Goal: Information Seeking & Learning: Learn about a topic

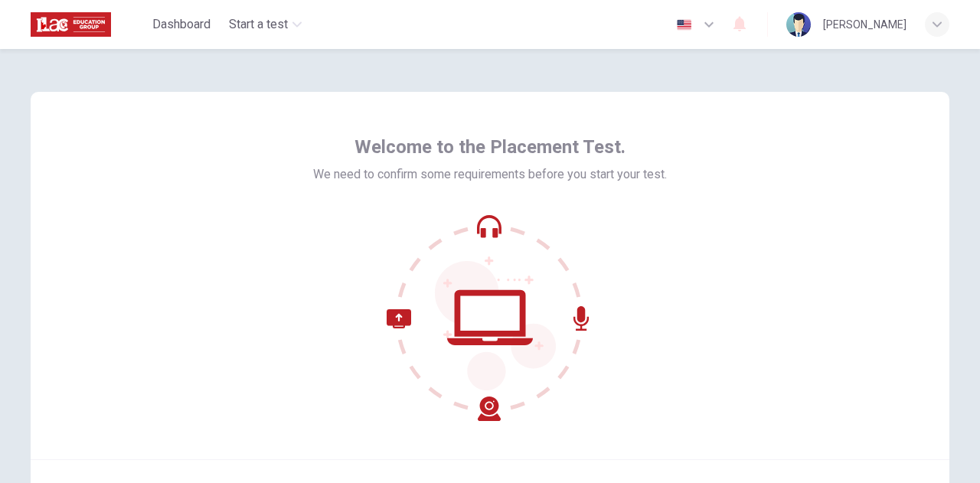
click at [822, 125] on div "Welcome to the Placement Test. We need to confirm some requirements before you …" at bounding box center [490, 275] width 919 height 367
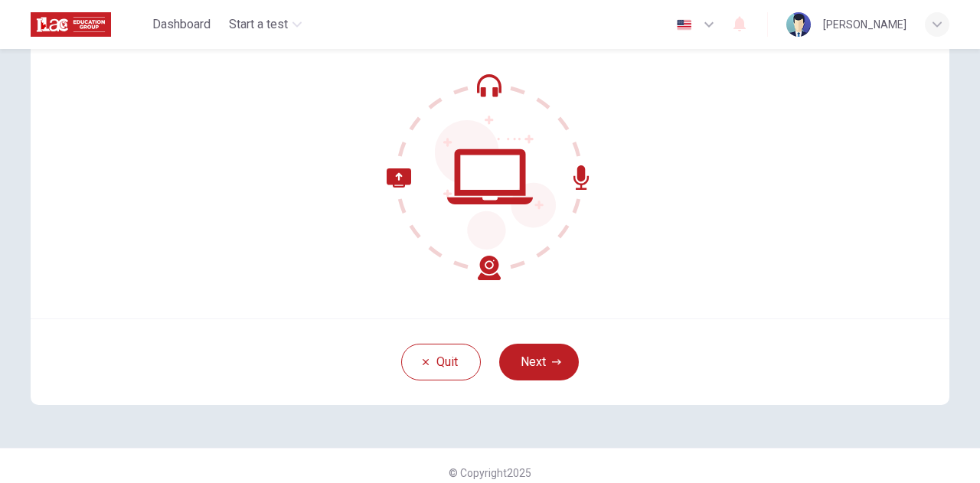
scroll to position [154, 0]
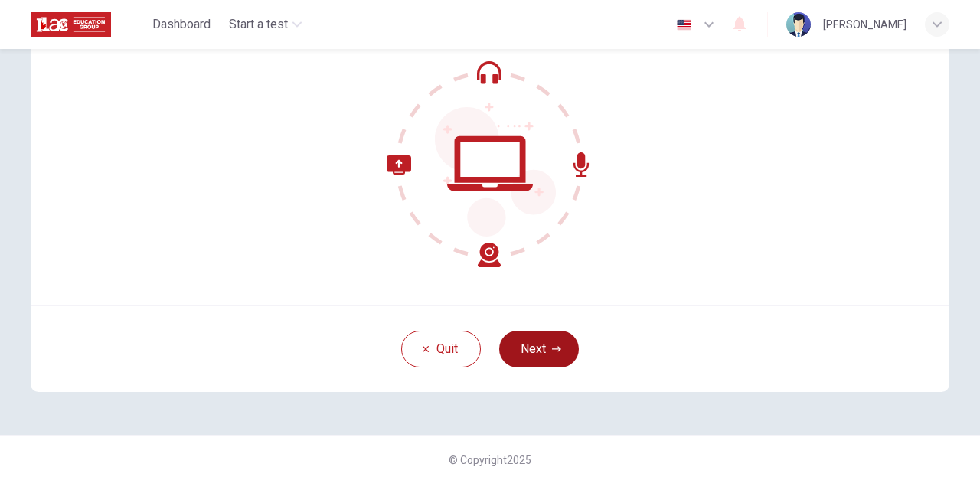
drag, startPoint x: 561, startPoint y: 377, endPoint x: 557, endPoint y: 367, distance: 11.4
click at [560, 374] on div "Quit Next" at bounding box center [490, 348] width 919 height 87
click at [553, 350] on icon "button" at bounding box center [556, 349] width 9 height 9
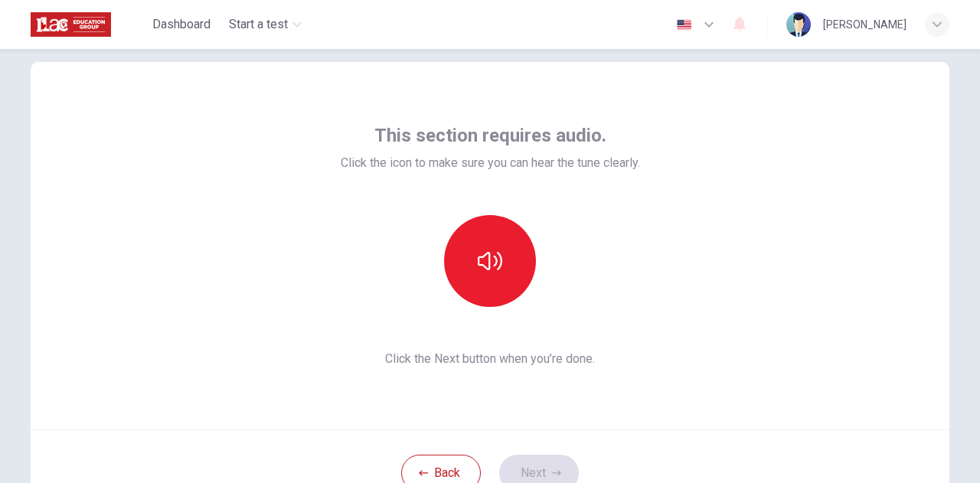
scroll to position [28, 0]
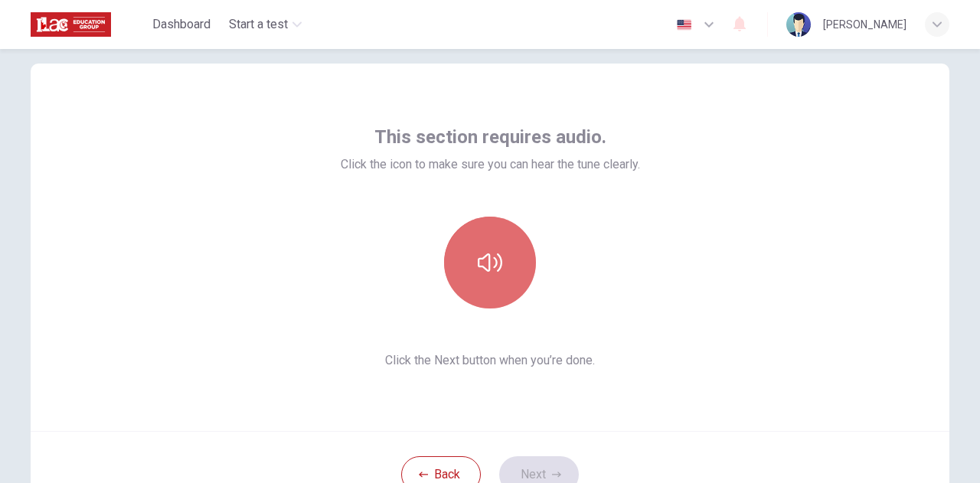
click at [490, 282] on button "button" at bounding box center [490, 263] width 92 height 92
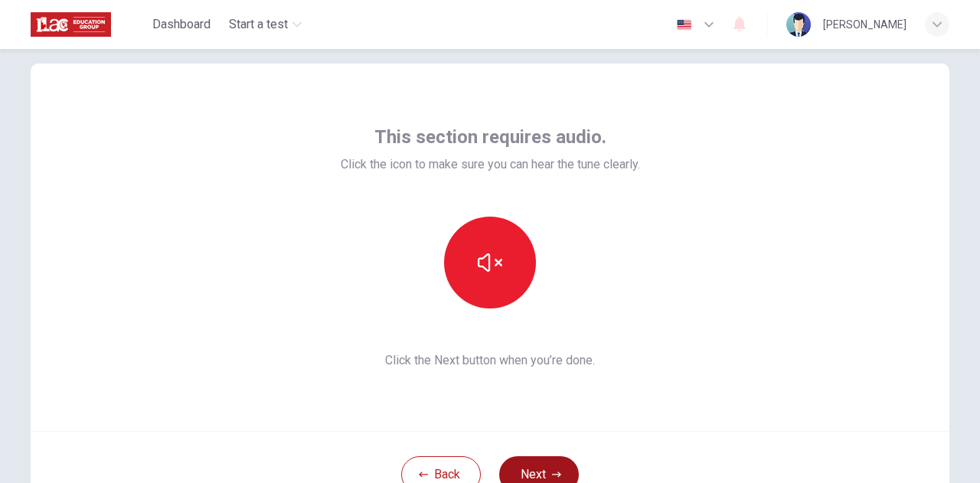
click at [545, 470] on button "Next" at bounding box center [539, 474] width 80 height 37
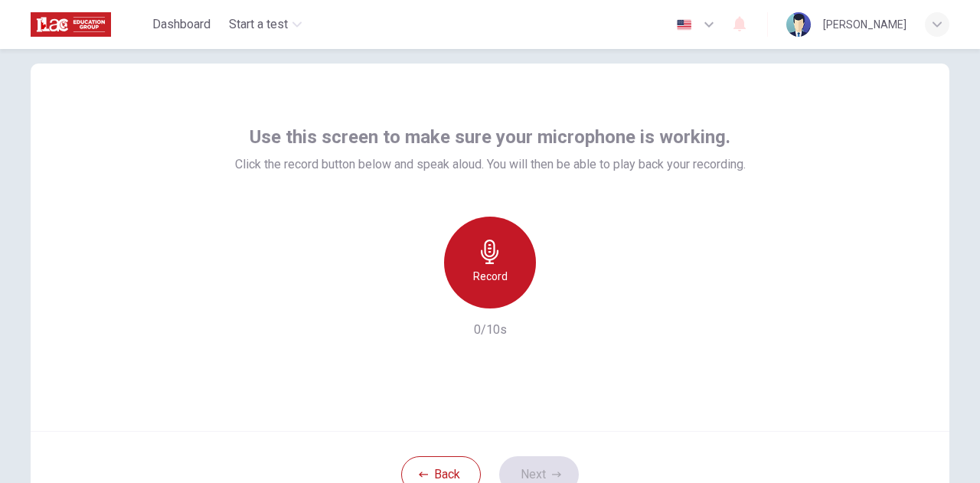
click at [505, 276] on div "Record" at bounding box center [490, 263] width 92 height 92
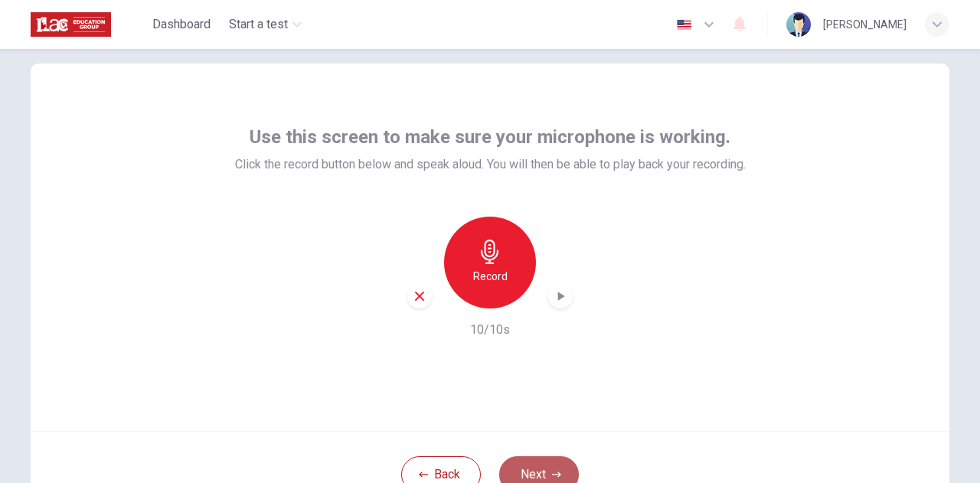
click at [553, 462] on button "Next" at bounding box center [539, 474] width 80 height 37
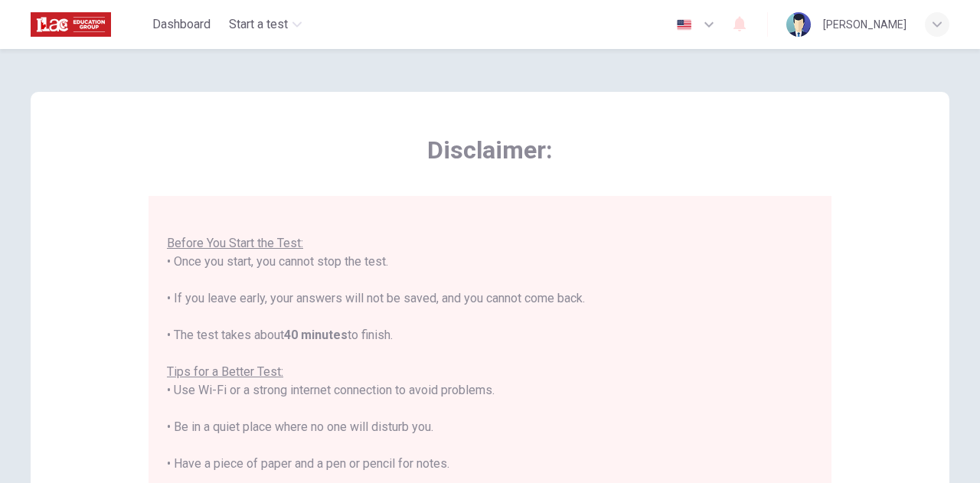
scroll to position [367, 0]
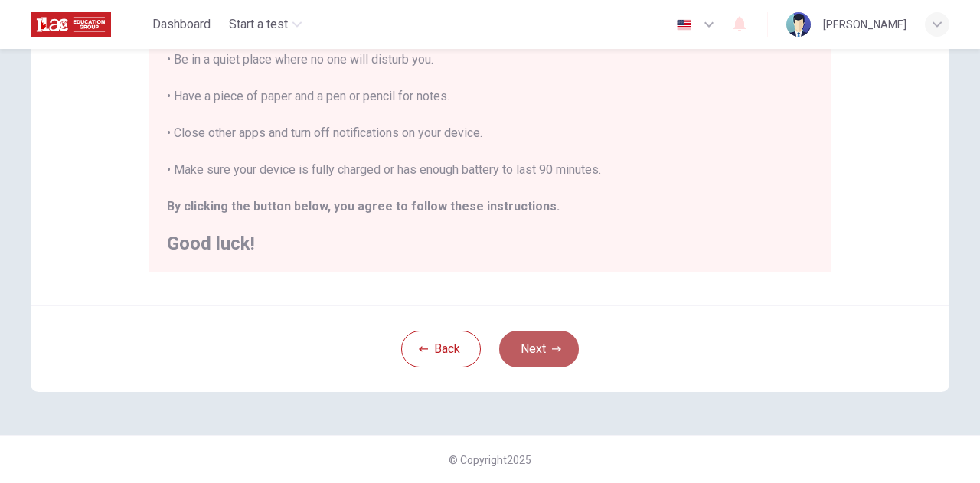
click at [533, 344] on button "Next" at bounding box center [539, 349] width 80 height 37
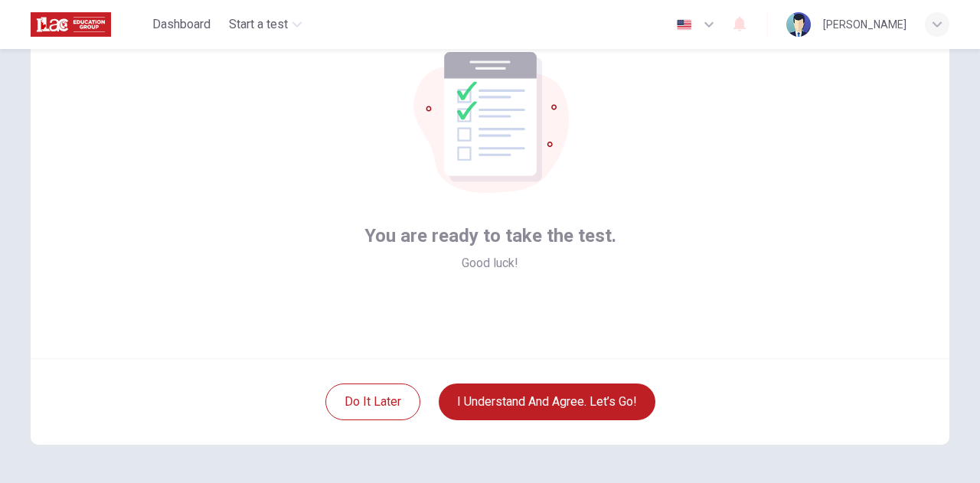
scroll to position [100, 0]
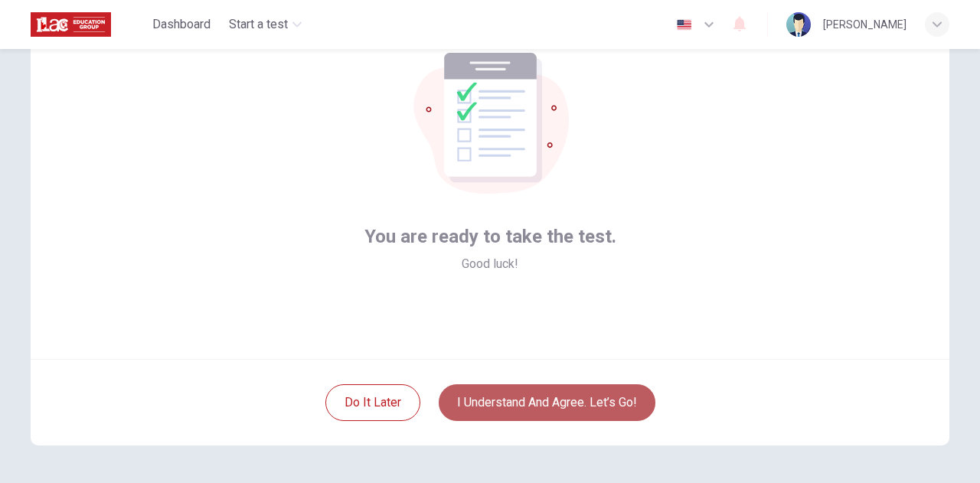
click at [534, 397] on button "I understand and agree. Let’s go!" at bounding box center [547, 402] width 217 height 37
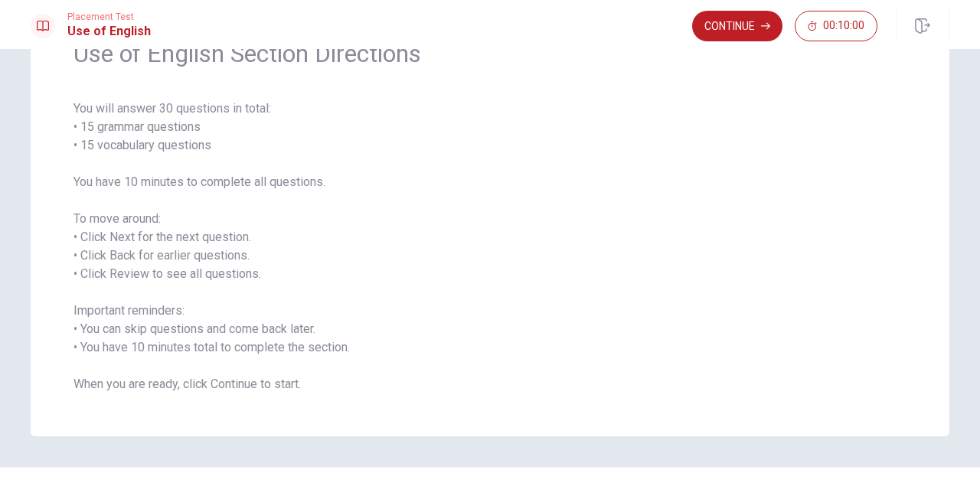
scroll to position [116, 0]
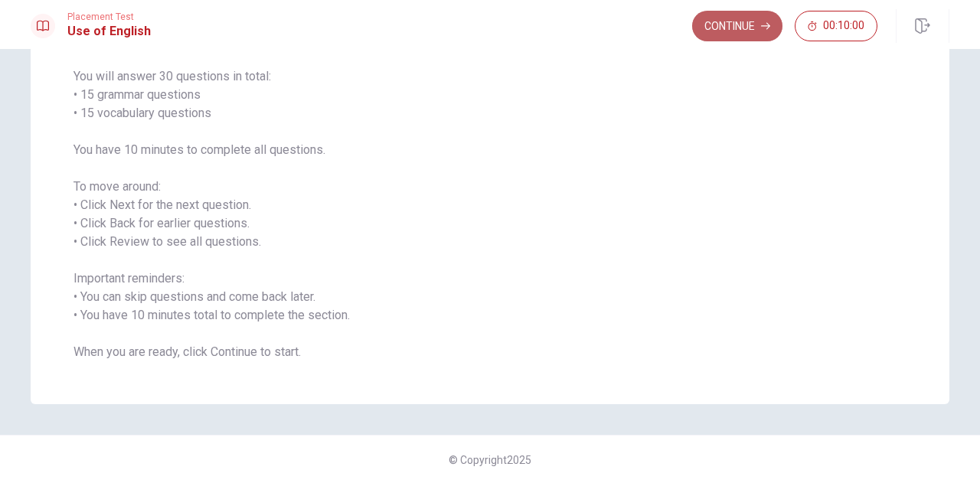
click at [752, 13] on button "Continue" at bounding box center [737, 26] width 90 height 31
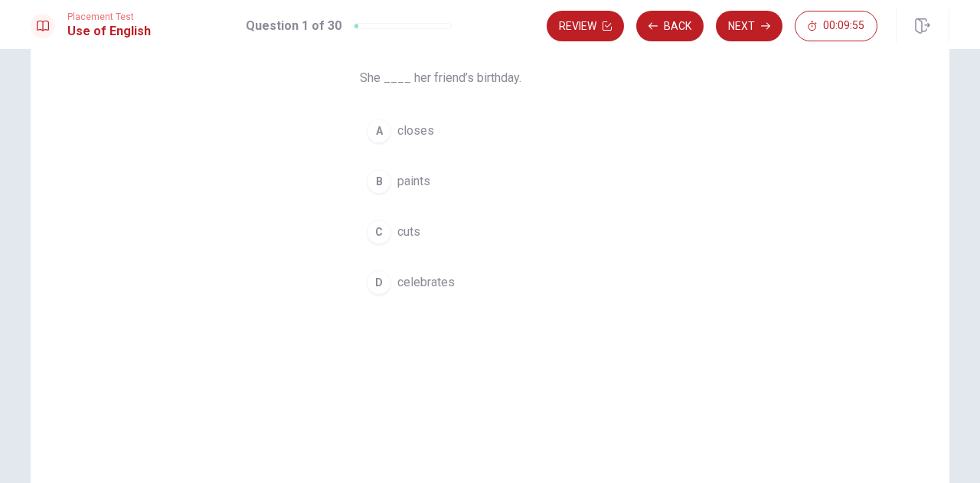
click at [424, 282] on span "celebrates" at bounding box center [425, 282] width 57 height 18
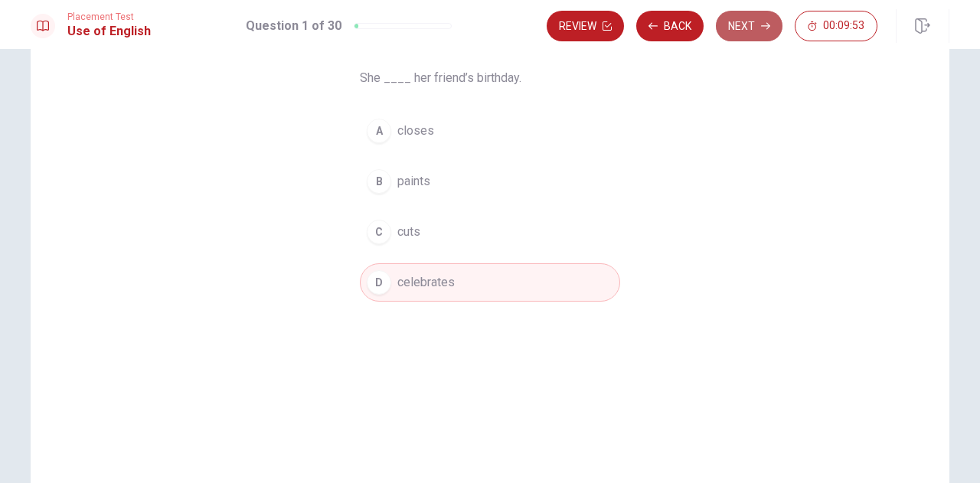
click at [770, 18] on button "Next" at bounding box center [749, 26] width 67 height 31
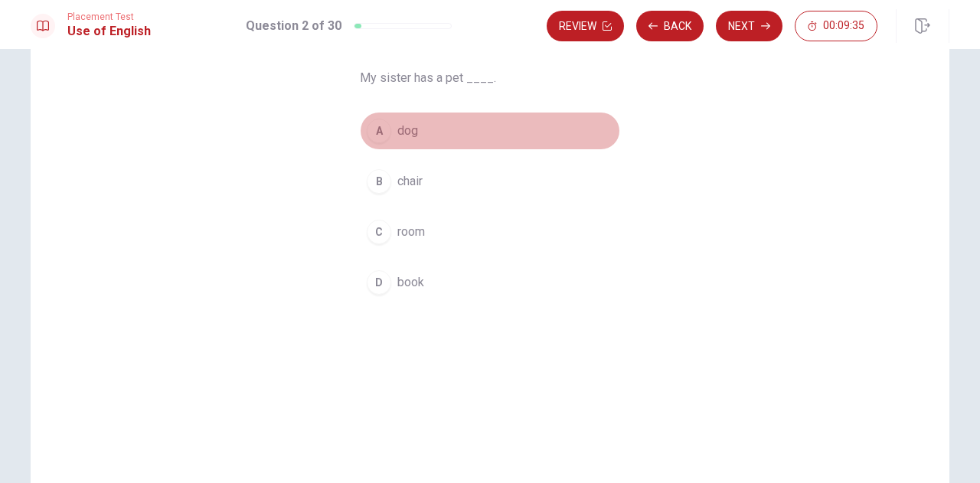
click at [406, 129] on span "dog" at bounding box center [407, 131] width 21 height 18
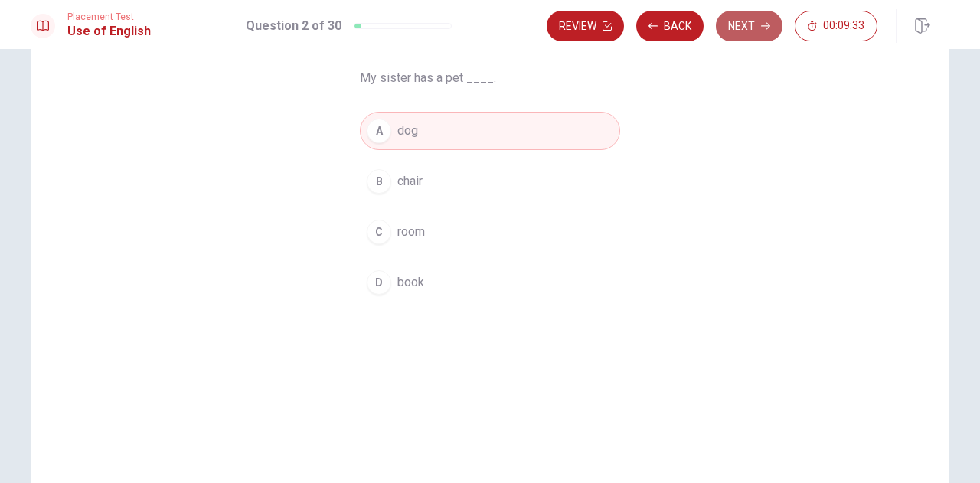
click at [745, 31] on button "Next" at bounding box center [749, 26] width 67 height 31
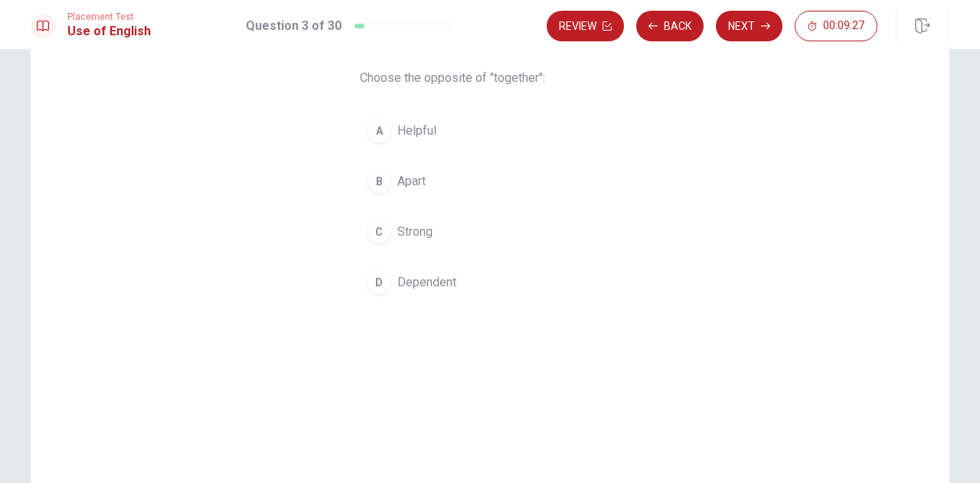
click at [415, 180] on span "Apart" at bounding box center [411, 181] width 28 height 18
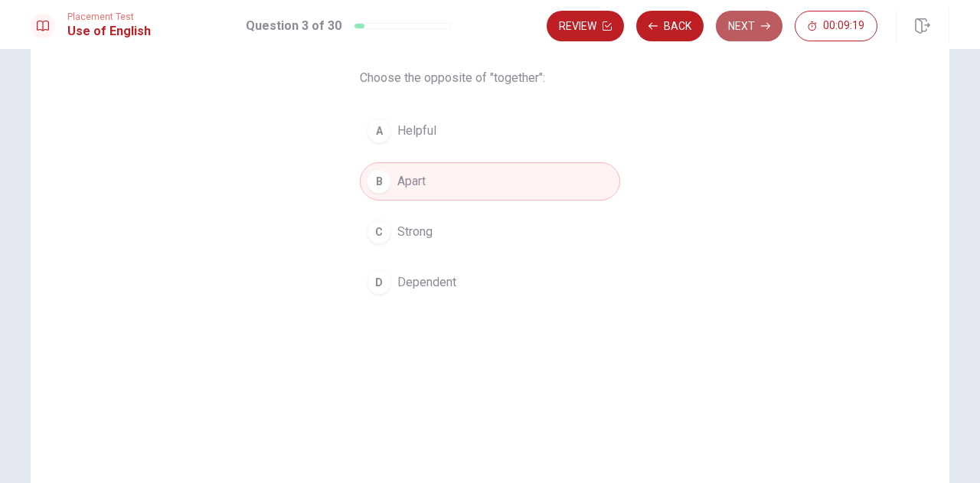
click at [750, 22] on button "Next" at bounding box center [749, 26] width 67 height 31
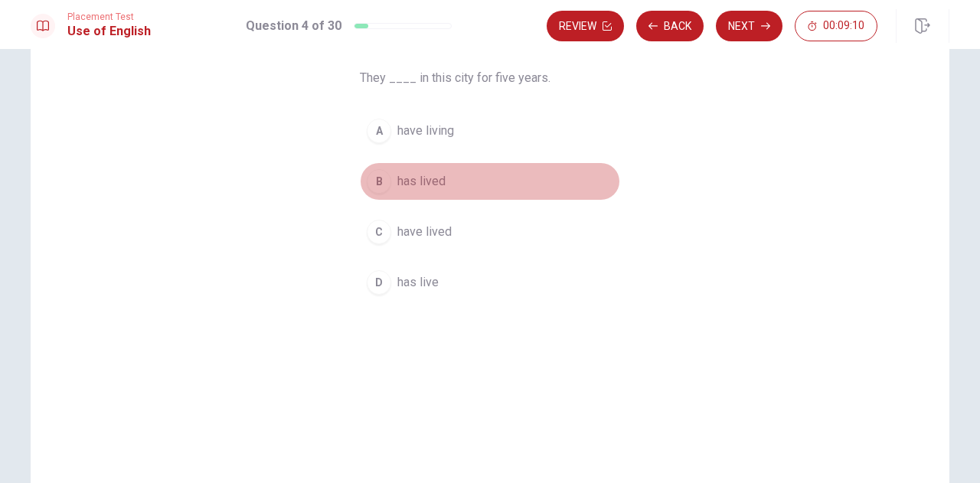
click at [436, 179] on span "has lived" at bounding box center [421, 181] width 48 height 18
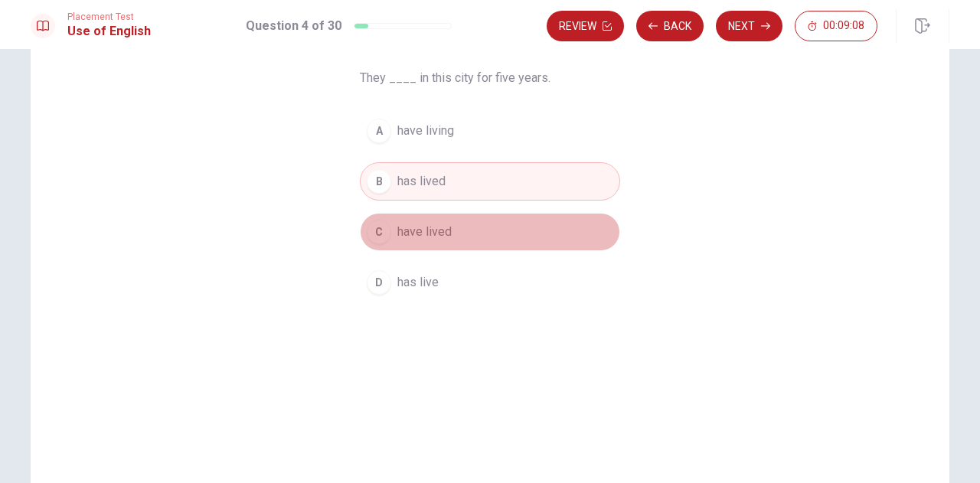
click at [423, 228] on span "have lived" at bounding box center [424, 232] width 54 height 18
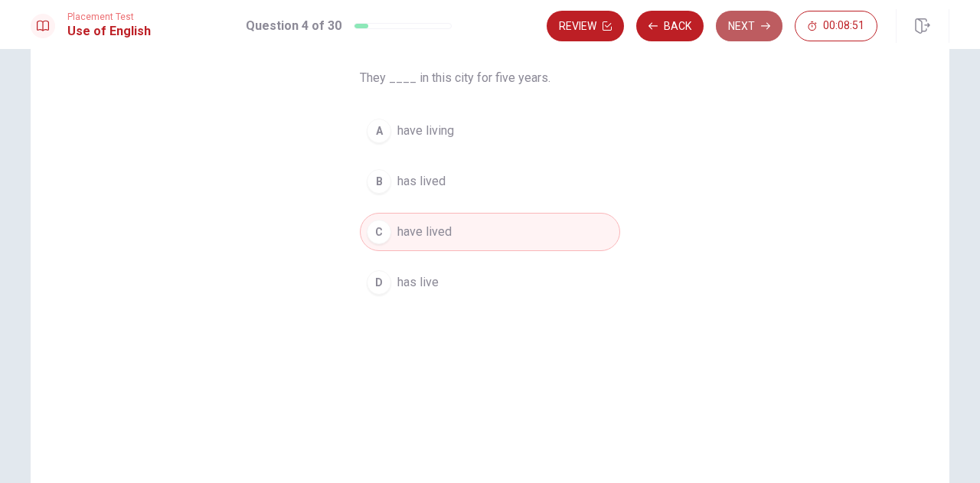
click at [759, 34] on button "Next" at bounding box center [749, 26] width 67 height 31
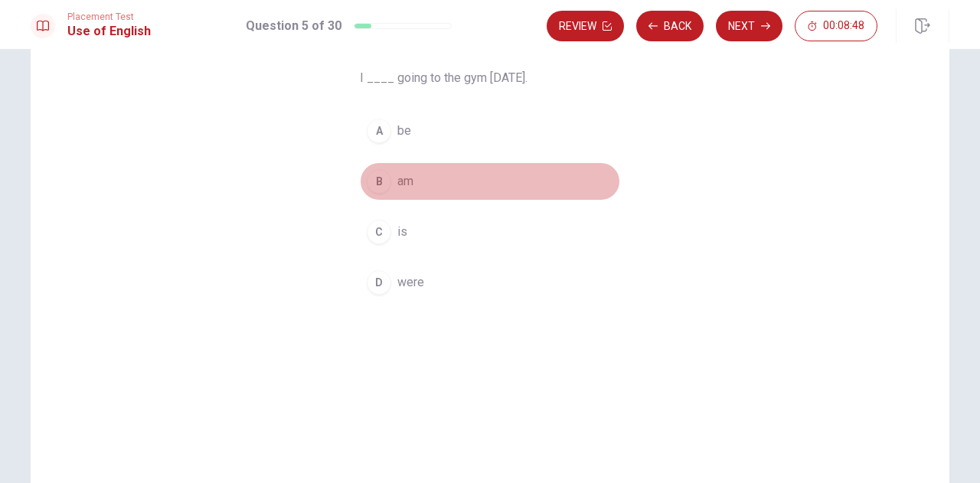
click at [404, 191] on button "B am" at bounding box center [490, 181] width 260 height 38
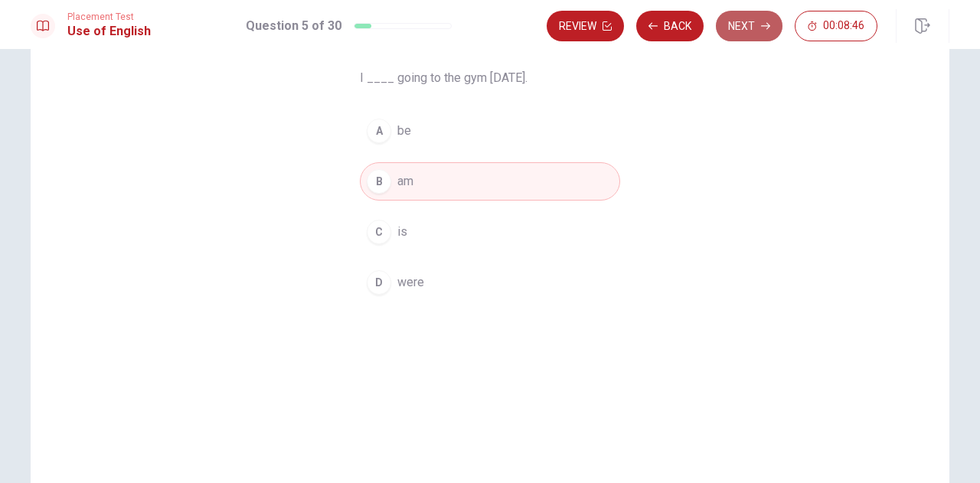
click at [740, 15] on button "Next" at bounding box center [749, 26] width 67 height 31
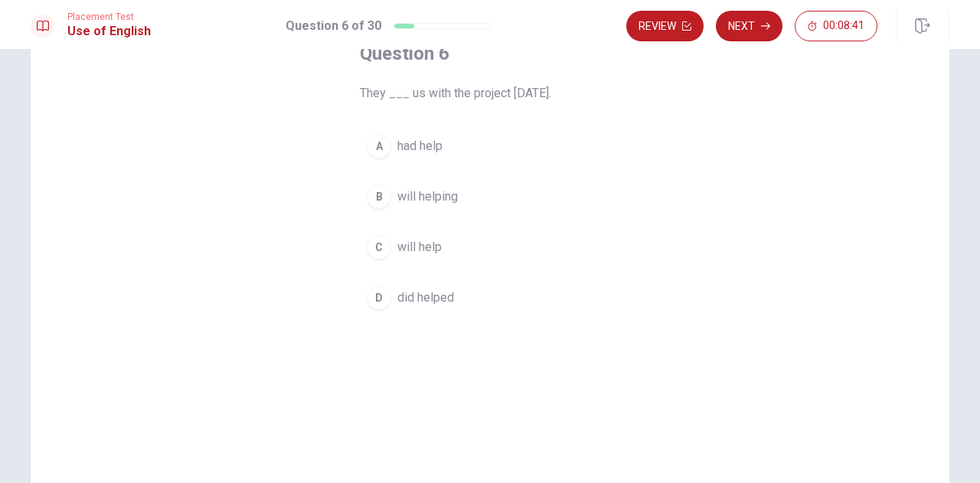
scroll to position [72, 0]
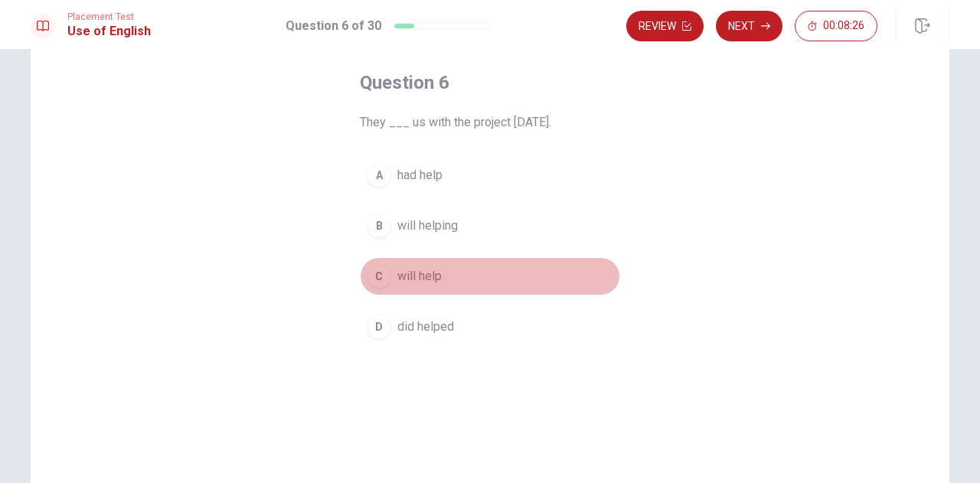
click at [439, 264] on button "C will help" at bounding box center [490, 276] width 260 height 38
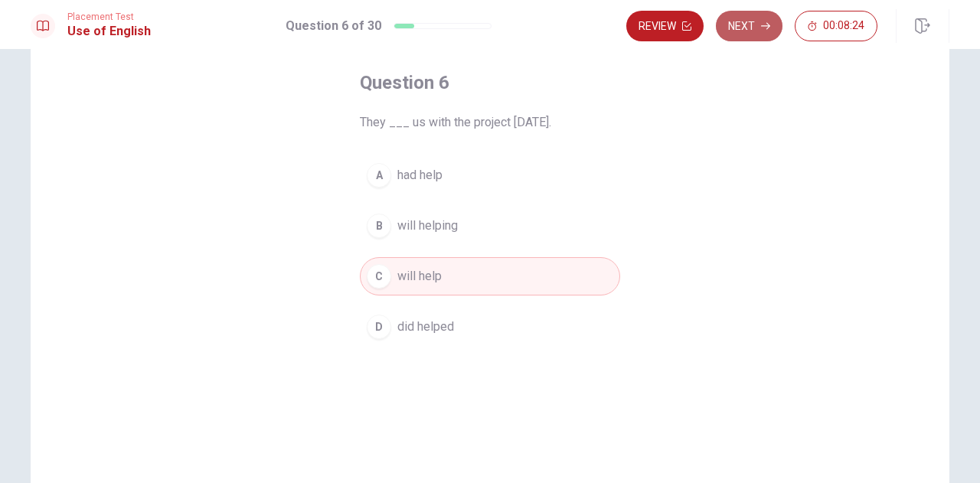
click at [752, 15] on button "Next" at bounding box center [749, 26] width 67 height 31
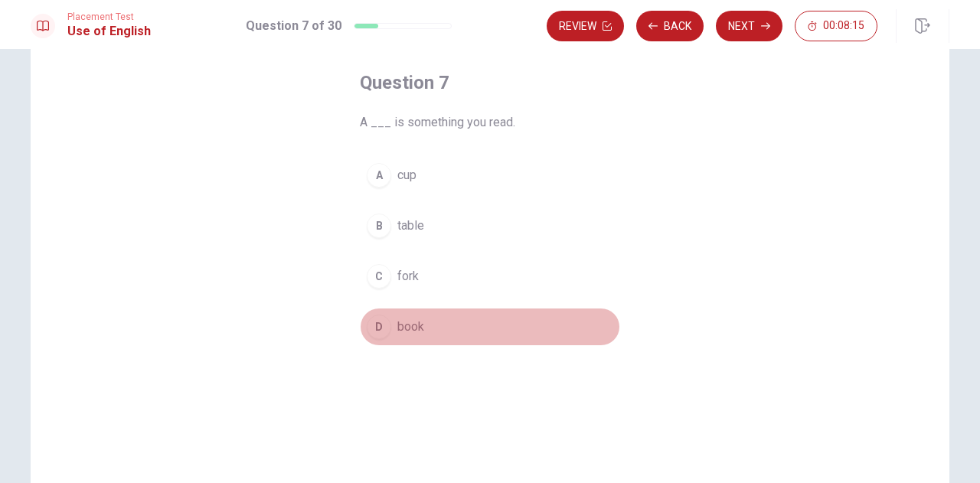
click at [403, 329] on span "book" at bounding box center [410, 327] width 27 height 18
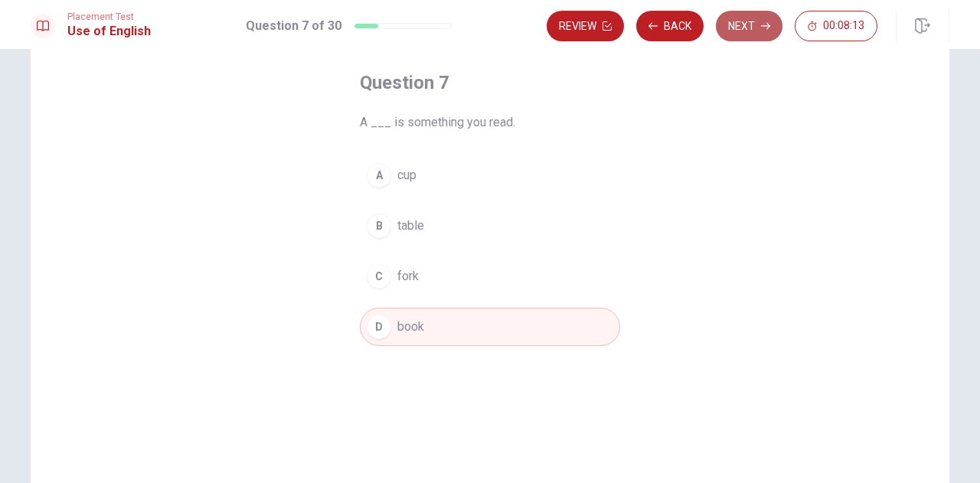
click at [747, 14] on button "Next" at bounding box center [749, 26] width 67 height 31
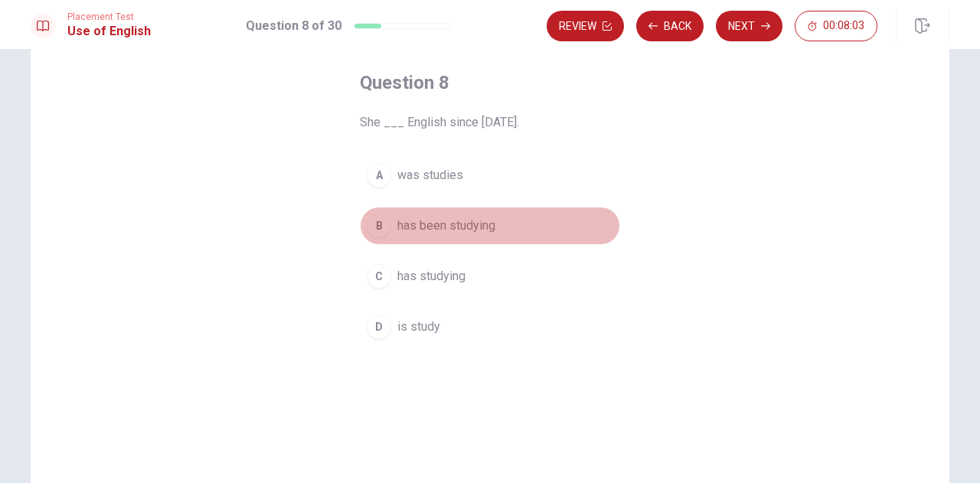
click at [456, 229] on span "has been studying" at bounding box center [446, 226] width 98 height 18
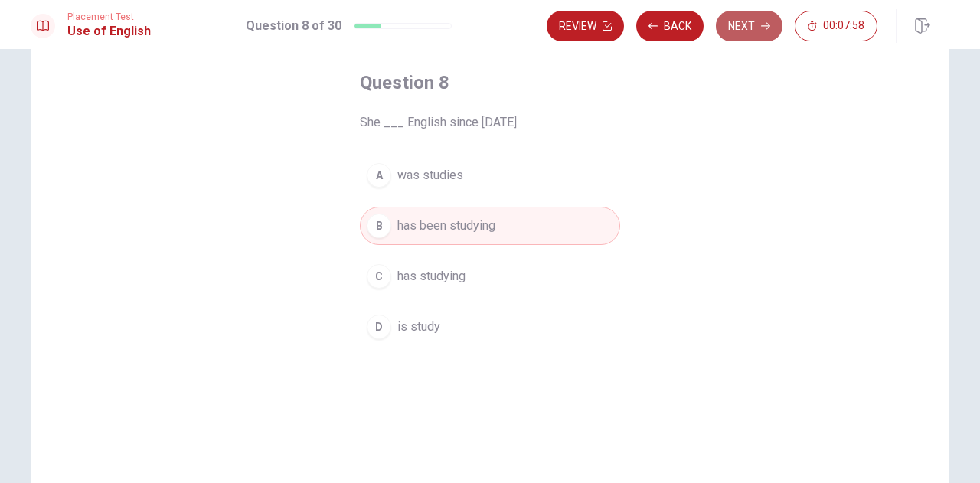
click at [755, 34] on button "Next" at bounding box center [749, 26] width 67 height 31
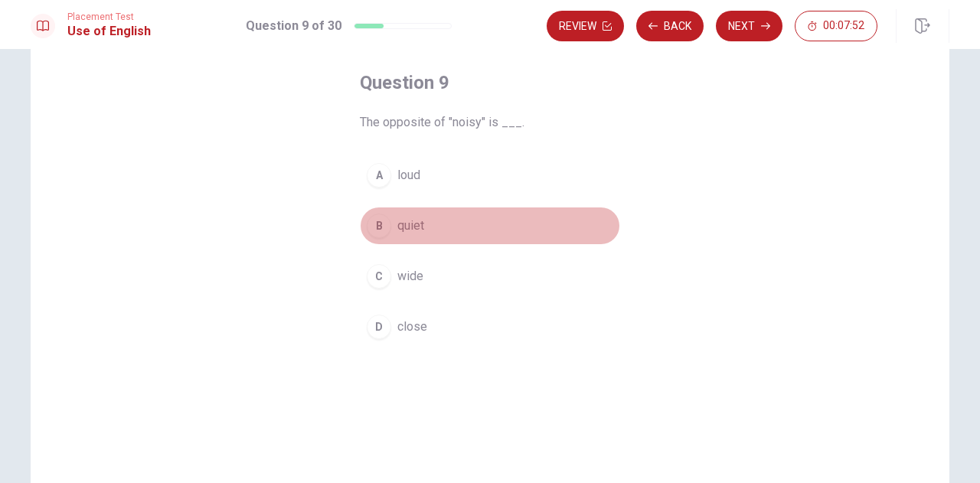
click at [413, 235] on button "B quiet" at bounding box center [490, 226] width 260 height 38
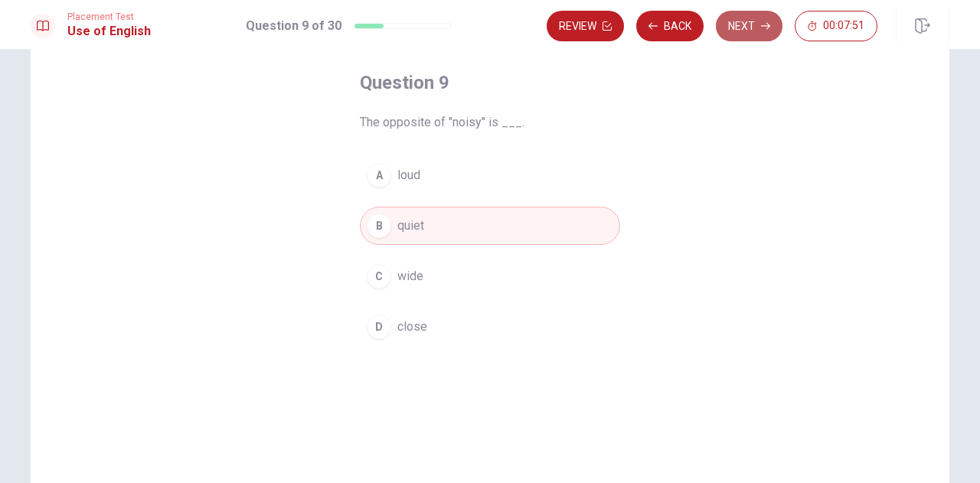
click at [756, 29] on button "Next" at bounding box center [749, 26] width 67 height 31
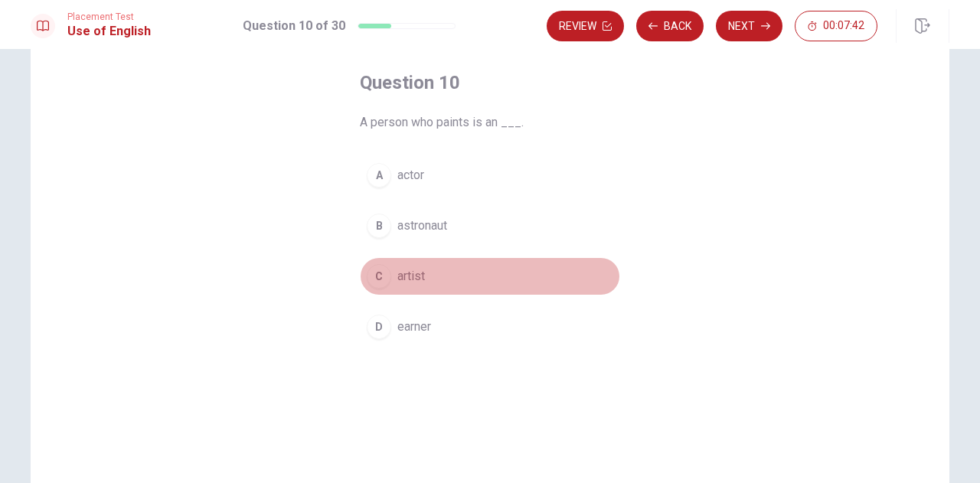
click at [406, 272] on span "artist" at bounding box center [411, 276] width 28 height 18
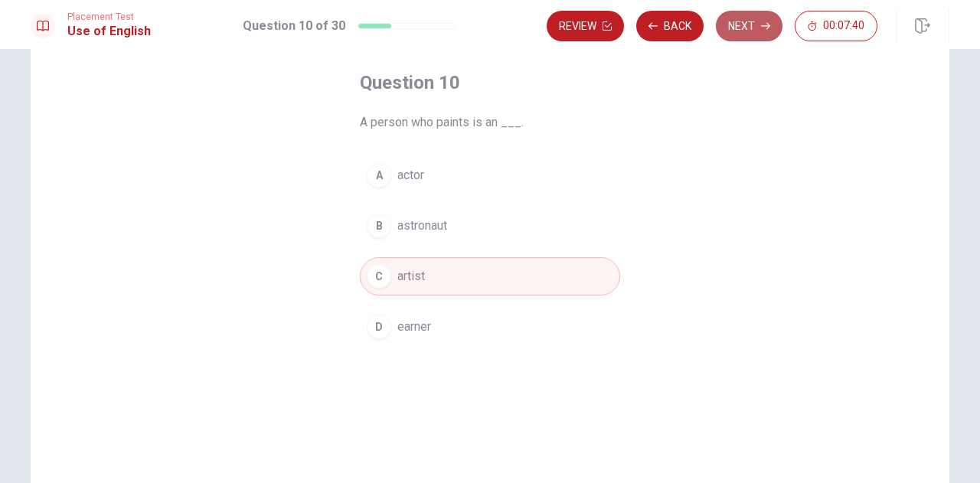
click at [749, 20] on button "Next" at bounding box center [749, 26] width 67 height 31
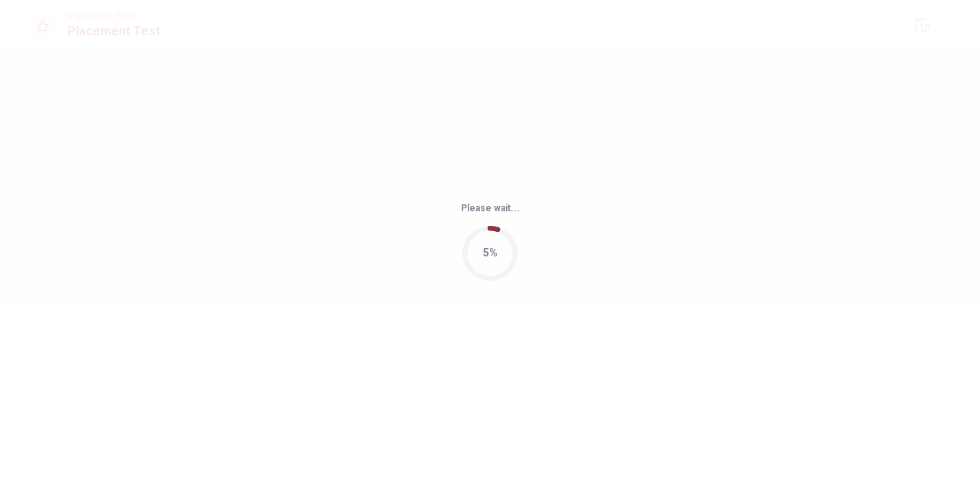
scroll to position [0, 0]
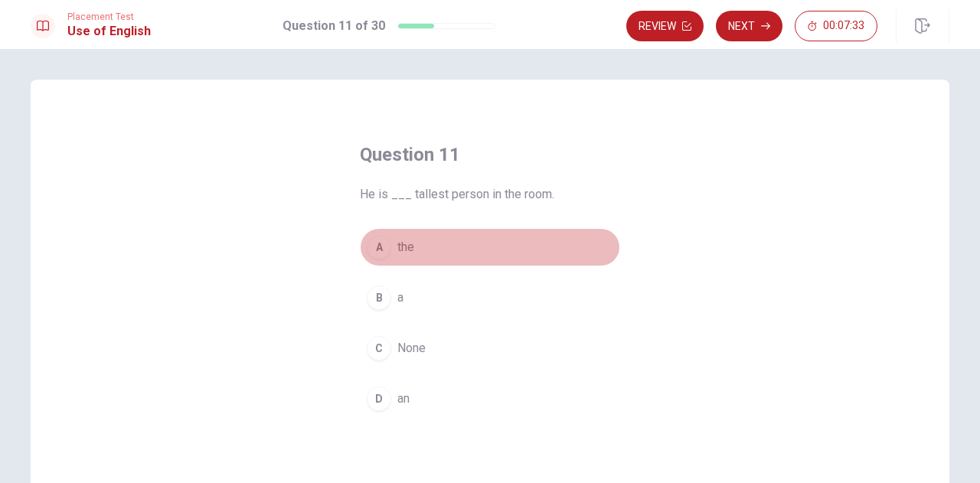
click at [397, 249] on span "the" at bounding box center [405, 247] width 17 height 18
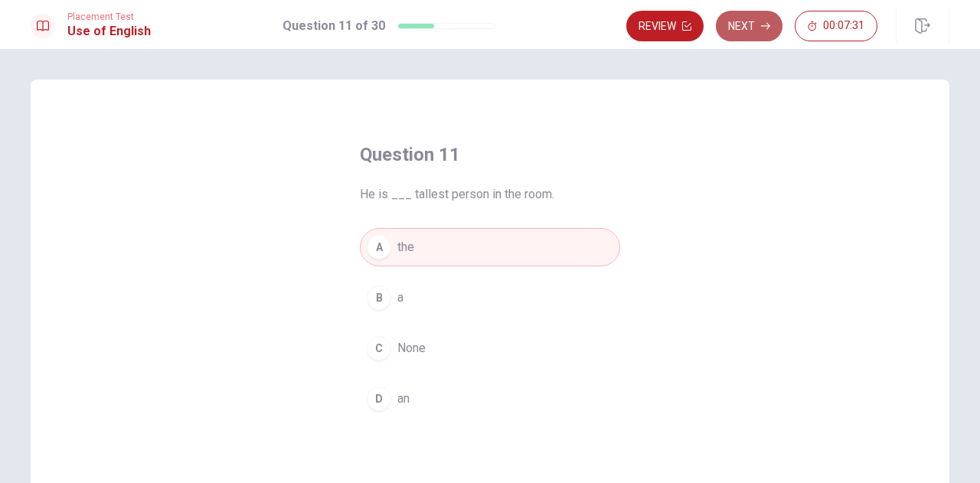
click at [763, 30] on icon "button" at bounding box center [765, 25] width 9 height 9
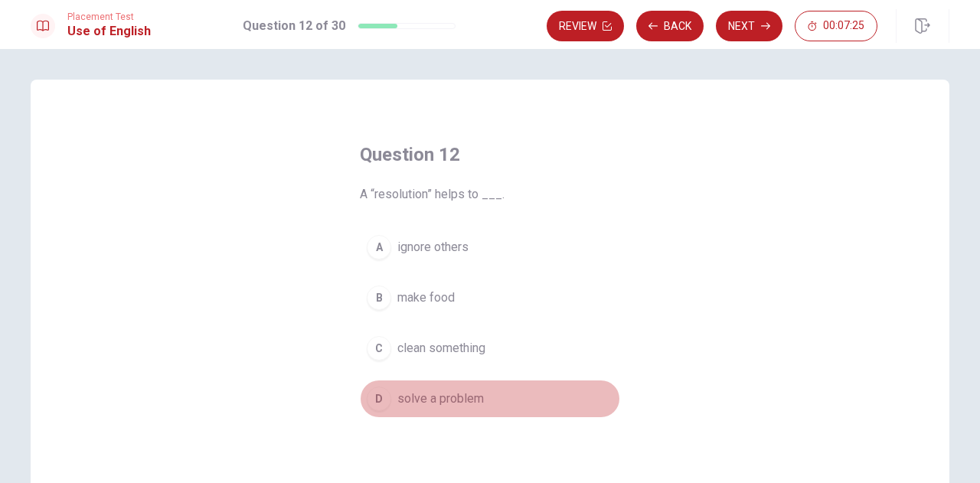
click at [443, 397] on span "solve a problem" at bounding box center [440, 399] width 87 height 18
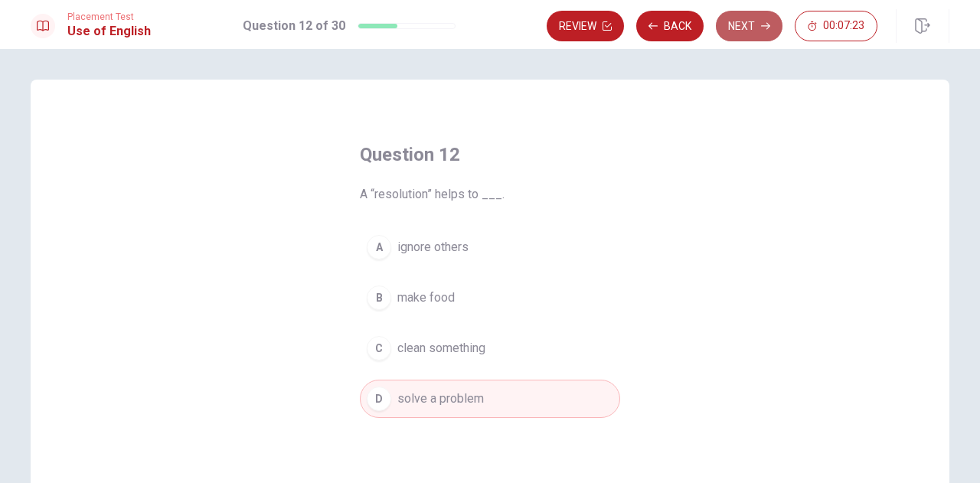
click at [741, 25] on button "Next" at bounding box center [749, 26] width 67 height 31
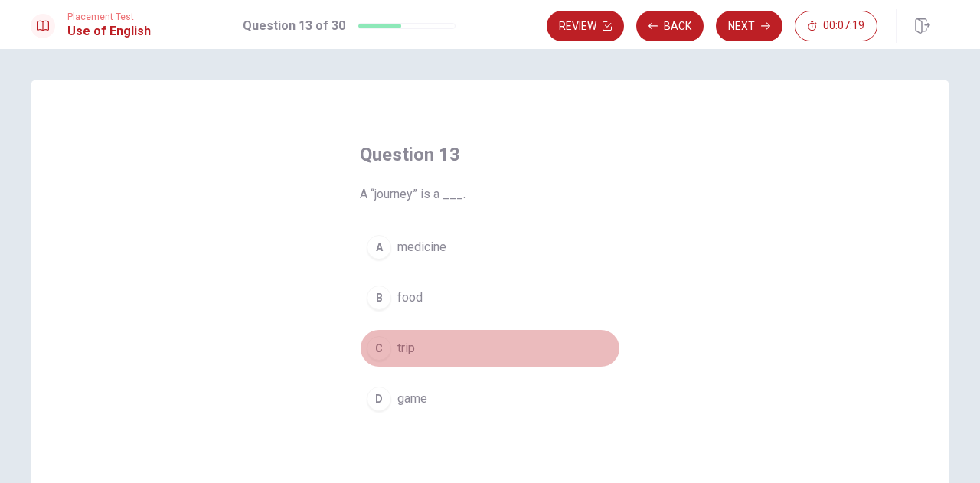
click at [405, 342] on span "trip" at bounding box center [406, 348] width 18 height 18
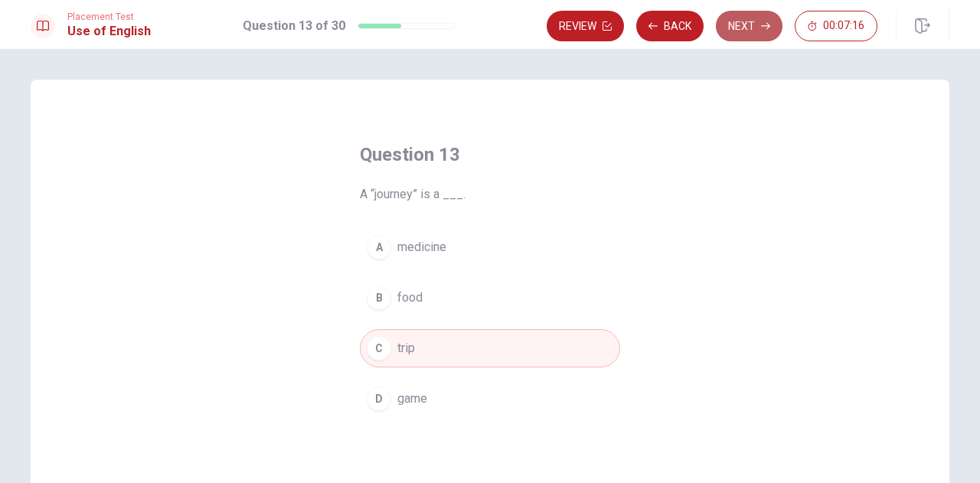
click at [743, 33] on button "Next" at bounding box center [749, 26] width 67 height 31
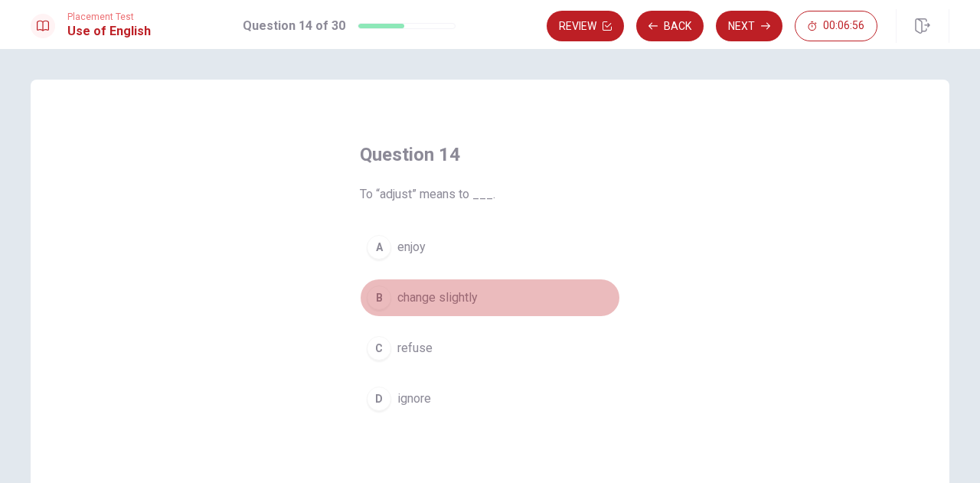
click at [423, 307] on button "B change slightly" at bounding box center [490, 298] width 260 height 38
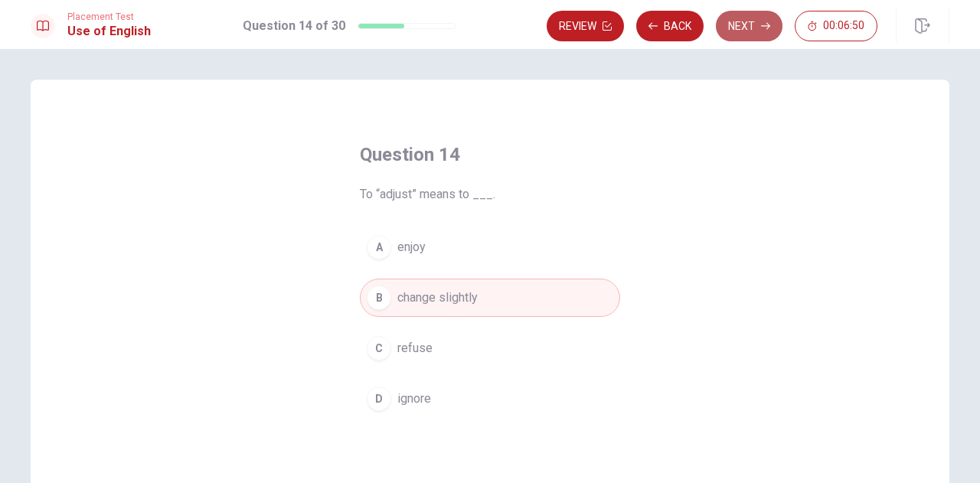
click at [753, 26] on button "Next" at bounding box center [749, 26] width 67 height 31
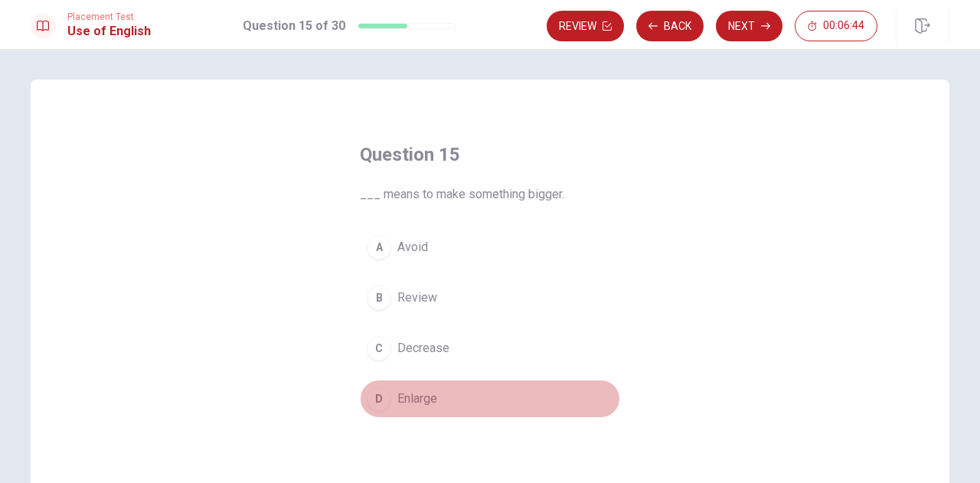
click at [417, 390] on span "Enlarge" at bounding box center [417, 399] width 40 height 18
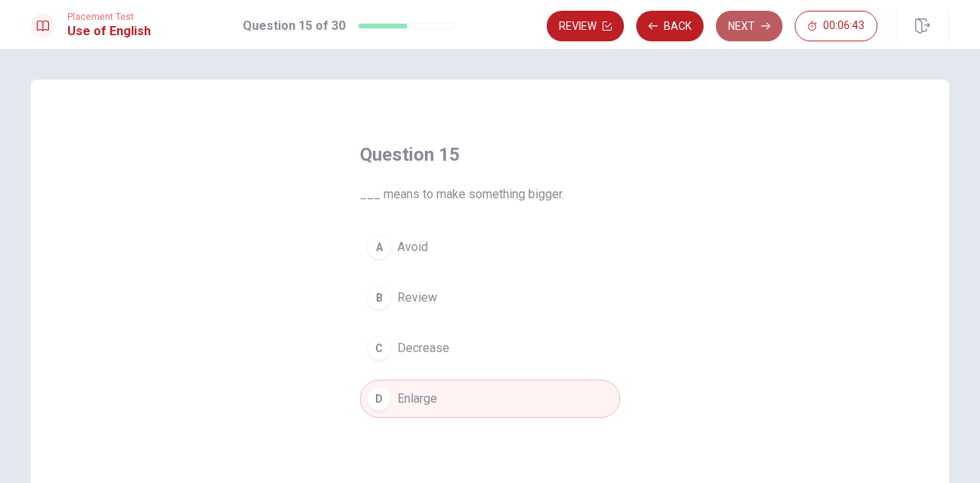
click at [731, 29] on button "Next" at bounding box center [749, 26] width 67 height 31
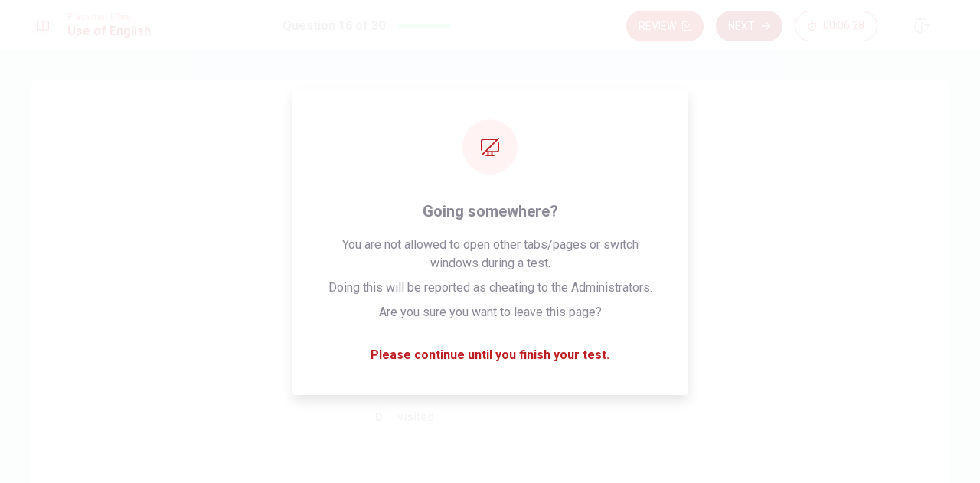
drag, startPoint x: 413, startPoint y: 412, endPoint x: 752, endPoint y: 16, distance: 520.8
click at [752, 16] on div "Placement Test Use of English Question 16 of 30 Review Next 00:06:28 Question 1…" at bounding box center [490, 241] width 980 height 483
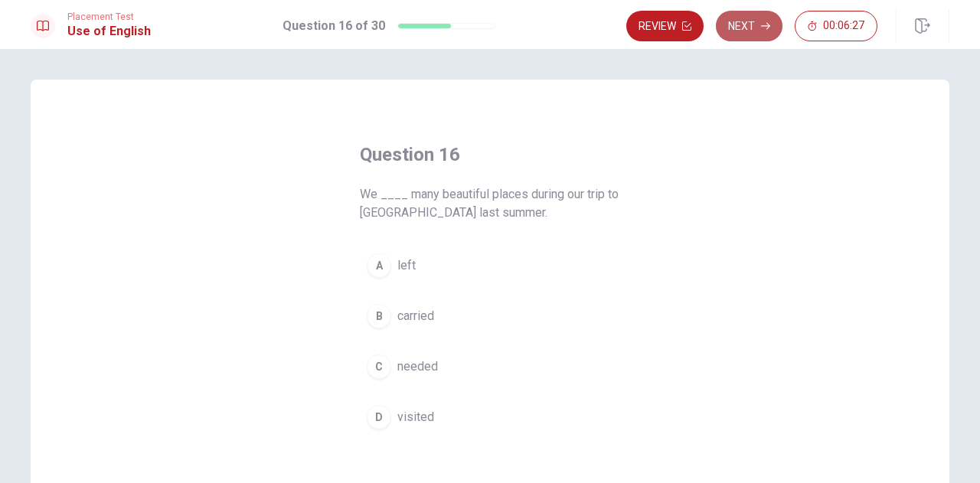
click at [752, 16] on button "Next" at bounding box center [749, 26] width 67 height 31
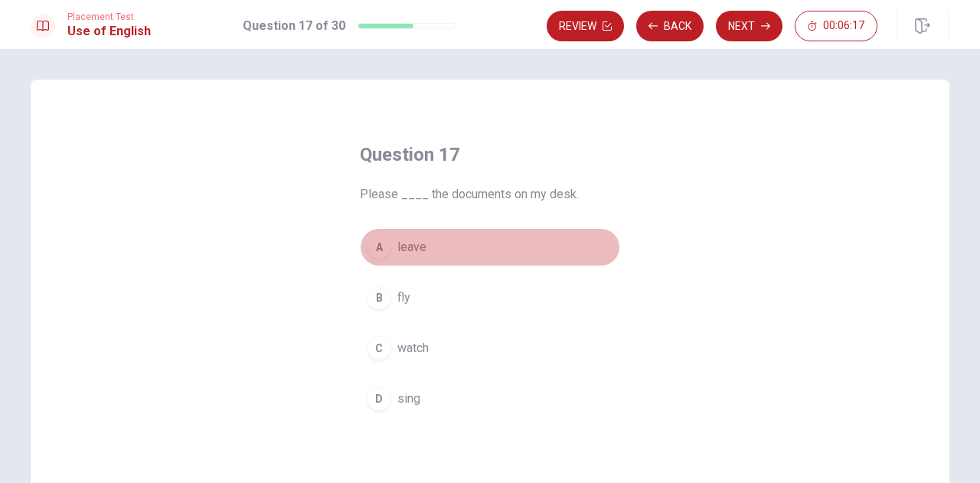
click at [409, 244] on span "leave" at bounding box center [411, 247] width 29 height 18
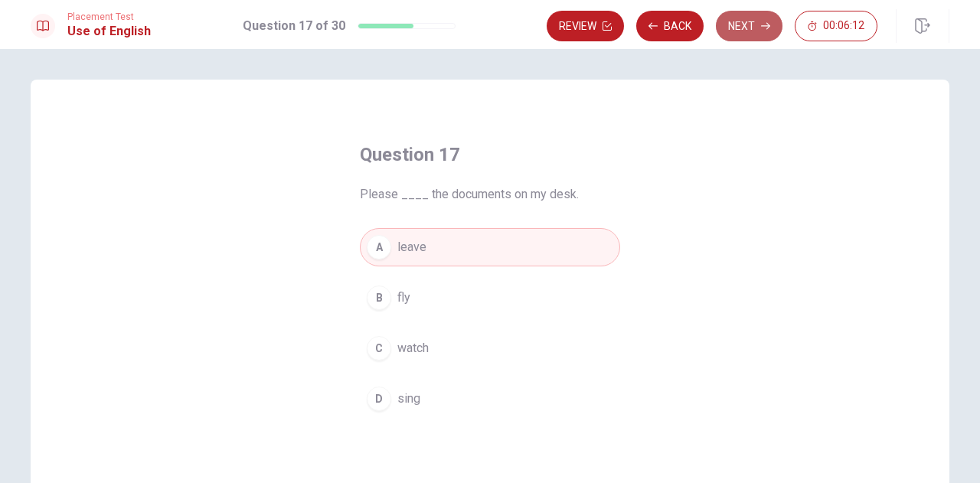
click at [740, 15] on button "Next" at bounding box center [749, 26] width 67 height 31
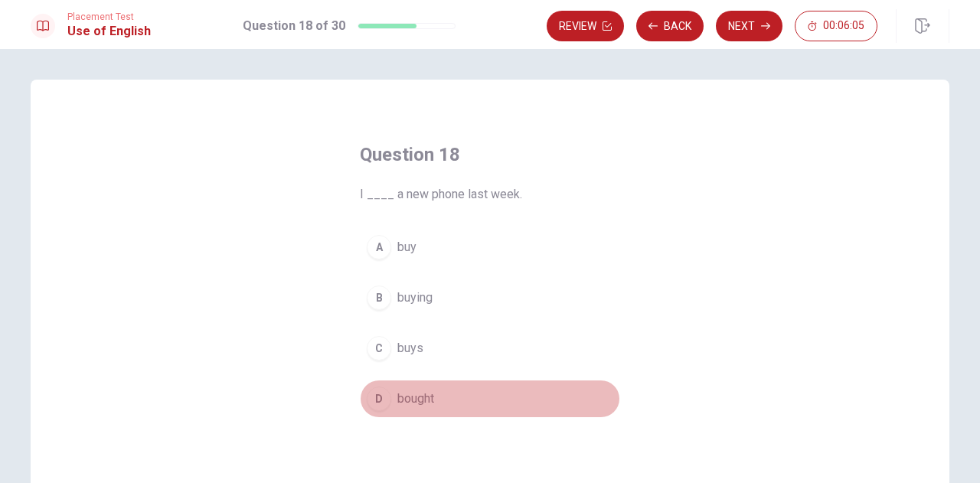
click at [418, 400] on span "bought" at bounding box center [415, 399] width 37 height 18
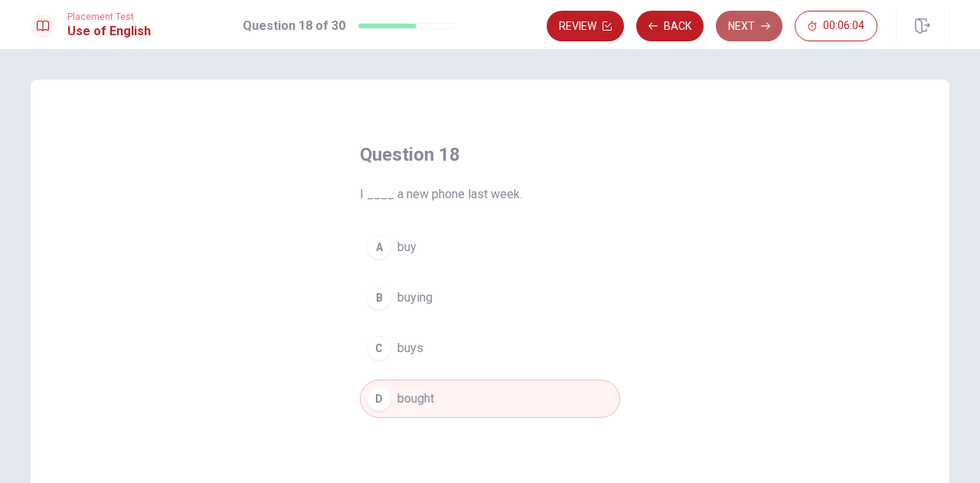
click at [750, 34] on button "Next" at bounding box center [749, 26] width 67 height 31
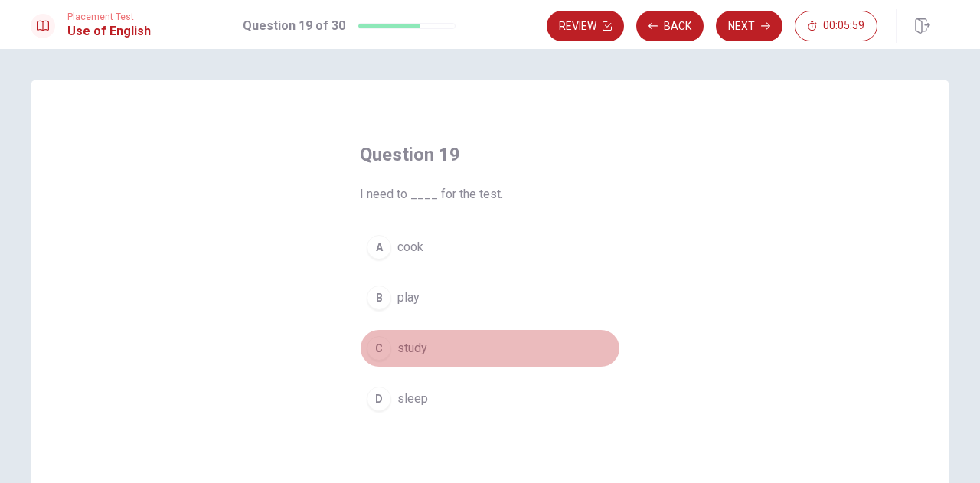
click at [409, 356] on span "study" at bounding box center [412, 348] width 30 height 18
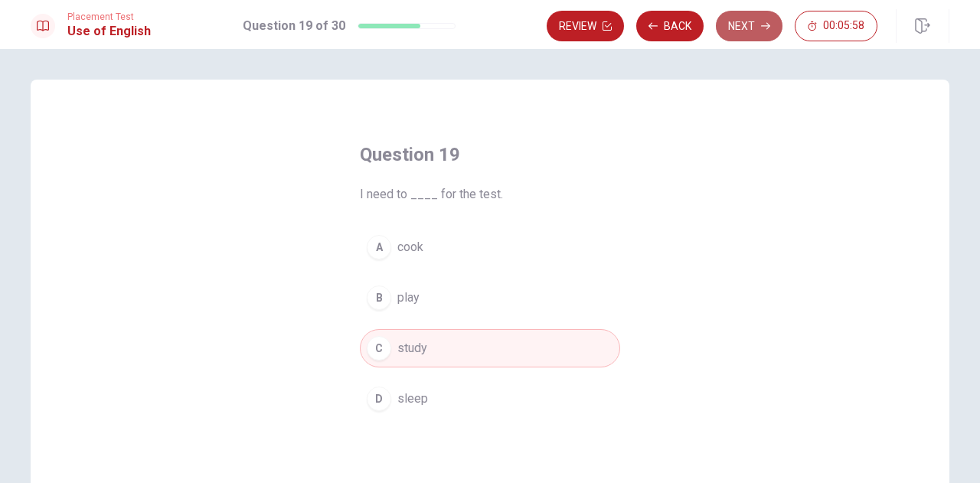
click at [740, 32] on button "Next" at bounding box center [749, 26] width 67 height 31
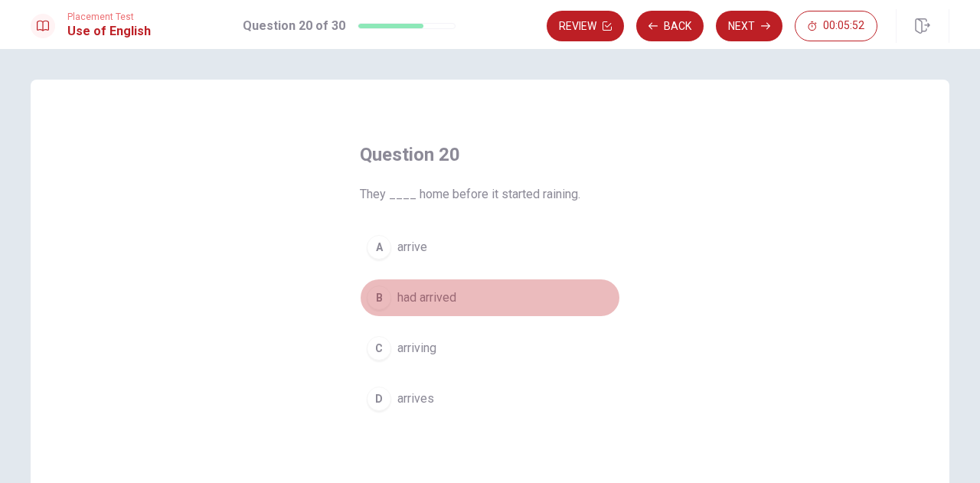
click at [420, 300] on span "had arrived" at bounding box center [426, 298] width 59 height 18
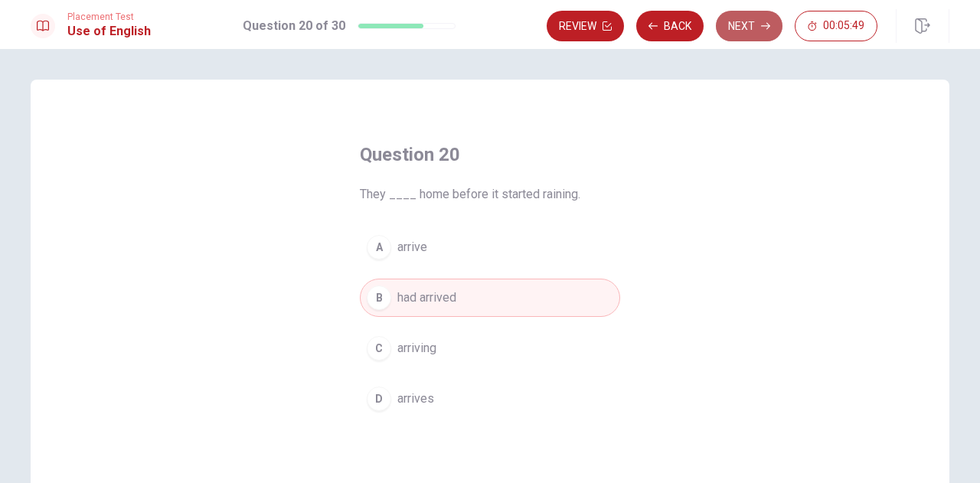
click at [723, 34] on button "Next" at bounding box center [749, 26] width 67 height 31
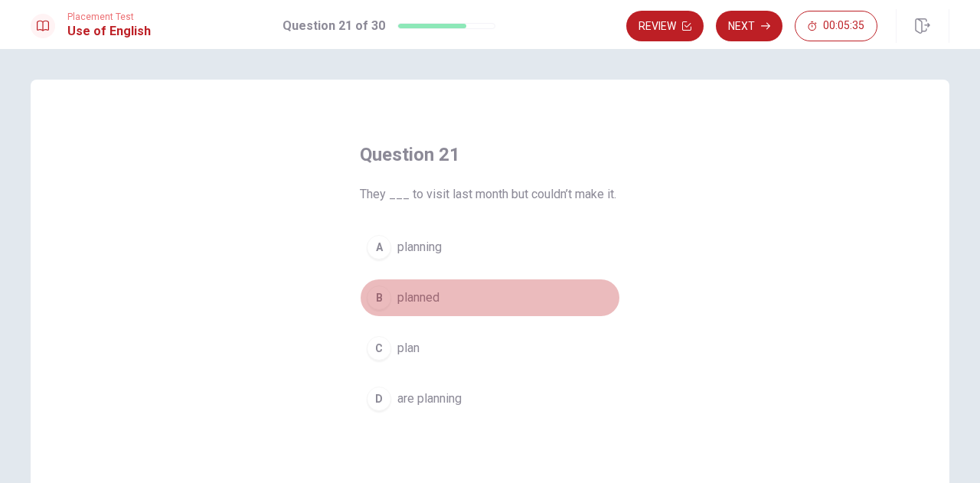
click at [426, 292] on span "planned" at bounding box center [418, 298] width 42 height 18
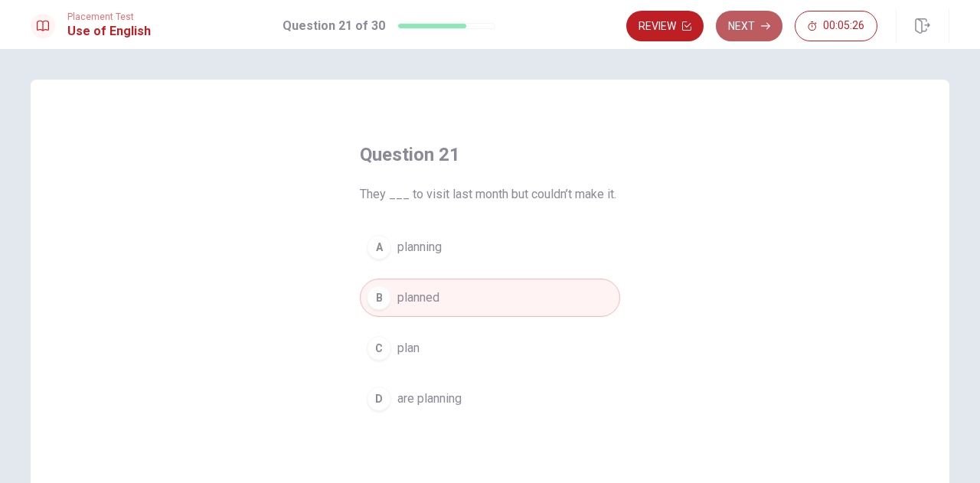
click at [736, 38] on button "Next" at bounding box center [749, 26] width 67 height 31
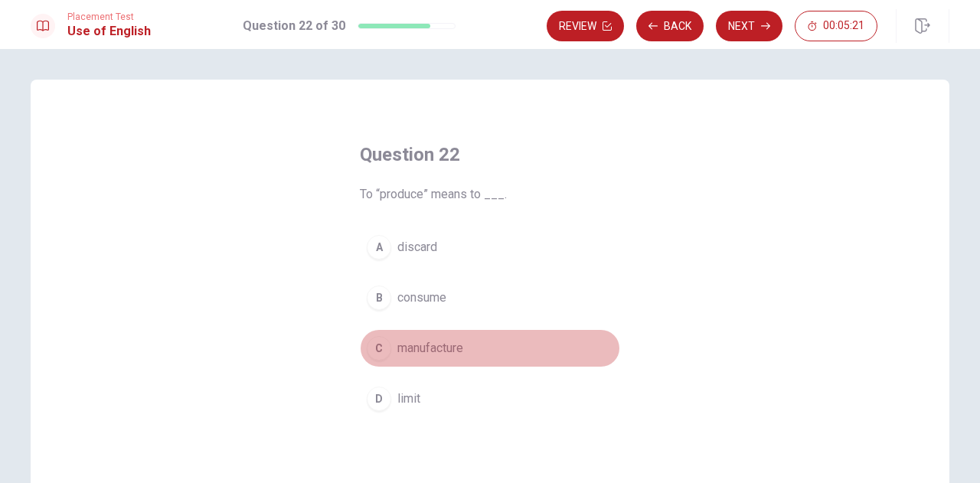
click at [407, 348] on span "manufacture" at bounding box center [430, 348] width 66 height 18
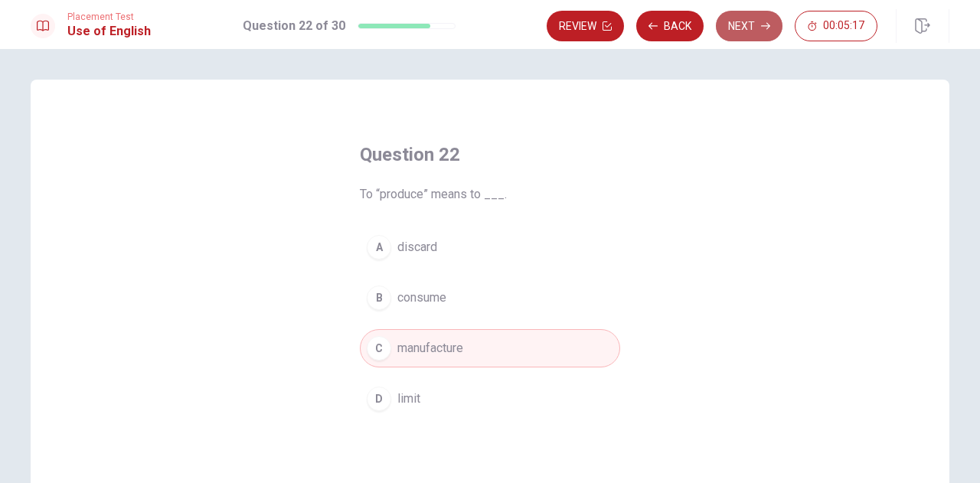
click at [733, 32] on button "Next" at bounding box center [749, 26] width 67 height 31
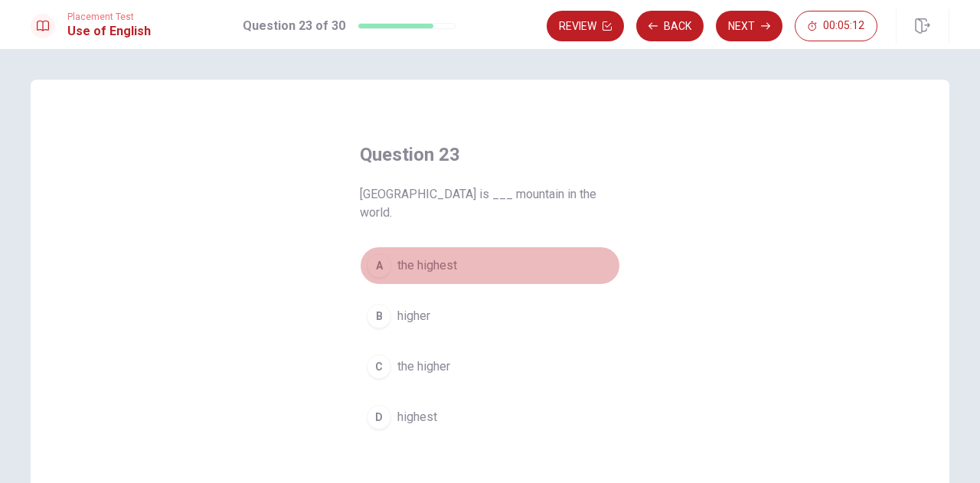
click at [439, 256] on span "the highest" at bounding box center [427, 265] width 60 height 18
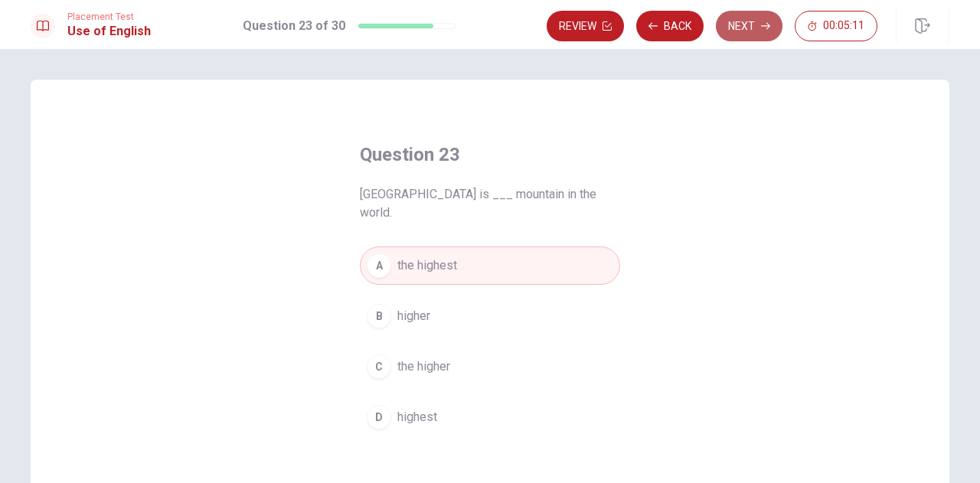
click at [724, 31] on button "Next" at bounding box center [749, 26] width 67 height 31
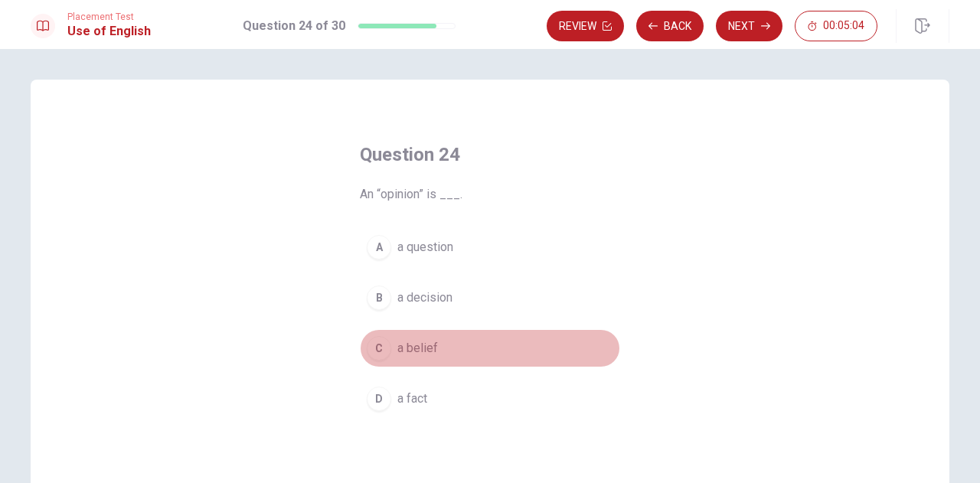
click at [393, 359] on button "C a belief" at bounding box center [490, 348] width 260 height 38
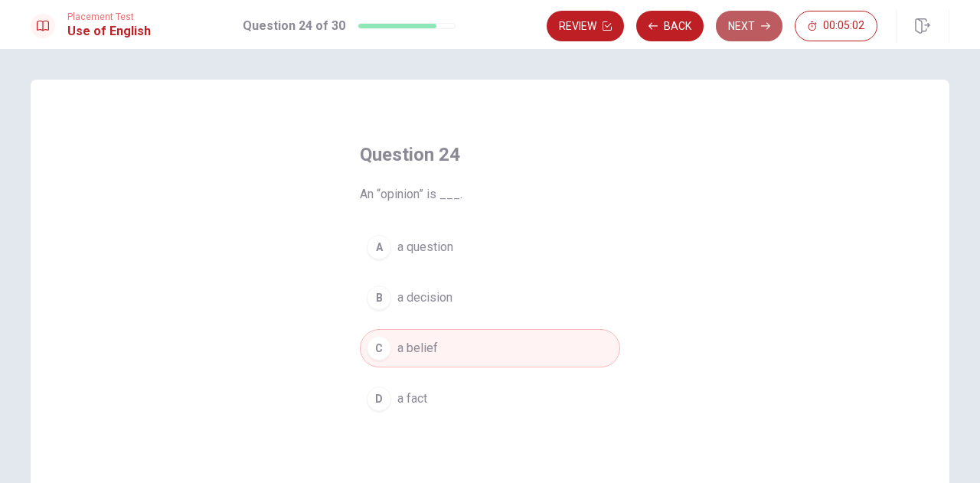
click at [760, 27] on button "Next" at bounding box center [749, 26] width 67 height 31
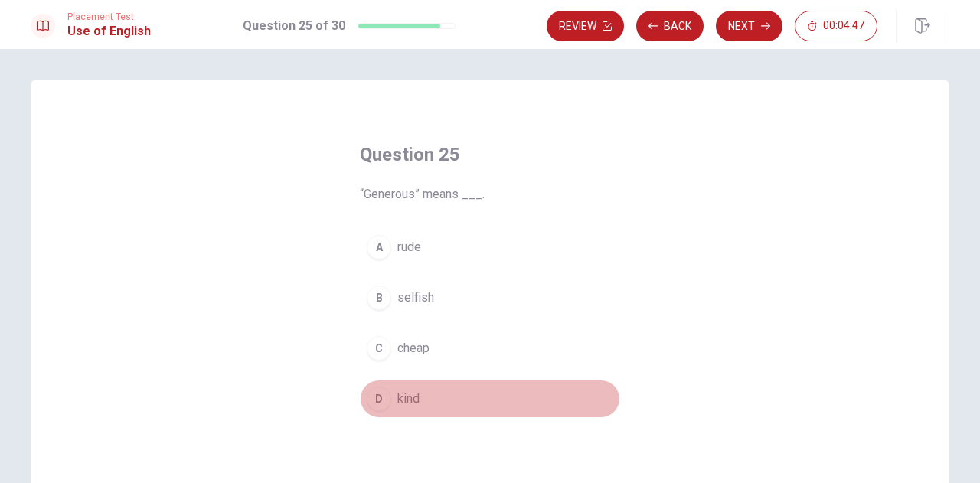
click at [390, 407] on button "D kind" at bounding box center [490, 399] width 260 height 38
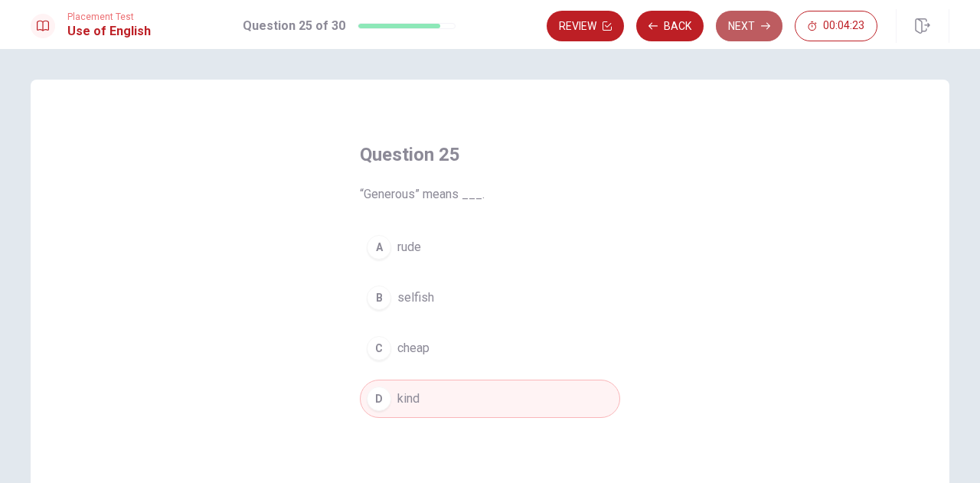
click at [750, 24] on button "Next" at bounding box center [749, 26] width 67 height 31
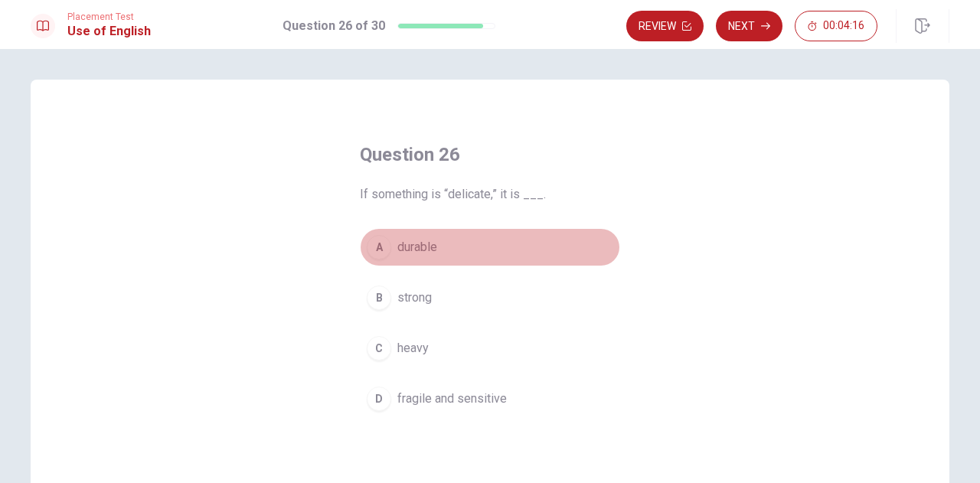
click at [414, 246] on span "durable" at bounding box center [417, 247] width 40 height 18
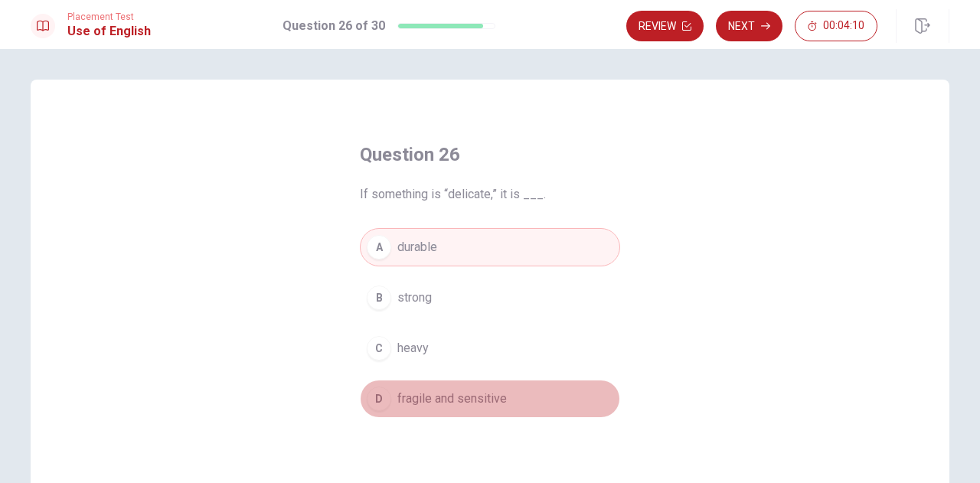
click at [495, 397] on span "fragile and sensitive" at bounding box center [451, 399] width 109 height 18
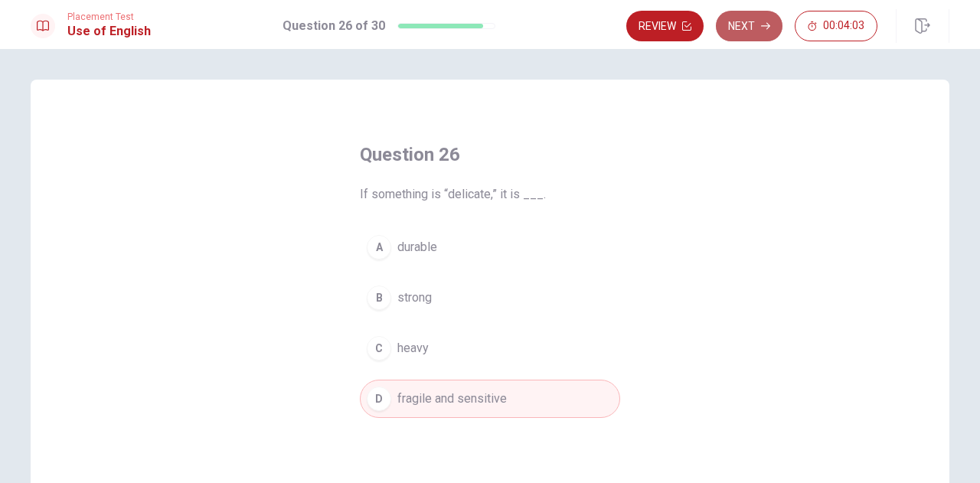
click at [769, 20] on button "Next" at bounding box center [749, 26] width 67 height 31
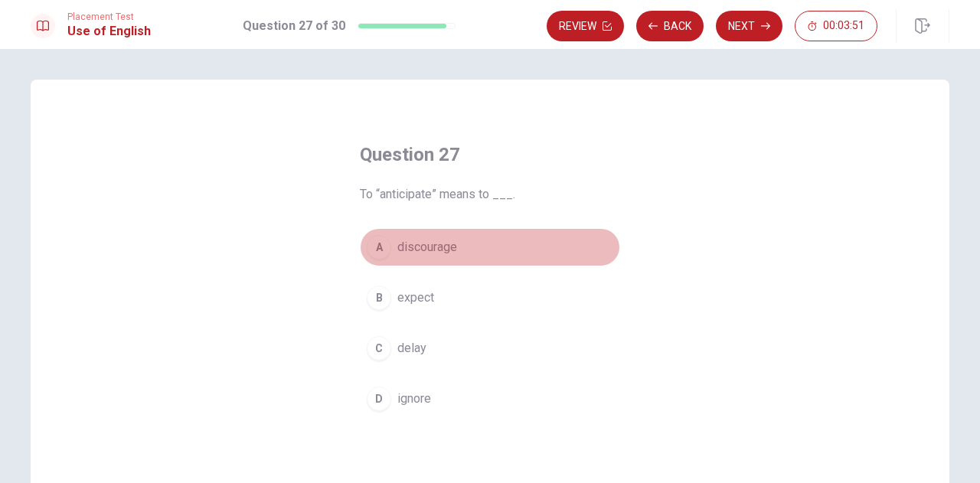
click at [412, 246] on span "discourage" at bounding box center [427, 247] width 60 height 18
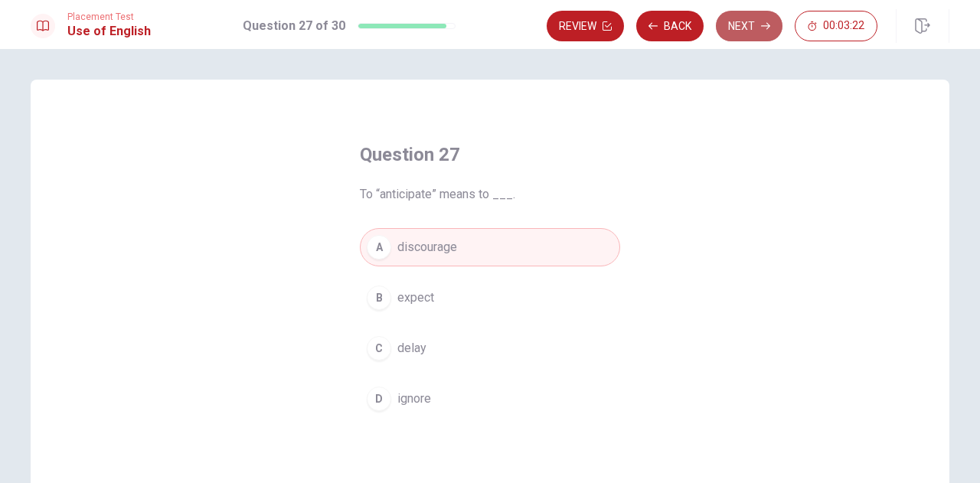
click at [750, 30] on button "Next" at bounding box center [749, 26] width 67 height 31
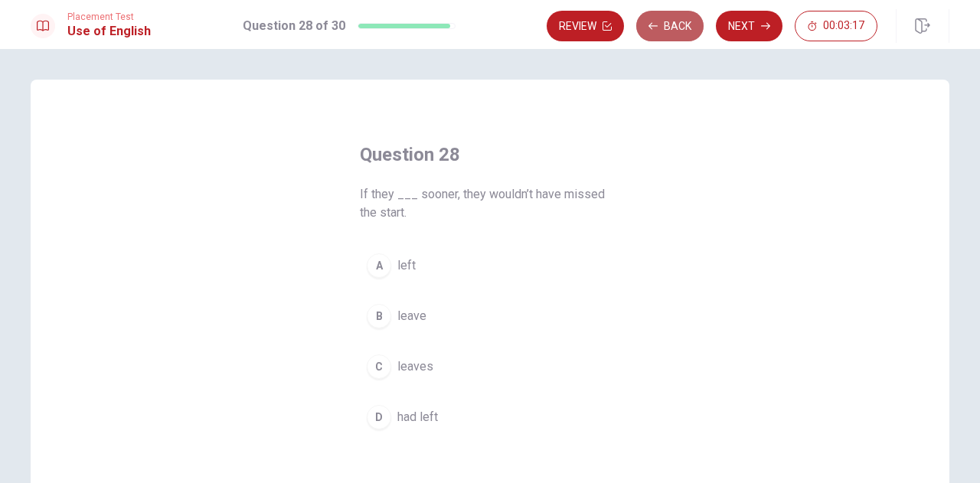
click at [675, 31] on button "Back" at bounding box center [669, 26] width 67 height 31
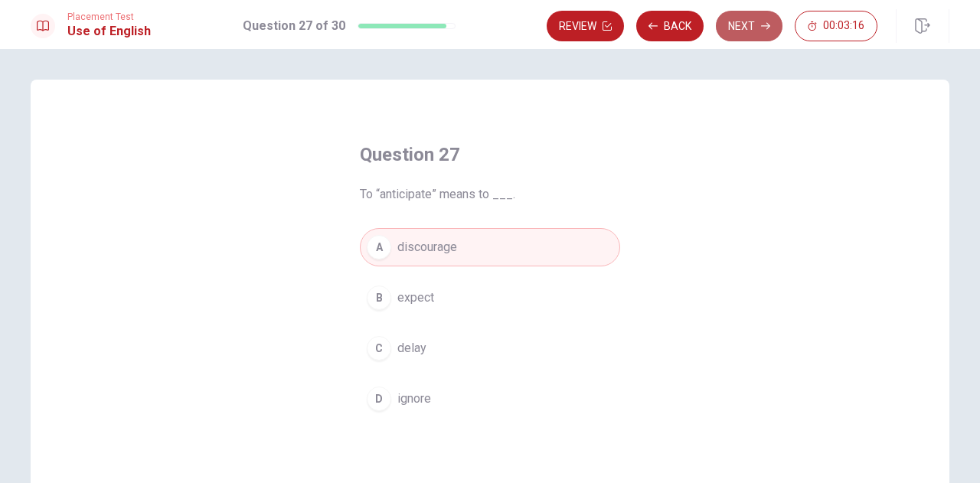
click at [725, 15] on button "Next" at bounding box center [749, 26] width 67 height 31
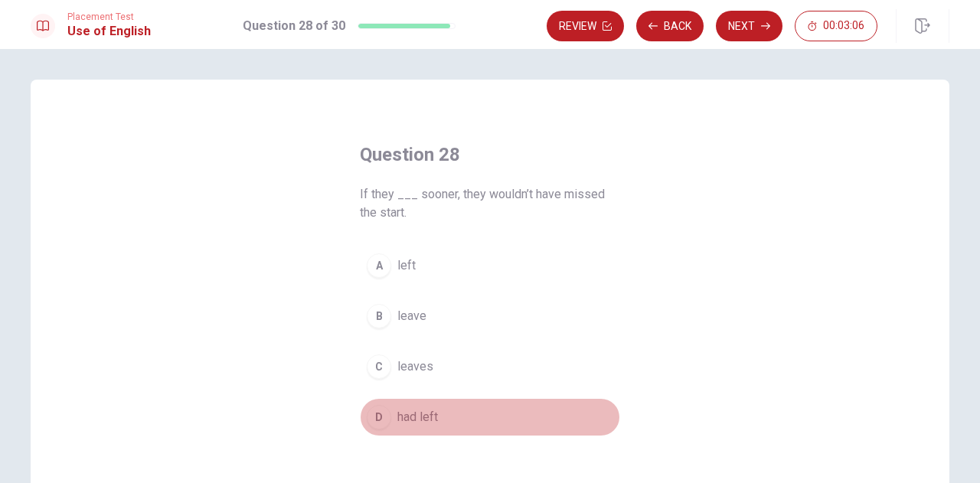
click at [412, 408] on span "had left" at bounding box center [417, 417] width 41 height 18
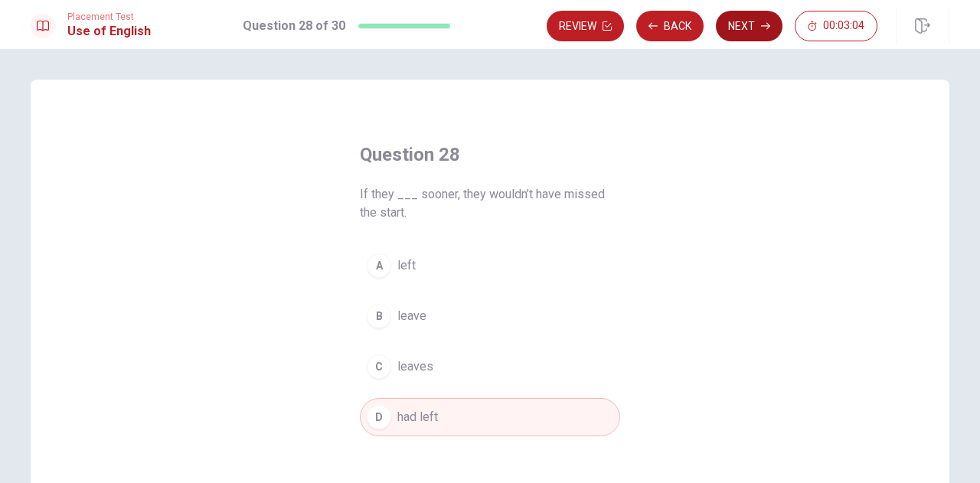
click at [741, 21] on button "Next" at bounding box center [749, 26] width 67 height 31
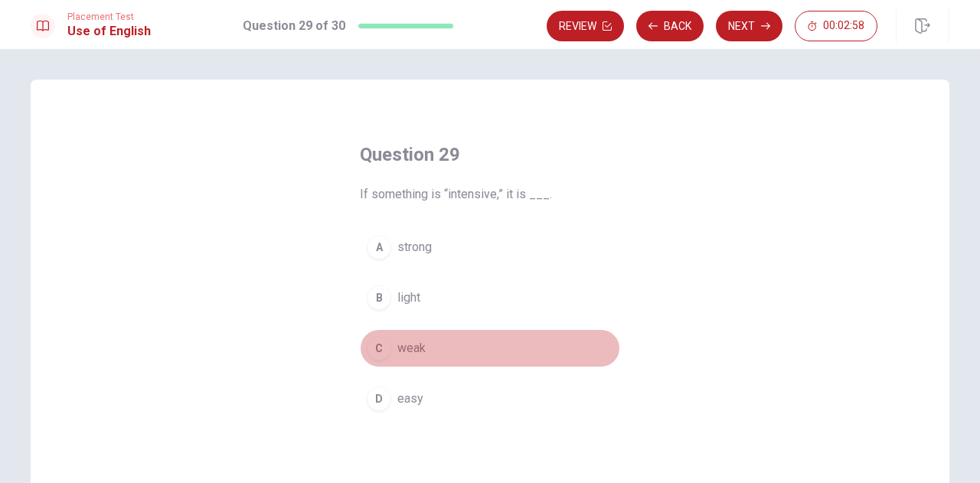
click at [404, 358] on button "C weak" at bounding box center [490, 348] width 260 height 38
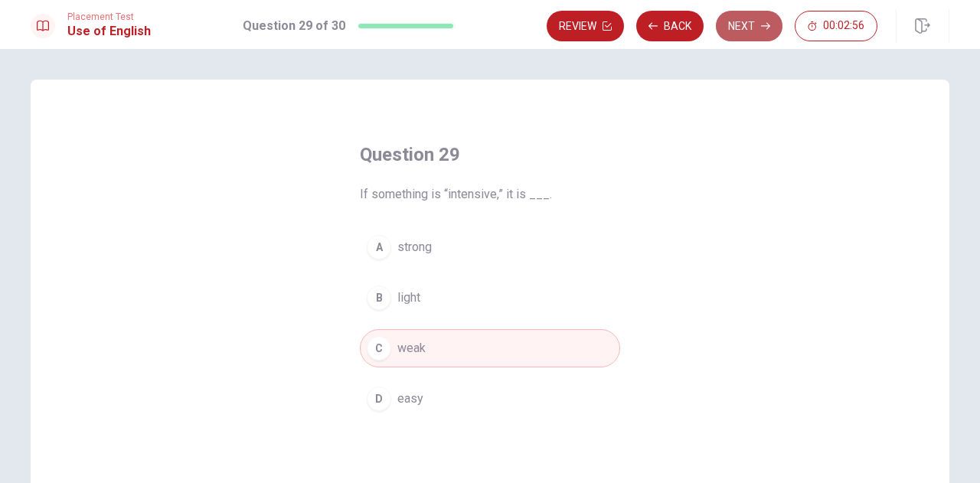
click at [733, 18] on button "Next" at bounding box center [749, 26] width 67 height 31
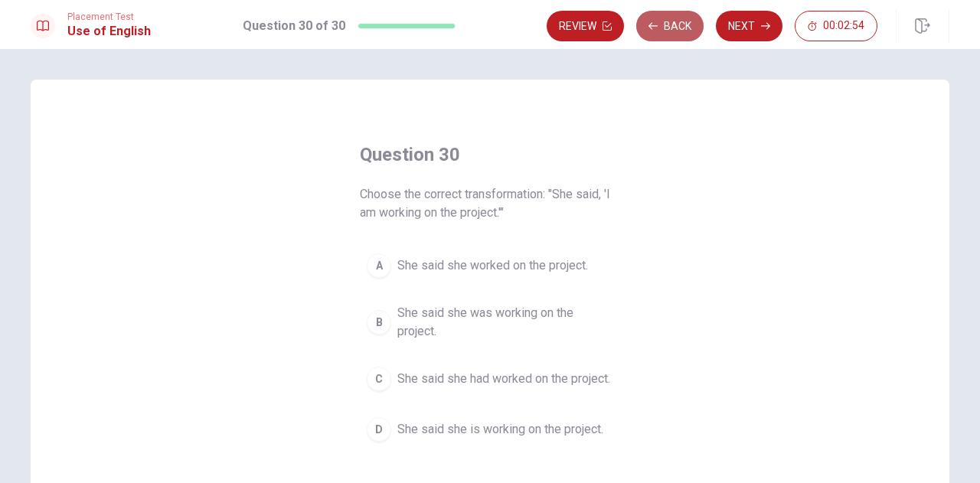
click at [668, 31] on button "Back" at bounding box center [669, 26] width 67 height 31
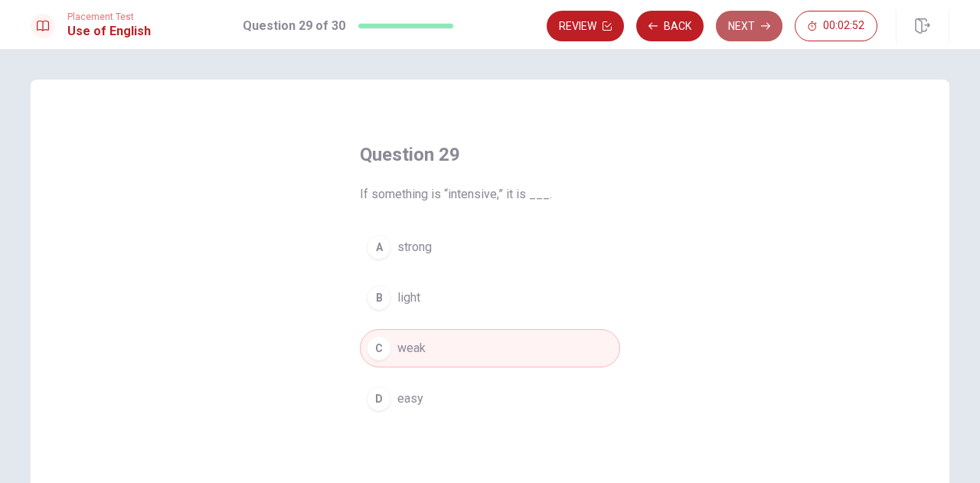
click at [737, 18] on button "Next" at bounding box center [749, 26] width 67 height 31
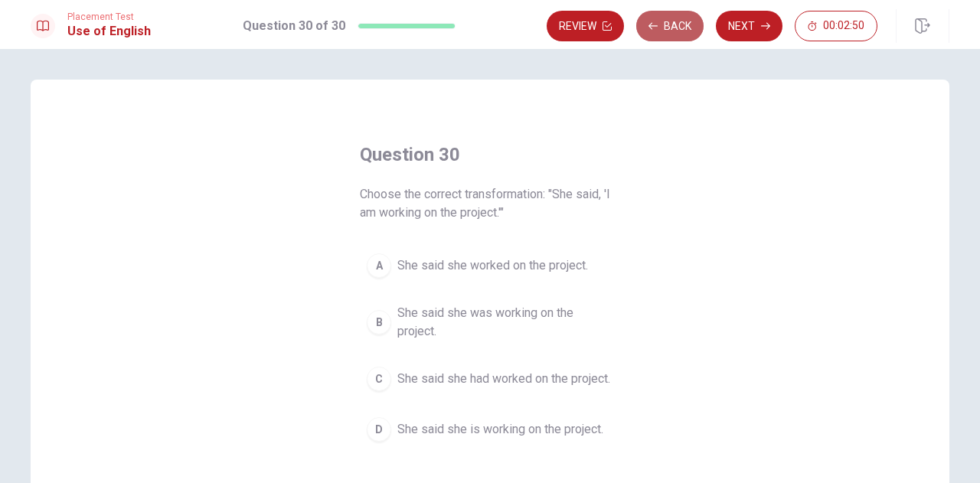
click at [679, 20] on button "Back" at bounding box center [669, 26] width 67 height 31
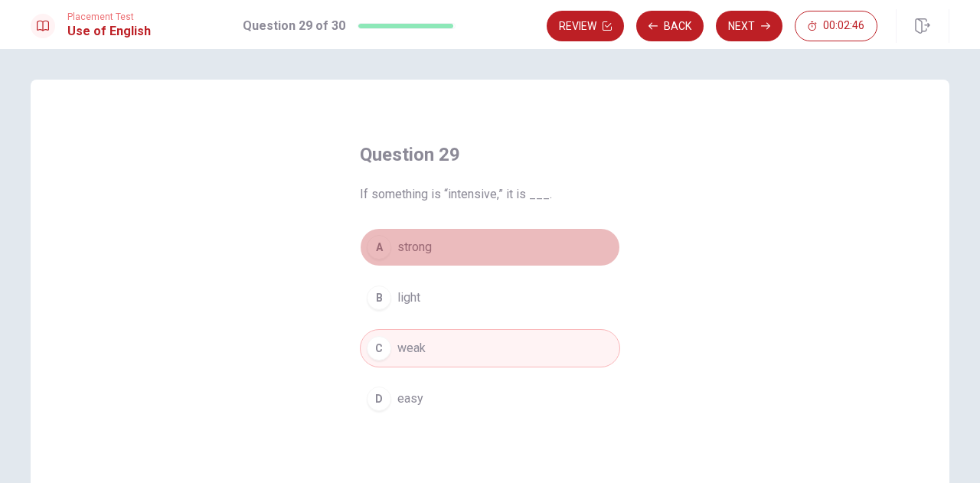
click at [400, 250] on span "strong" at bounding box center [414, 247] width 34 height 18
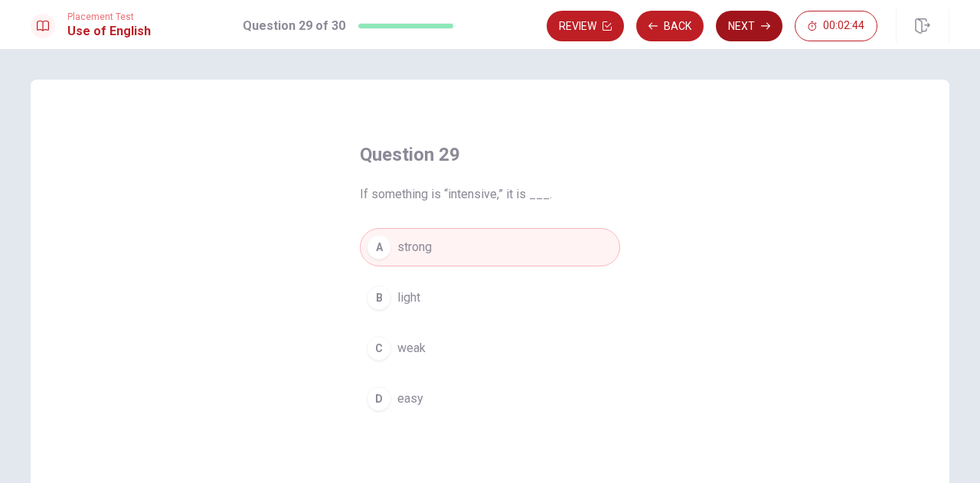
click at [754, 34] on button "Next" at bounding box center [749, 26] width 67 height 31
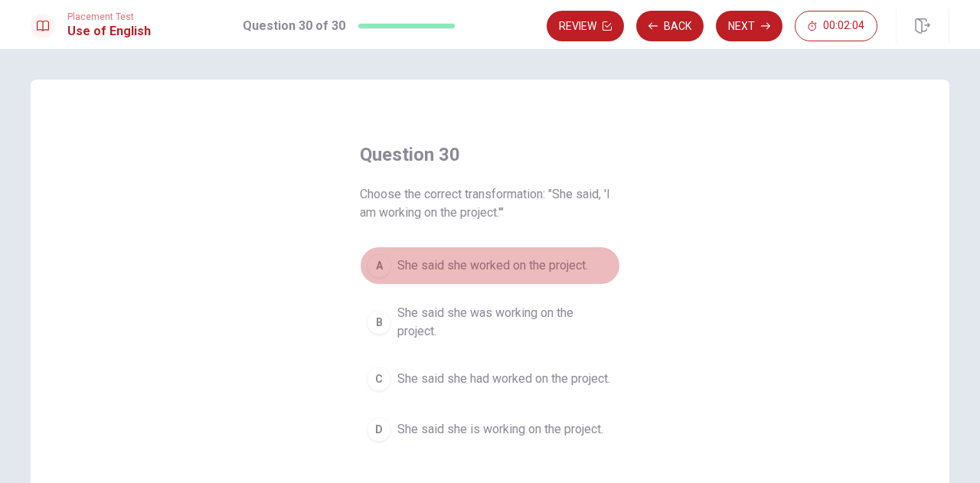
click at [472, 270] on span "She said she worked on the project." at bounding box center [492, 265] width 191 height 18
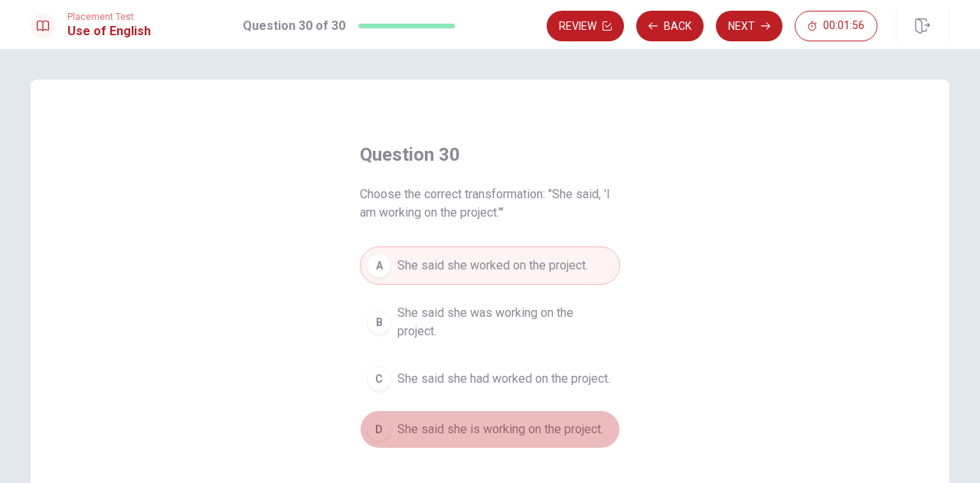
click at [478, 426] on span "She said she is working on the project." at bounding box center [500, 429] width 206 height 18
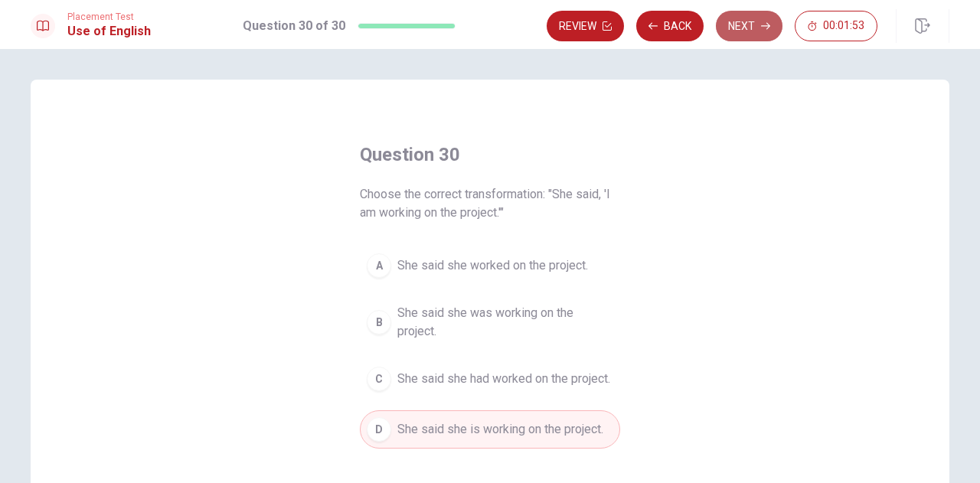
click at [743, 21] on button "Next" at bounding box center [749, 26] width 67 height 31
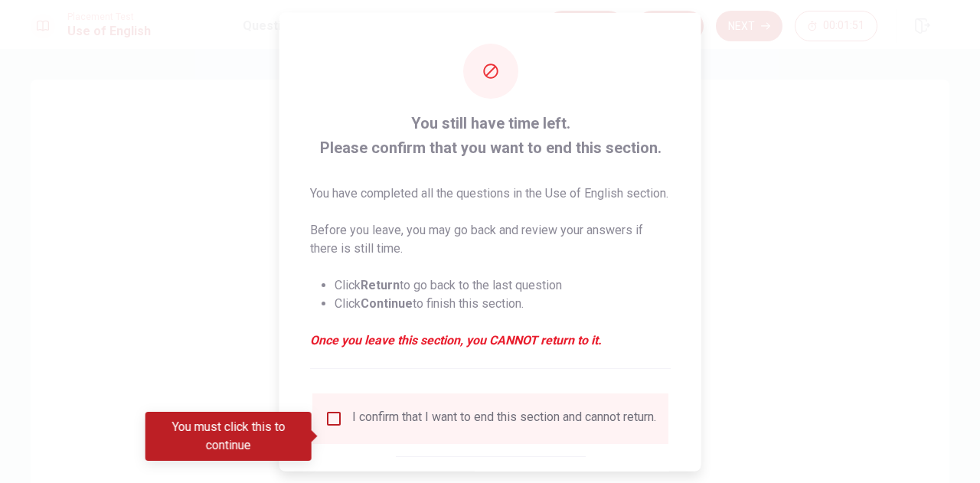
click at [358, 427] on div "I confirm that I want to end this section and cannot return." at bounding box center [504, 418] width 304 height 18
click at [325, 427] on input "You must click this to continue" at bounding box center [334, 418] width 18 height 18
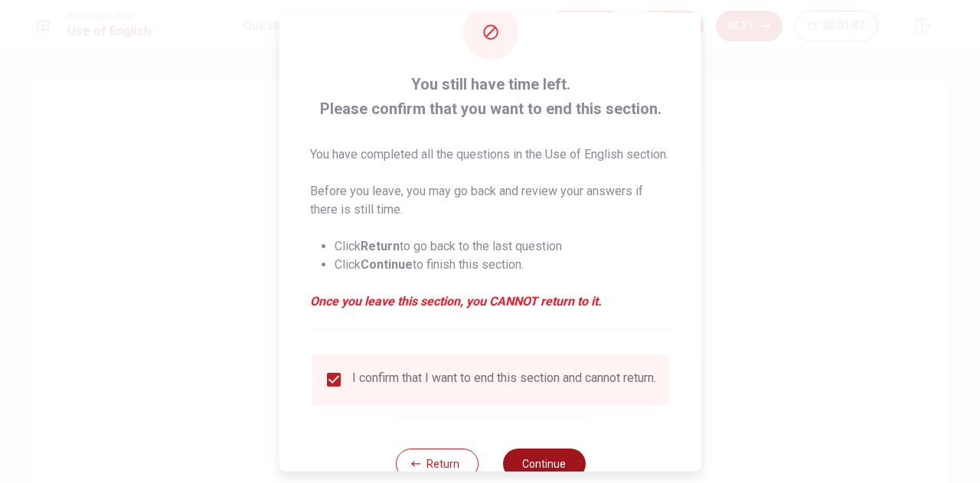
scroll to position [106, 0]
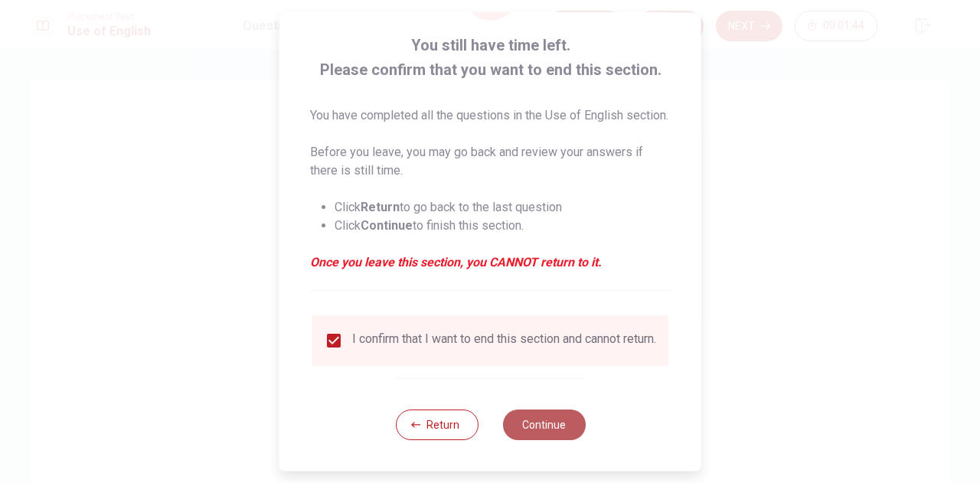
click at [547, 423] on button "Continue" at bounding box center [543, 425] width 83 height 31
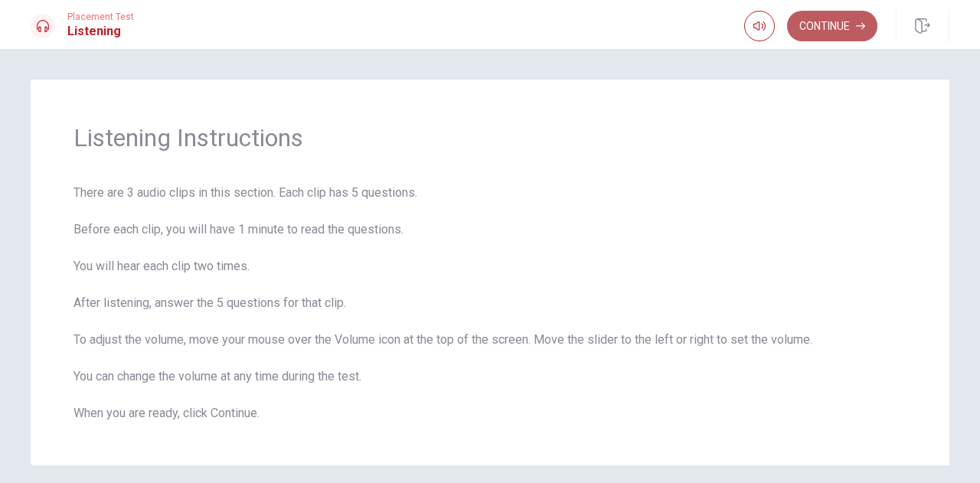
click at [807, 21] on button "Continue" at bounding box center [832, 26] width 90 height 31
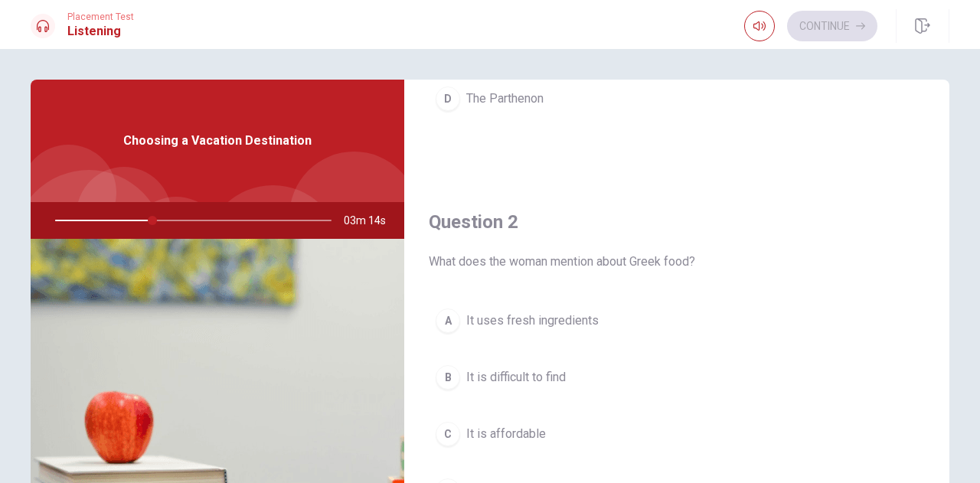
scroll to position [294, 0]
click at [492, 88] on span "The Parthenon" at bounding box center [504, 97] width 77 height 18
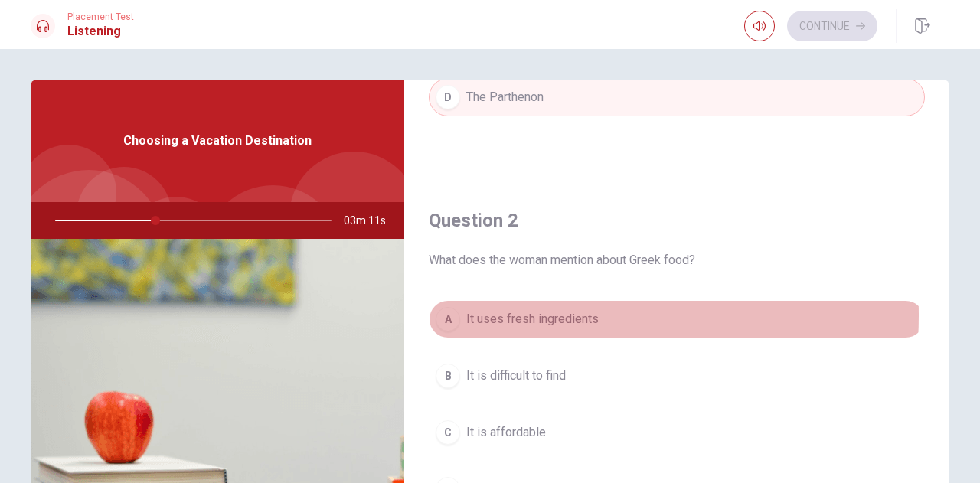
click at [509, 313] on span "It uses fresh ingredients" at bounding box center [532, 319] width 132 height 18
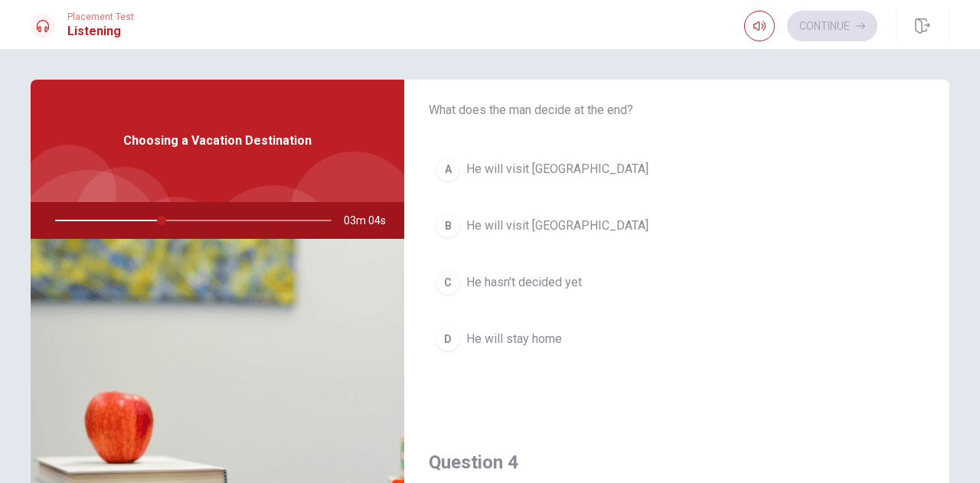
scroll to position [837, 0]
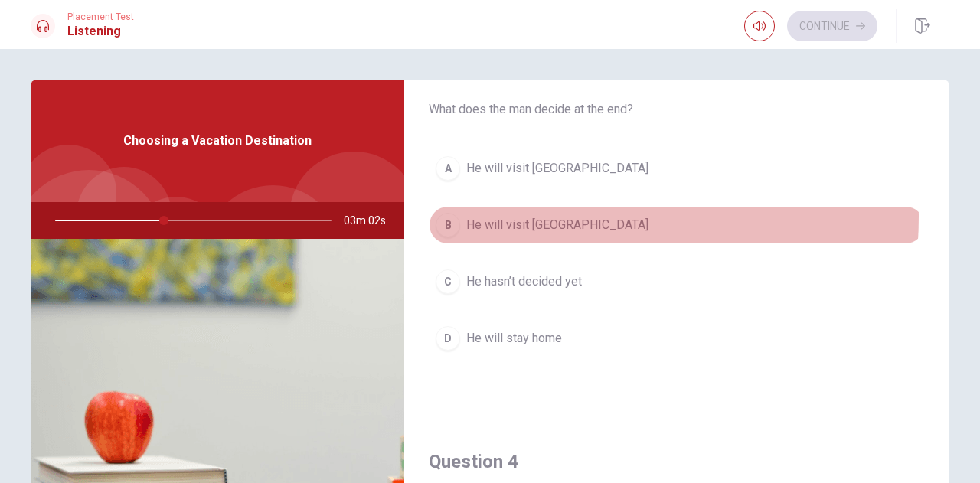
click at [542, 216] on span "He will visit [GEOGRAPHIC_DATA]" at bounding box center [557, 225] width 182 height 18
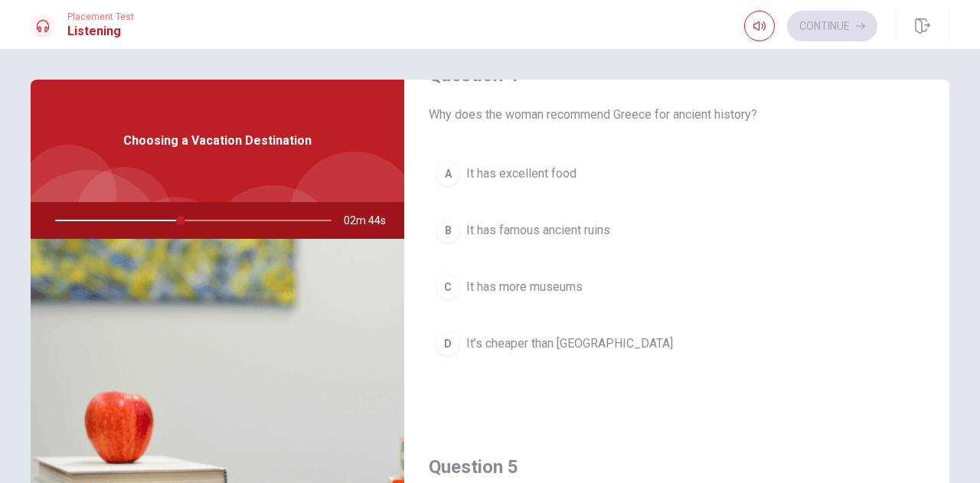
scroll to position [1224, 0]
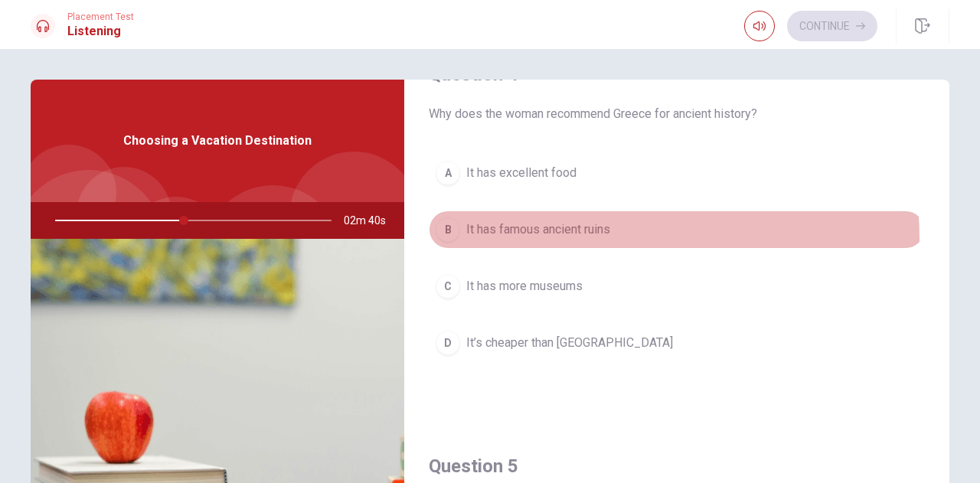
click at [559, 233] on button "B It has famous ancient ruins" at bounding box center [677, 230] width 496 height 38
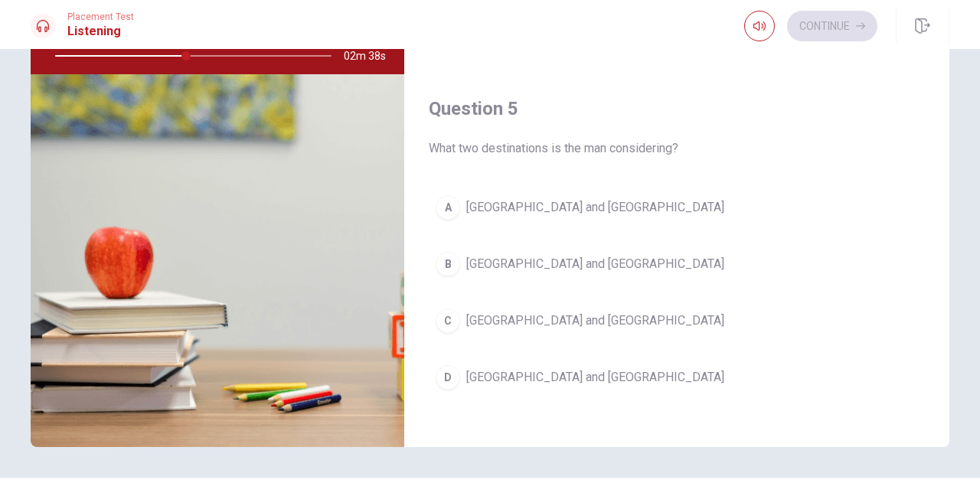
scroll to position [164, 0]
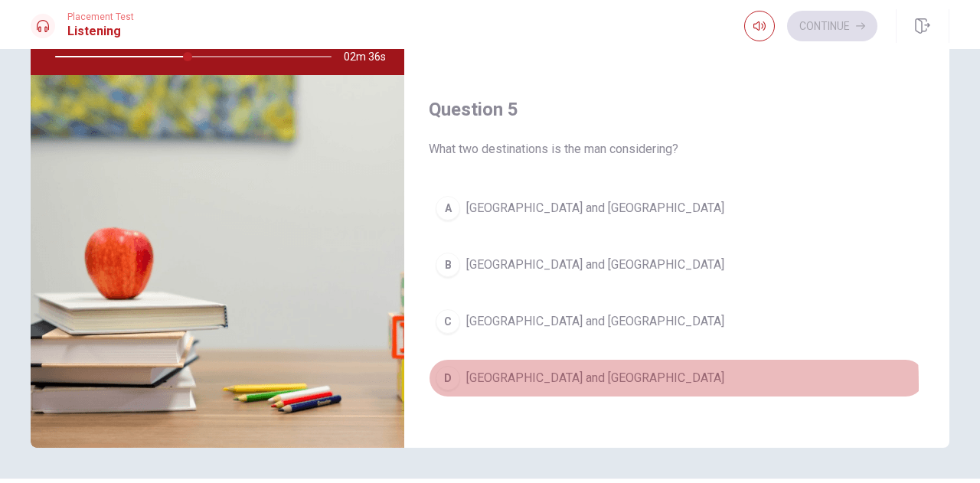
click at [492, 374] on span "[GEOGRAPHIC_DATA] and [GEOGRAPHIC_DATA]" at bounding box center [595, 378] width 258 height 18
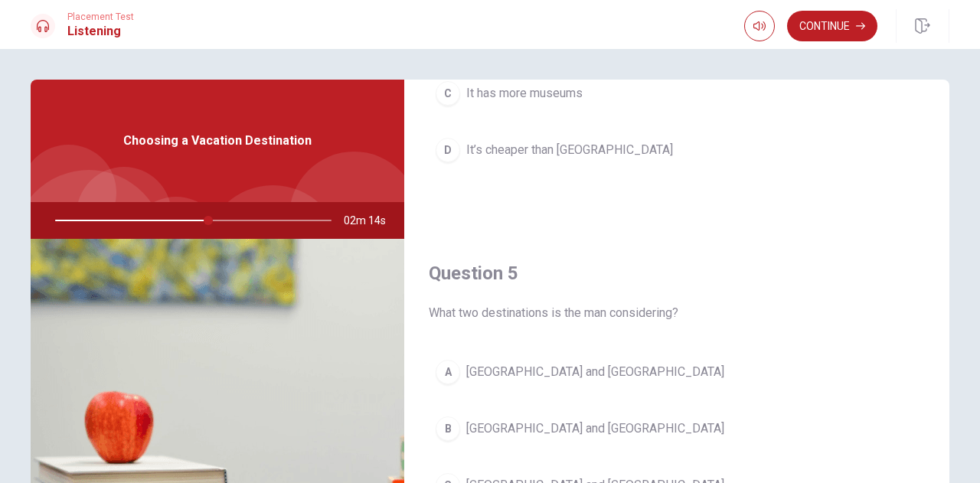
scroll to position [208, 0]
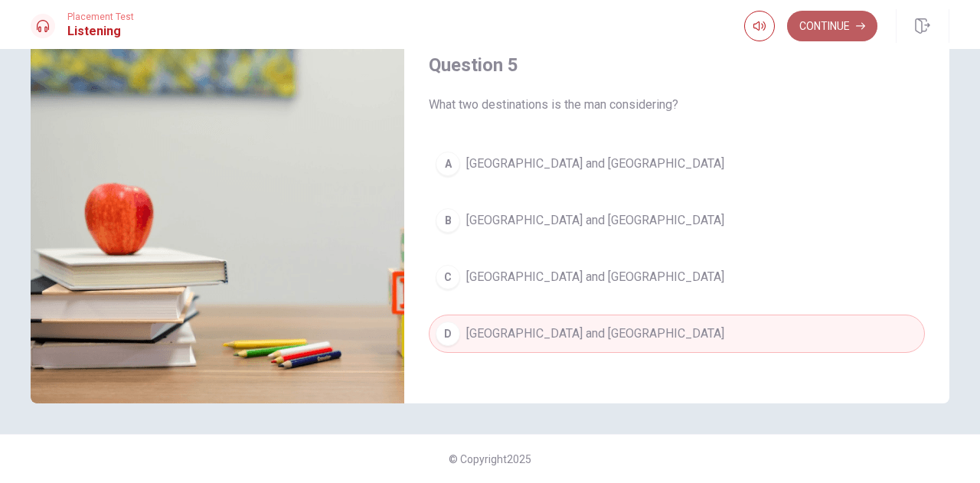
click at [827, 11] on button "Continue" at bounding box center [832, 26] width 90 height 31
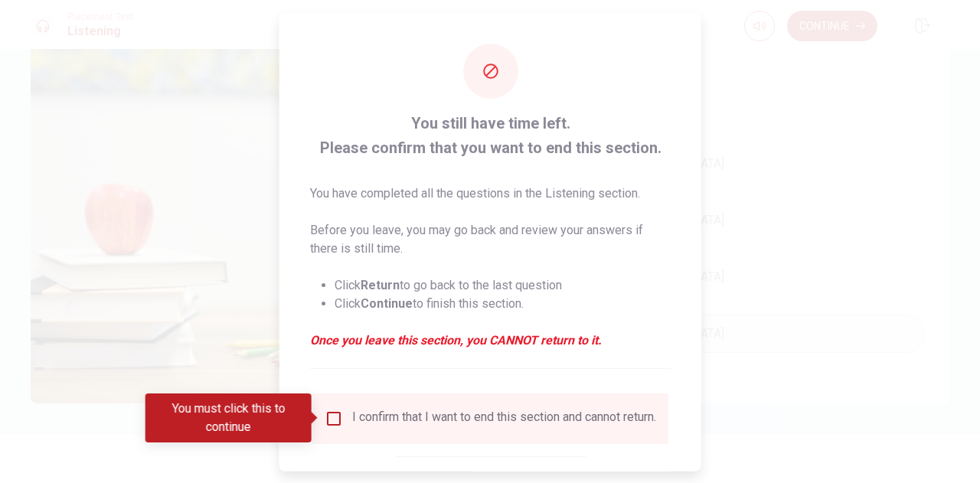
click at [485, 413] on div "I confirm that I want to end this section and cannot return." at bounding box center [504, 418] width 304 height 18
click at [325, 418] on input "You must click this to continue" at bounding box center [334, 418] width 18 height 18
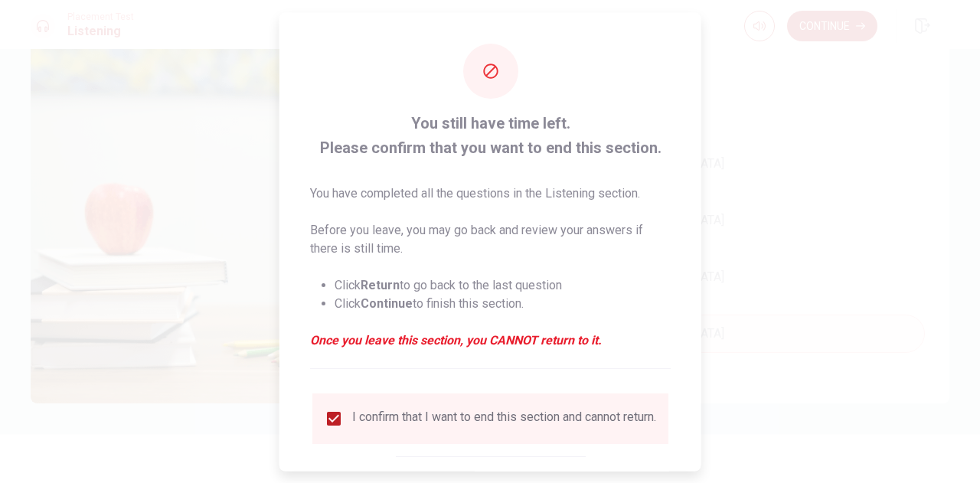
scroll to position [87, 0]
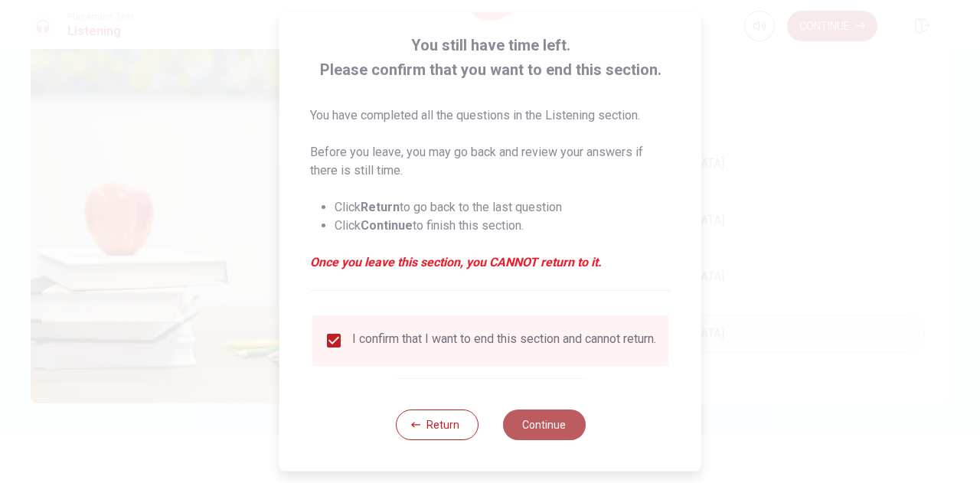
click at [518, 429] on button "Continue" at bounding box center [543, 425] width 83 height 31
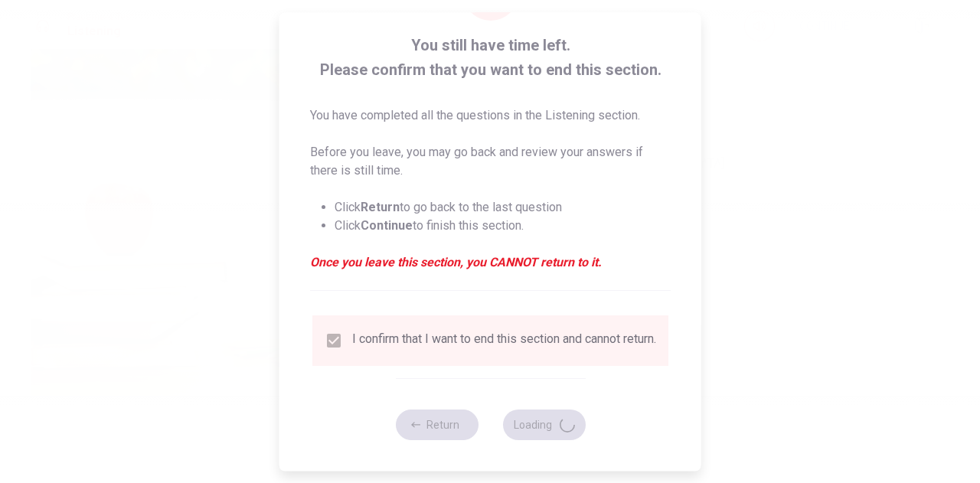
type input "59"
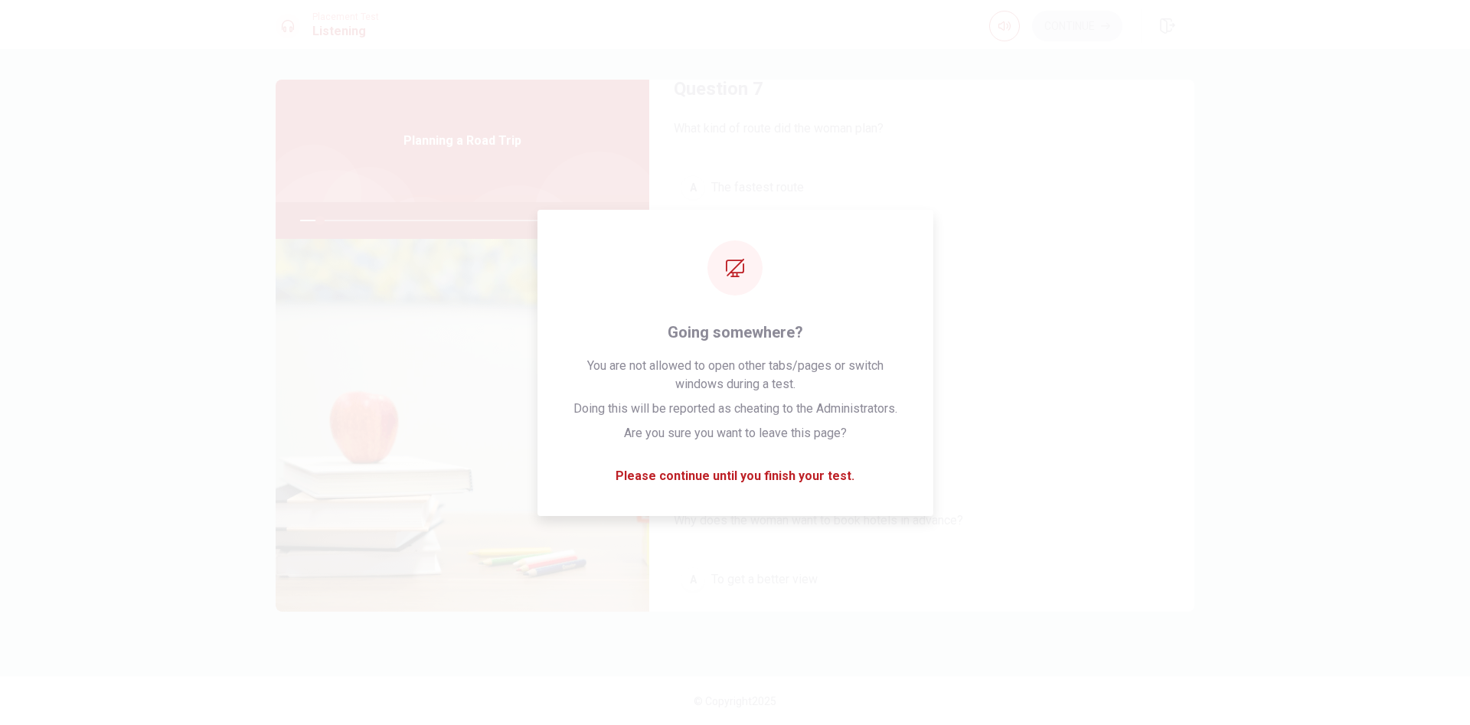
scroll to position [426, 0]
drag, startPoint x: 974, startPoint y: 1, endPoint x: 1060, endPoint y: 360, distance: 369.3
click at [979, 360] on button "D A scenic mountain route" at bounding box center [922, 357] width 496 height 38
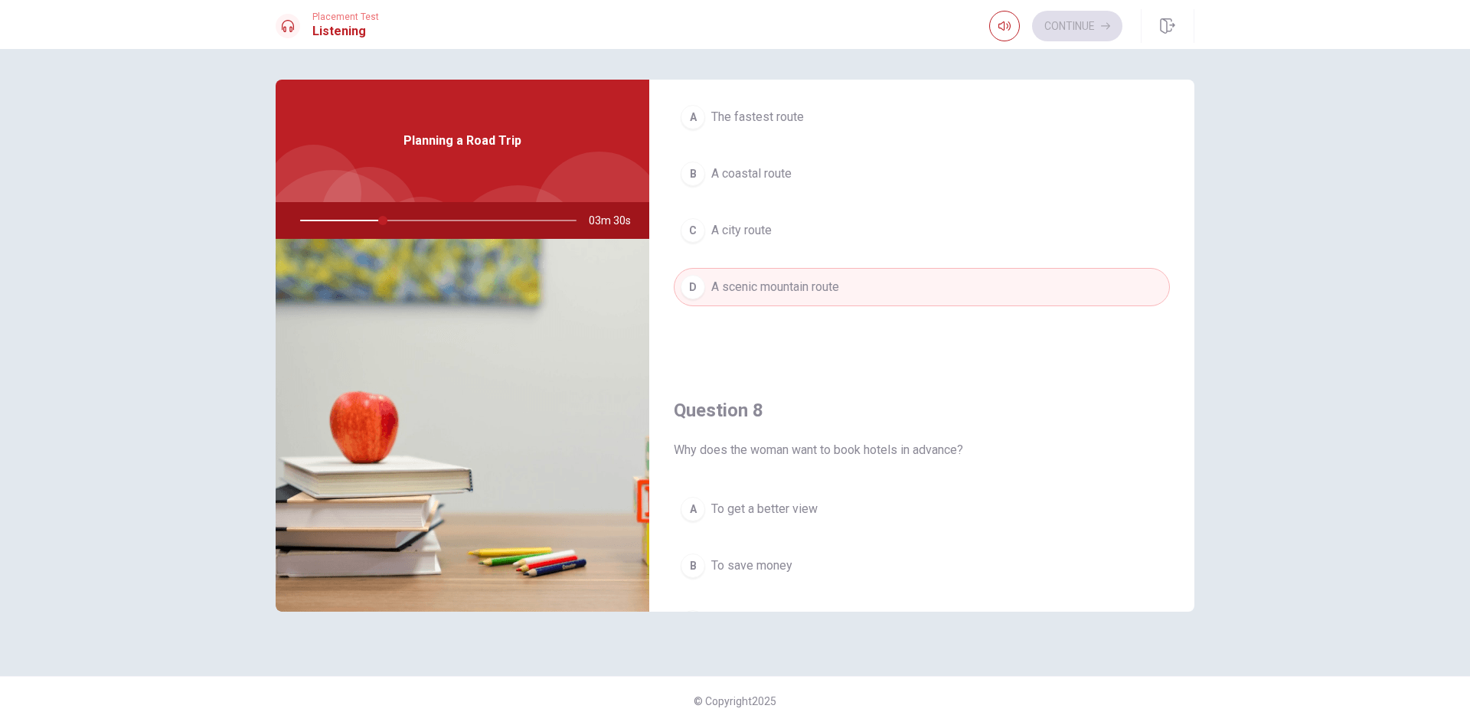
scroll to position [1428, 0]
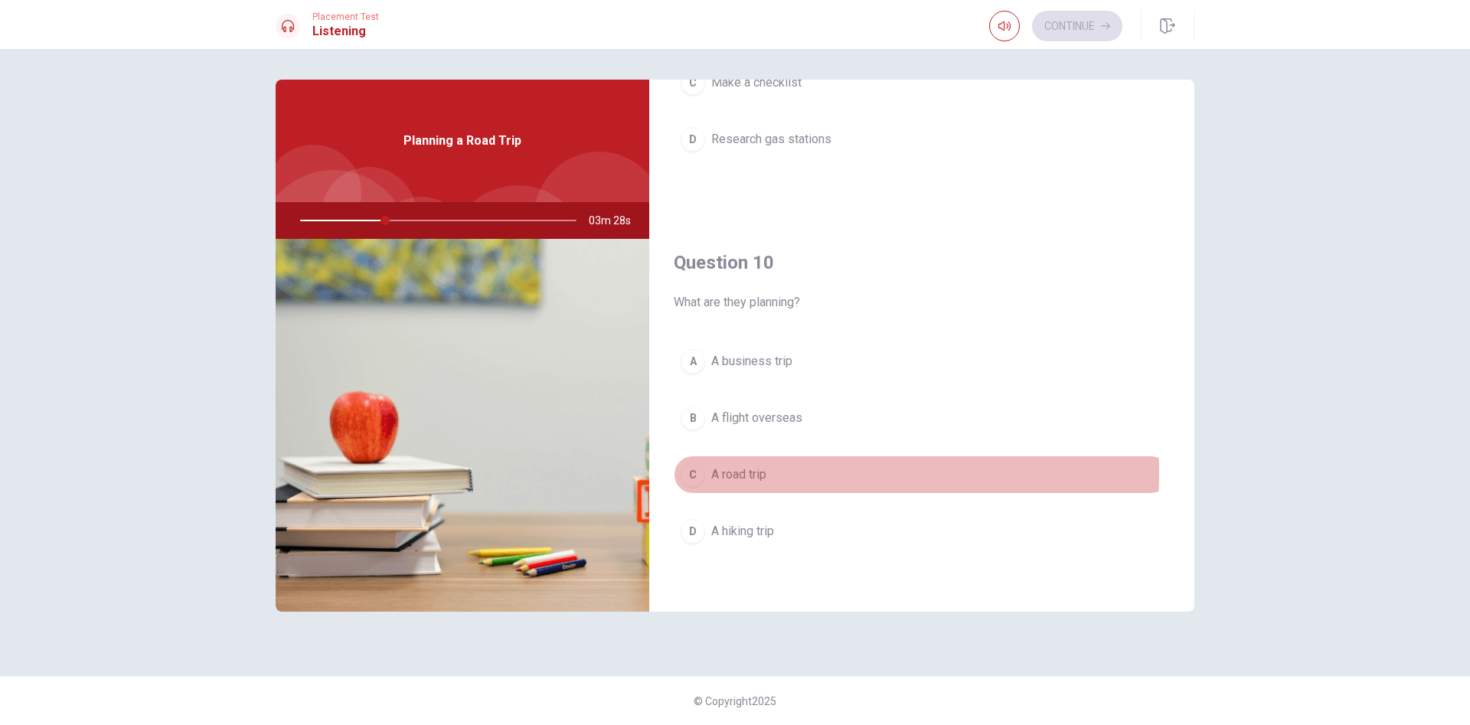
click at [735, 473] on span "A road trip" at bounding box center [738, 474] width 55 height 18
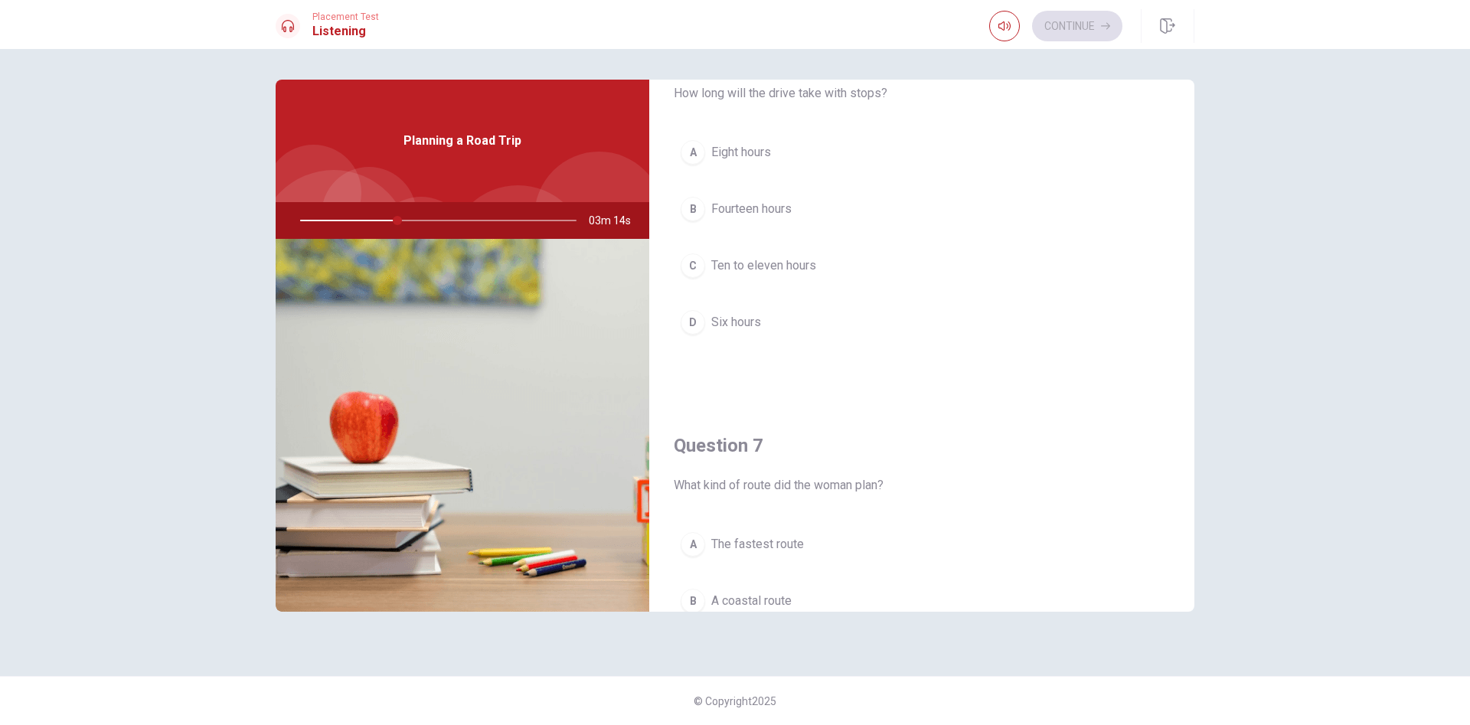
scroll to position [0, 0]
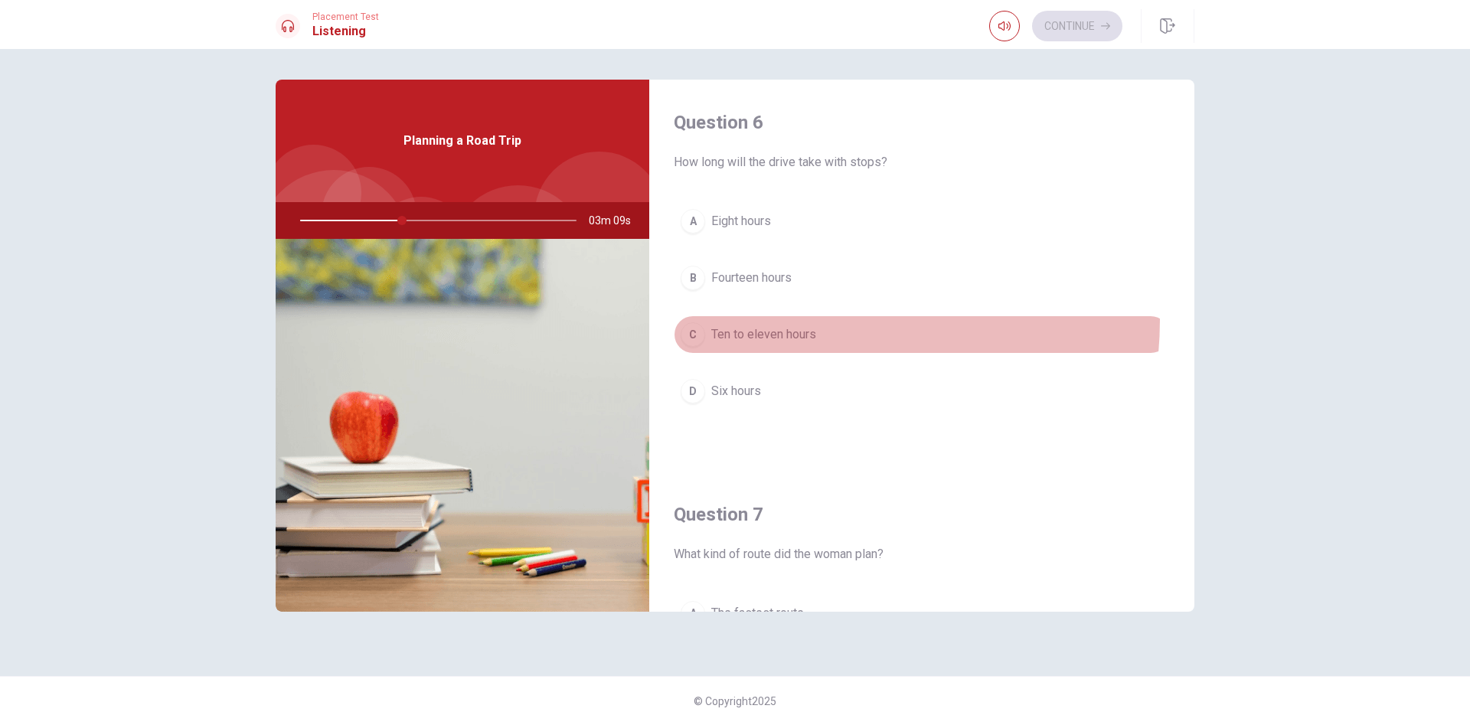
click at [777, 319] on button "C Ten to eleven hours" at bounding box center [922, 334] width 496 height 38
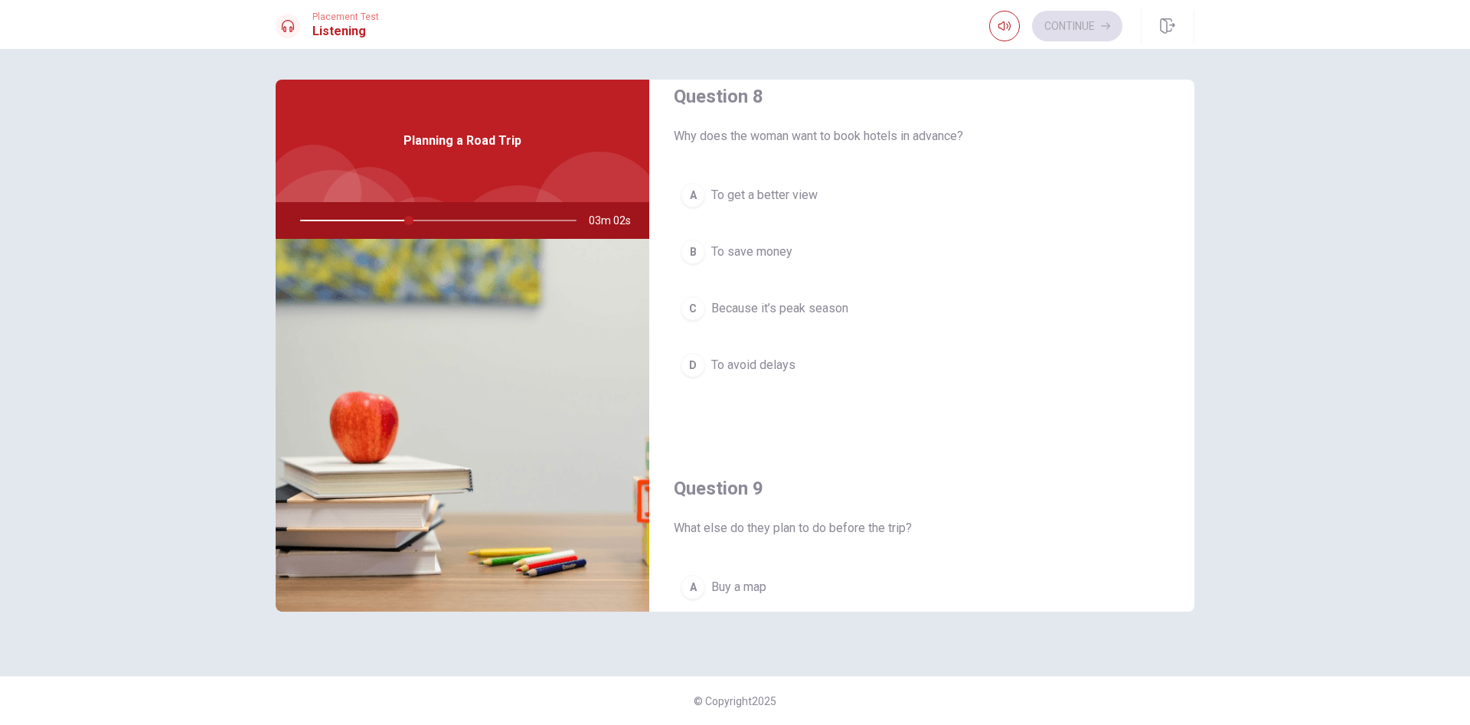
scroll to position [808, 0]
click at [805, 305] on span "Because it’s peak season" at bounding box center [779, 310] width 137 height 18
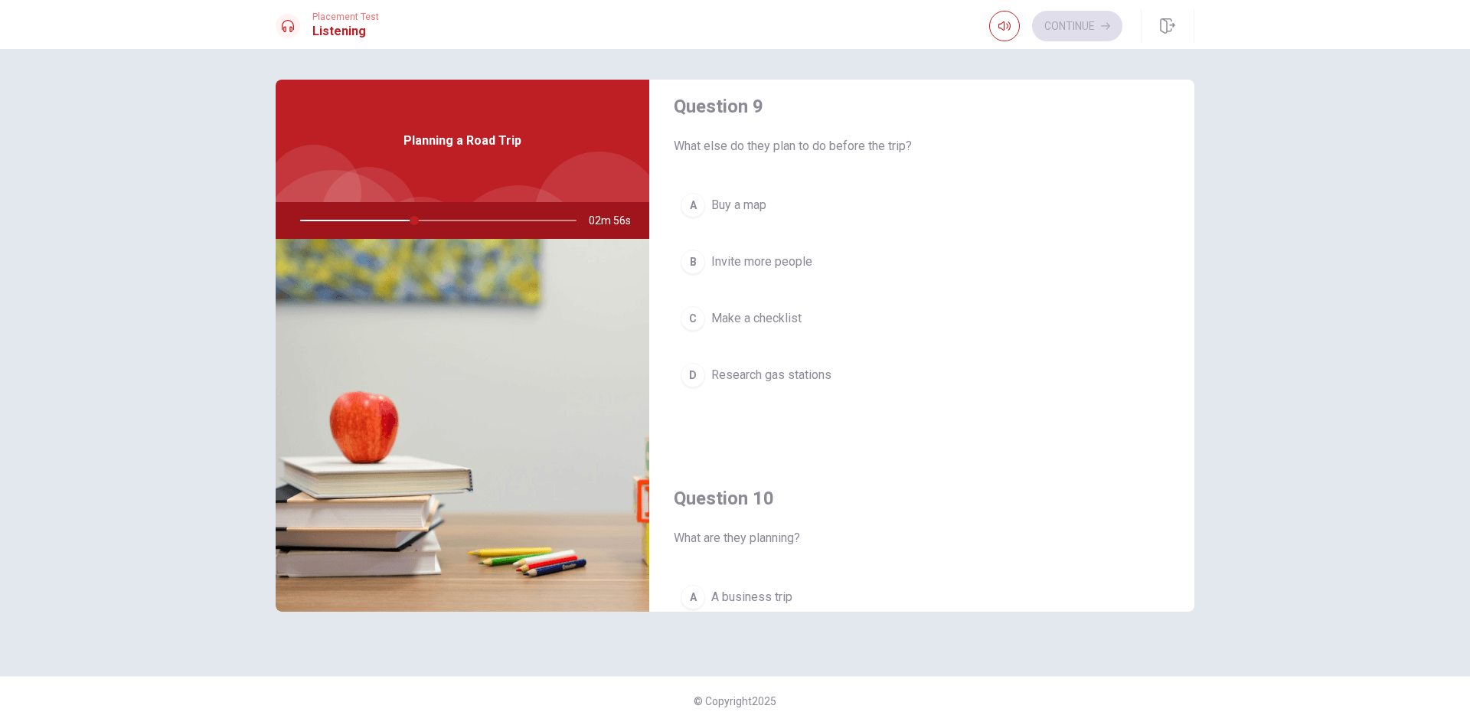
scroll to position [1192, 0]
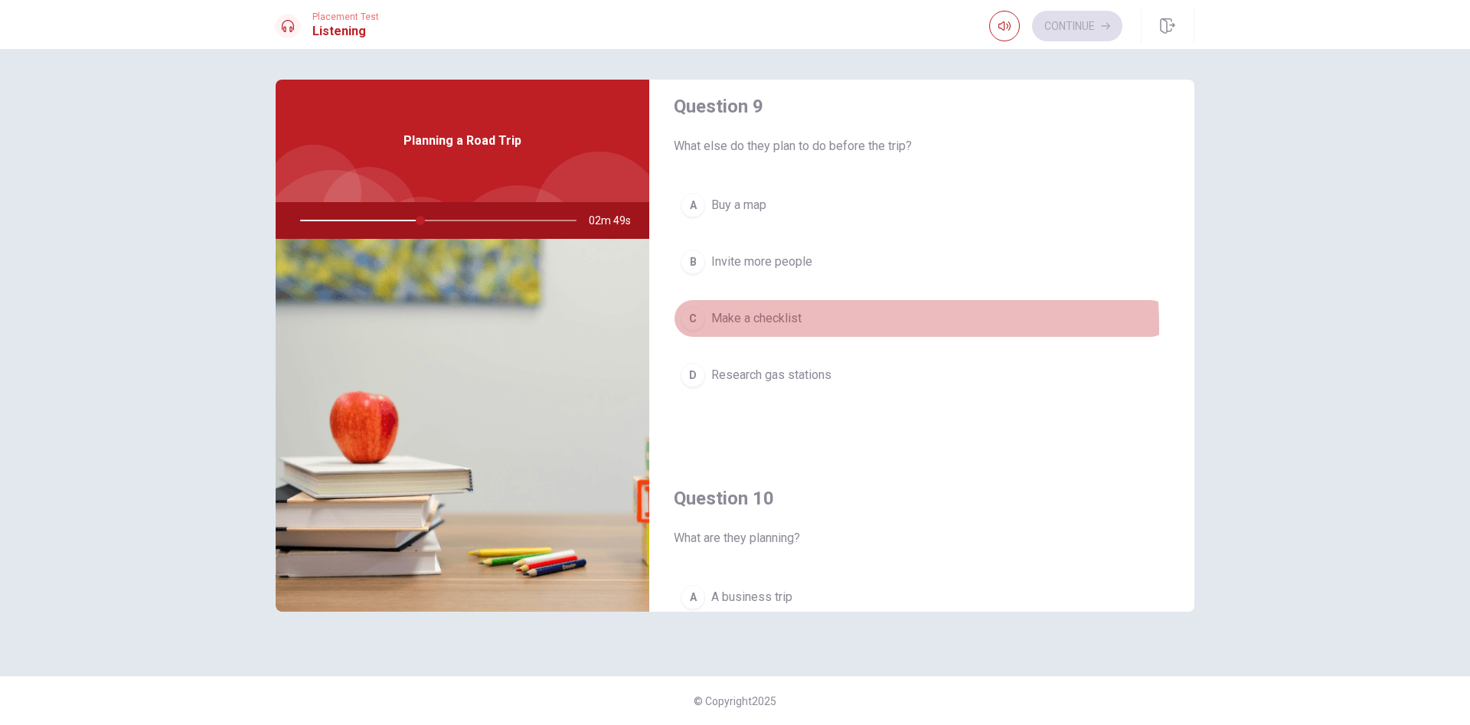
click at [767, 327] on span "Make a checklist" at bounding box center [756, 318] width 90 height 18
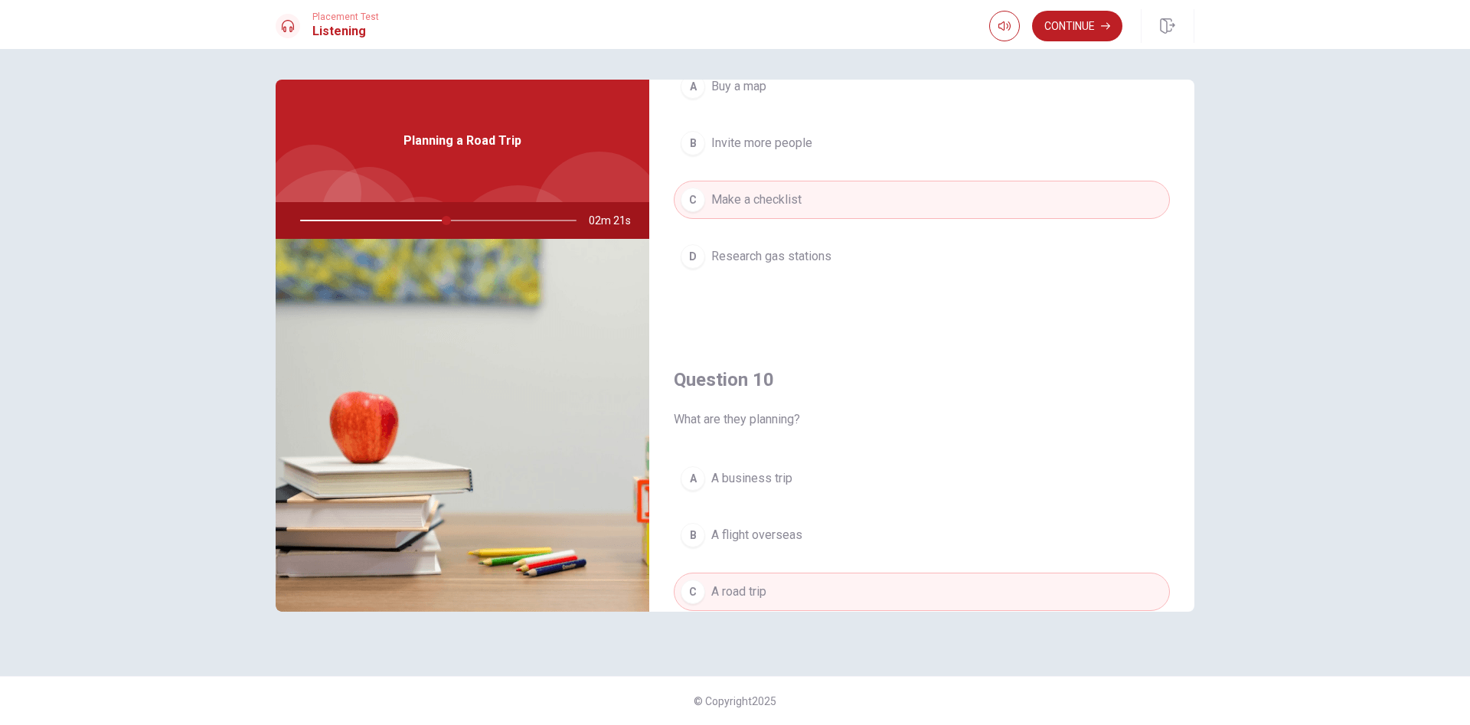
scroll to position [1428, 0]
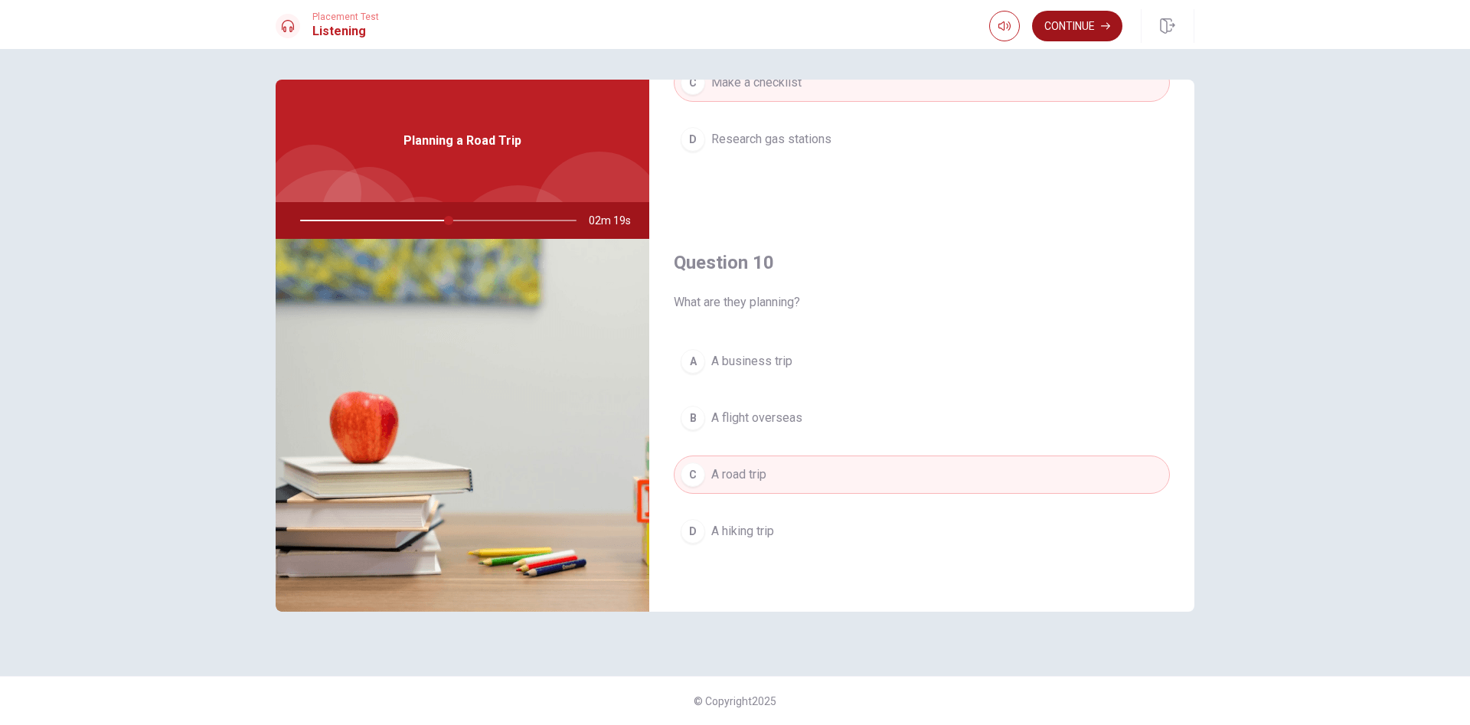
click at [979, 34] on button "Continue" at bounding box center [1077, 26] width 90 height 31
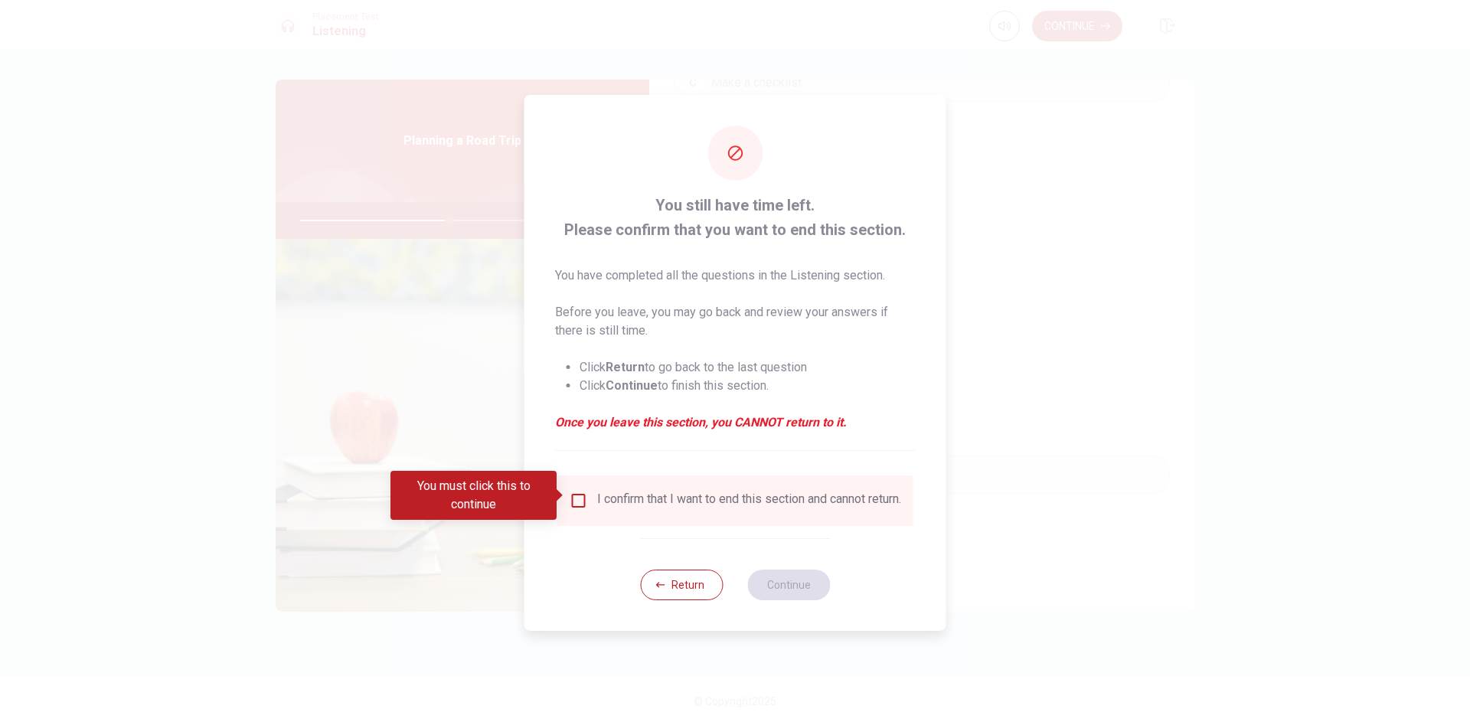
click at [757, 482] on div "I confirm that I want to end this section and cannot return." at bounding box center [749, 501] width 304 height 18
click at [685, 482] on div "I confirm that I want to end this section and cannot return." at bounding box center [749, 501] width 304 height 18
click at [572, 482] on div "I confirm that I want to end this section and cannot return." at bounding box center [736, 501] width 332 height 18
click at [584, 482] on div "I confirm that I want to end this section and cannot return." at bounding box center [736, 501] width 332 height 18
click at [580, 482] on div "I confirm that I want to end this section and cannot return." at bounding box center [736, 501] width 332 height 18
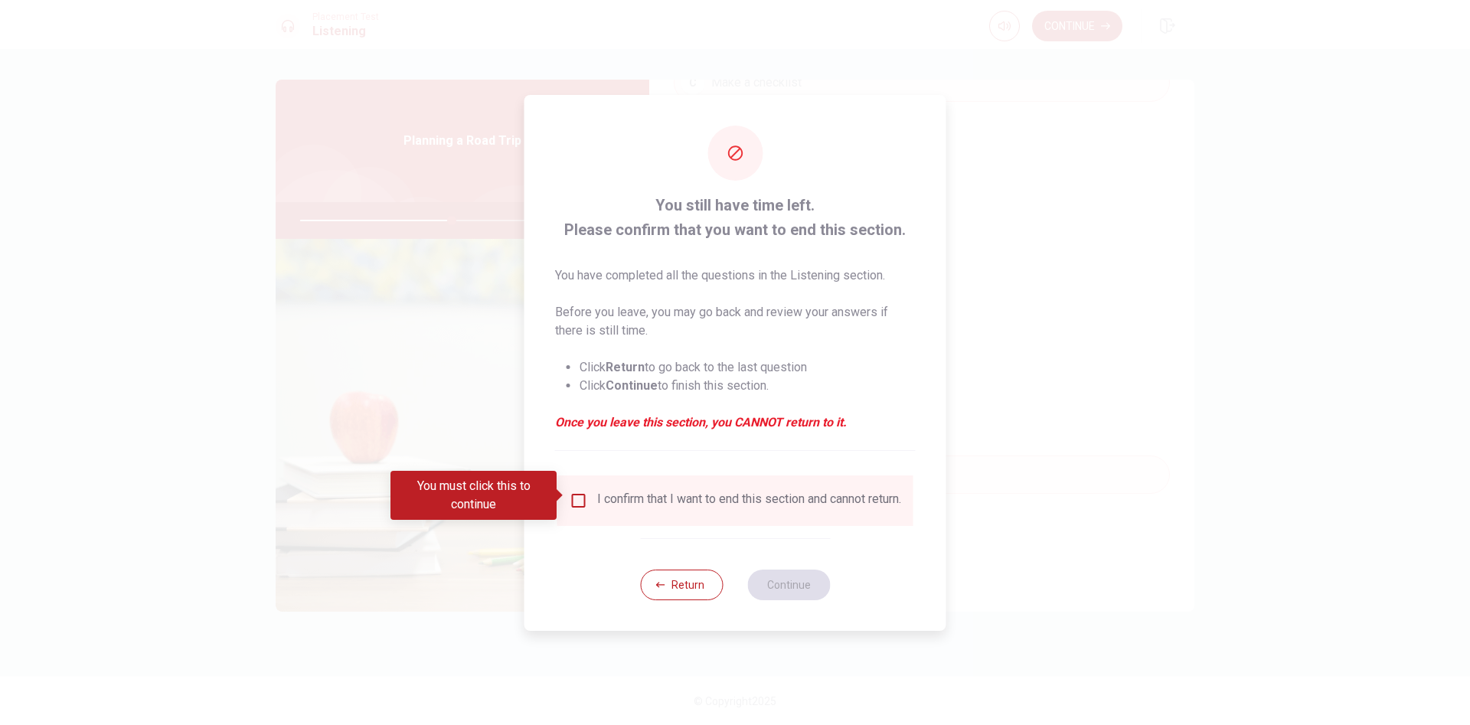
click at [580, 482] on input "You must click this to continue" at bounding box center [579, 501] width 18 height 18
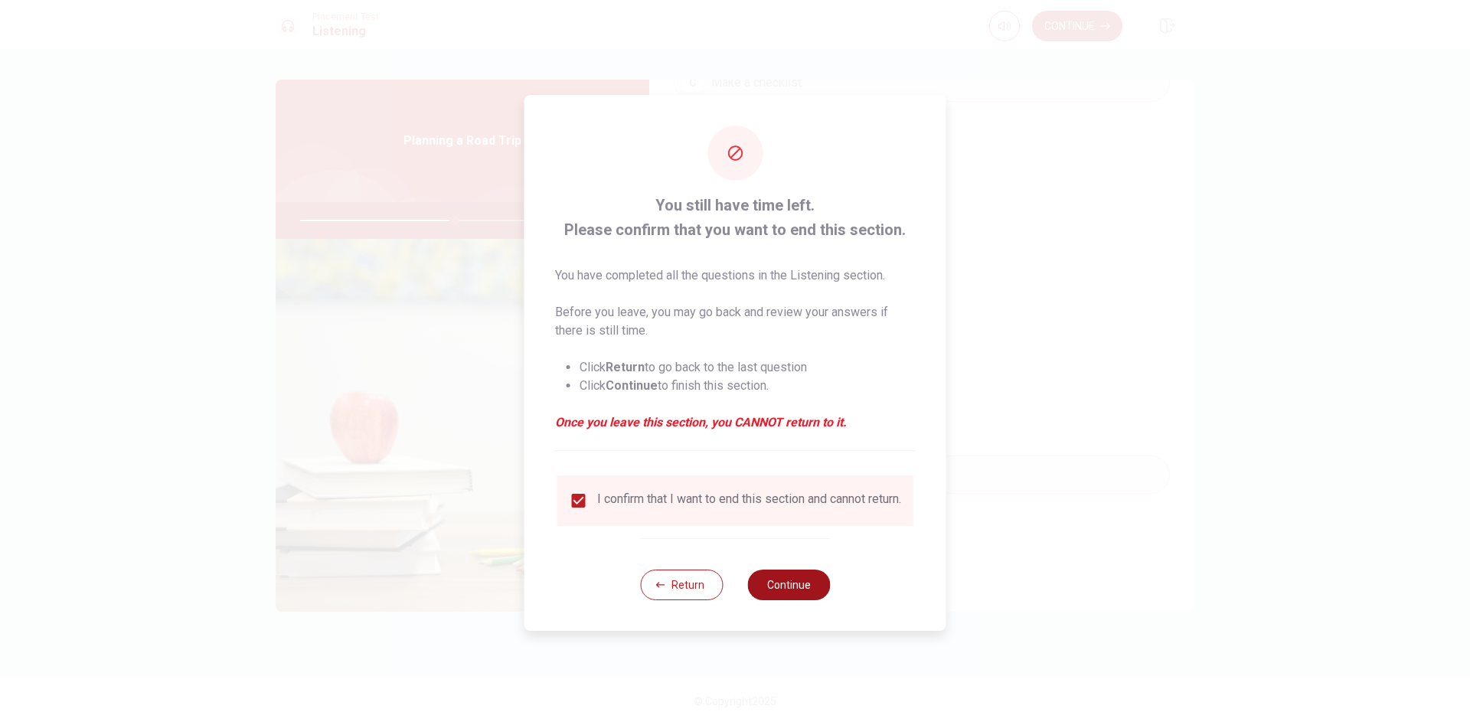
click at [801, 482] on button "Continue" at bounding box center [788, 585] width 83 height 31
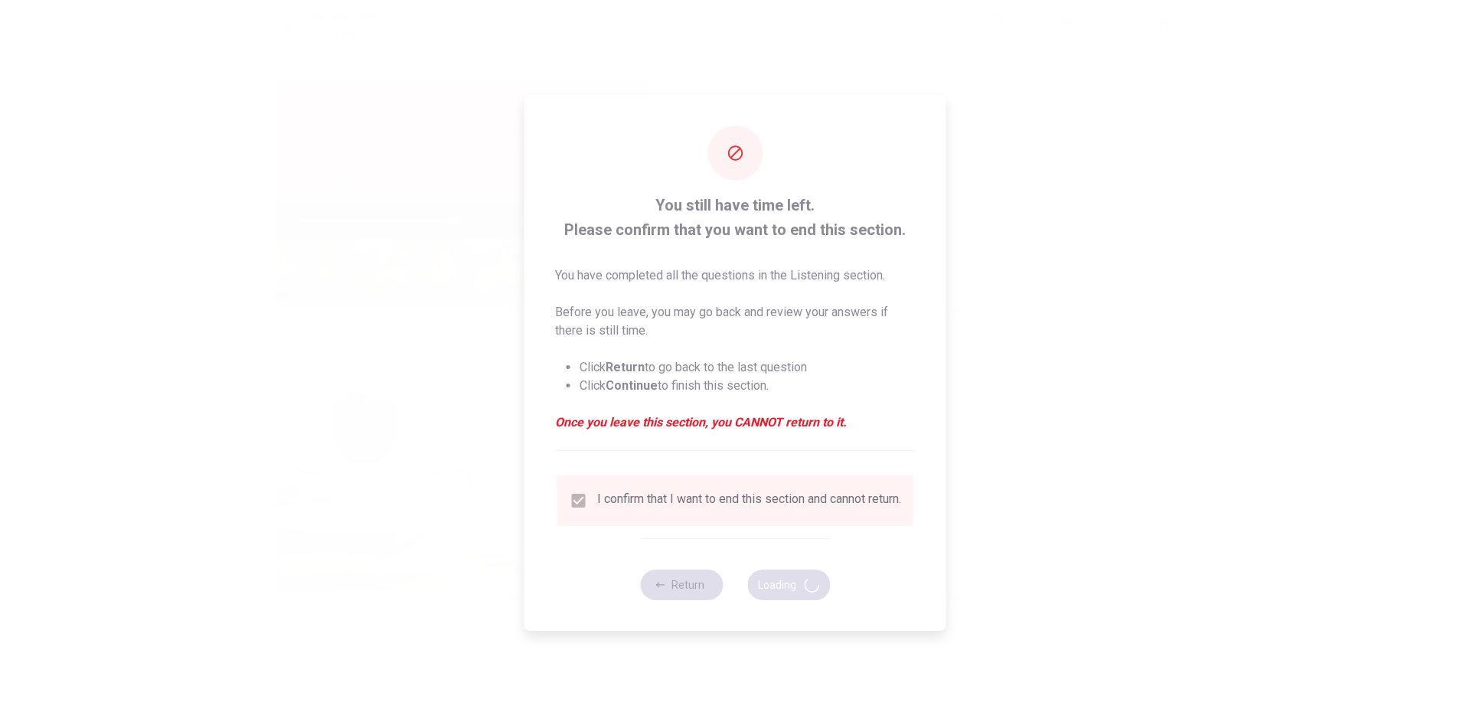
type input "56"
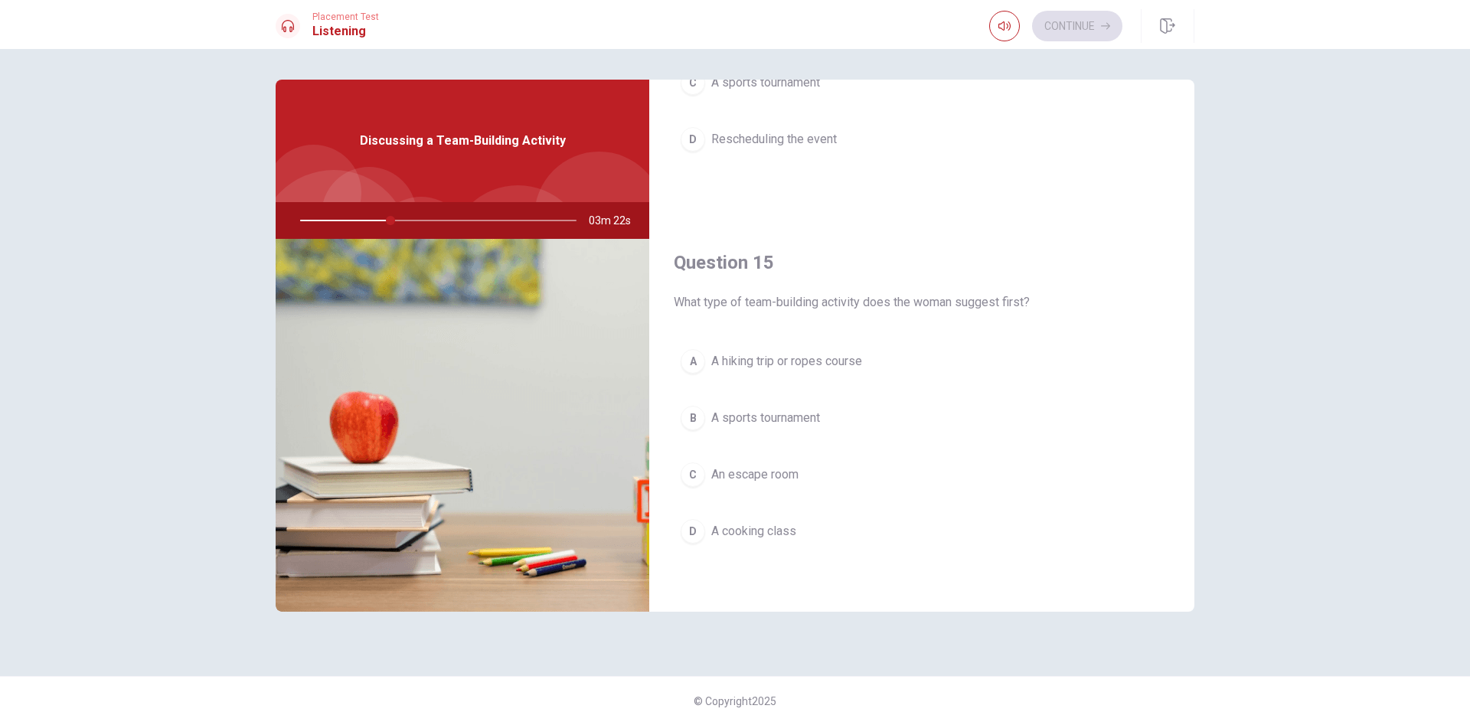
click at [815, 353] on span "A hiking trip or ropes course" at bounding box center [786, 361] width 151 height 18
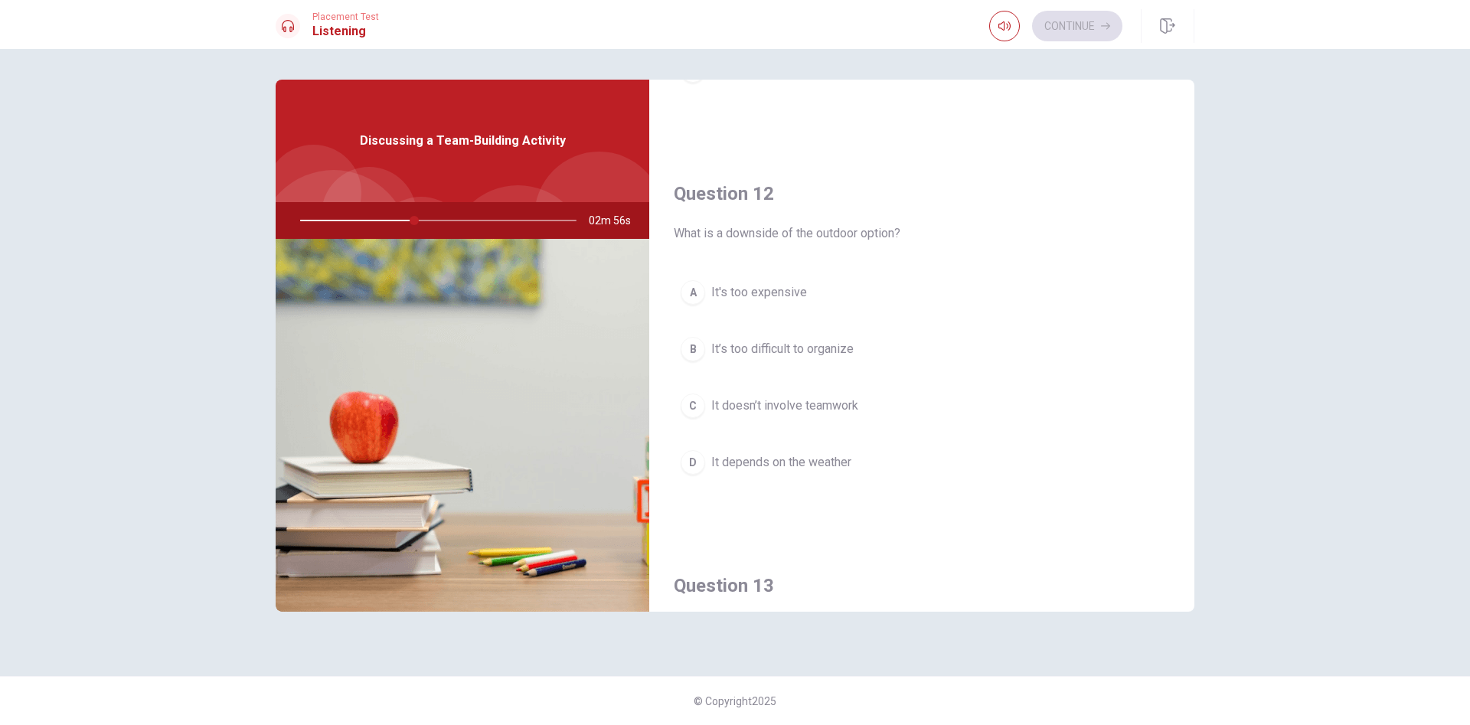
scroll to position [319, 0]
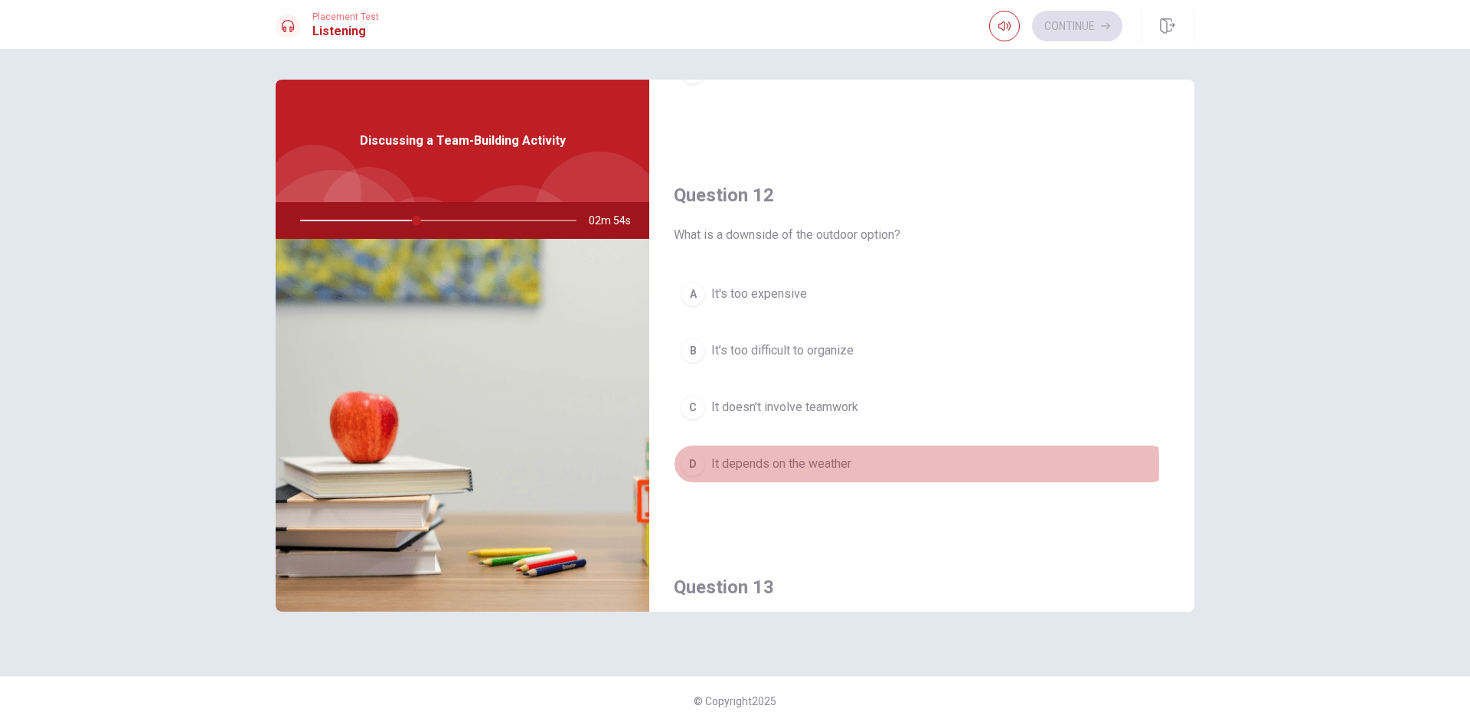
click at [841, 465] on span "It depends on the weather" at bounding box center [781, 464] width 140 height 18
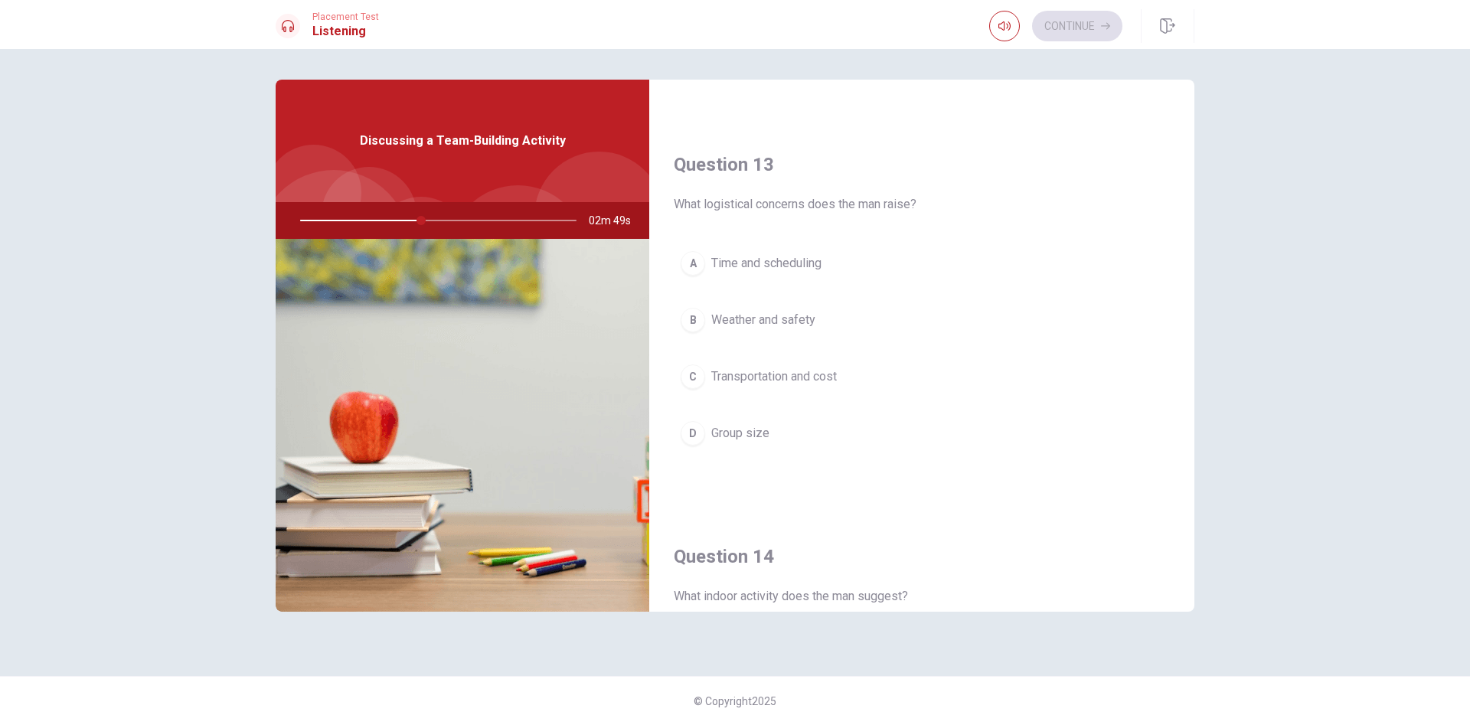
scroll to position [743, 0]
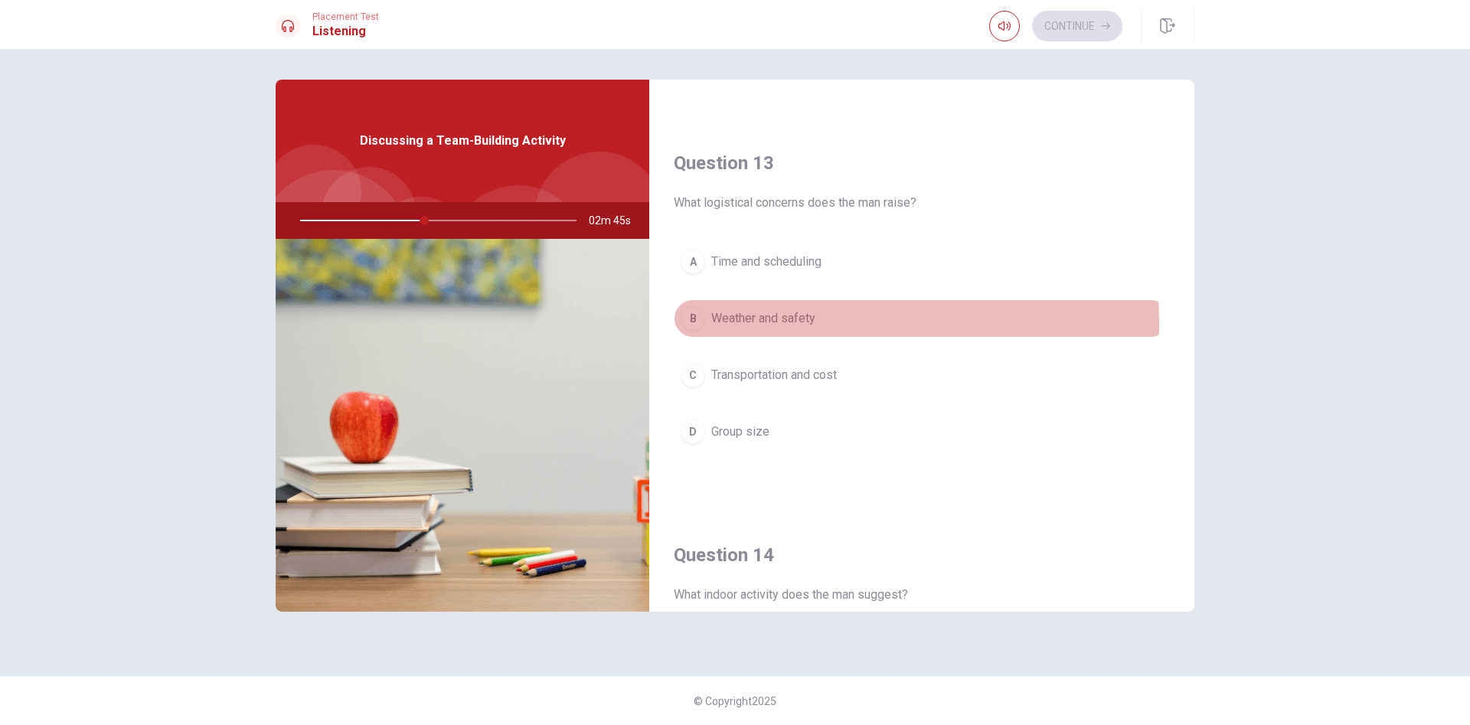
click at [779, 324] on span "Weather and safety" at bounding box center [763, 318] width 104 height 18
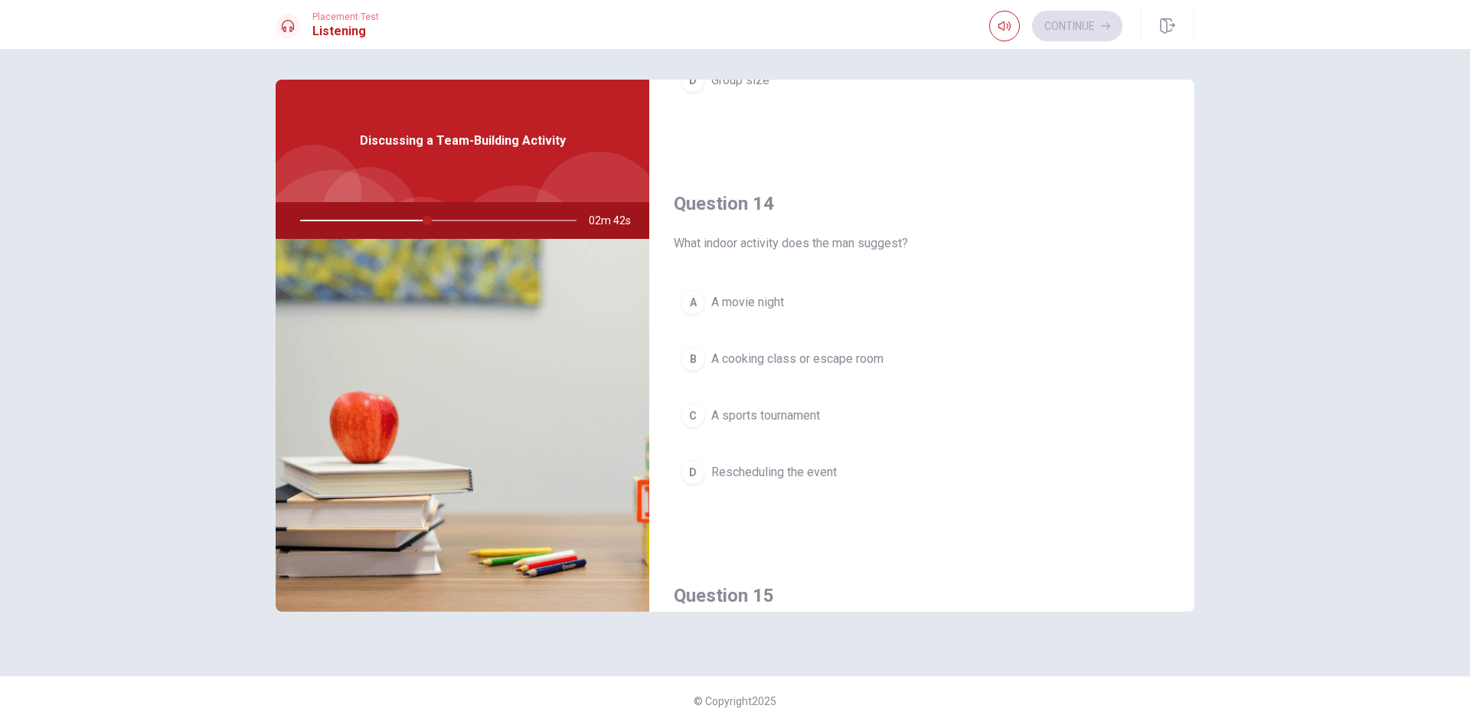
scroll to position [1093, 0]
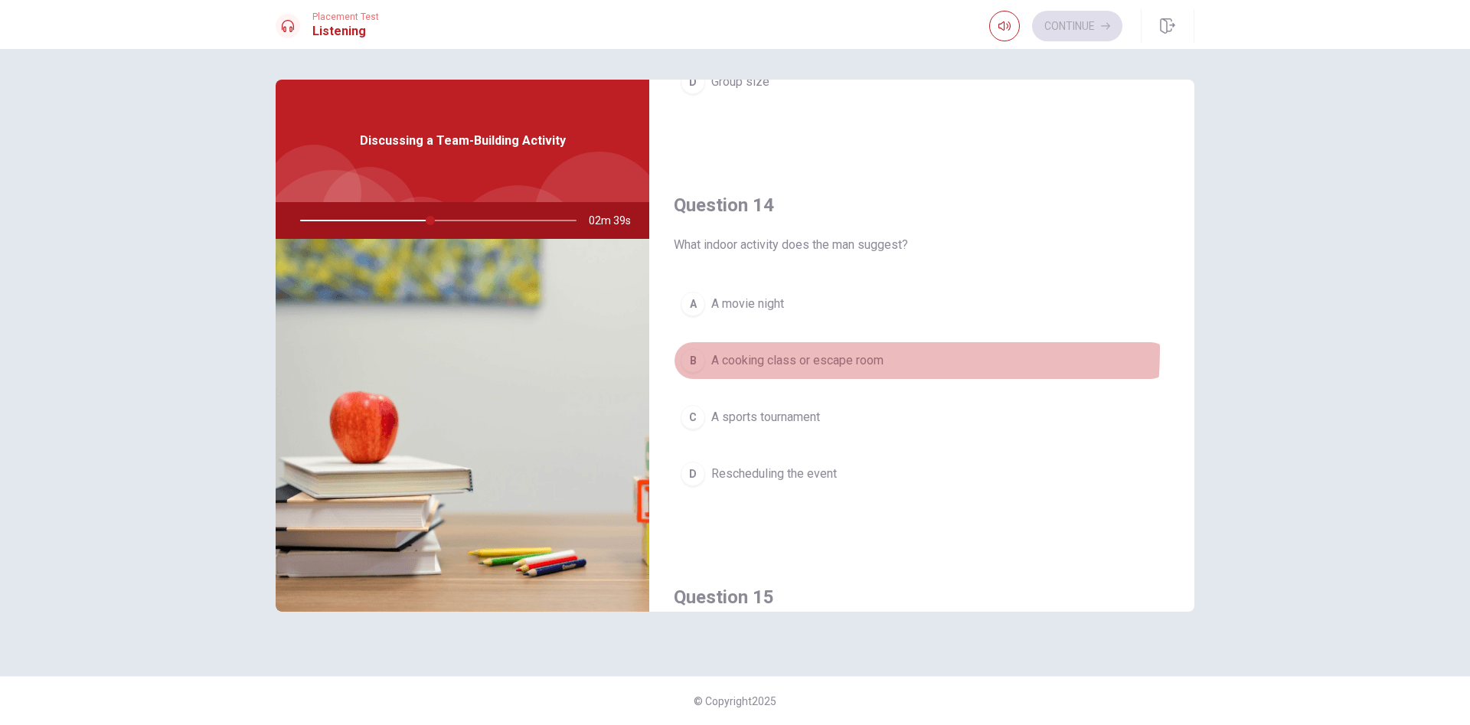
click at [791, 350] on button "B A cooking class or escape room" at bounding box center [922, 360] width 496 height 38
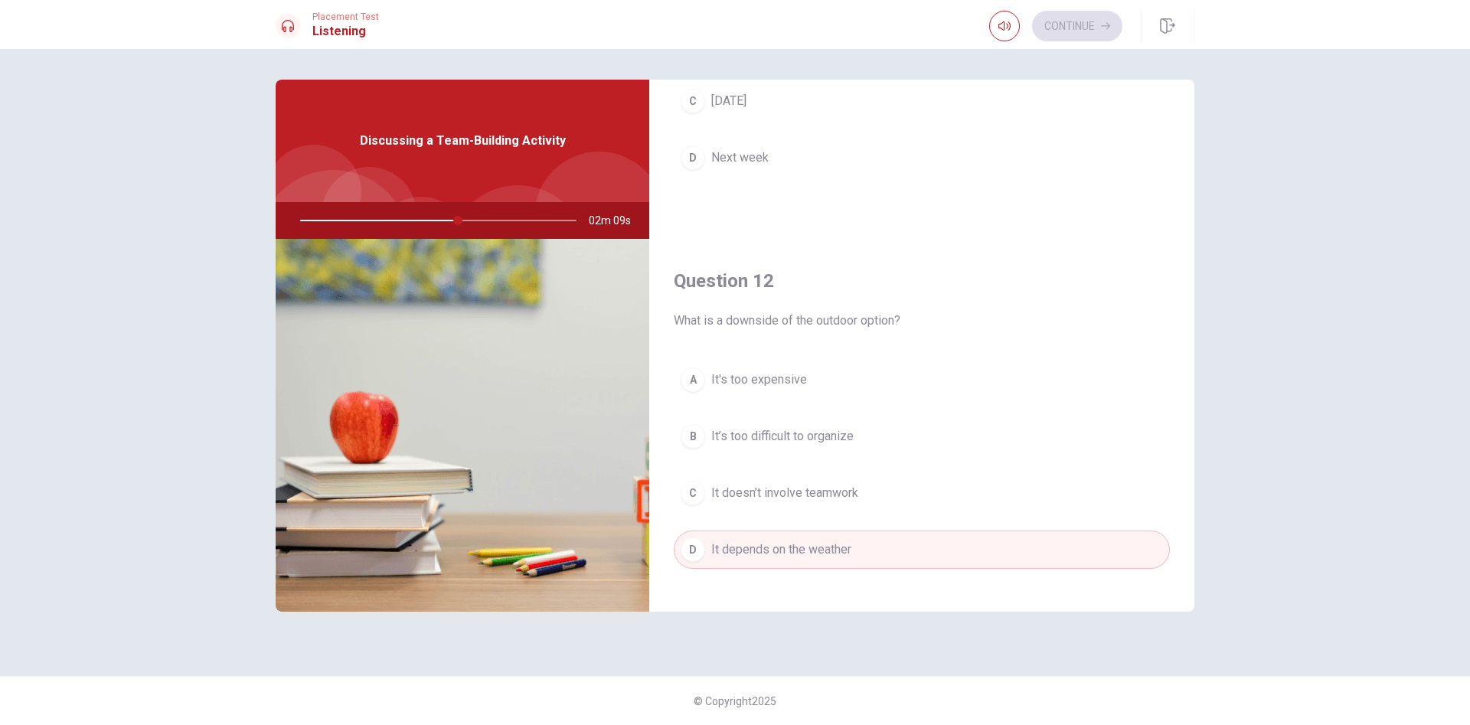
scroll to position [0, 0]
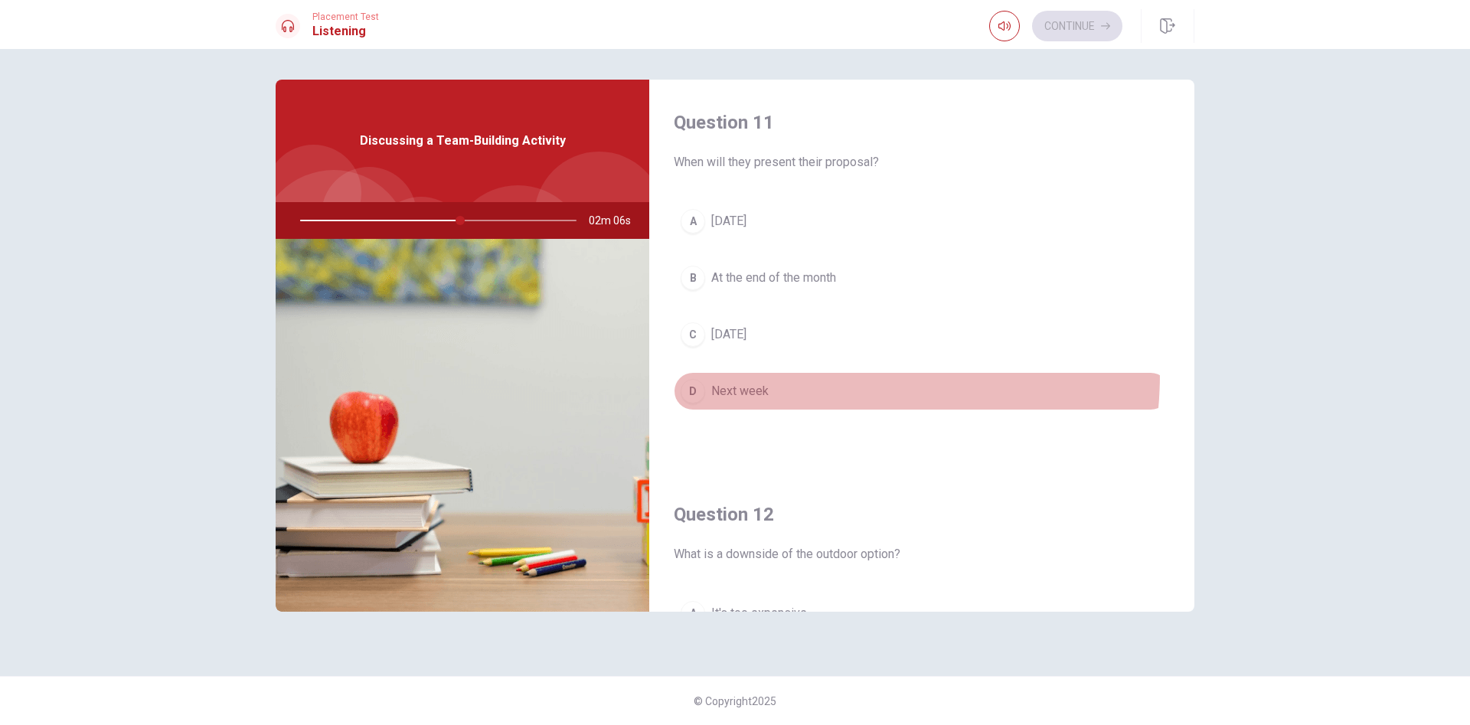
click at [766, 374] on button "D Next week" at bounding box center [922, 391] width 496 height 38
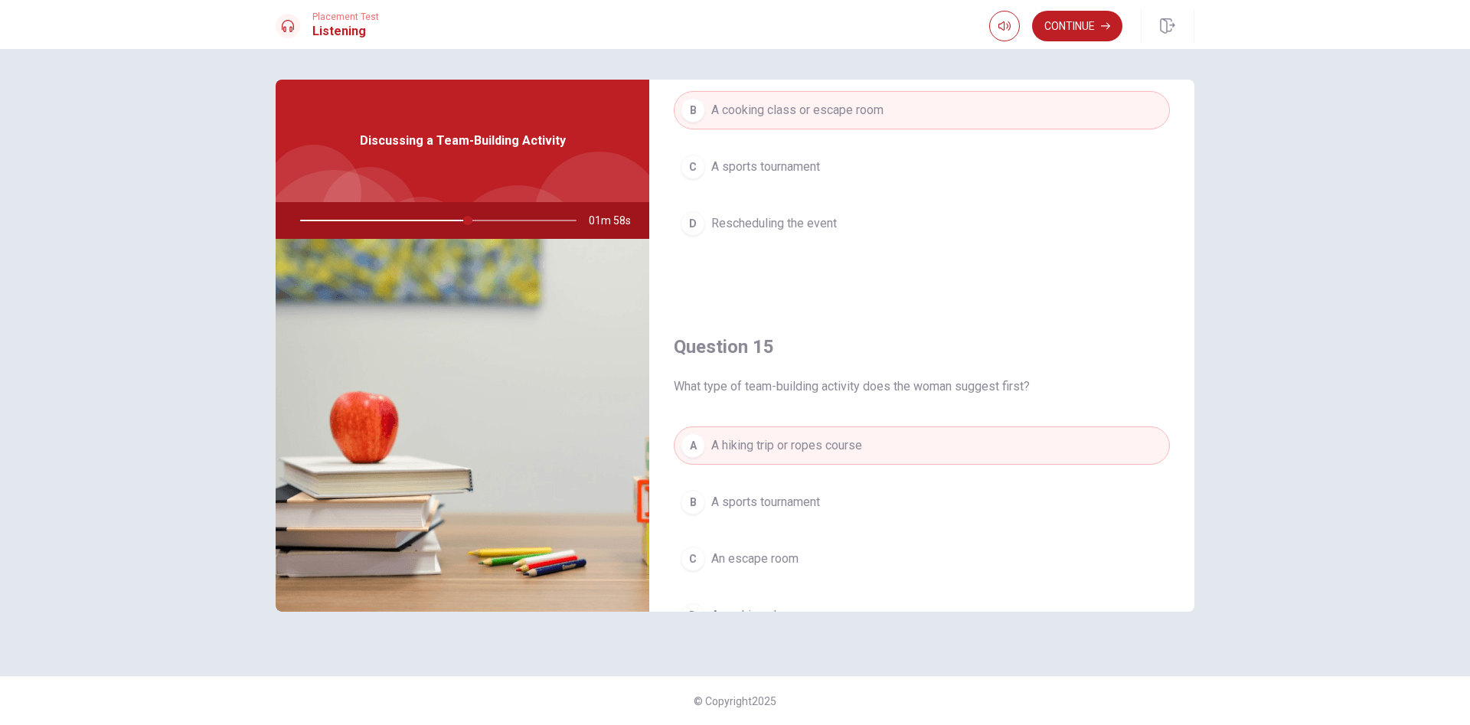
scroll to position [1428, 0]
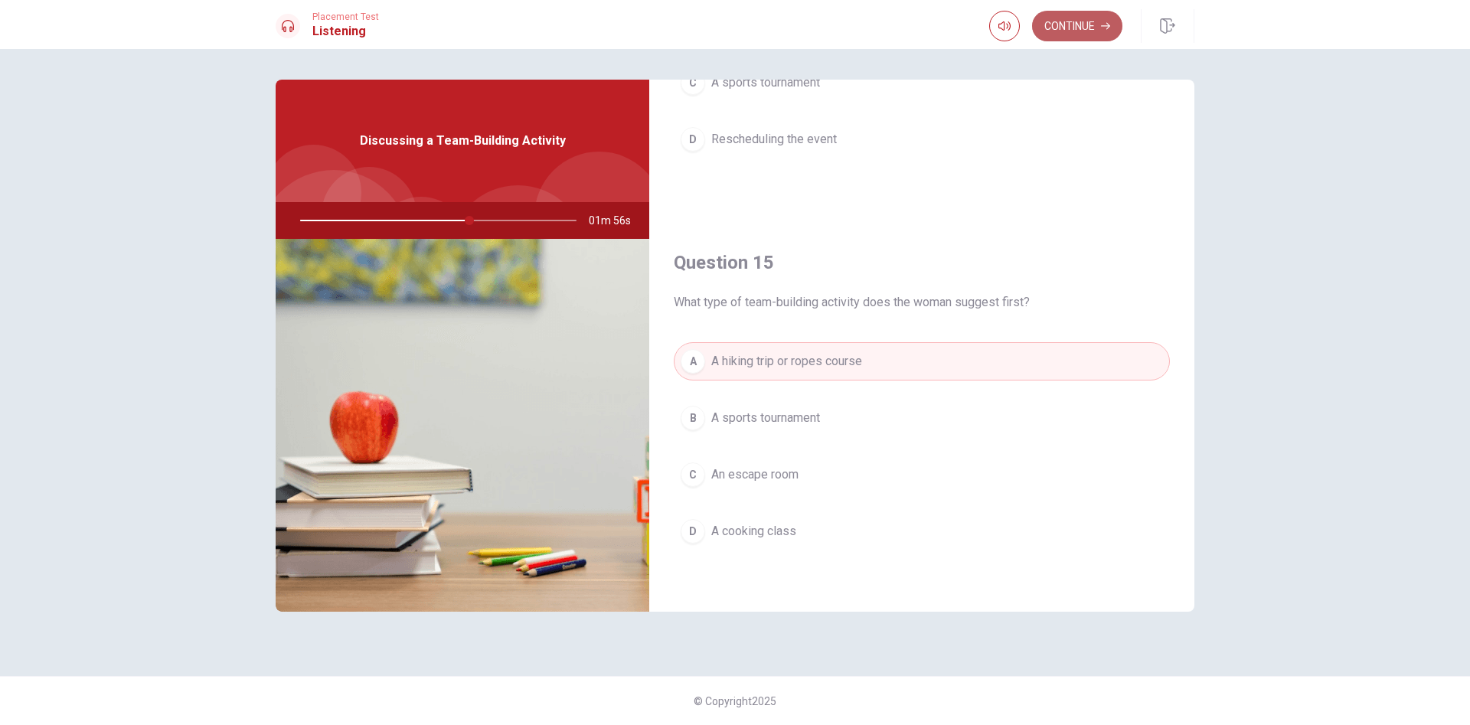
click at [979, 15] on button "Continue" at bounding box center [1077, 26] width 90 height 31
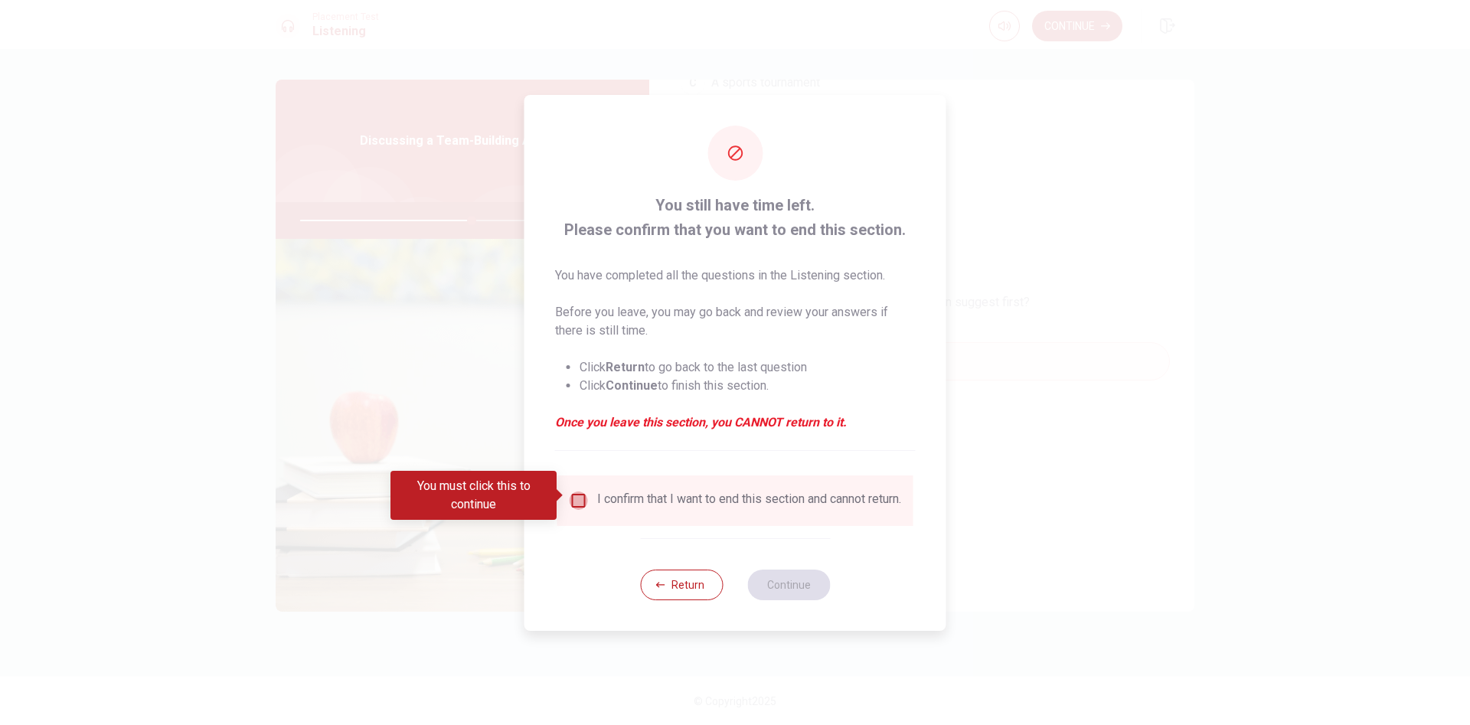
click at [570, 482] on input "You must click this to continue" at bounding box center [579, 501] width 18 height 18
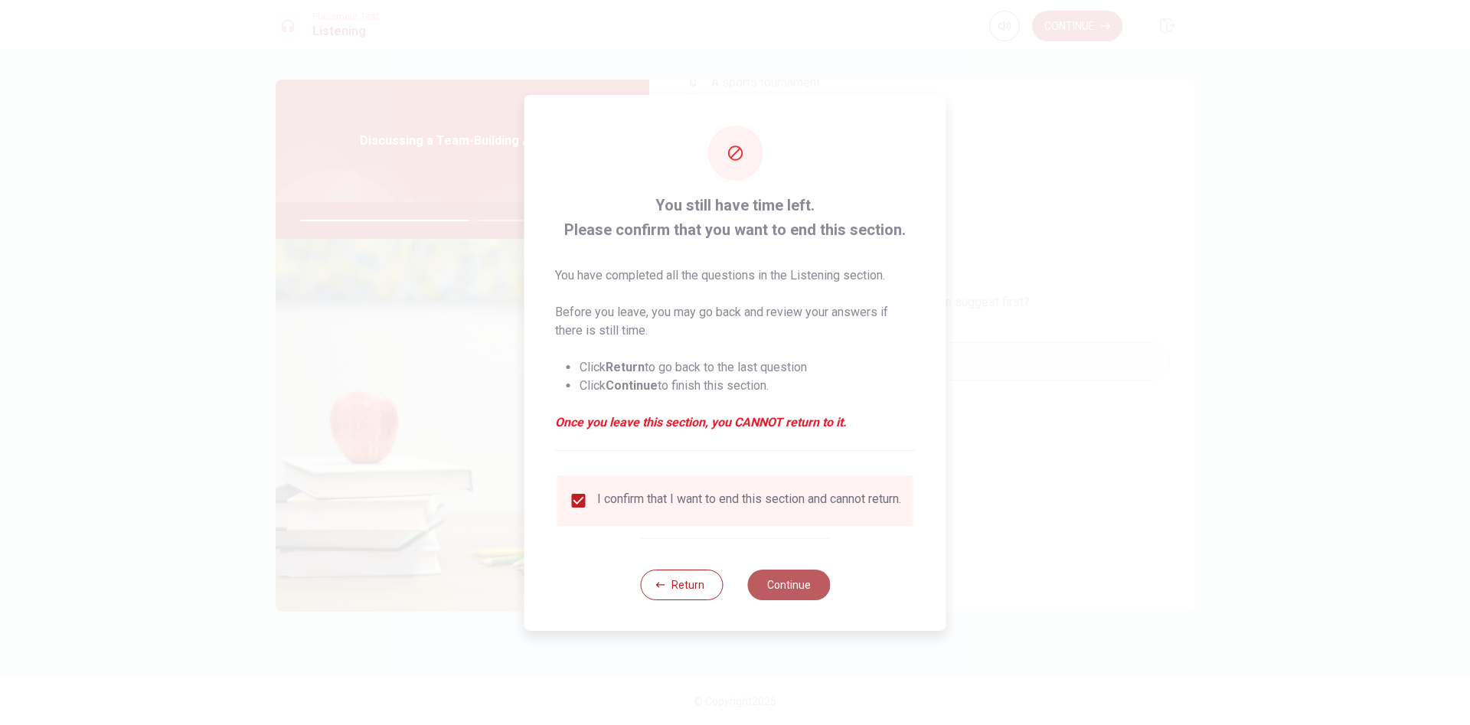
click at [786, 482] on button "Continue" at bounding box center [788, 585] width 83 height 31
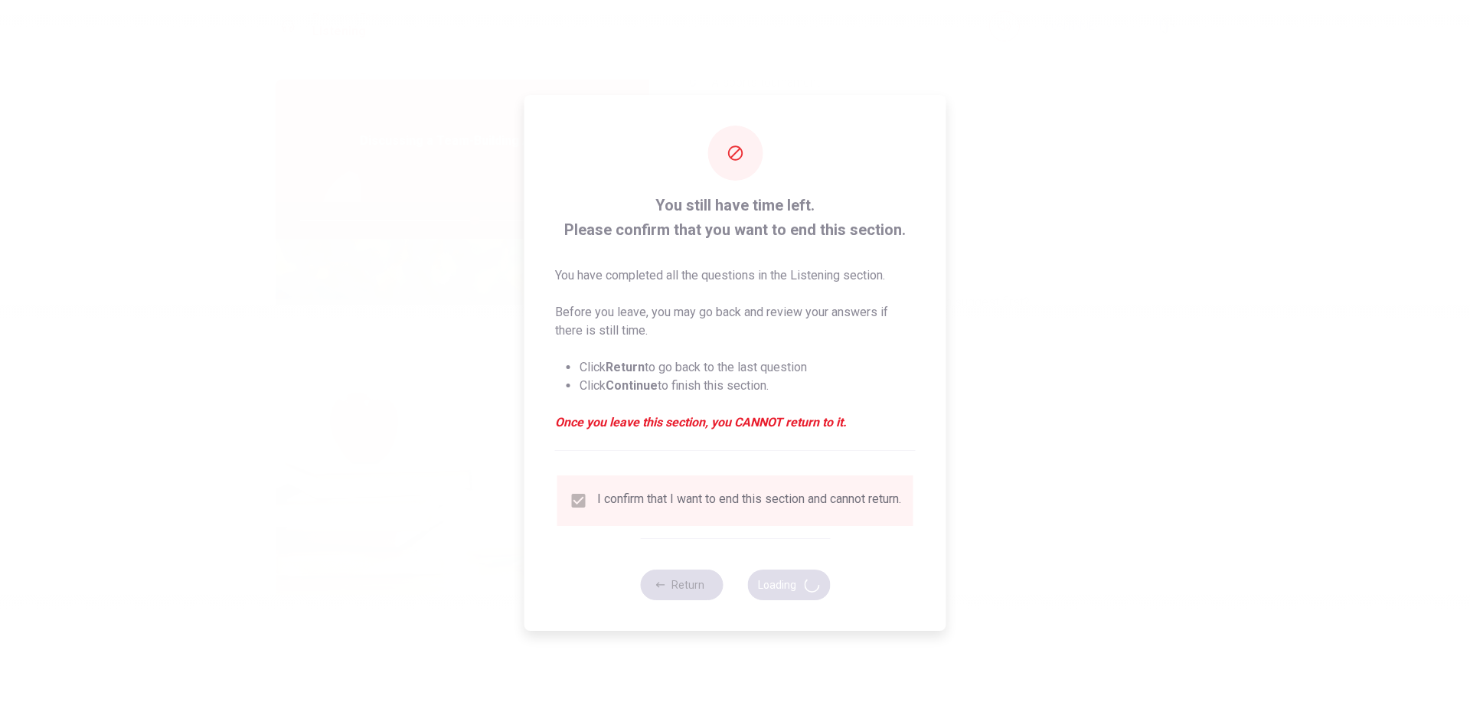
type input "64"
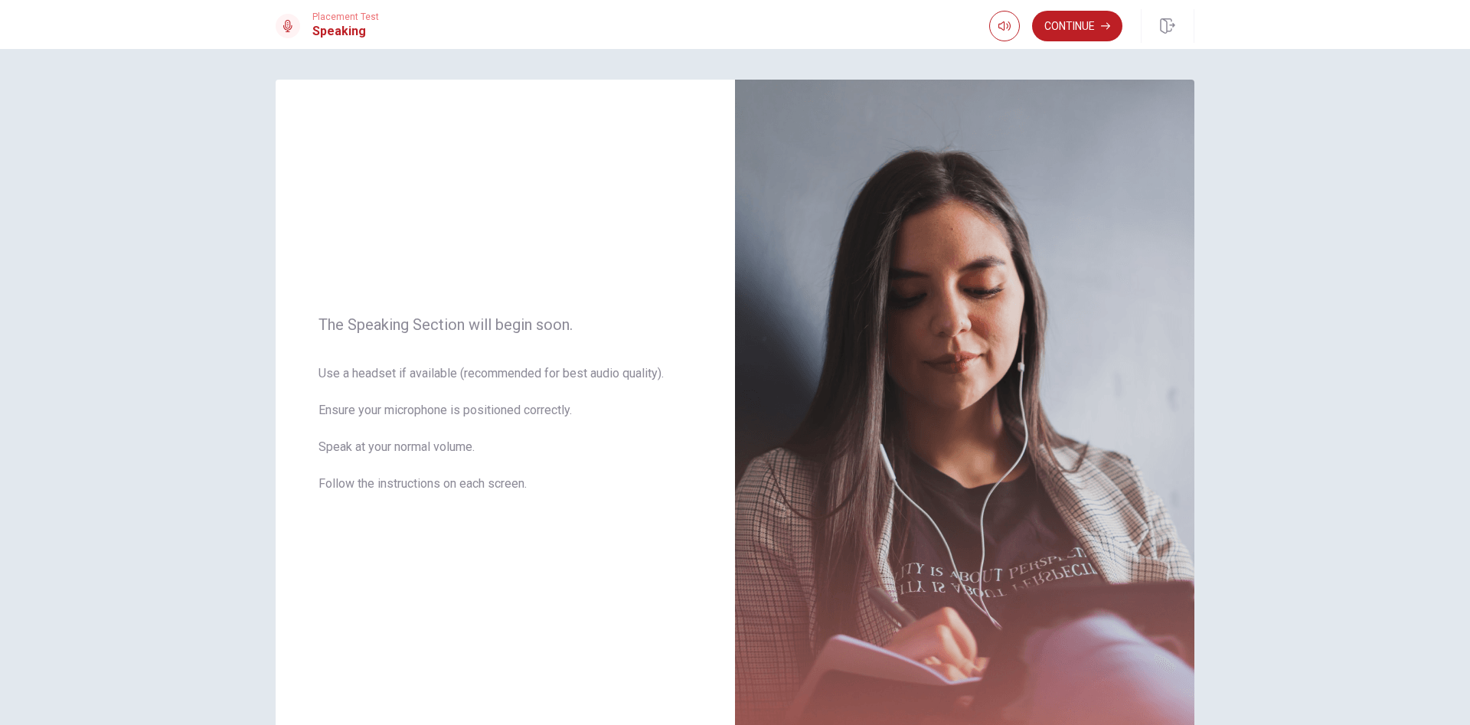
scroll to position [102, 0]
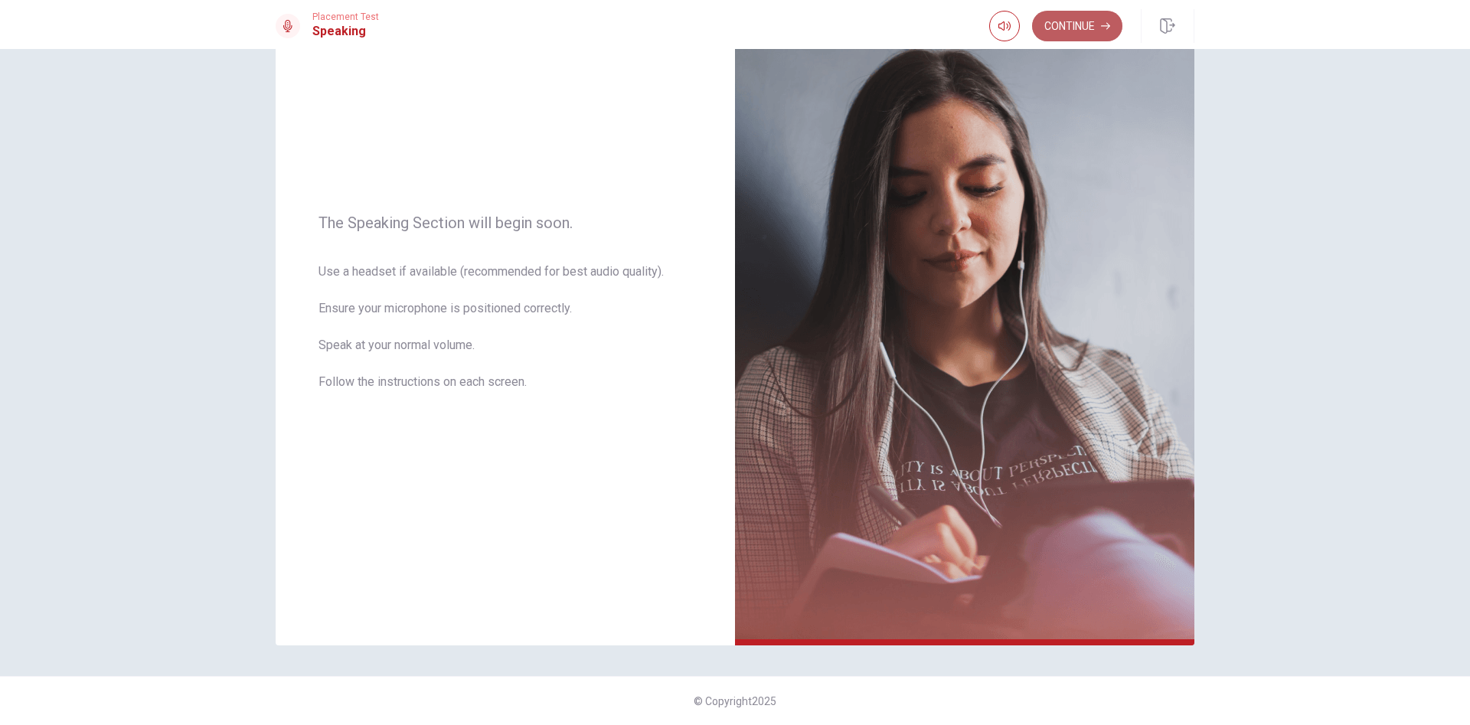
click at [979, 11] on button "Continue" at bounding box center [1077, 26] width 90 height 31
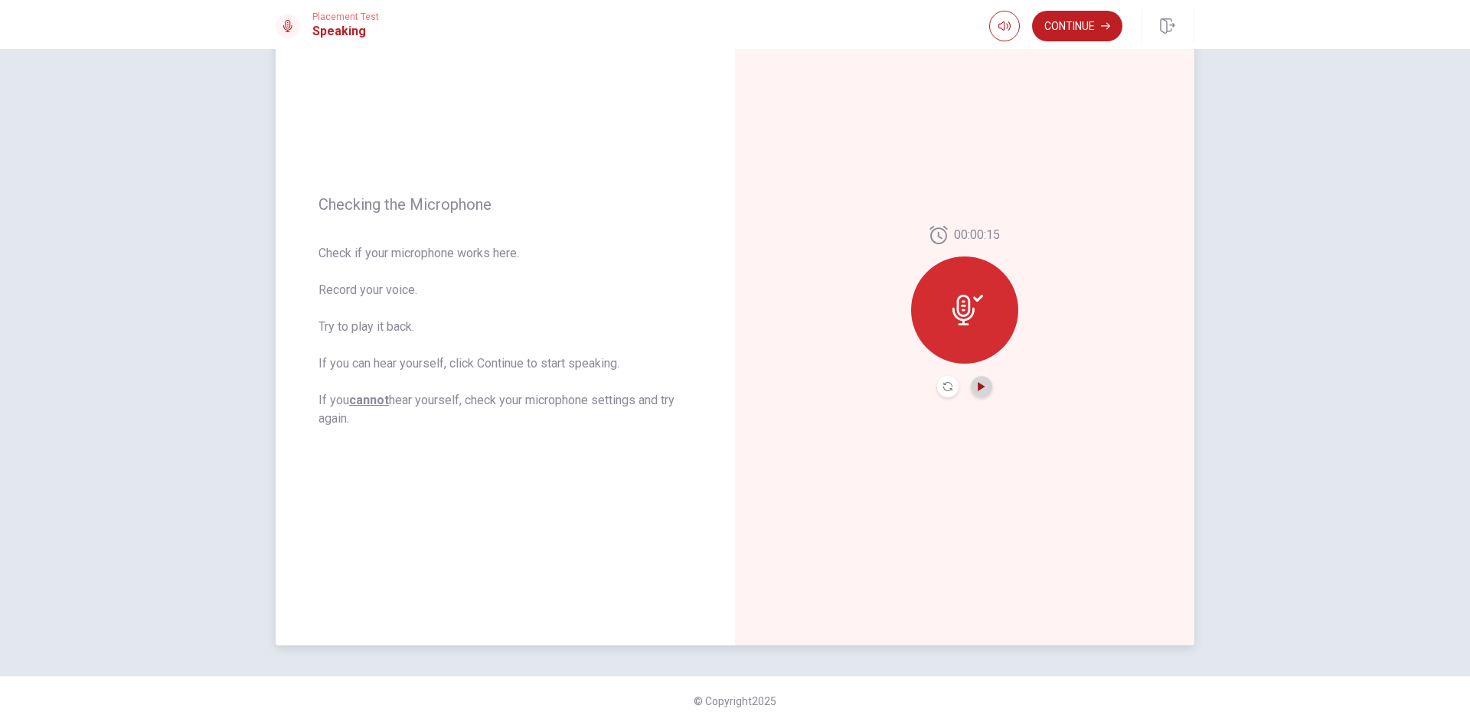
click at [978, 387] on icon "Play Audio" at bounding box center [981, 386] width 7 height 9
click at [979, 33] on button "Continue" at bounding box center [1077, 26] width 90 height 31
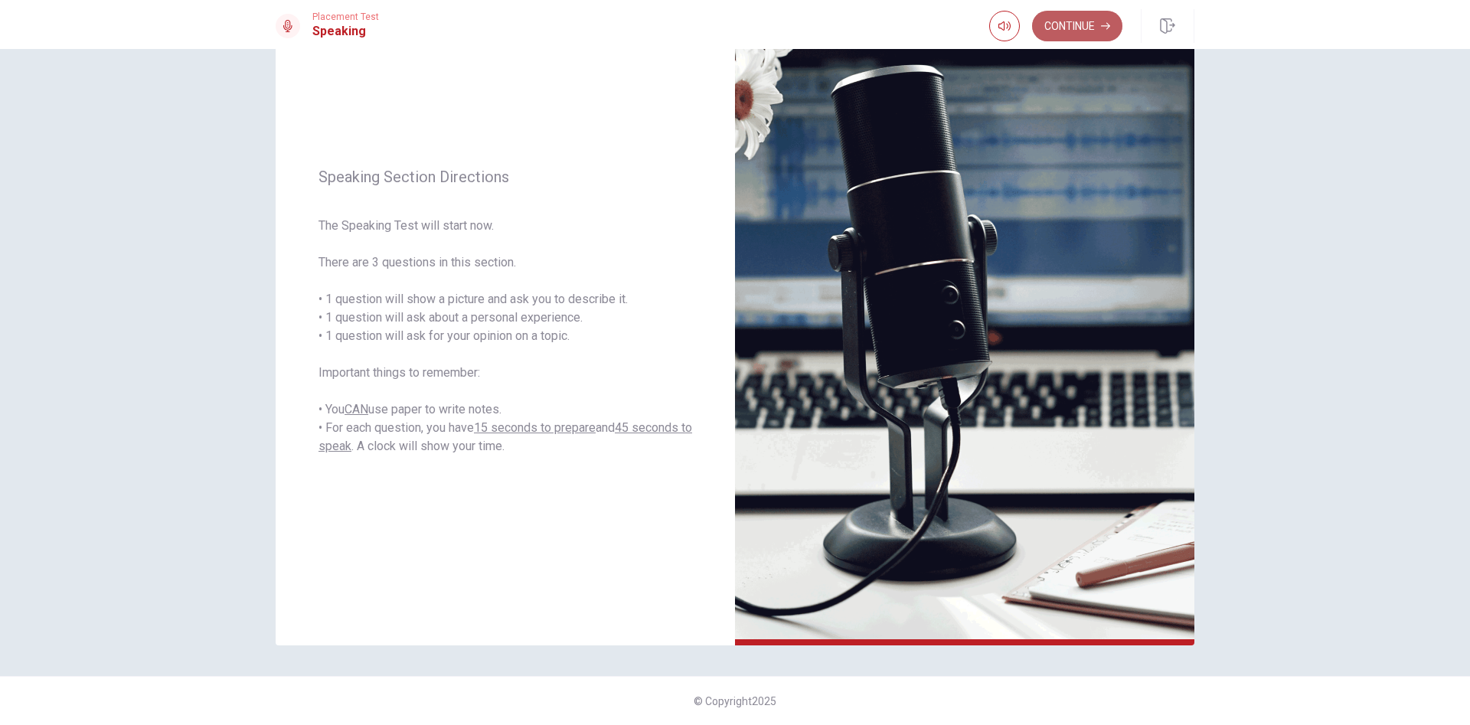
click at [979, 32] on button "Continue" at bounding box center [1077, 26] width 90 height 31
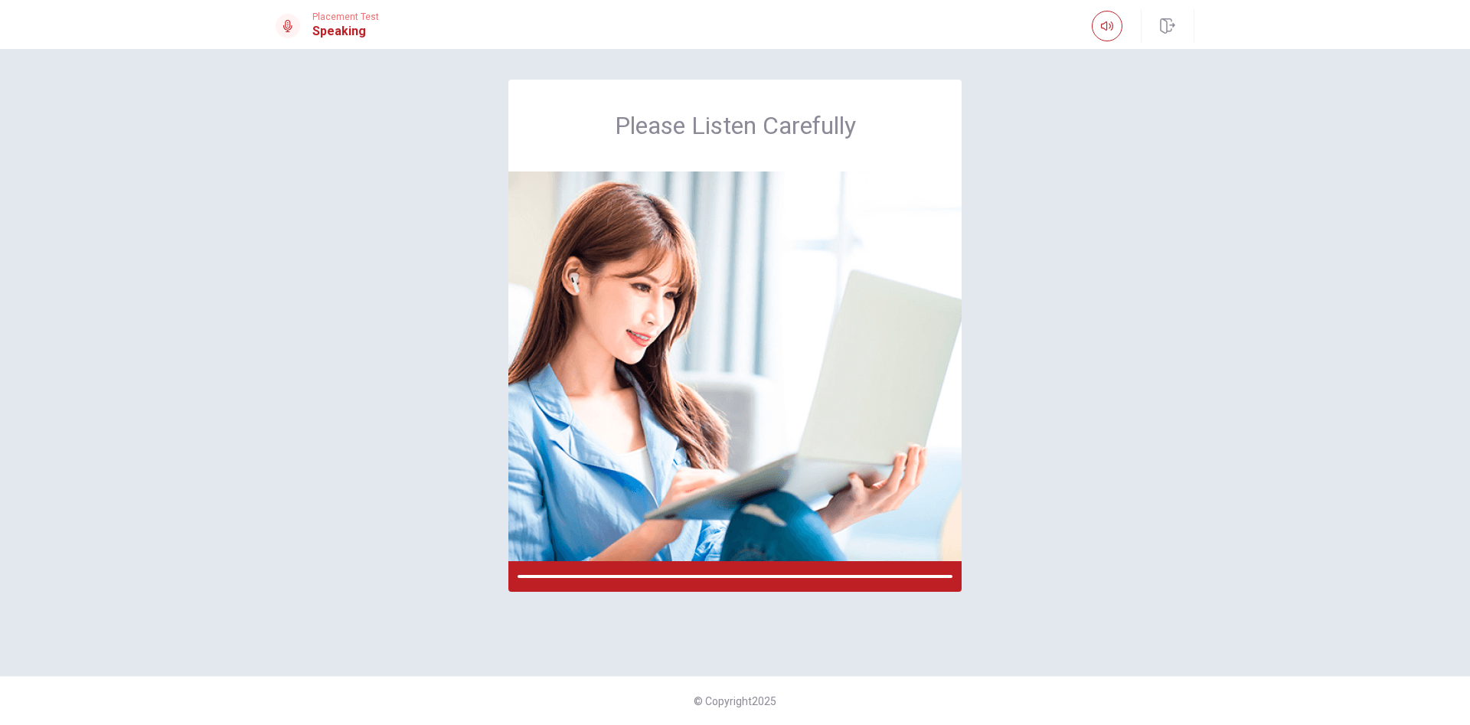
scroll to position [0, 0]
click at [924, 217] on img at bounding box center [734, 366] width 453 height 390
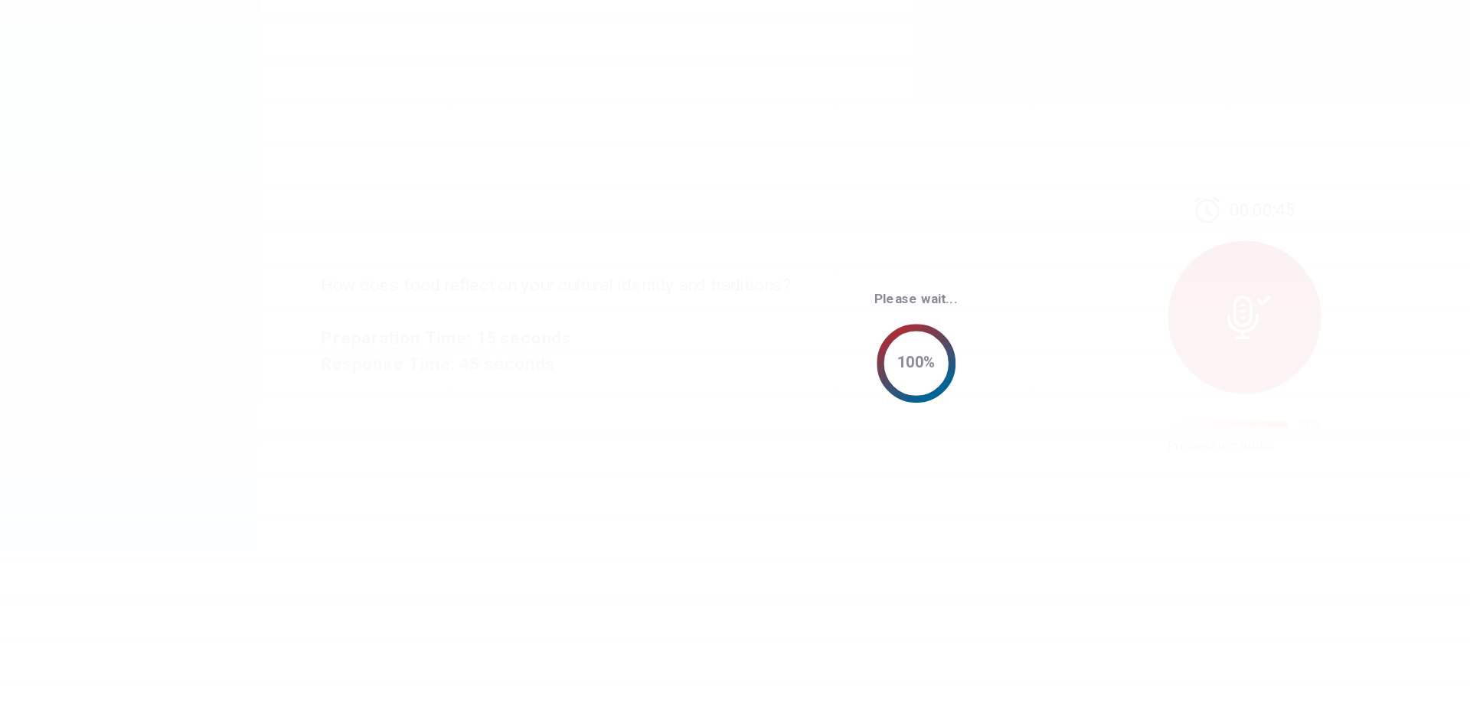
scroll to position [57, 0]
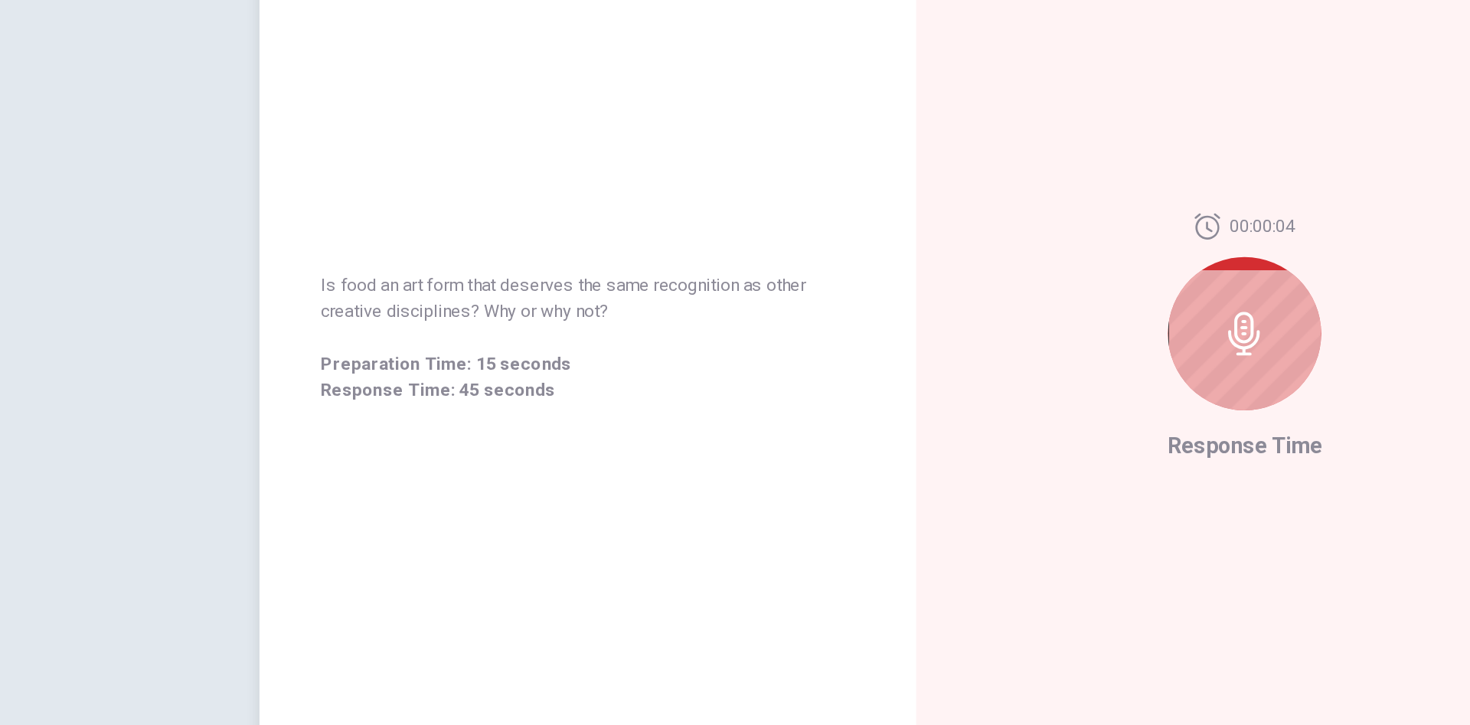
click at [956, 377] on div at bounding box center [964, 353] width 107 height 107
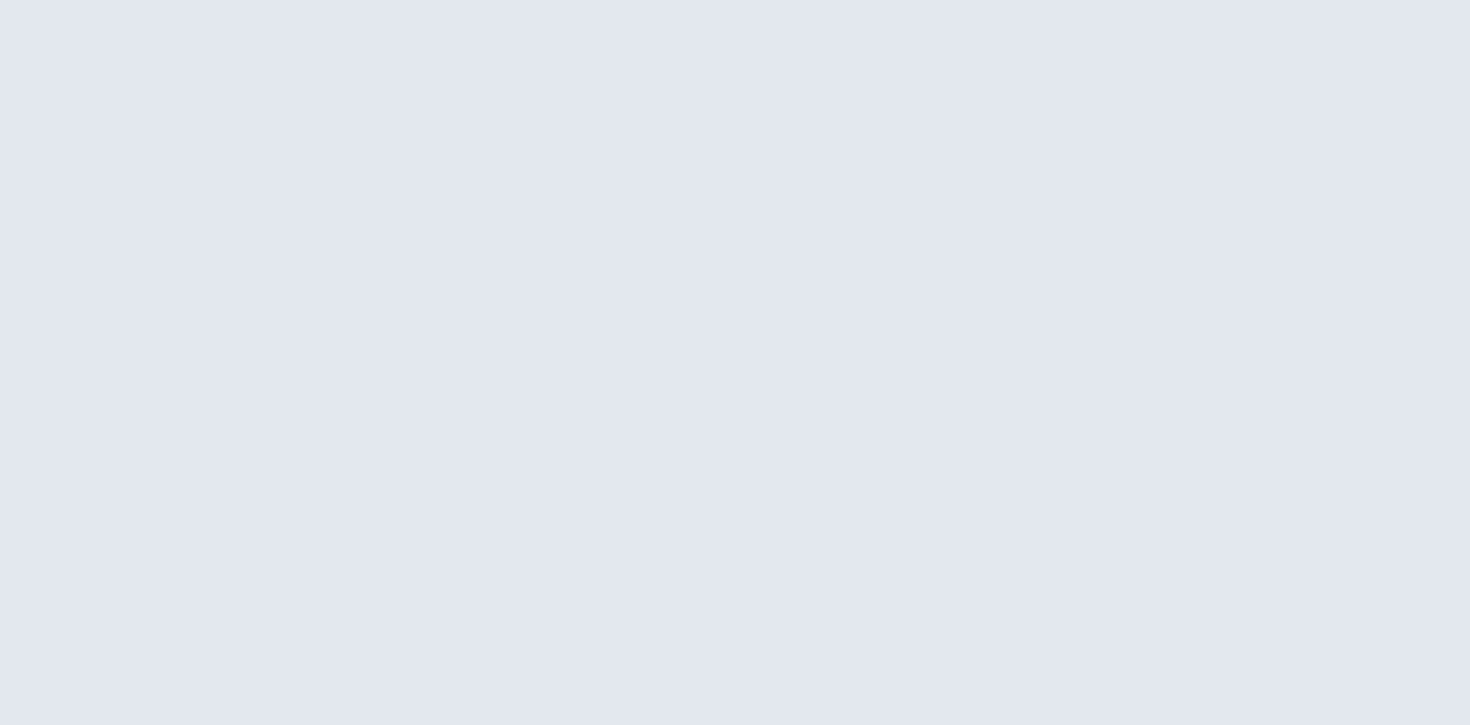
scroll to position [0, 0]
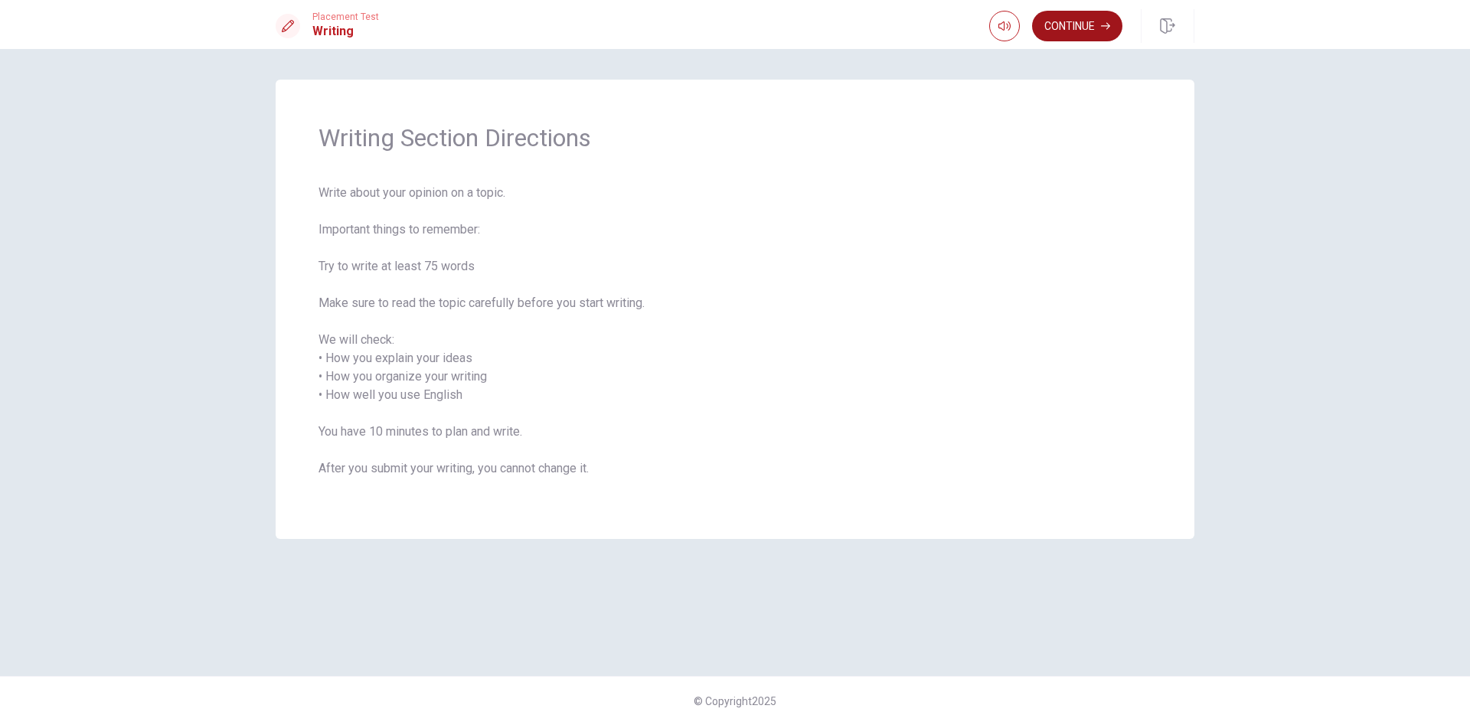
click at [979, 11] on button "Continue" at bounding box center [1077, 26] width 90 height 31
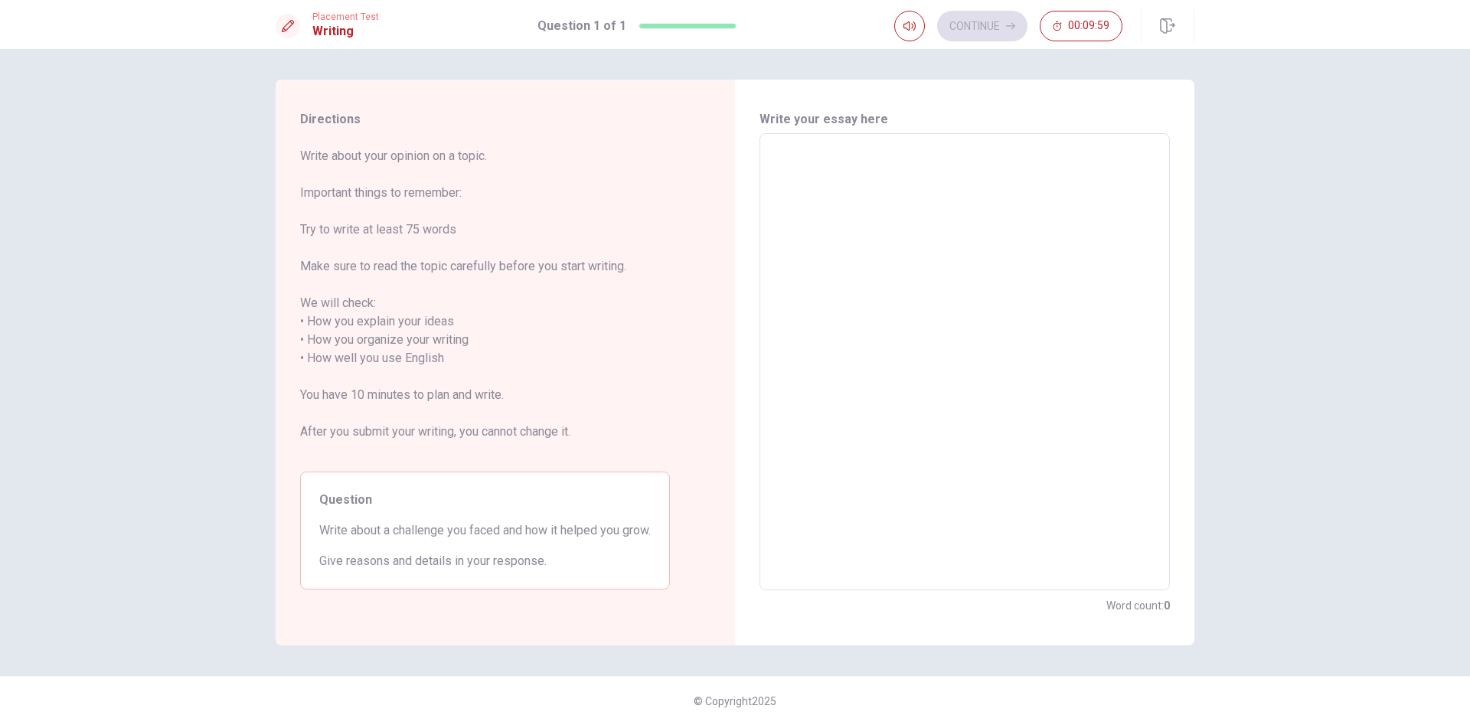
click at [841, 227] on textarea at bounding box center [964, 362] width 389 height 432
click at [784, 156] on textarea at bounding box center [964, 362] width 389 height 432
type textarea "I"
type textarea "x"
type textarea "I"
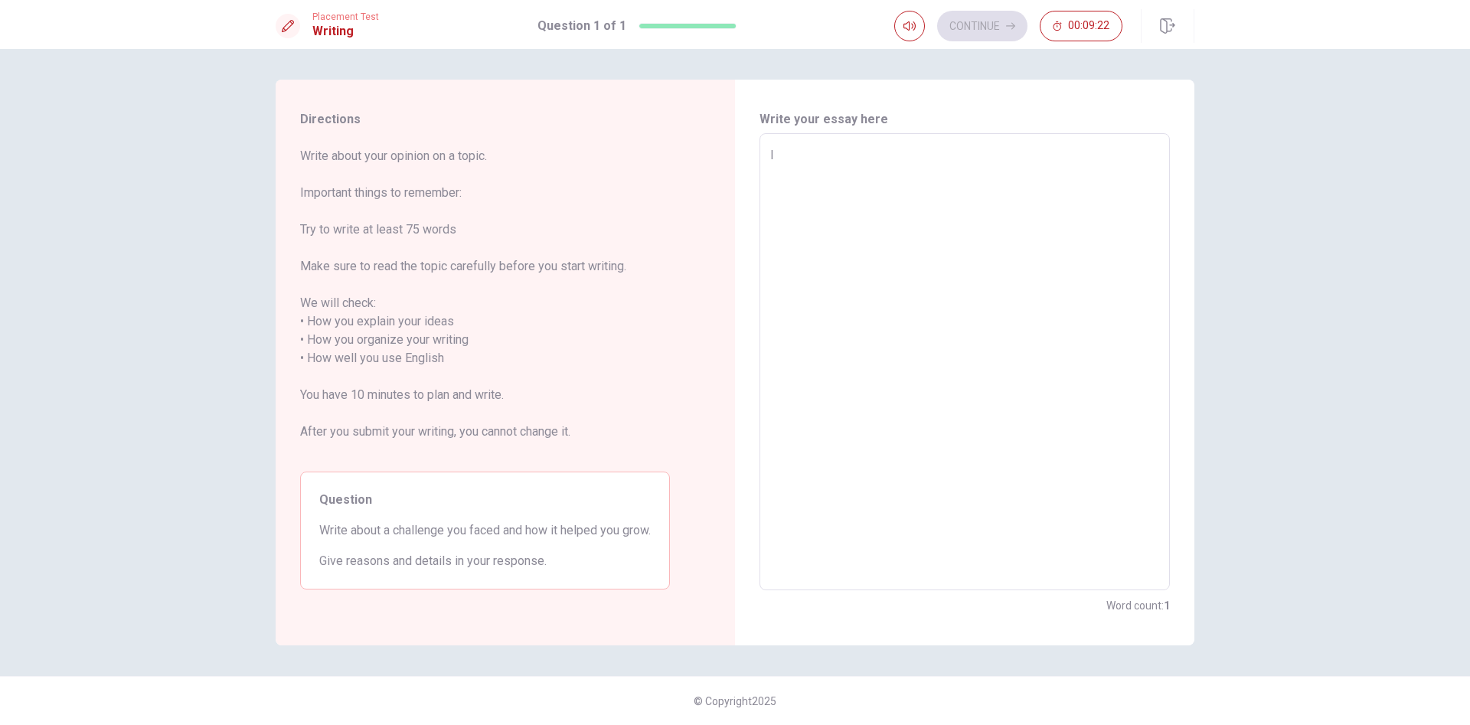
type textarea "x"
type textarea "I w"
type textarea "x"
type textarea "I wa"
type textarea "x"
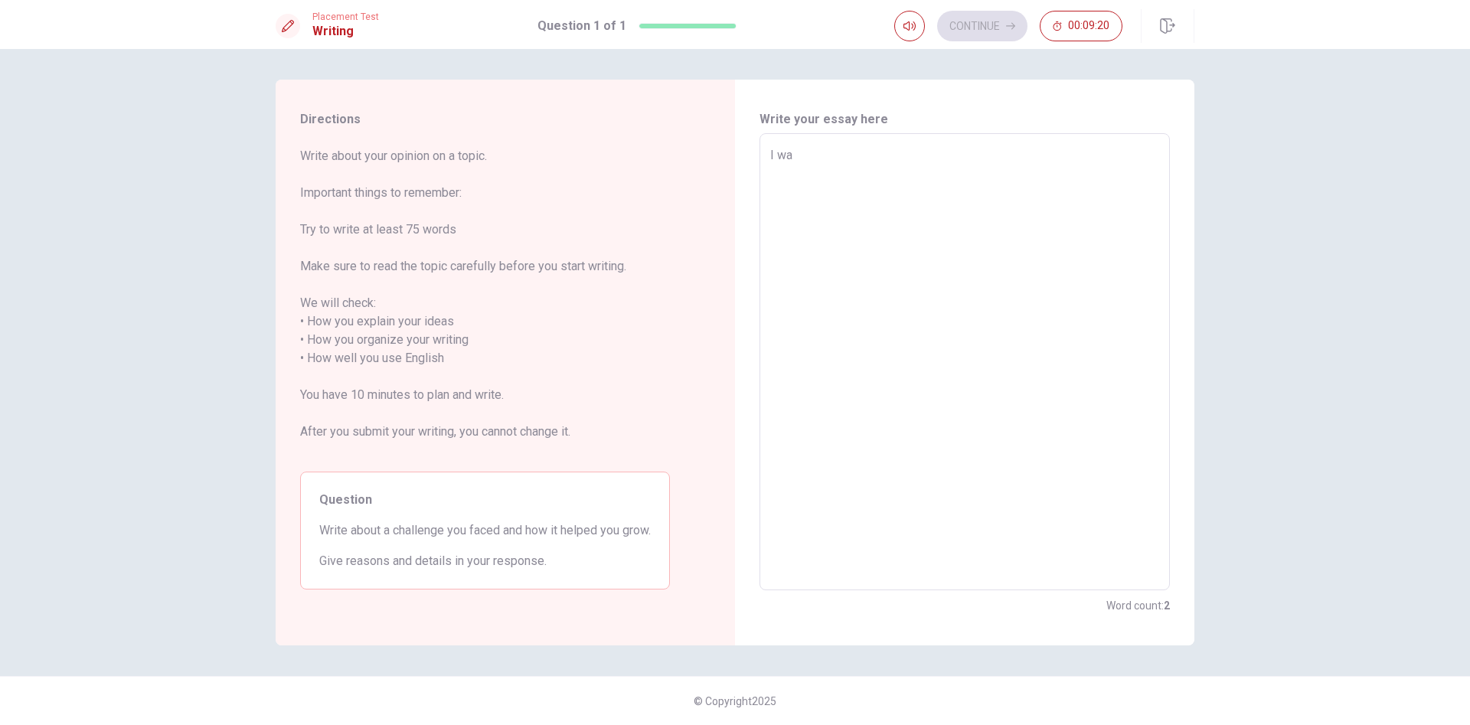
type textarea "I was"
type textarea "x"
type textarea "I was"
type textarea "x"
type textarea "I was a"
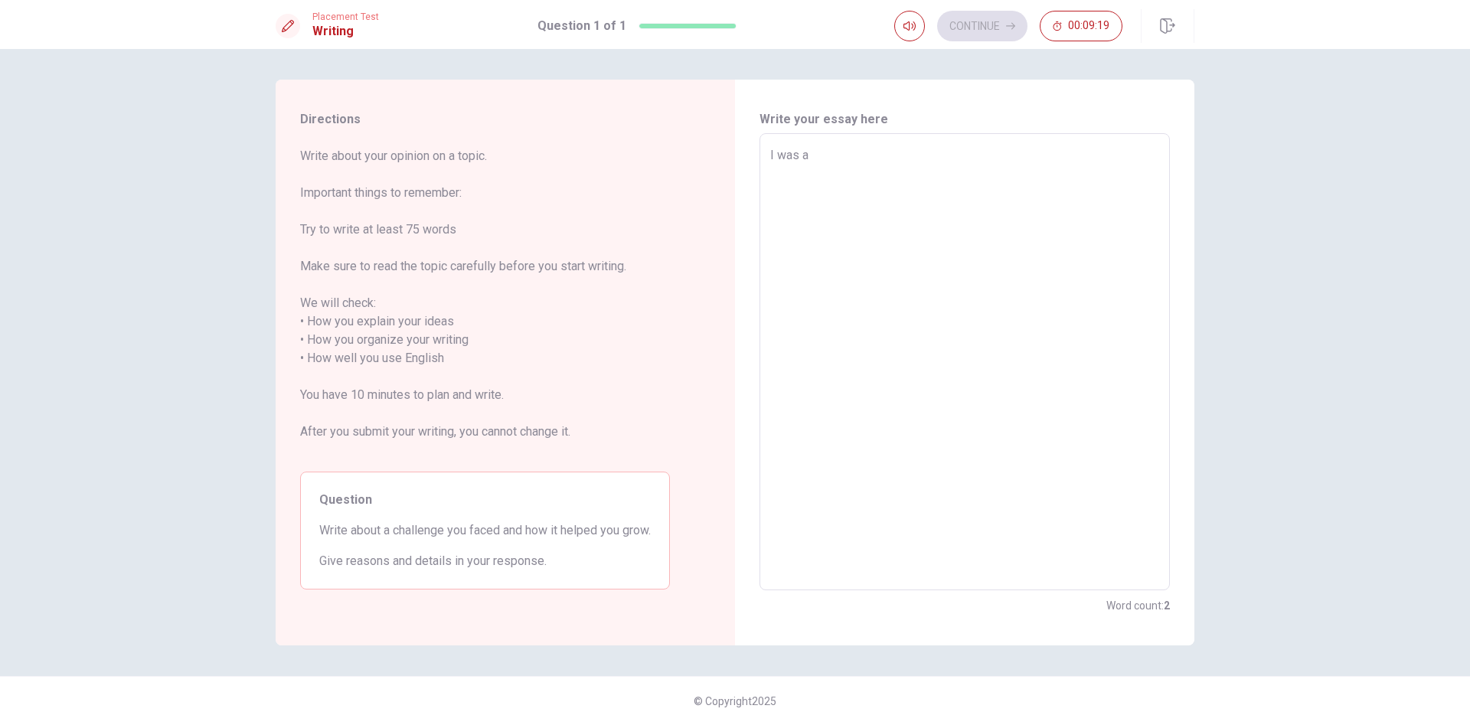
type textarea "x"
type textarea "I was a"
type textarea "x"
type textarea "I was a m"
type textarea "x"
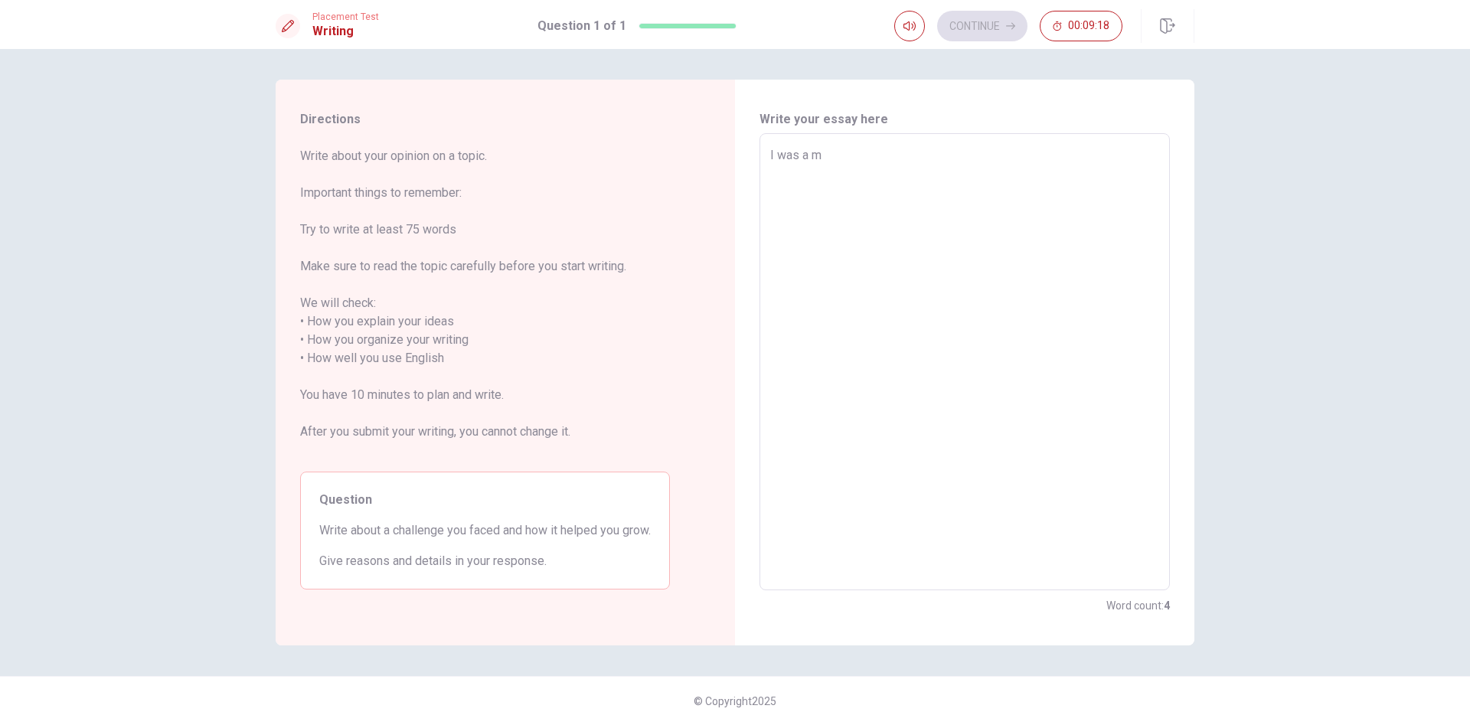
type textarea "I was a me"
type textarea "x"
type textarea "I was a men"
type textarea "x"
type textarea "I was a menb"
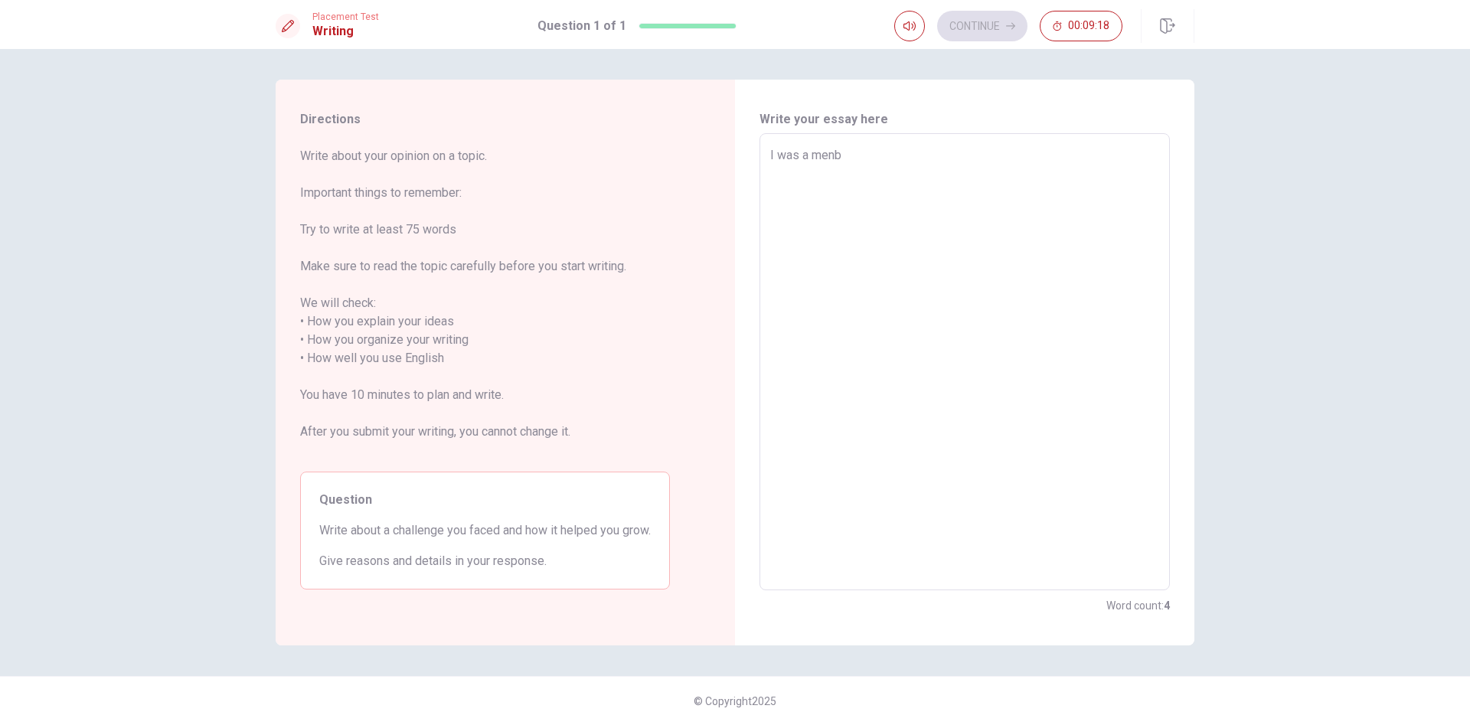
type textarea "x"
type textarea "I was a menbe"
type textarea "x"
type textarea "I was a menber"
type textarea "x"
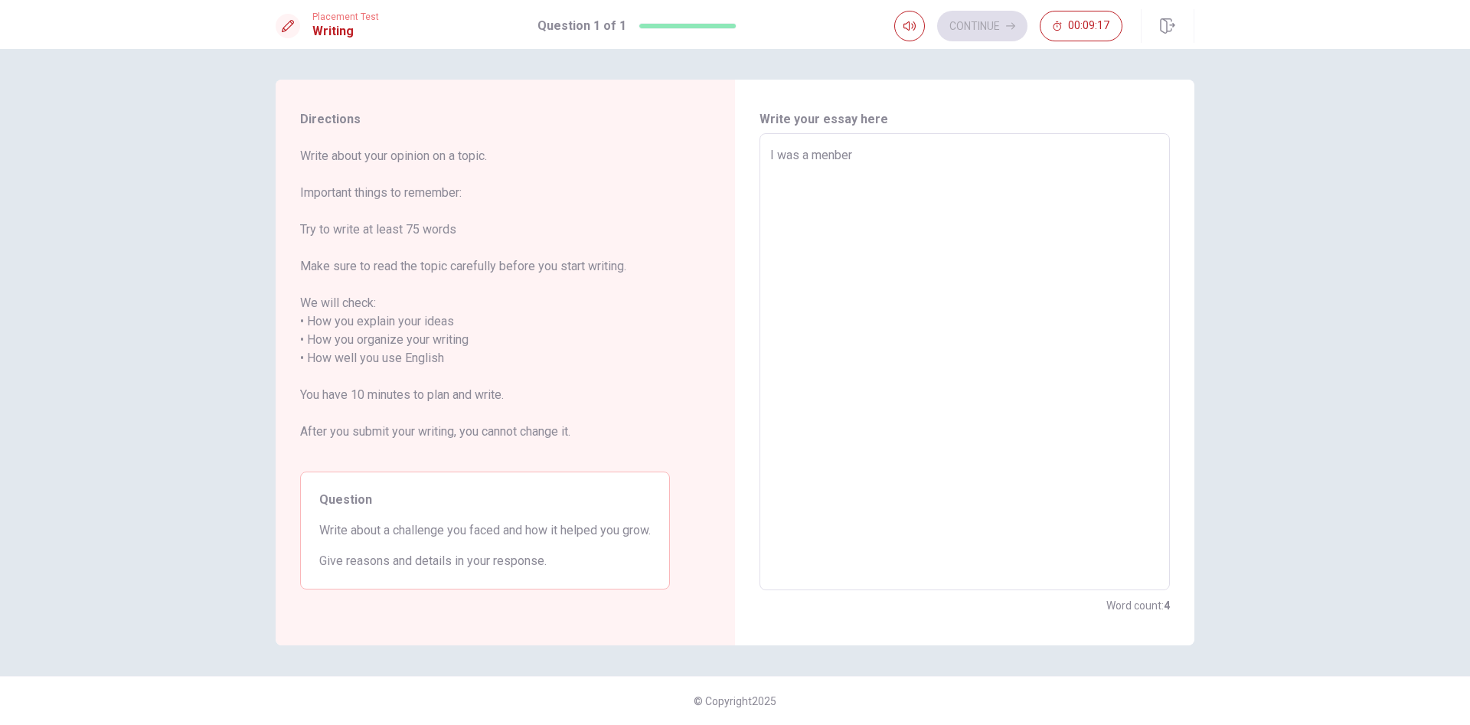
type textarea "I was a menber"
type textarea "x"
type textarea "I was a menber o"
type textarea "x"
type textarea "I was a menber of"
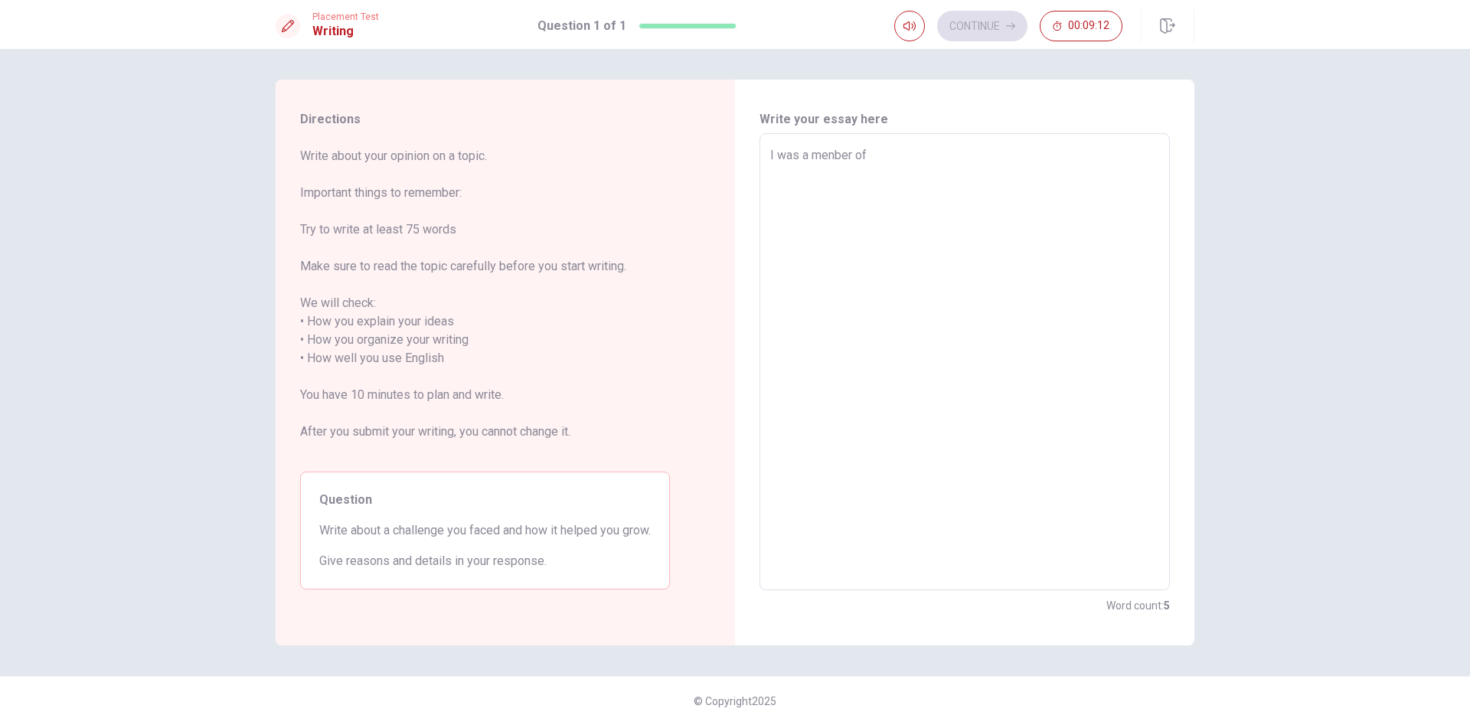
type textarea "x"
type textarea "WI was a menber of"
type textarea "x"
type textarea "WhI was a menber of"
type textarea "x"
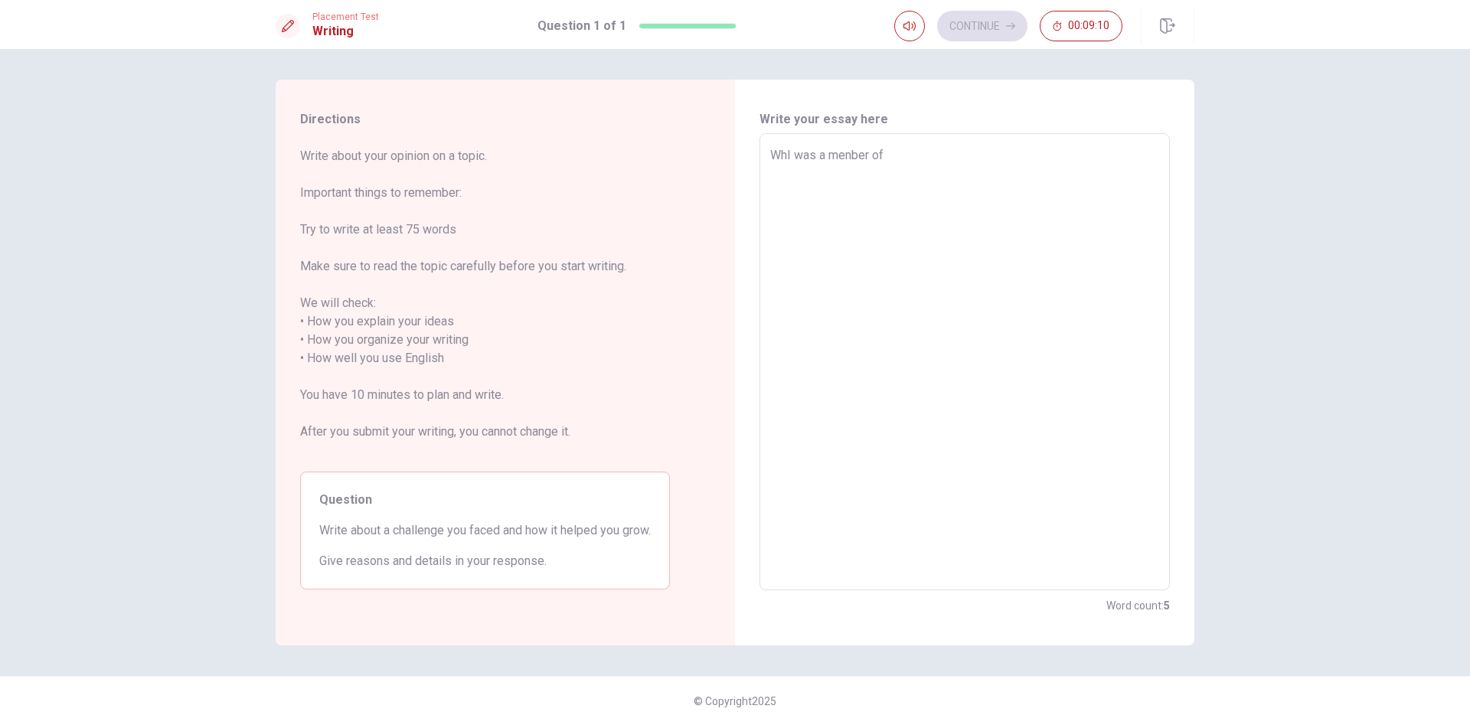
type textarea "WheI was a menber of"
type textarea "x"
type textarea "WhenI was a menber of"
type textarea "x"
type textarea "When I was a menber of"
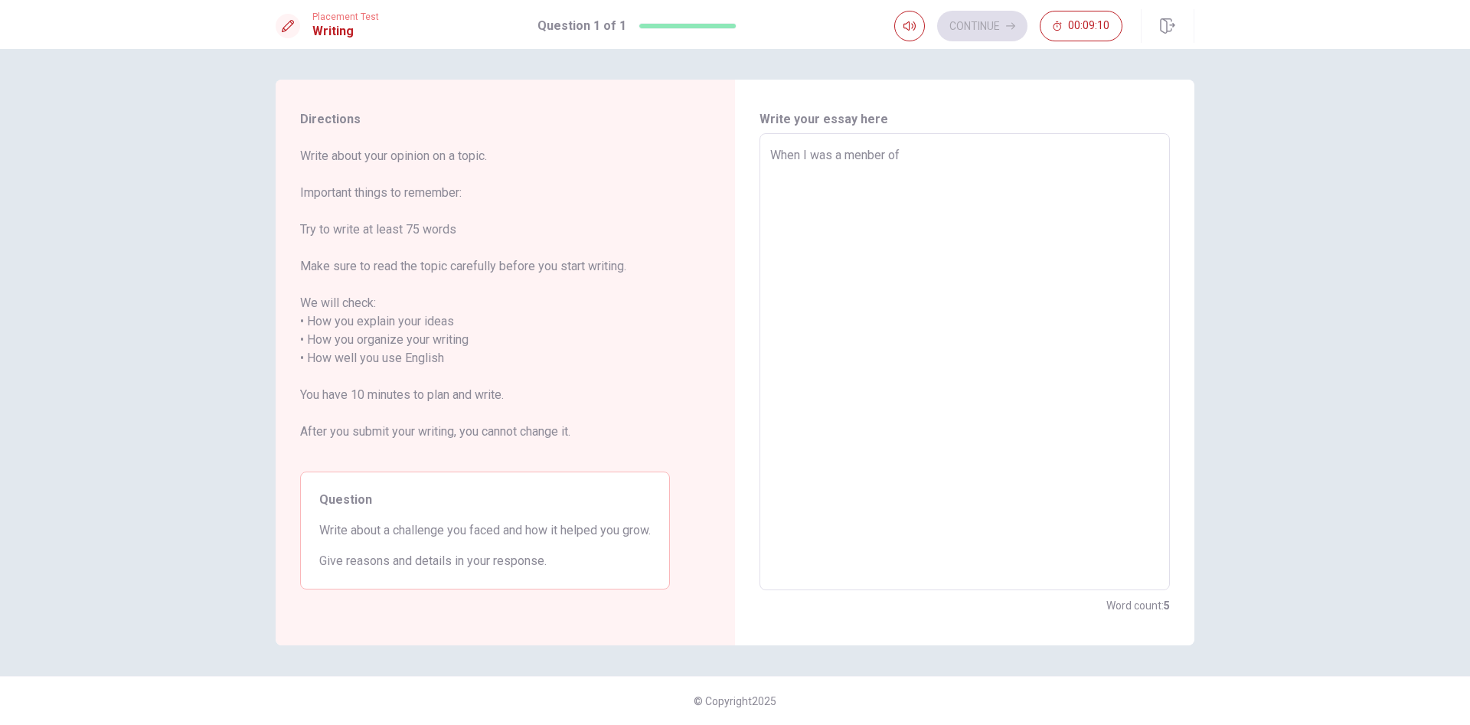
type textarea "x"
type textarea "When iI was a menber of"
type textarea "x"
type textarea "When I was a menber of"
type textarea "x"
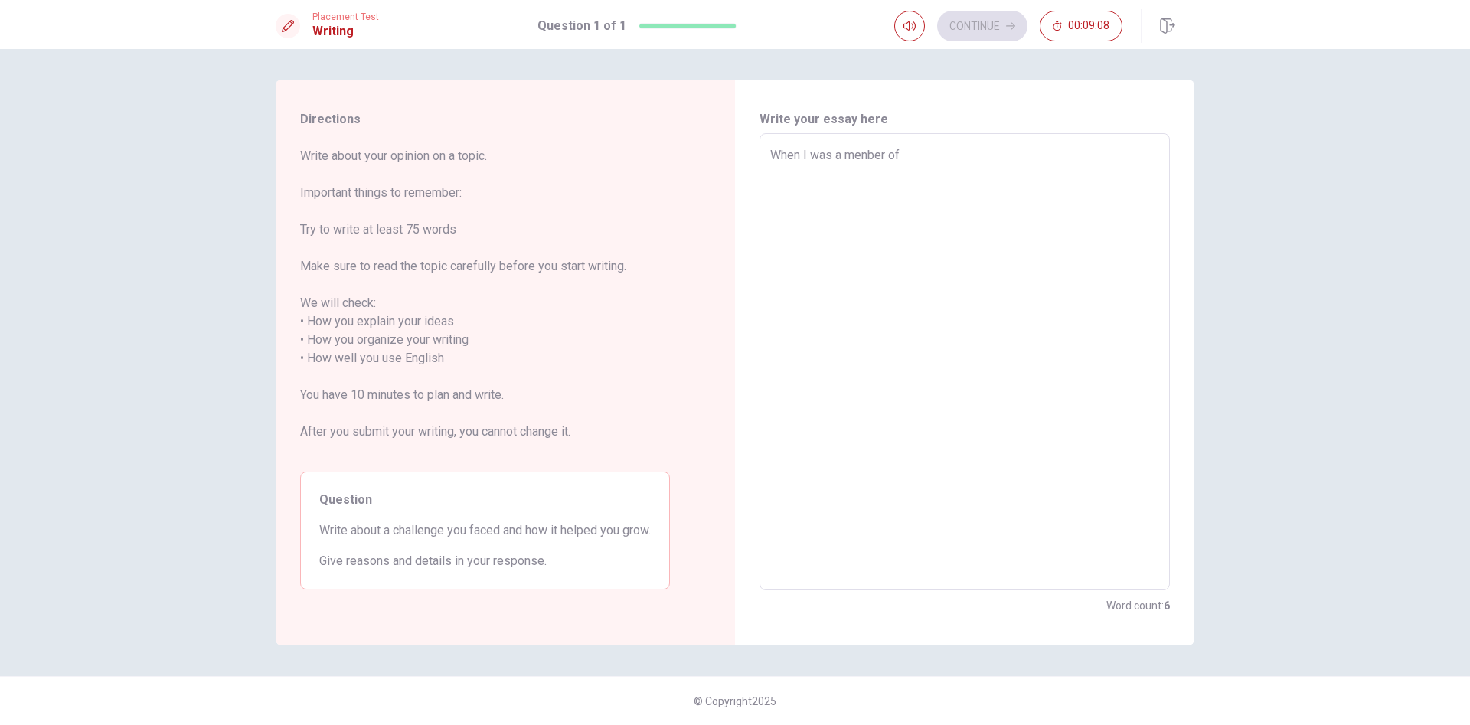
type textarea "When II was a menber of"
type textarea "x"
type textarea "When I I was a menber of"
type textarea "x"
type textarea "When I wI was a menber of"
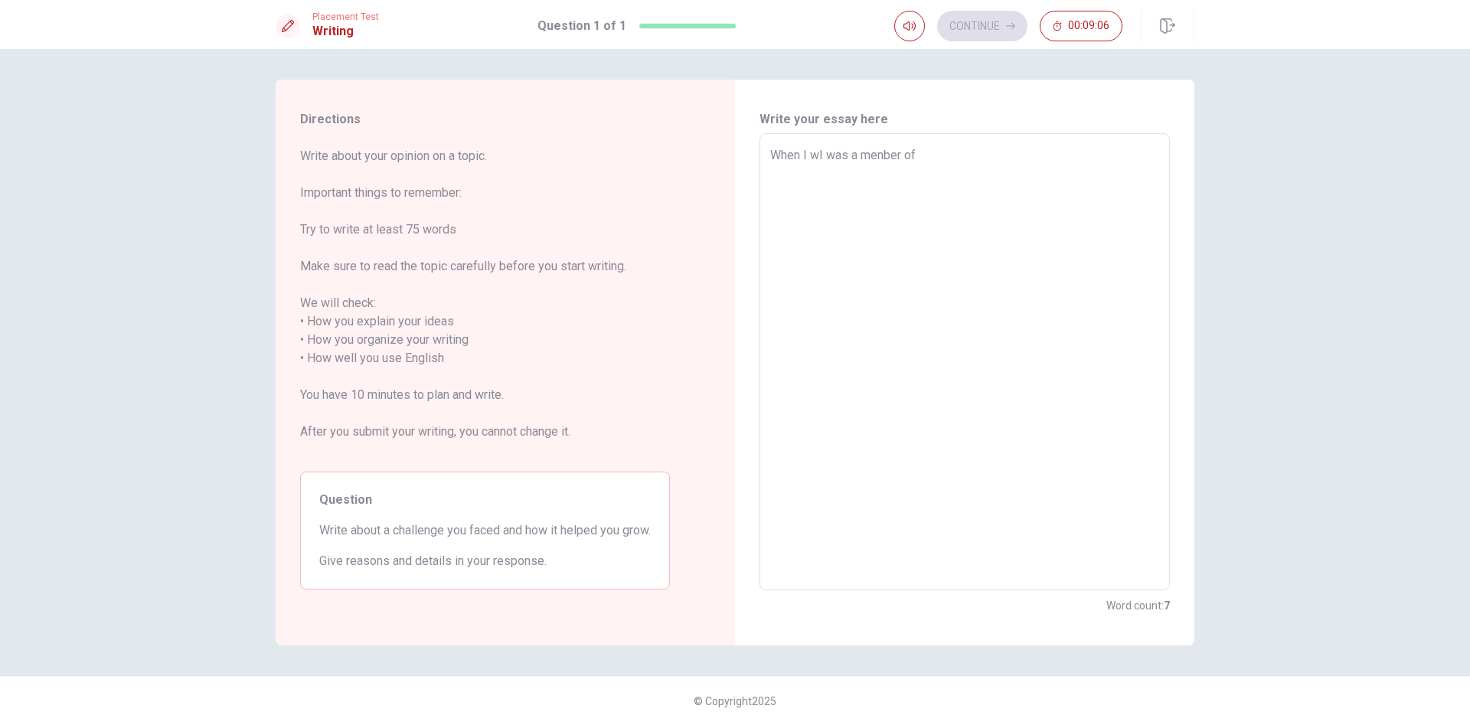
type textarea "x"
type textarea "When I waI was a menber of"
type textarea "x"
type textarea "When I wasI was a menber of"
type textarea "x"
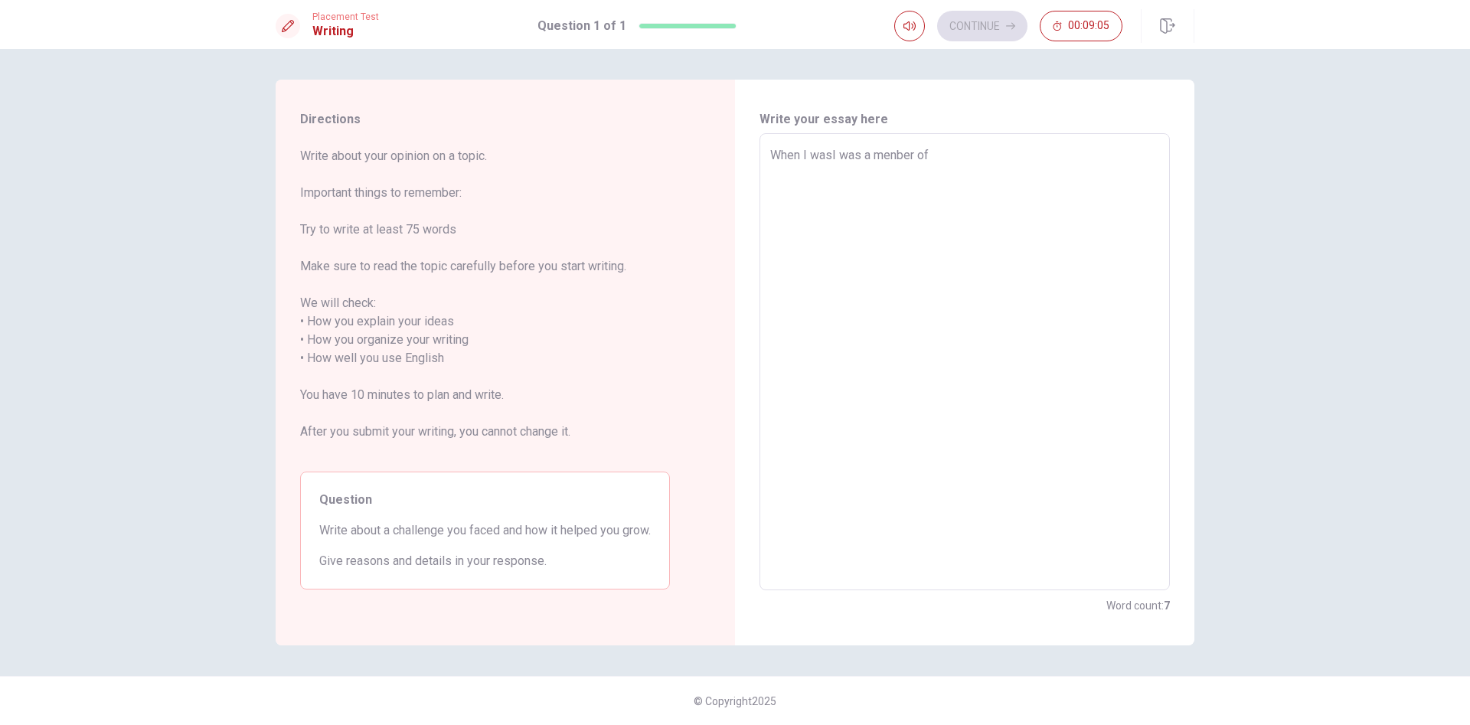
type textarea "When I was I was a menber of"
type textarea "x"
type textarea "When I was aI was a menber of"
type textarea "x"
type textarea "When I was a I was a menber of"
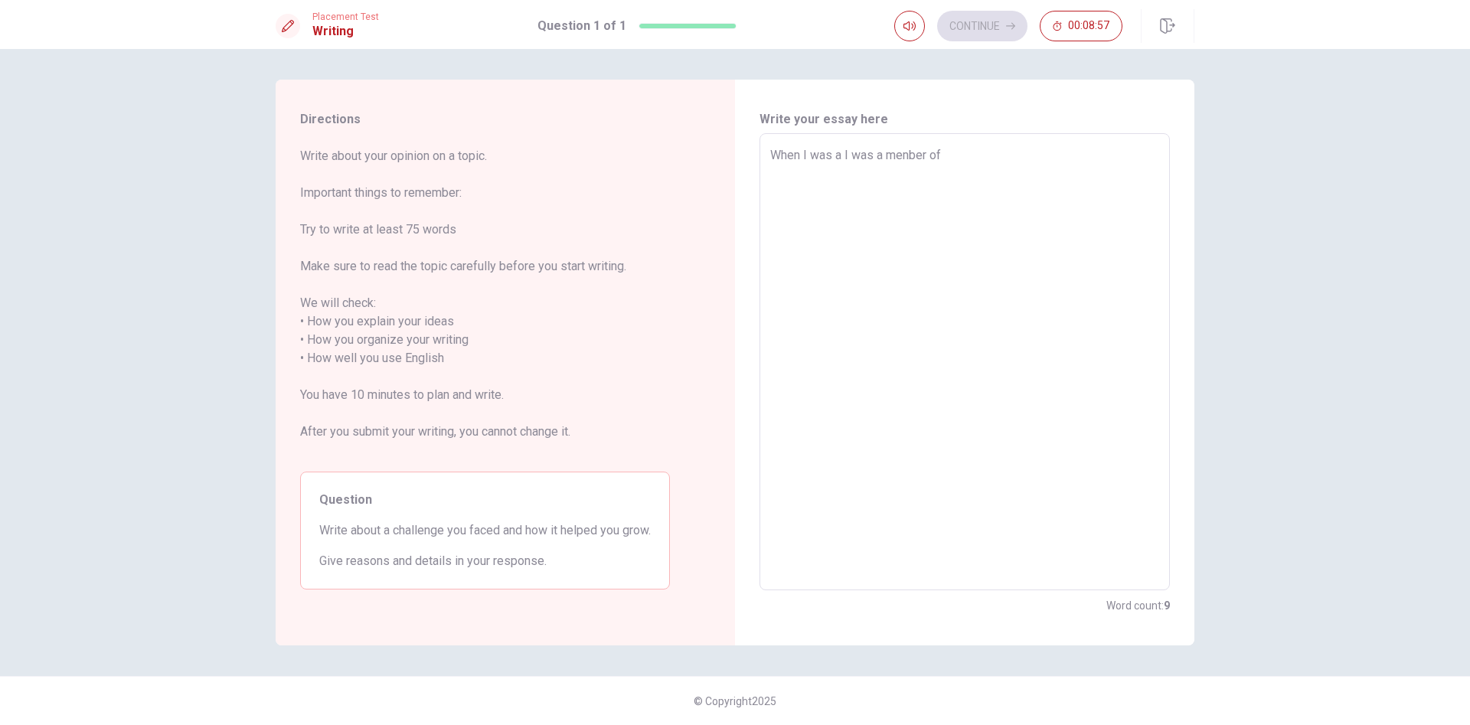
type textarea "x"
type textarea "When I was a hI was a menber of"
type textarea "x"
type textarea "When I was a hiI was a menber of"
type textarea "x"
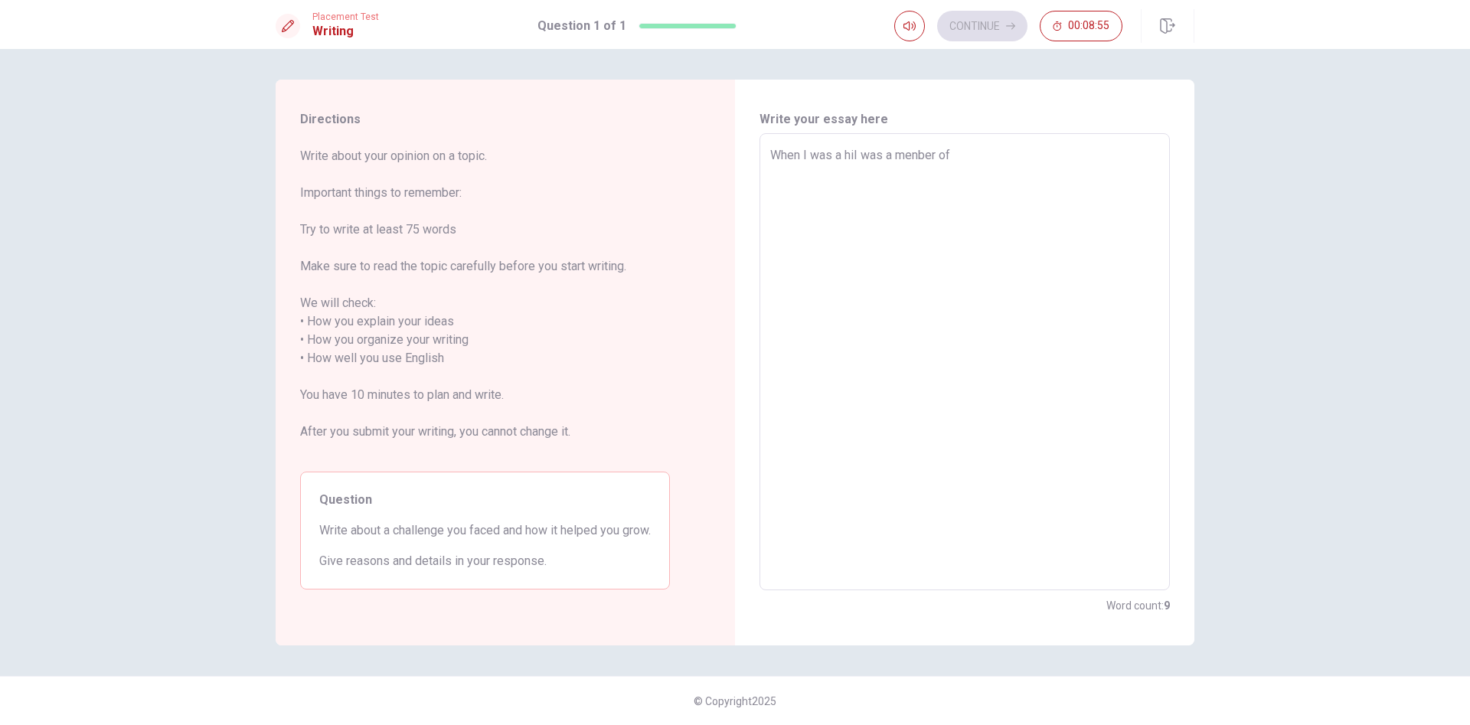
type textarea "When I was a higI was a menber of"
type textarea "x"
type textarea "When I was a highI was a menber of"
type textarea "x"
type textarea "When I was a high I was a menber of"
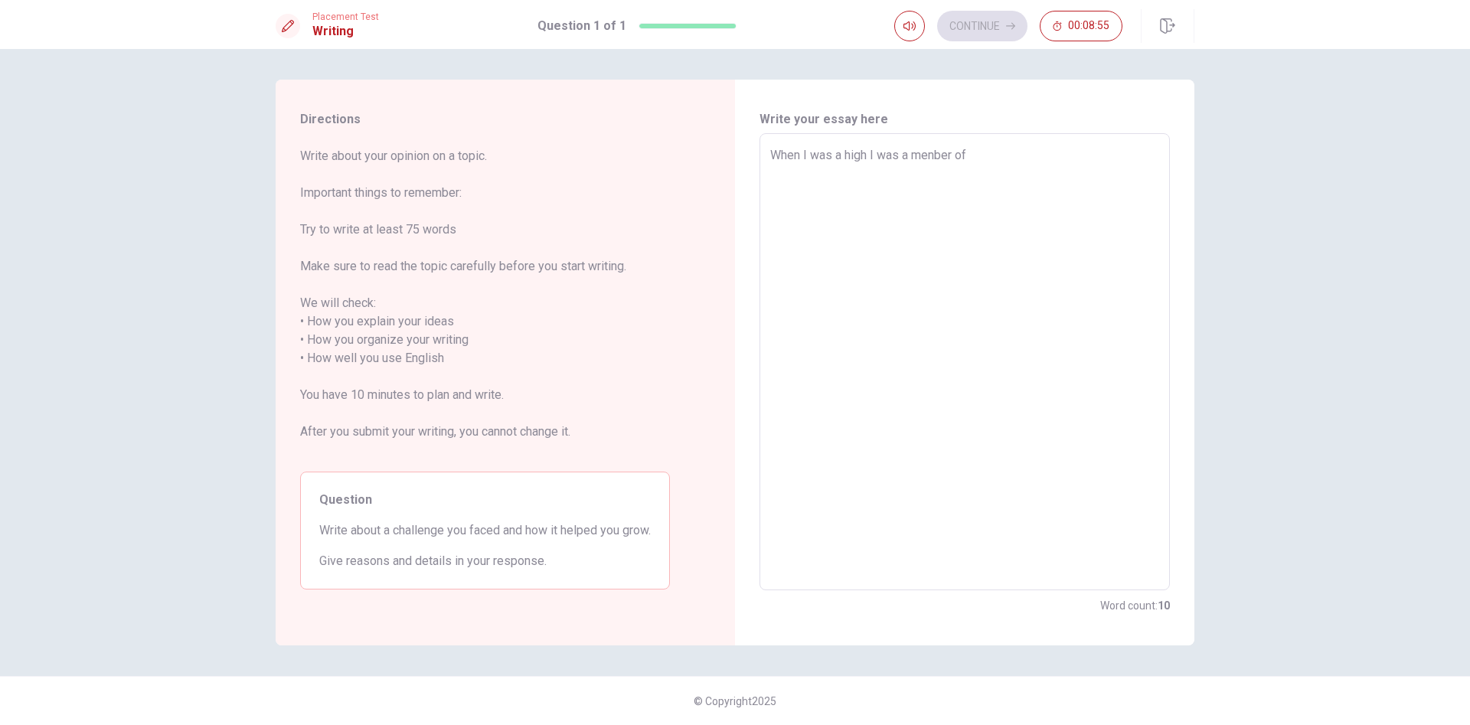
type textarea "x"
type textarea "When I was a high sI was a menber of"
type textarea "x"
type textarea "When I was a high scI was a menber of"
type textarea "x"
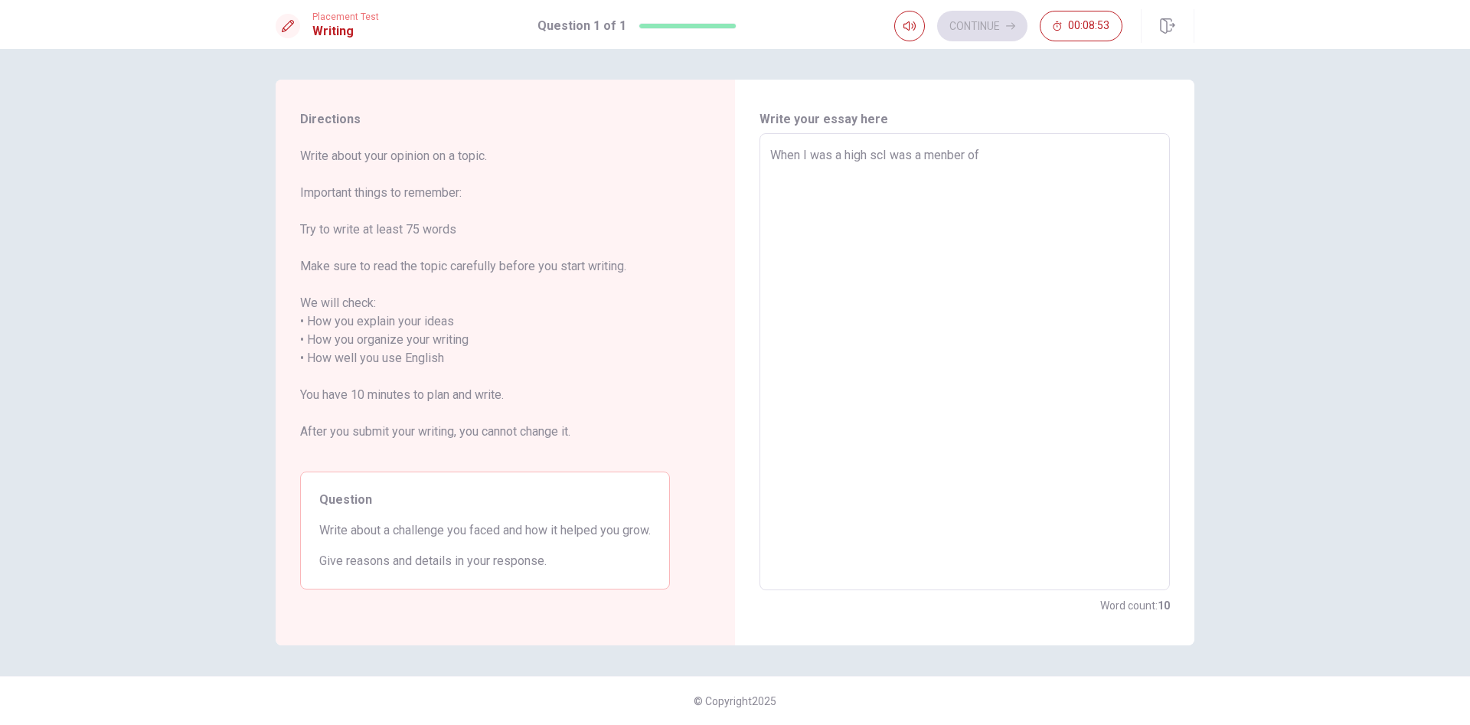
type textarea "When I was a high schI was a menber of"
type textarea "x"
type textarea "When I was a high schoI was a menber of"
type textarea "x"
type textarea "When I was a high schooI was a menber of"
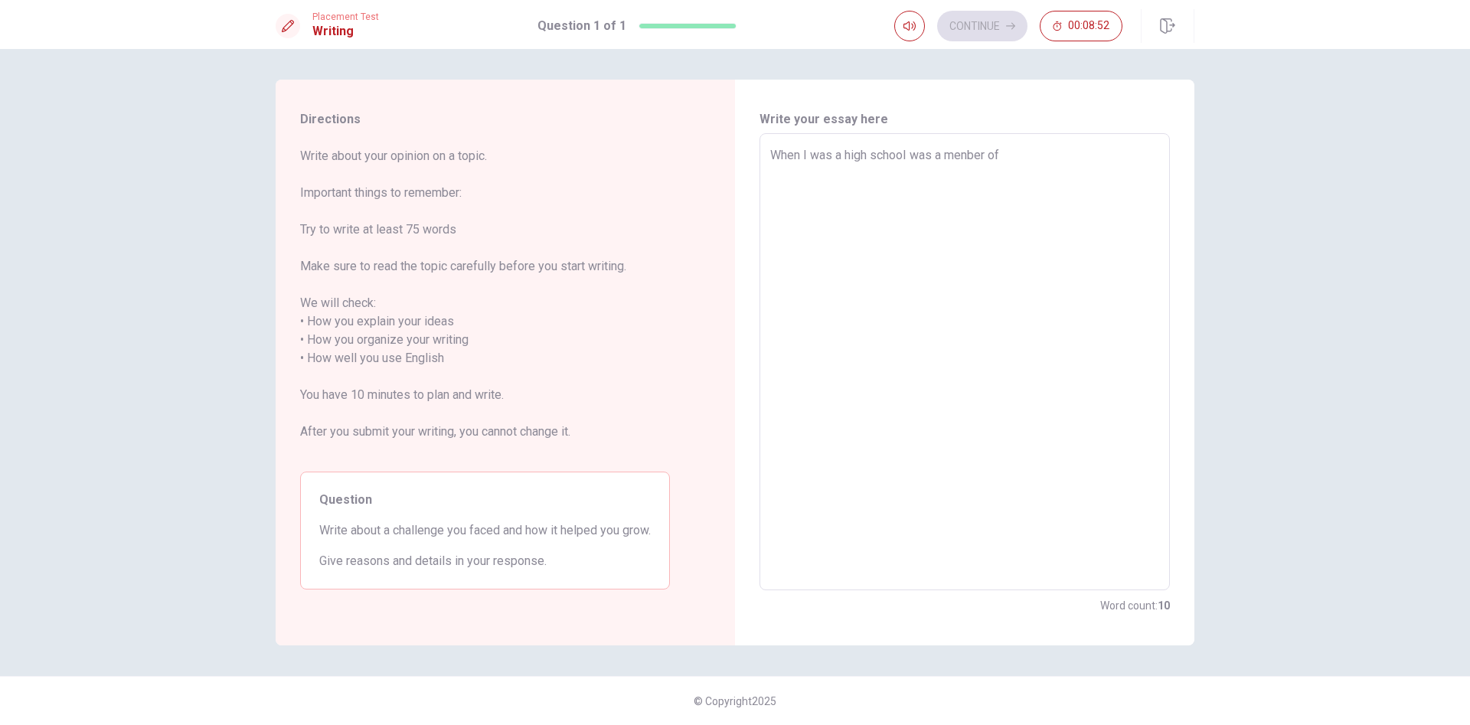
type textarea "x"
type textarea "When I was a high schoolI was a menber of"
type textarea "x"
type textarea "When I was a high school I was a menber of"
type textarea "x"
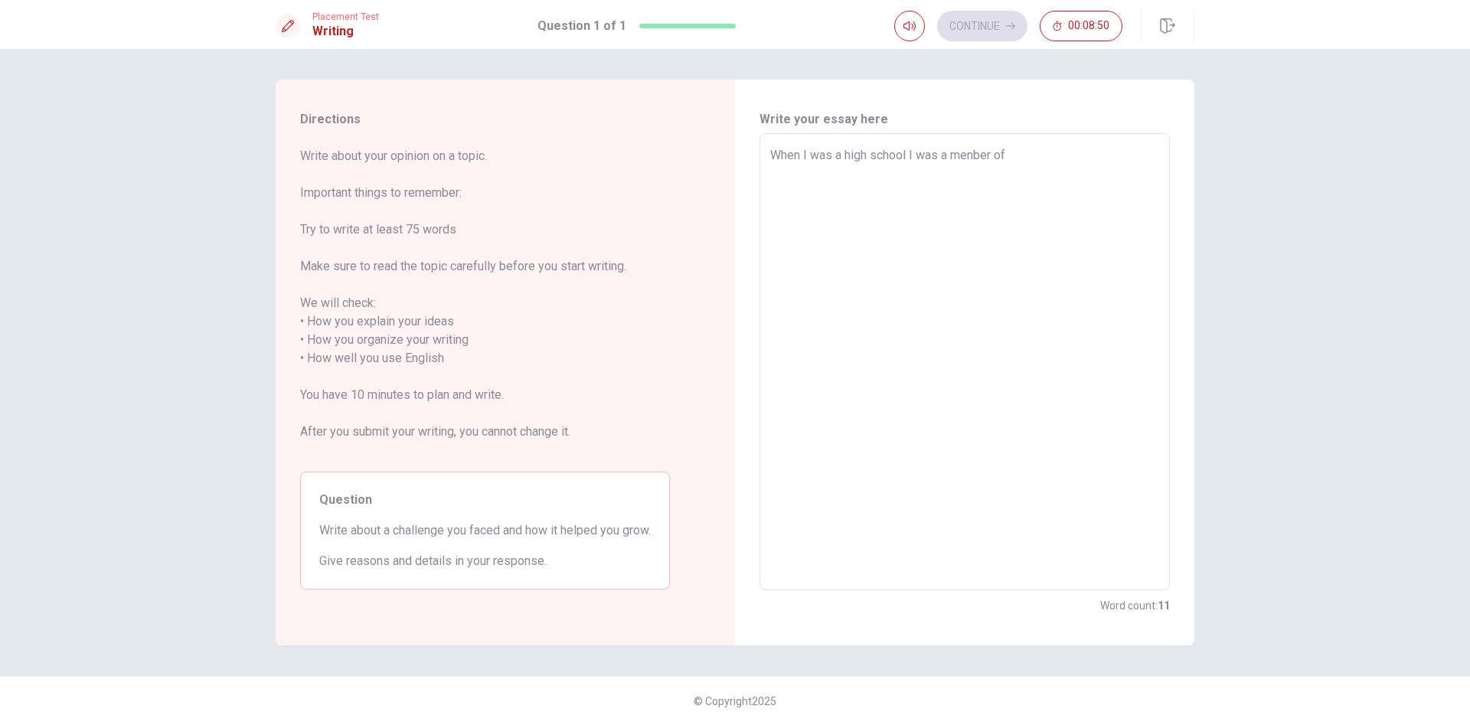
type textarea "When I was a high school sI was a menber of"
type textarea "x"
type textarea "When I was a high school stI was a menber of"
type textarea "x"
type textarea "When I was a high school stuI was a menber of"
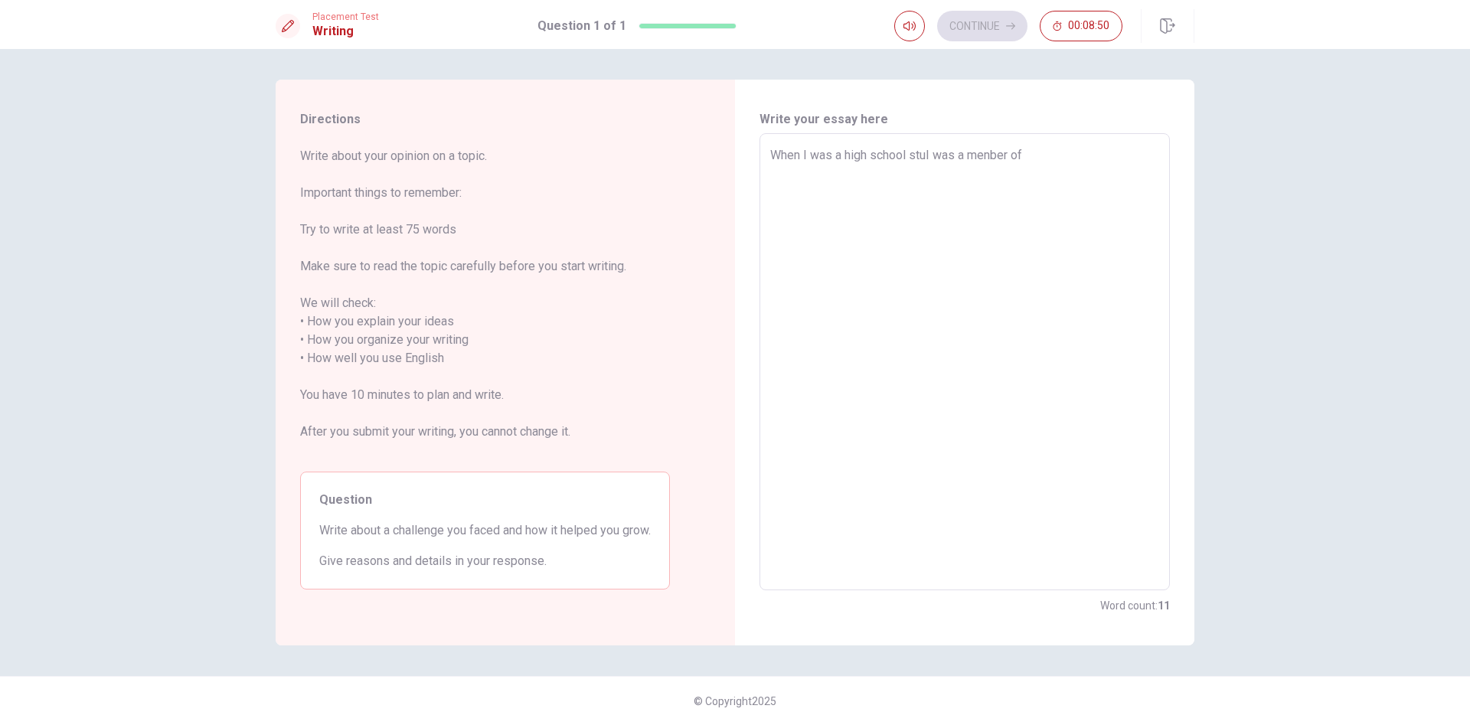
type textarea "x"
type textarea "When I was a high school studI was a menber of"
type textarea "x"
type textarea "When I was a high school studeI was a menber of"
type textarea "x"
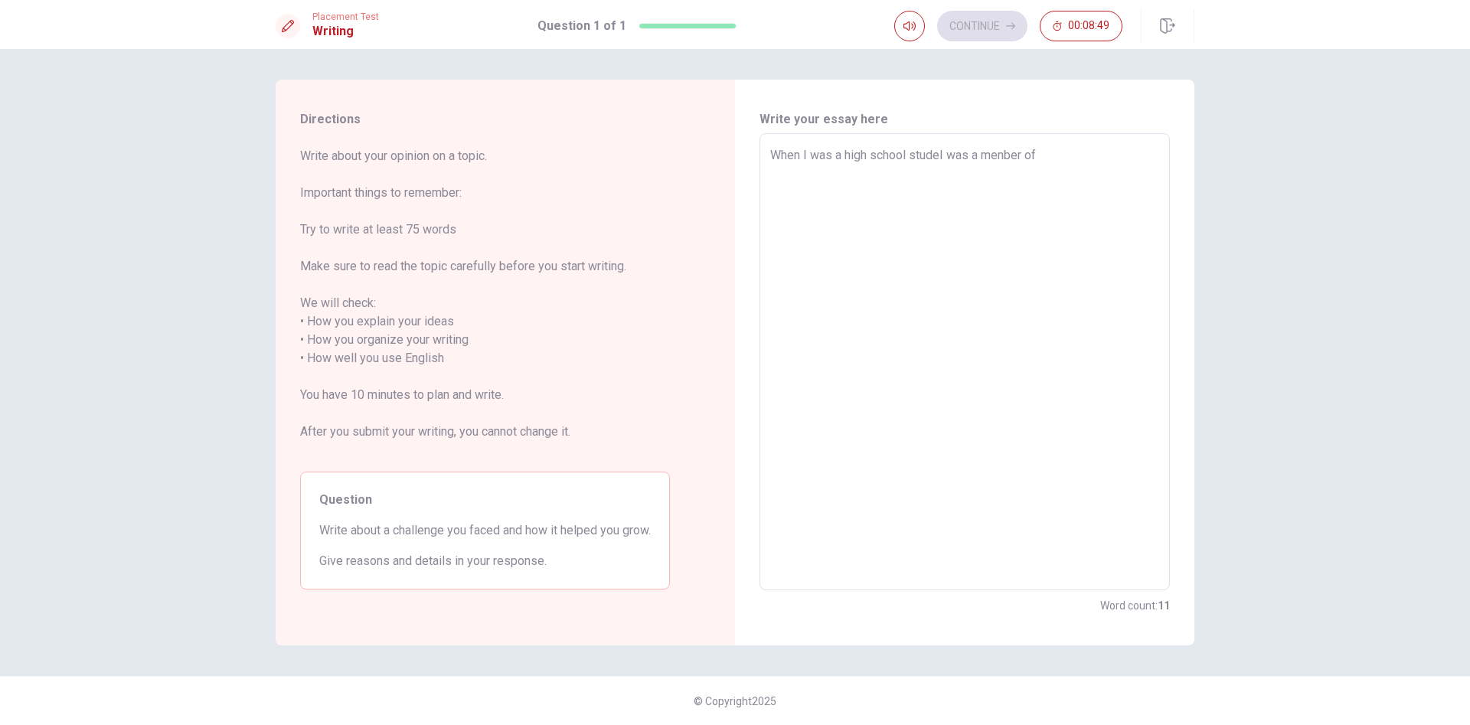
type textarea "When I was a high school studenI was a menber of"
type textarea "x"
type textarea "When I was a high school studentI was a menber of"
type textarea "x"
type textarea "When I was a high school student I was a menber of"
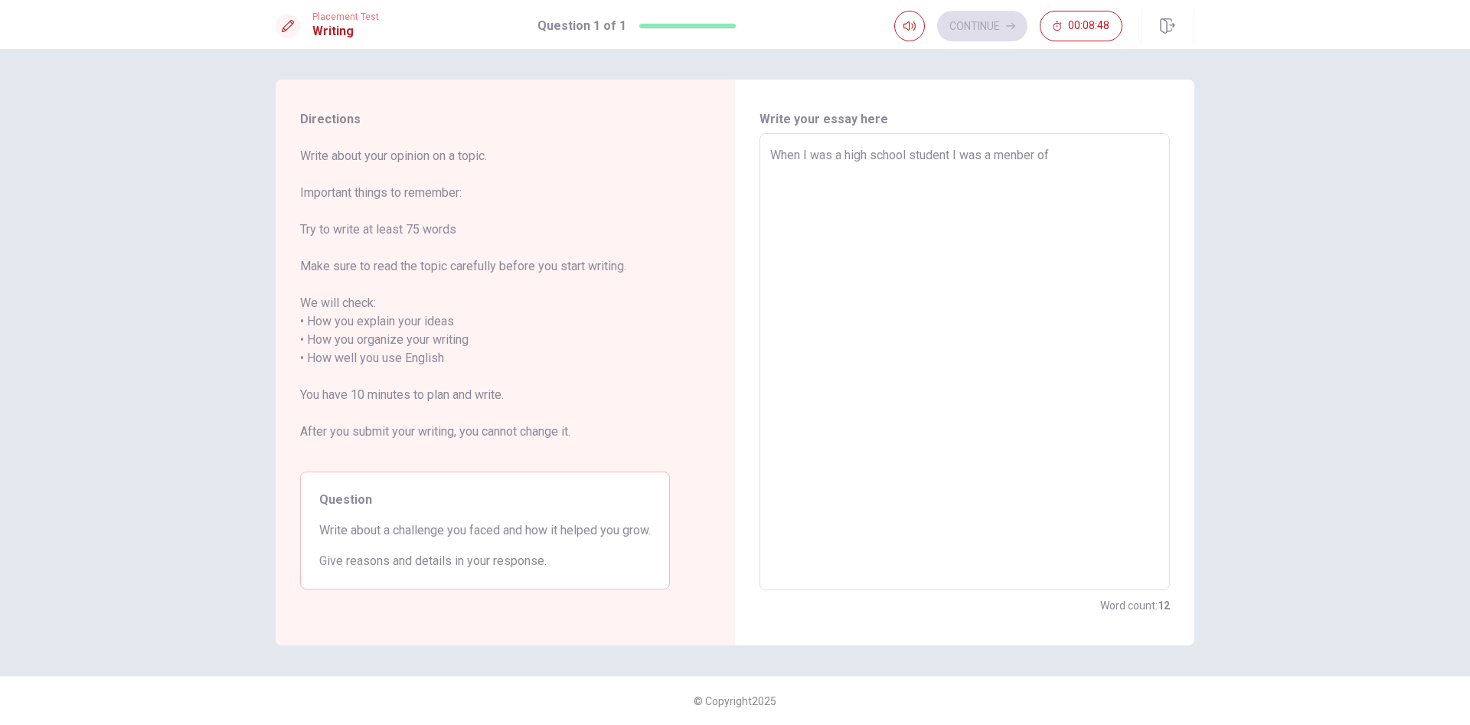
type textarea "x"
type textarea "When I was a high school studentI was a menber of"
type textarea "x"
type textarea "When I was a high school student,I was a menber of"
type textarea "x"
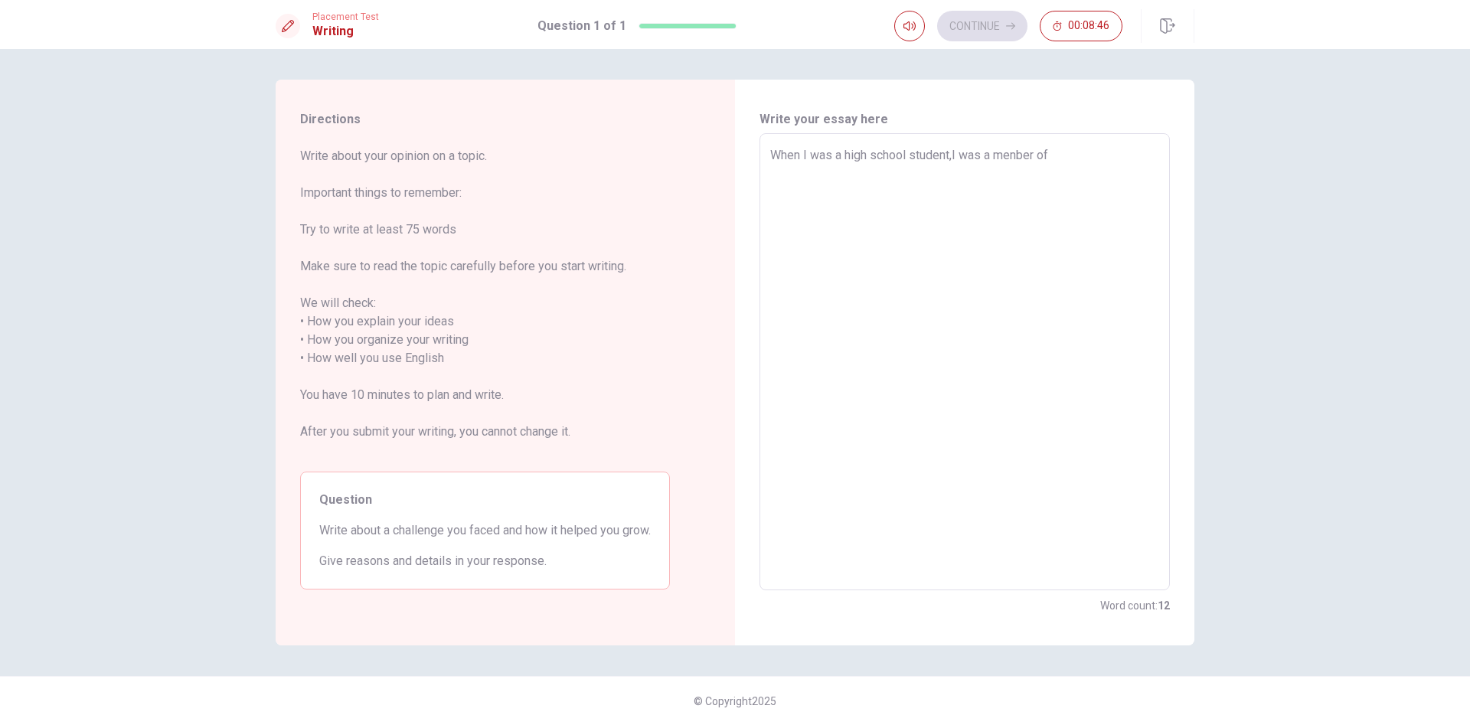
type textarea "When I was a high school student, I was a menber of"
type textarea "x"
click at [979, 148] on textarea "When I was a high school student, I was a menber of" at bounding box center [964, 362] width 389 height 432
type textarea "When I was a high school student, I was a menber of"
type textarea "x"
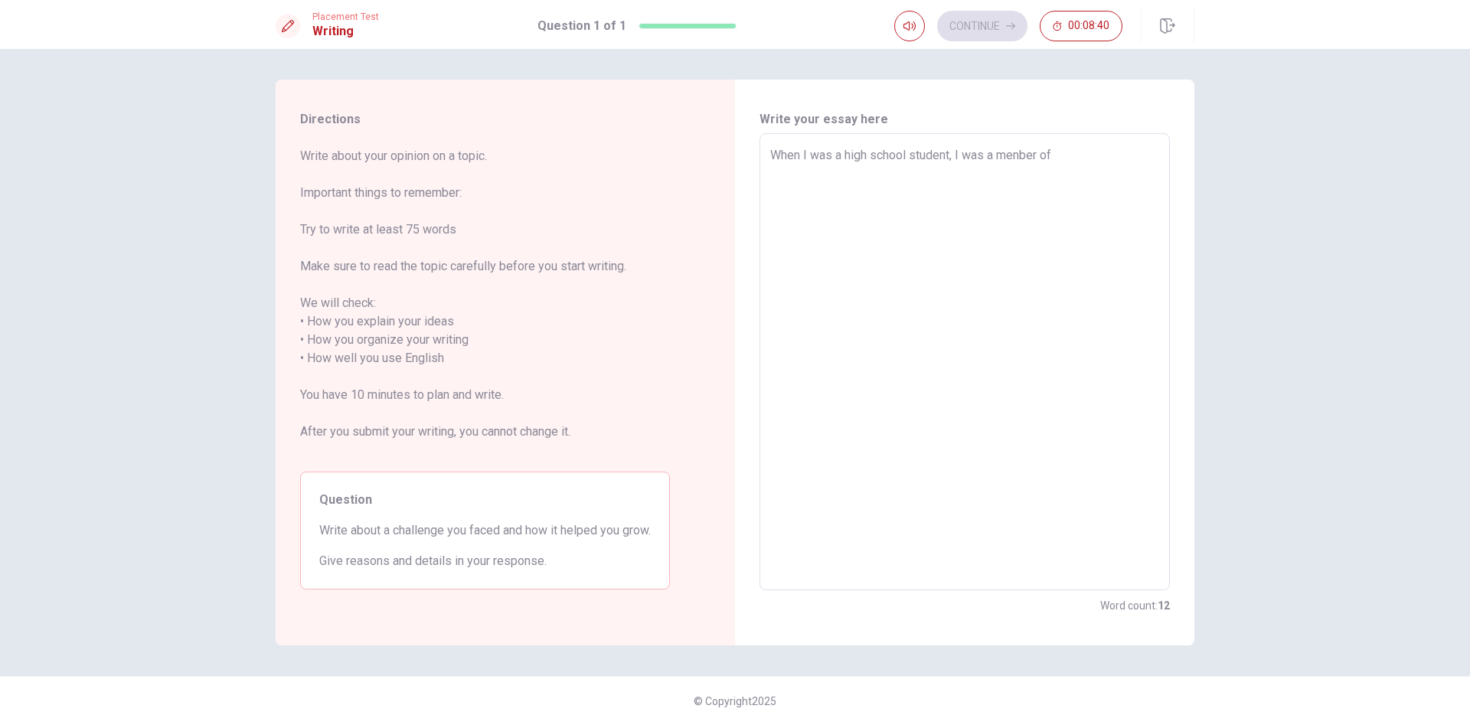
type textarea "When I was a high school student, I was a menber of b"
type textarea "x"
type textarea "When I was a high school student, I was a menber of ba"
type textarea "x"
type textarea "When I was a high school student, I was a menber of bac"
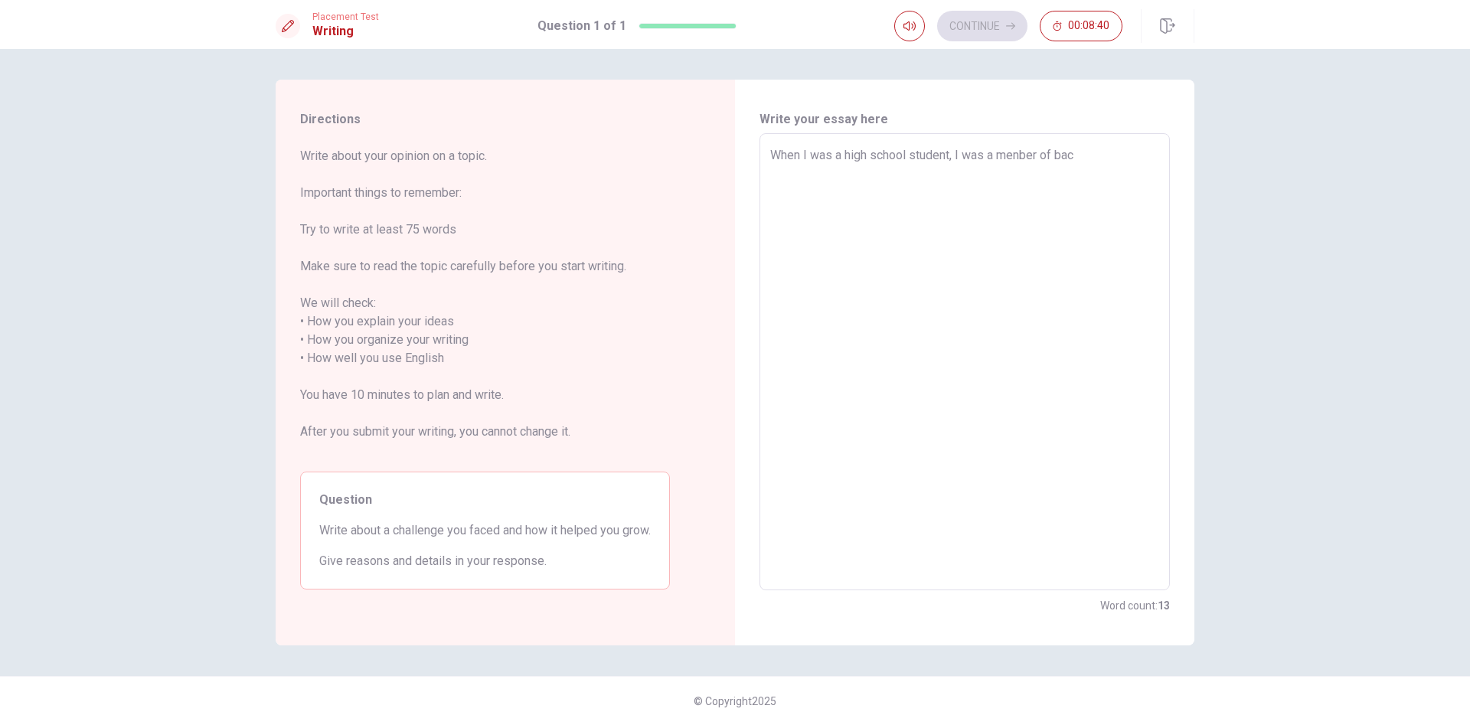
type textarea "x"
type textarea "When I was a high school student, I was a menber of bace"
type textarea "x"
type textarea "When I was a high school student, I was a menber of baceb"
type textarea "x"
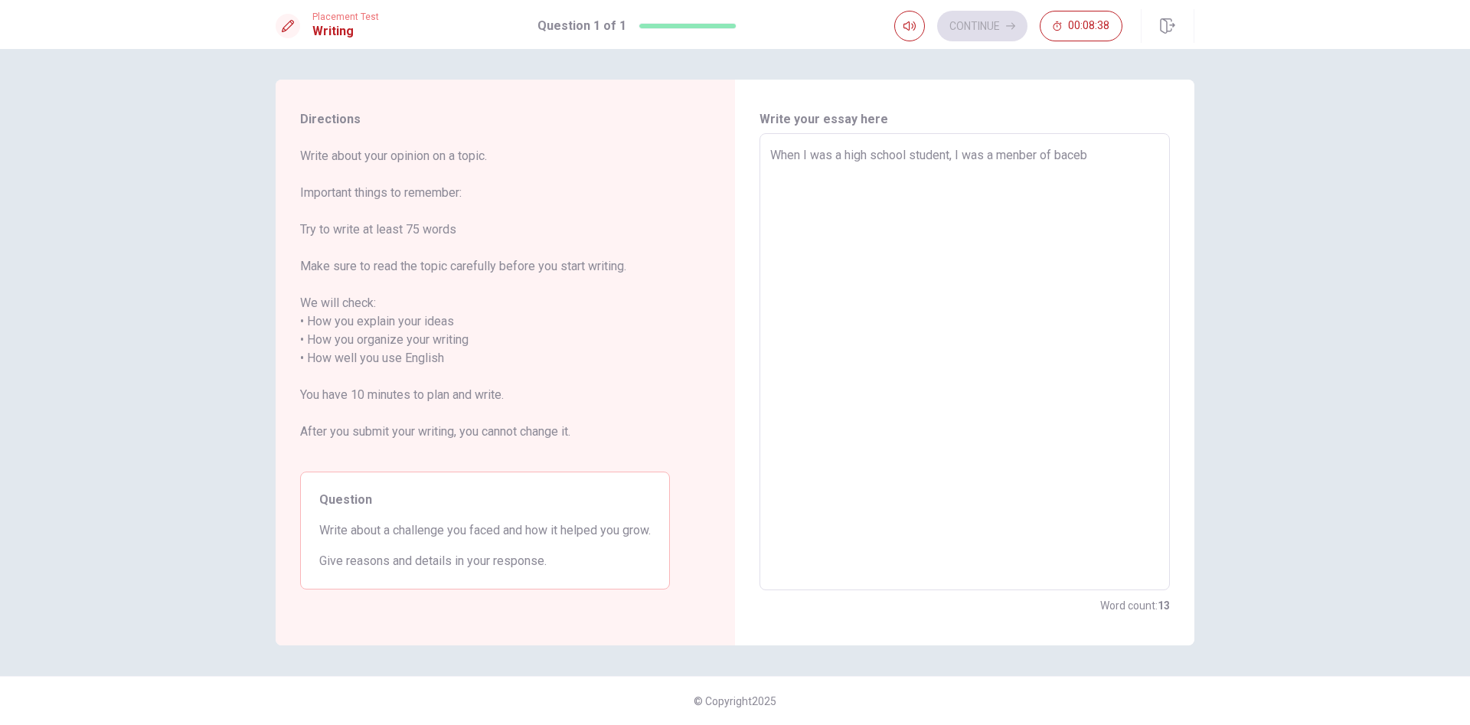
type textarea "When I was a high school student, I was a menber of baceba"
type textarea "x"
type textarea "When I was a high school student, I was a menber of bacebal"
type textarea "x"
type textarea "When I was a high school student, I was a menber of baceball"
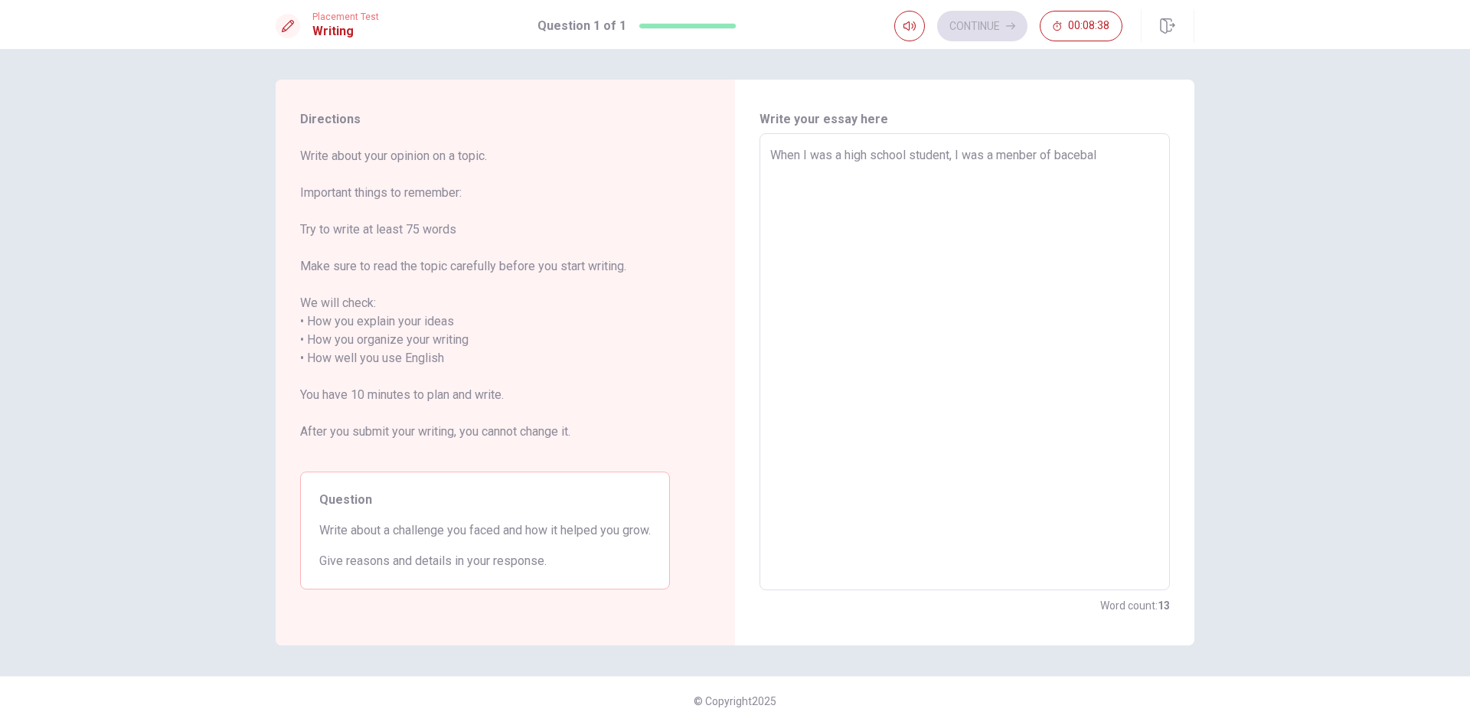
type textarea "x"
type textarea "When I was a high school student, I was a menber of baceball"
type textarea "x"
type textarea "When I was a high school student, I was a menber of baceball c"
type textarea "x"
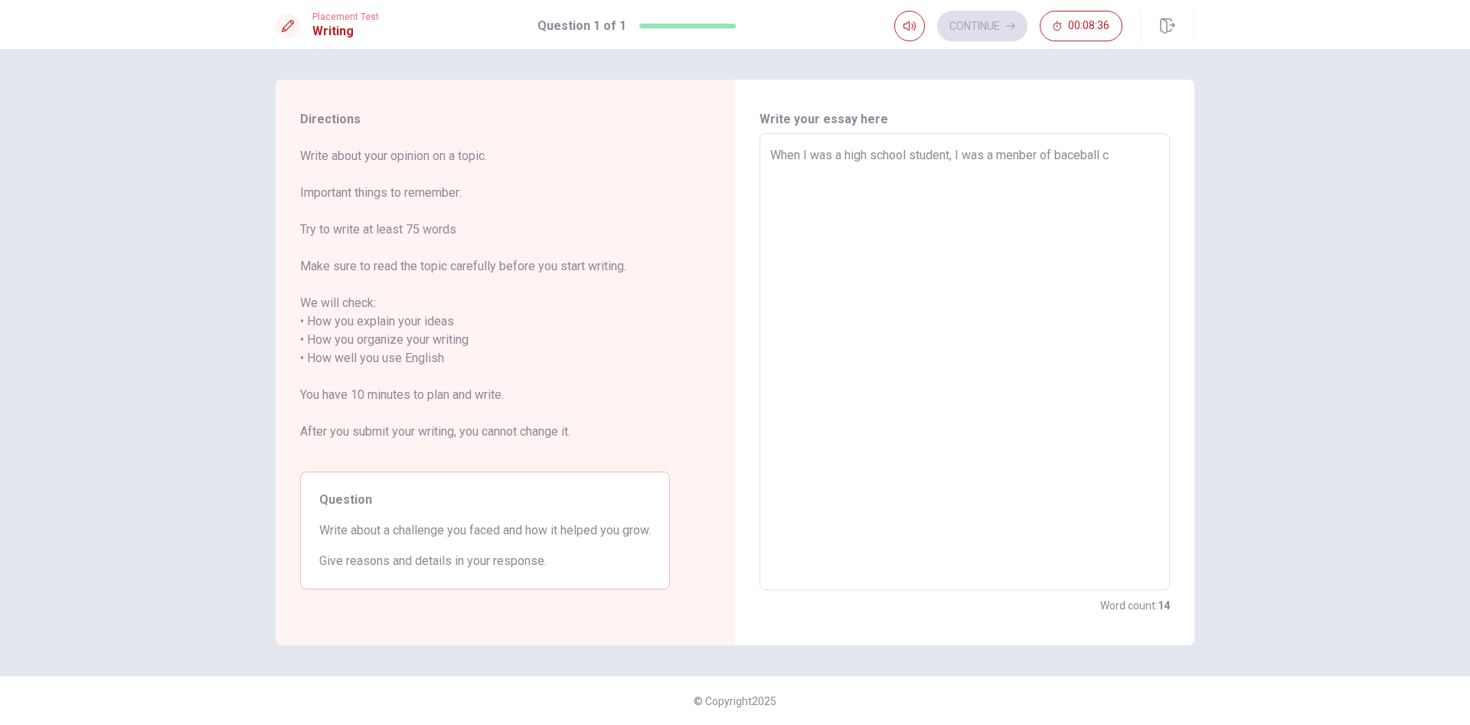
type textarea "When I was a high school student, I was a menber of baceball cl"
type textarea "x"
type textarea "When I was a high school student, I was a menber of baceball clu"
type textarea "x"
type textarea "When I was a high school student, I was a menber of baceball club"
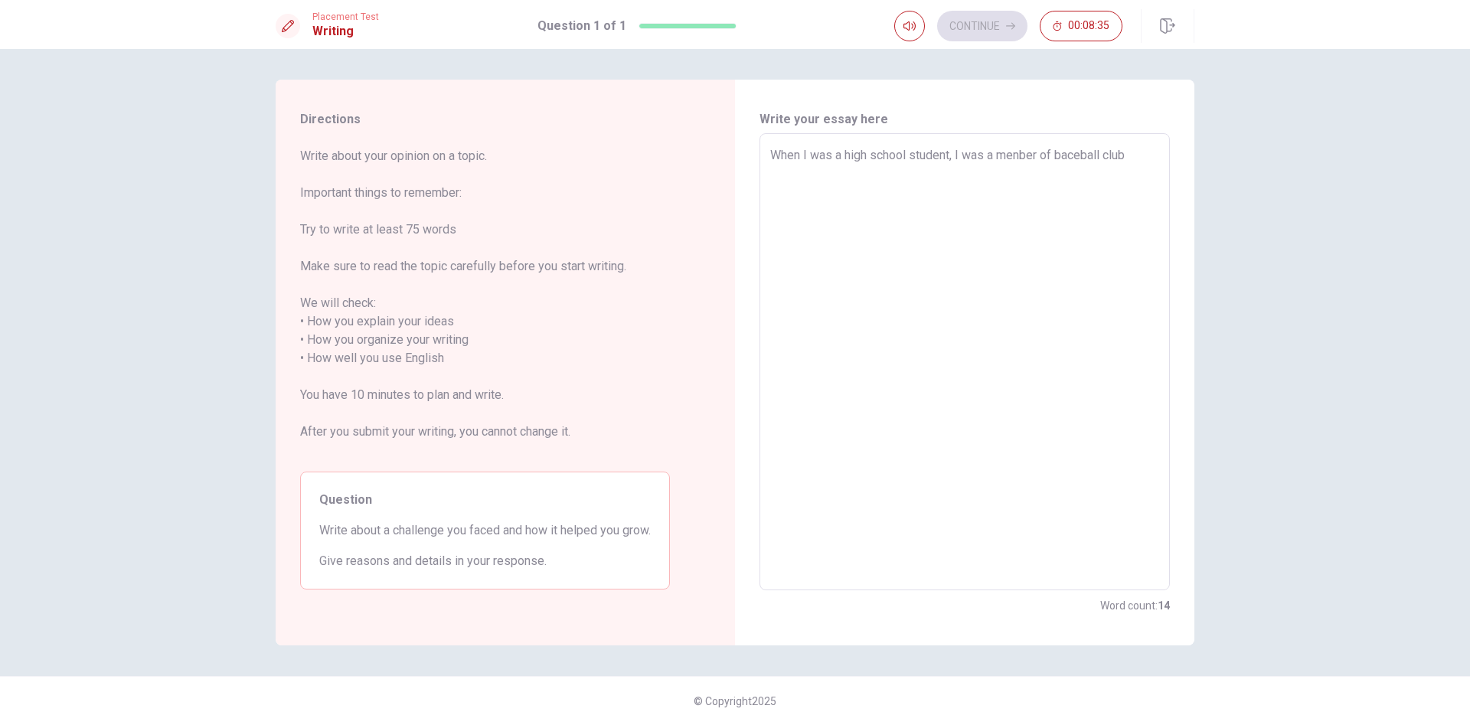
type textarea "x"
type textarea "When I was a high school student, I was a menber of baceball club."
type textarea "x"
type textarea "When I was a high school student, I was a menber of baceball club."
type textarea "x"
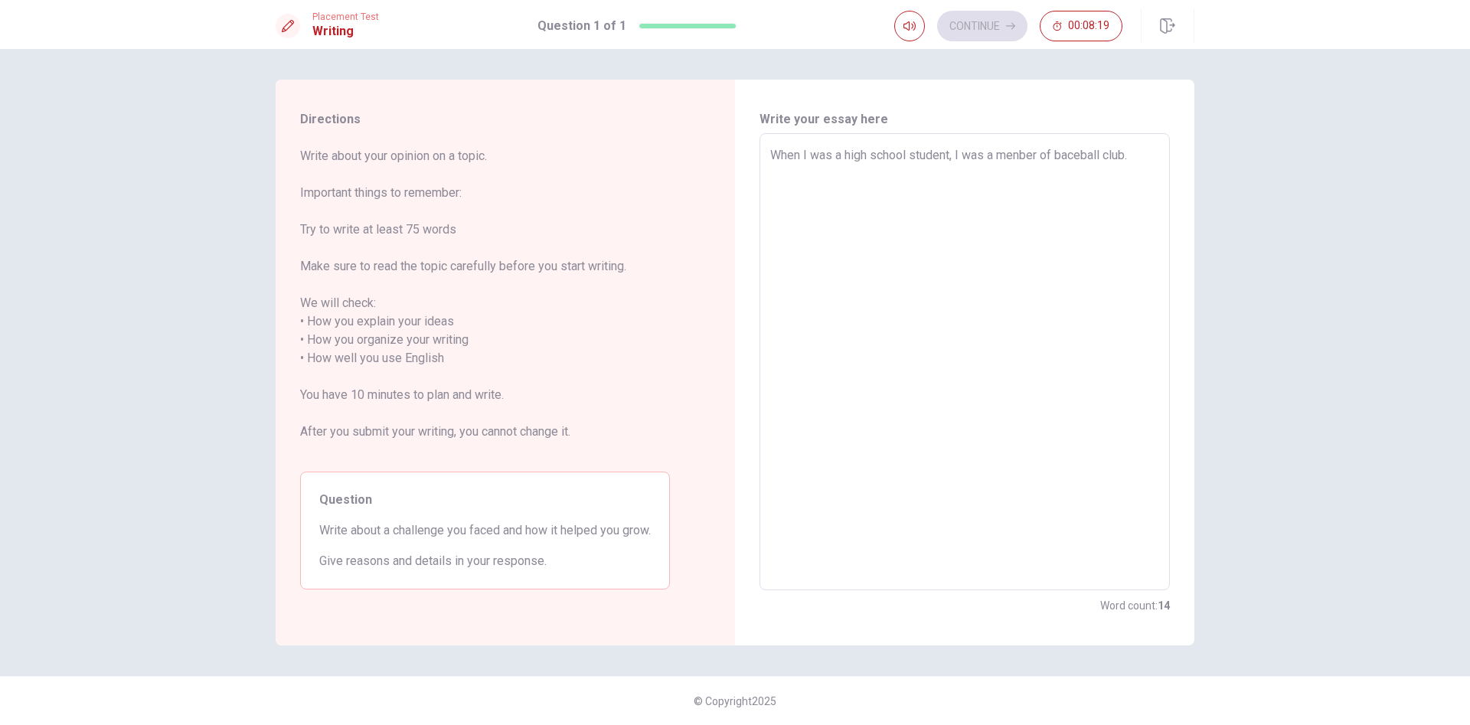
type textarea "When I was a high school student, I was a menber of baceball club. I"
type textarea "x"
type textarea "When I was a high school student, I was a menber of baceball club. I"
type textarea "x"
type textarea "When I was a high school student, I was a menber of baceball club. I i"
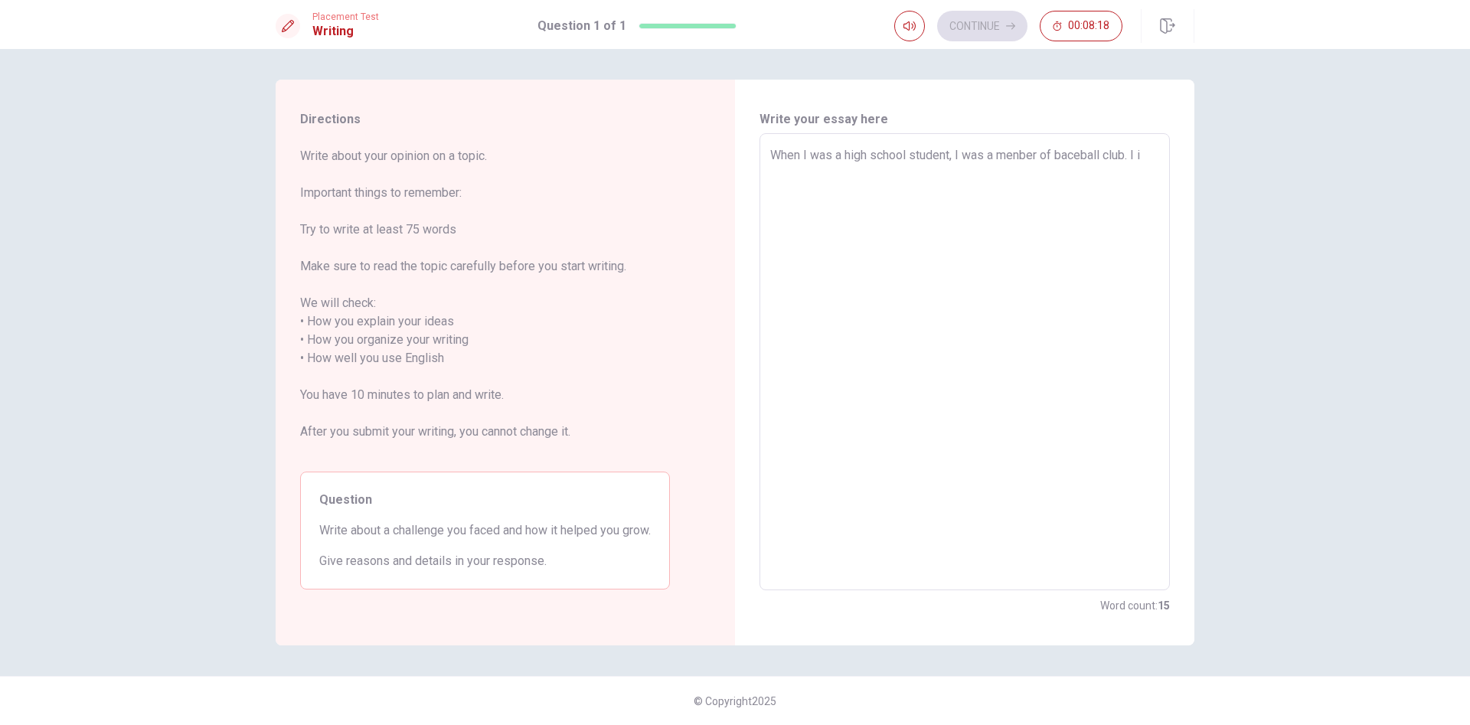
type textarea "x"
type textarea "When I was a high school student, I was a menber of baceball club. I in"
type textarea "x"
type textarea "When I was a high school student, I was a menber of baceball club. I inj"
type textarea "x"
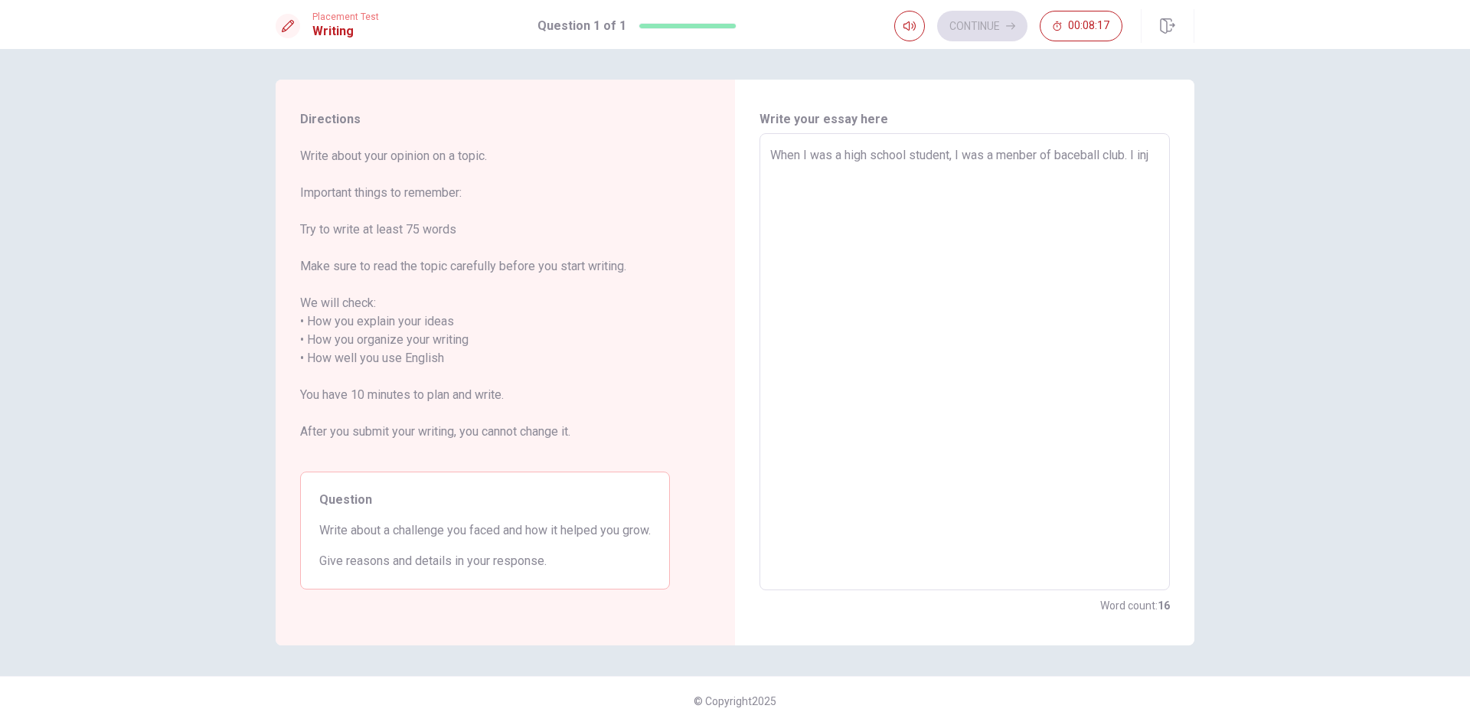
type textarea "When I was a high school student, I was a menber of baceball club. I inju"
type textarea "x"
type textarea "When I was a high school student, I was a menber of baceball club. I injur"
type textarea "x"
type textarea "When I was a high school student, I was a menber of baceball club. I injure"
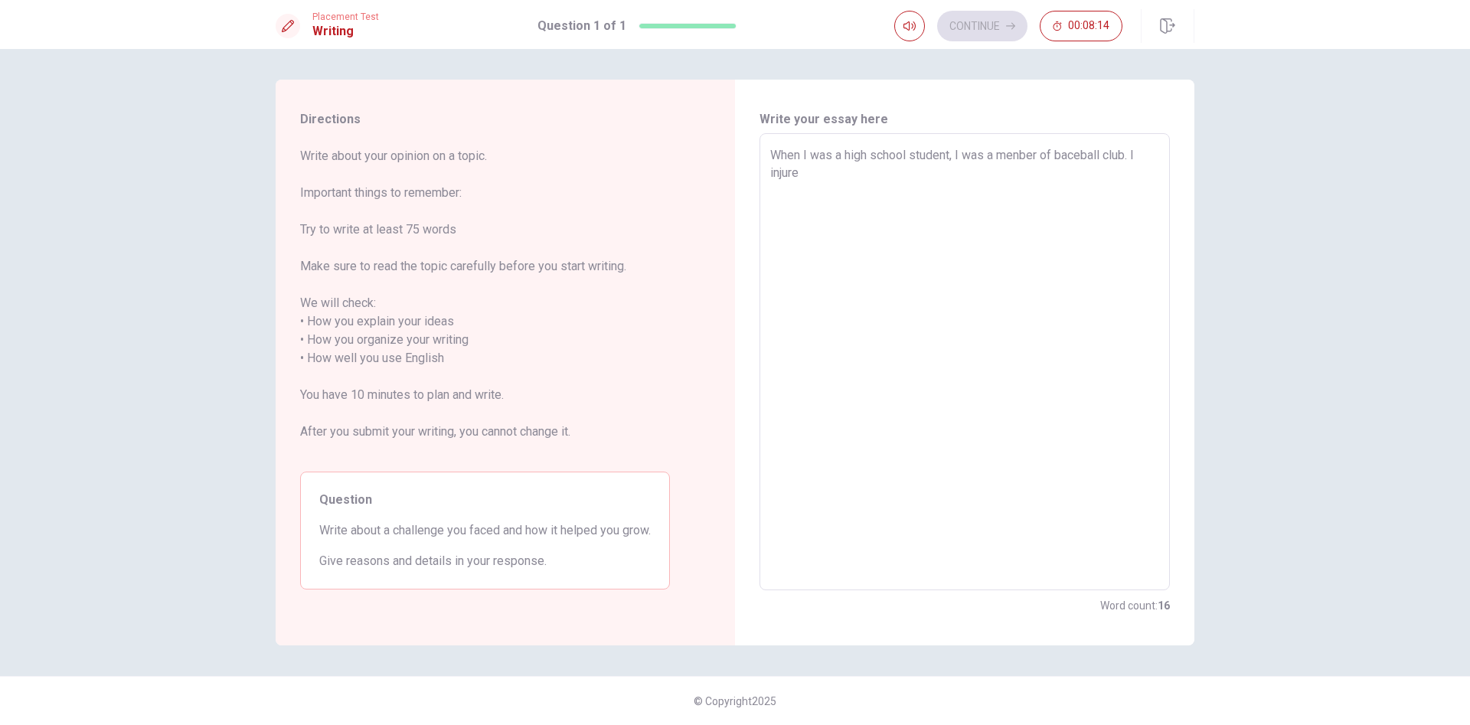
type textarea "x"
type textarea "When I was a high school student, I was a menber of baceball club. I injured"
type textarea "x"
type textarea "When I was a high school student, I was a menber of baceball club. I injured"
click at [979, 152] on textarea "When I was a high school student, I was a menber of baceball club. I injured" at bounding box center [964, 362] width 389 height 432
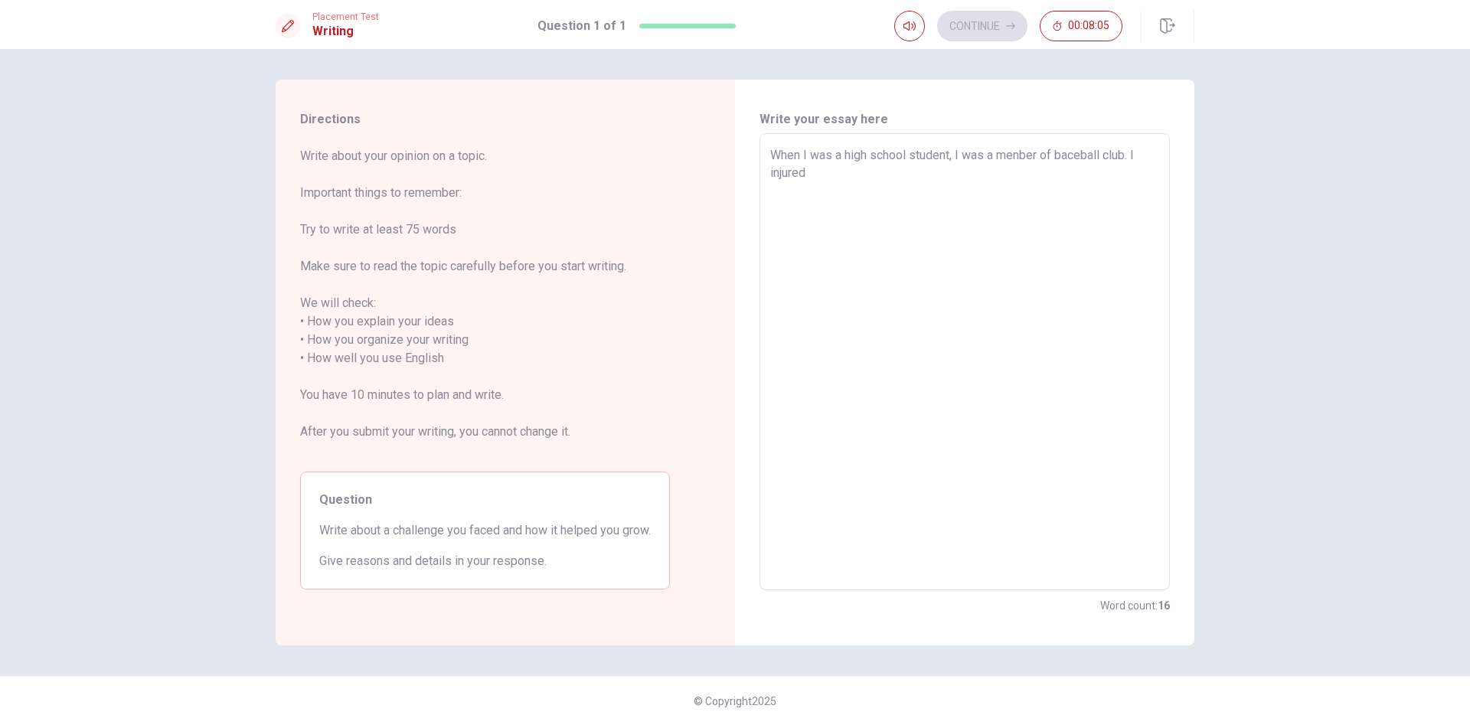
type textarea "x"
type textarea "When I was a high school student, I was a menber of baceball club . I injured"
type textarea "x"
type textarea "When I was a high school student, I was a menber of baceball club a. I injured"
type textarea "x"
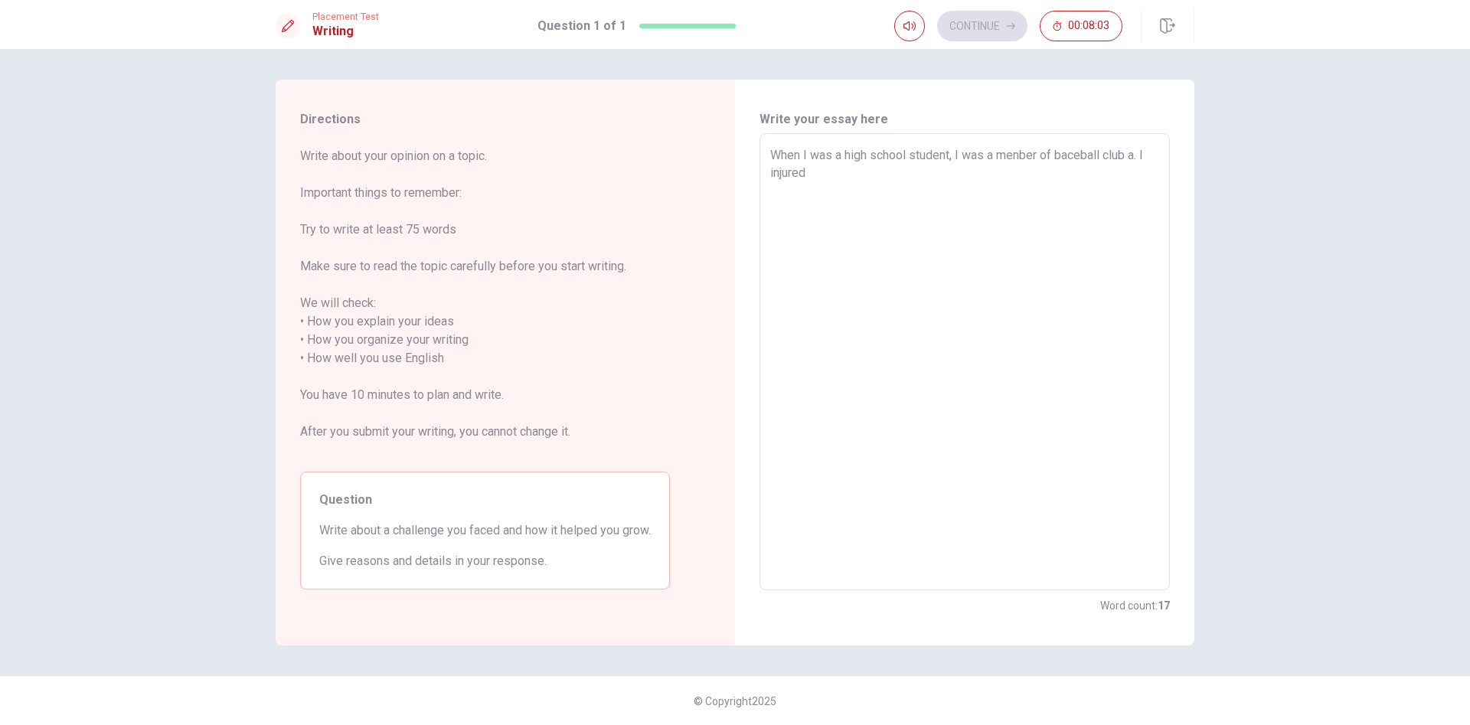
type textarea "When I was a high school student, I was a menber of baceball club an. I injured"
type textarea "x"
type textarea "When I was a high school student, I was a menber of baceball club and. I injured"
type textarea "x"
type textarea "When I was a high school student, I was a menber of baceball club and . I injur…"
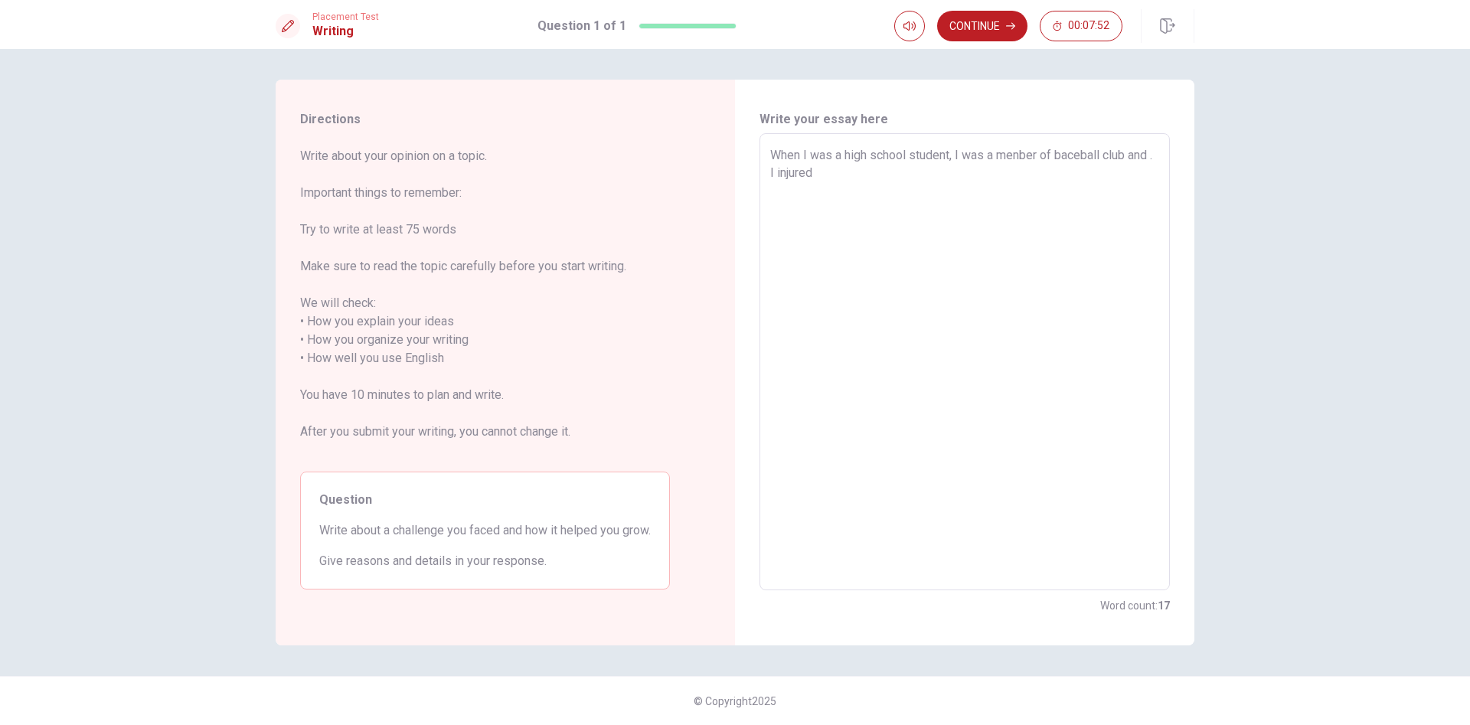
type textarea "x"
type textarea "When I was a high school student, I was a menber of baceball club and d. I inju…"
type textarea "x"
type textarea "When I was a high school student, I was a menber of baceball club and di. I inj…"
type textarea "x"
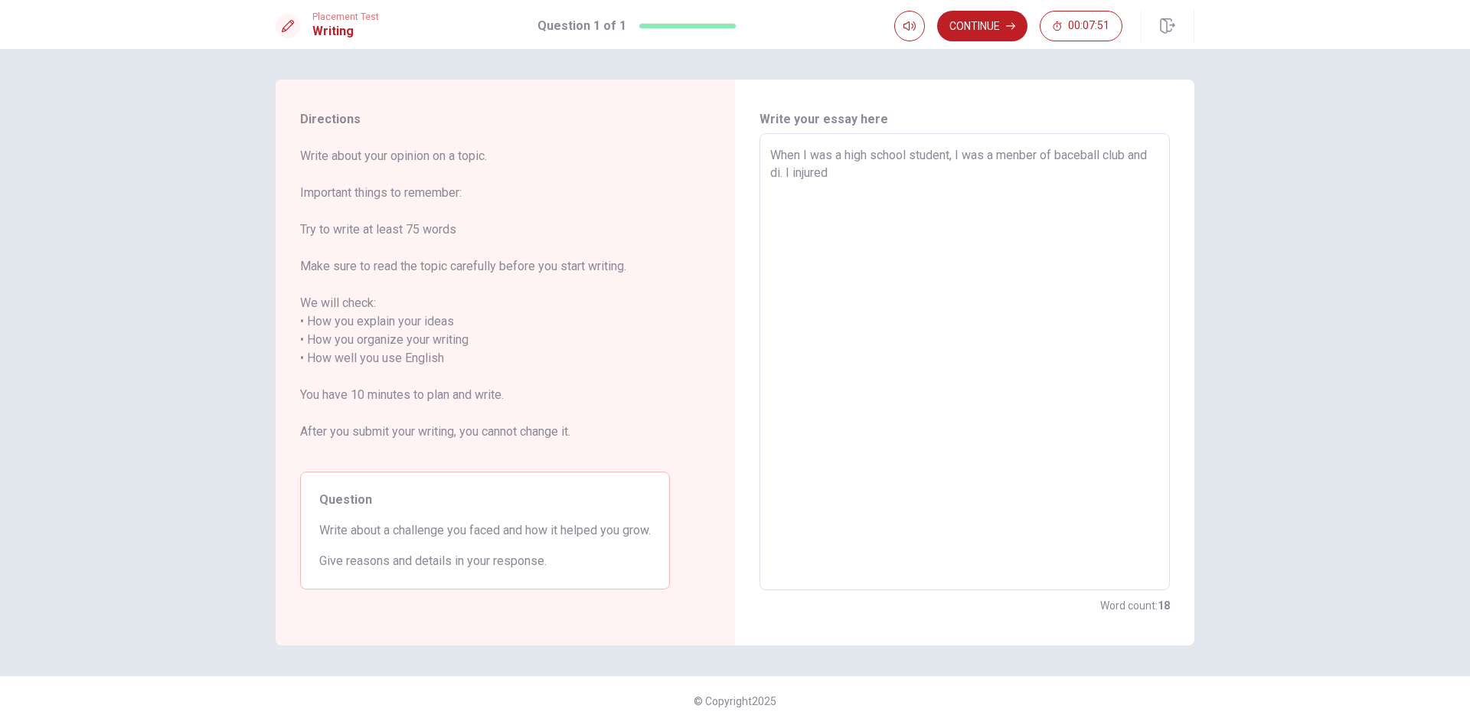
type textarea "When I was a high school student, I was a menber of baceball club and did. I in…"
type textarea "x"
type textarea "When I was a high school student, I was a menber of baceball club and did . I i…"
type textarea "x"
type textarea "When I was a high school student, I was a menber of baceball club and did p. I …"
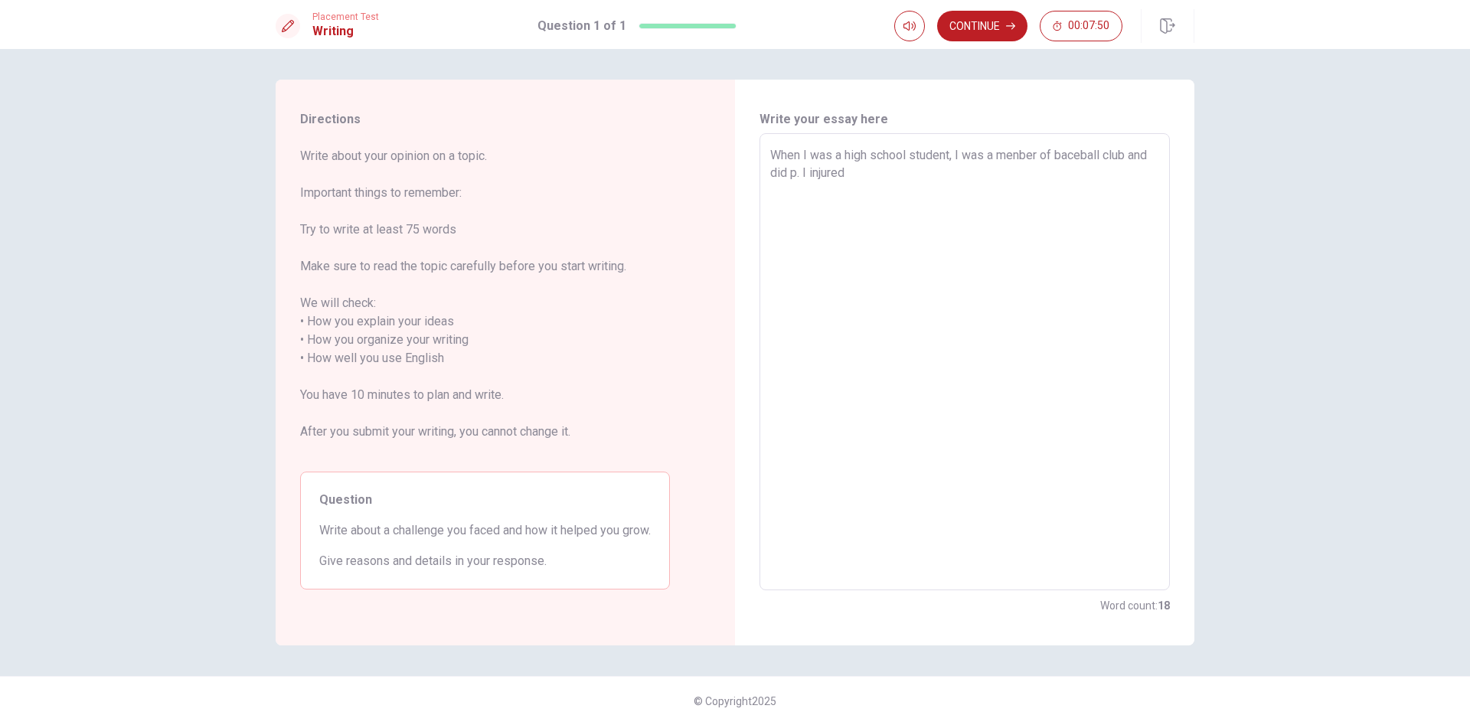
type textarea "x"
type textarea "When I was a high school student, I was a menber of baceball club and did pi. I…"
type textarea "x"
type textarea "When I was a high school student, I was a menber of baceball club and did pit. …"
type textarea "x"
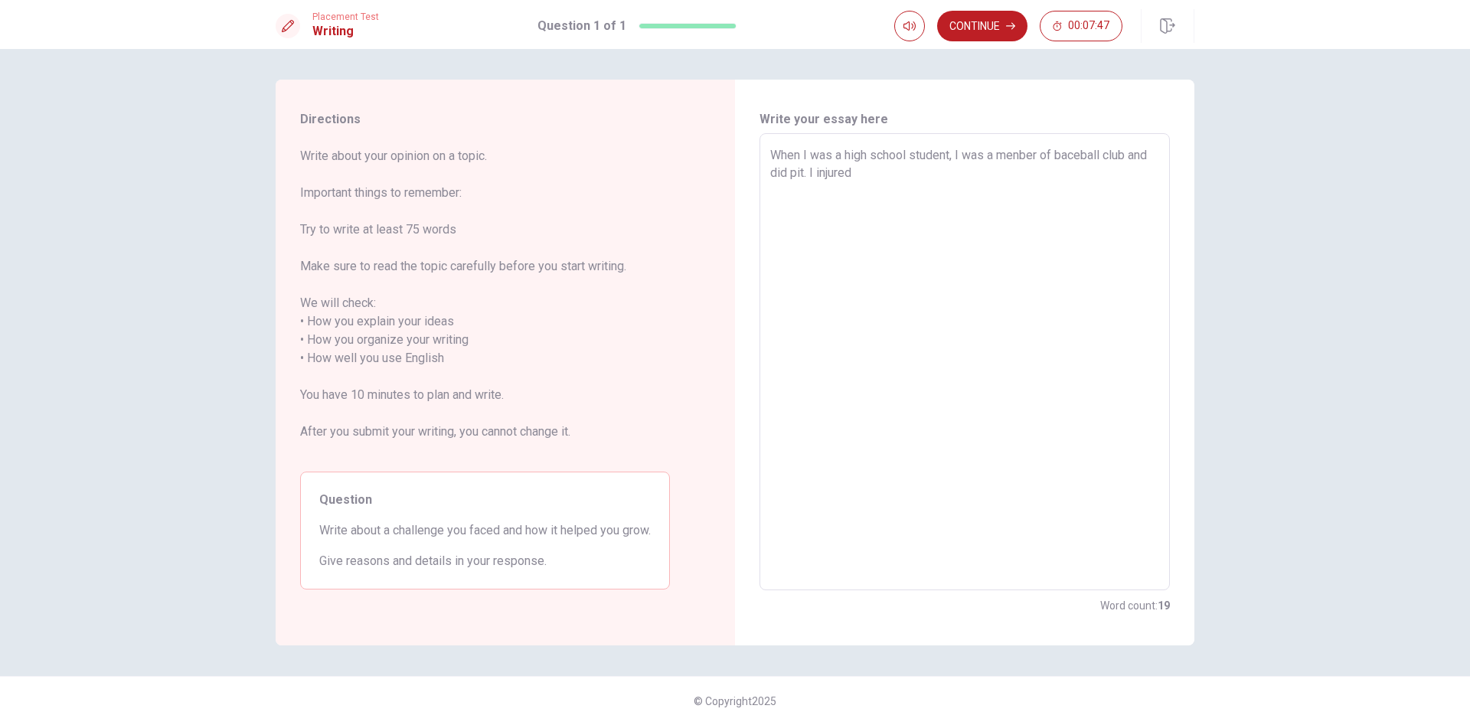
type textarea "When I was a high school student, I was a menber of baceball club and did pitc.…"
type textarea "x"
type textarea "When I was a high school student, I was a menber of baceball club and did pitch…"
type textarea "x"
type textarea "When I was a high school student, I was a menber of baceball club and did pitch…"
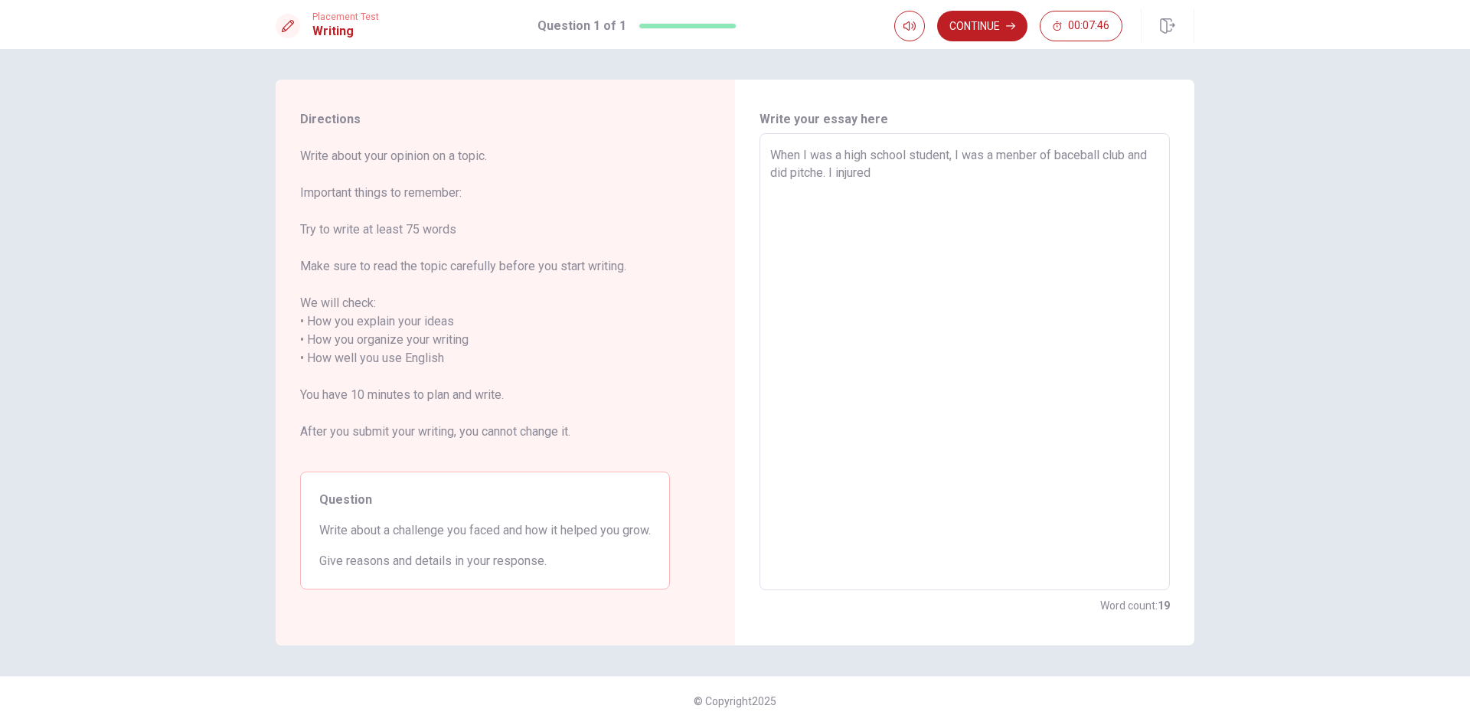
type textarea "x"
type textarea "When I was a high school student, I was a menber of baceball club and did pitch…"
click at [961, 179] on textarea "When I was a high school student, I was a menber of baceball club and did pitch…" at bounding box center [964, 362] width 389 height 432
type textarea "x"
type textarea "When I was a high school student, I was a menber of baceball club and did pitch…"
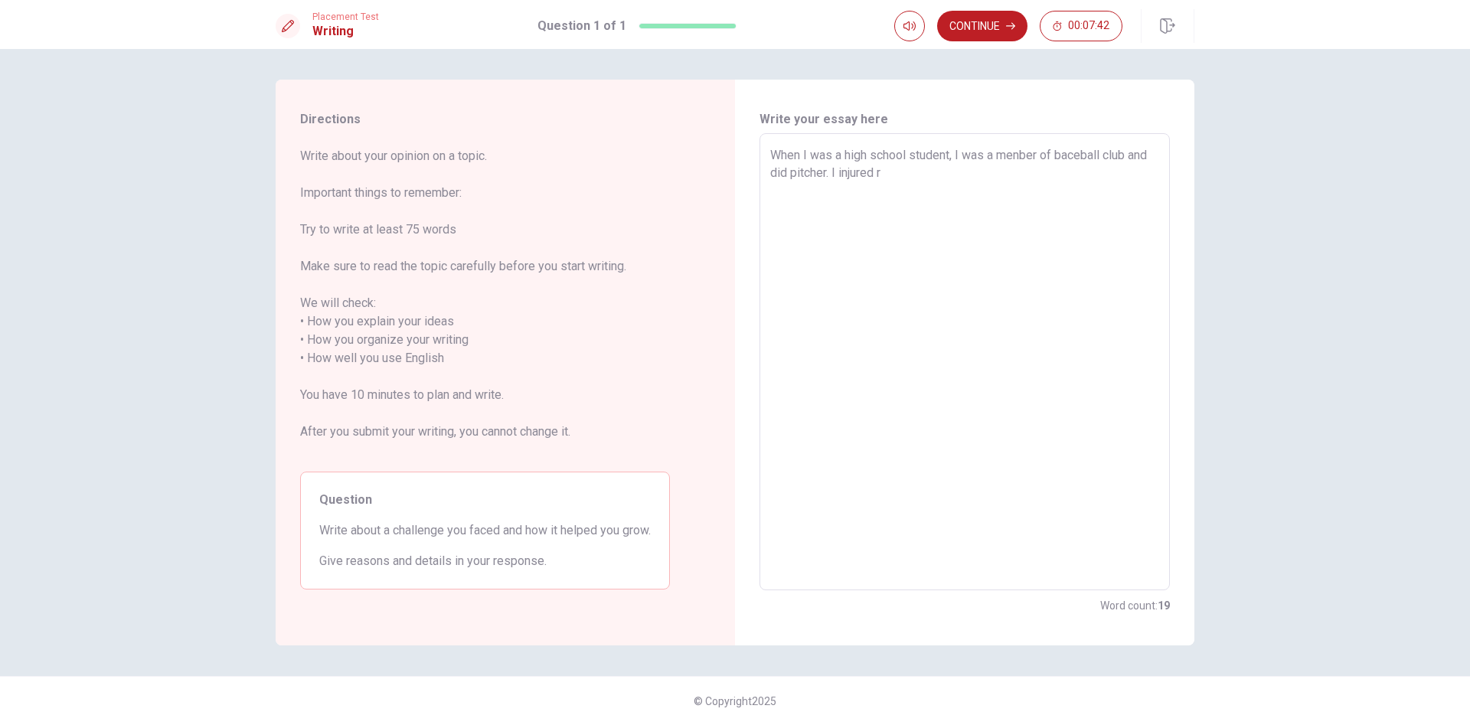
type textarea "x"
type textarea "When I was a high school student, I was a menber of baceball club and did pitch…"
click at [979, 173] on textarea "When I was a high school student, I was a menber of baceball club and did pitch…" at bounding box center [964, 362] width 389 height 432
click at [847, 190] on textarea "When I was a high school student, I was a menber of baceball club and did pitch…" at bounding box center [964, 362] width 389 height 432
click at [979, 166] on textarea "When I was a high school student, I was a menber of baceball club and did pitch…" at bounding box center [964, 362] width 389 height 432
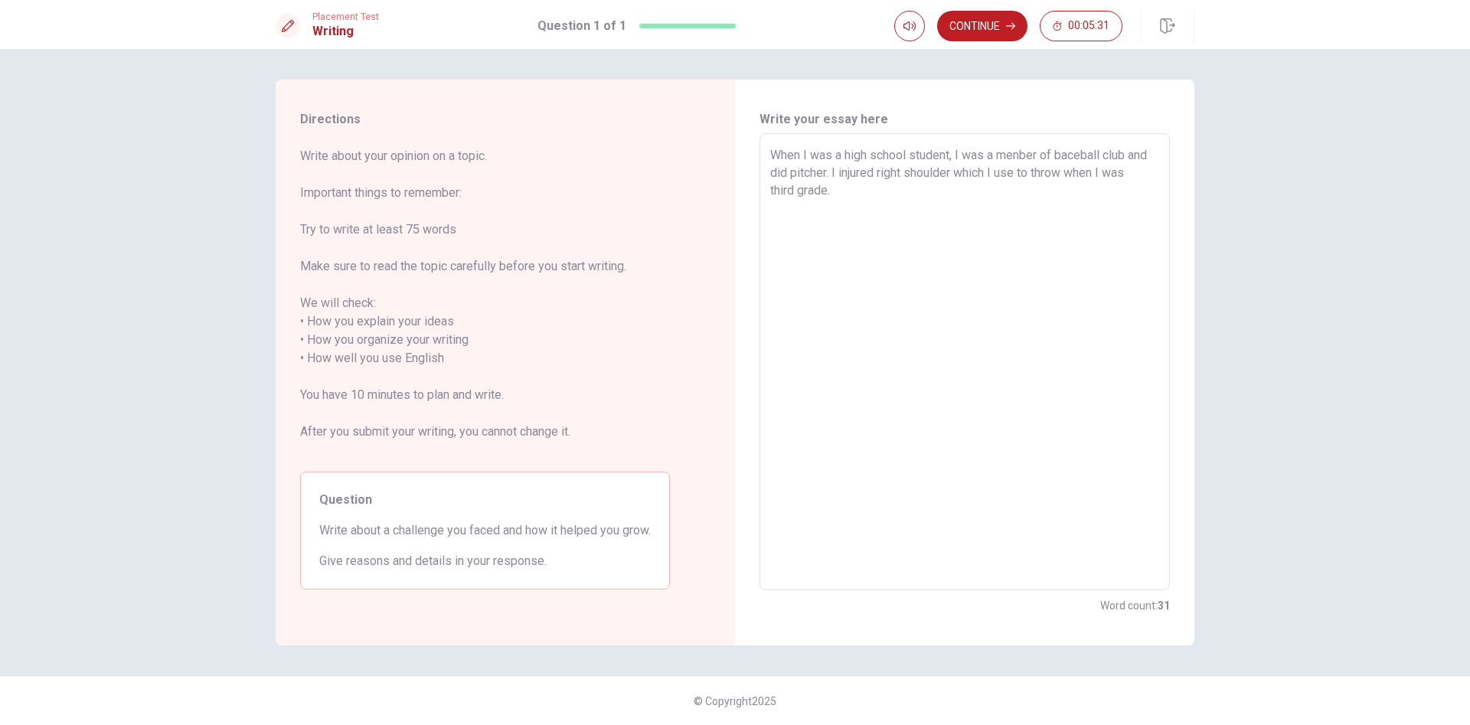
click at [979, 187] on textarea "When I was a high school student, I was a menber of baceball club and did pitch…" at bounding box center [964, 362] width 389 height 432
click at [861, 185] on textarea "When I was a high school student, I was a menber of baceball club and did pitch…" at bounding box center [964, 362] width 389 height 432
click at [979, 203] on textarea "When I was a high school student, I was a menber of baceball club and did pitch…" at bounding box center [964, 362] width 389 height 432
click at [979, 207] on textarea "When I was a high school student, I was a menber of baceball club and did pitch…" at bounding box center [964, 362] width 389 height 432
click at [979, 228] on textarea "When I was a high school student, I was a menber of baceball club and did pitch…" at bounding box center [964, 362] width 389 height 432
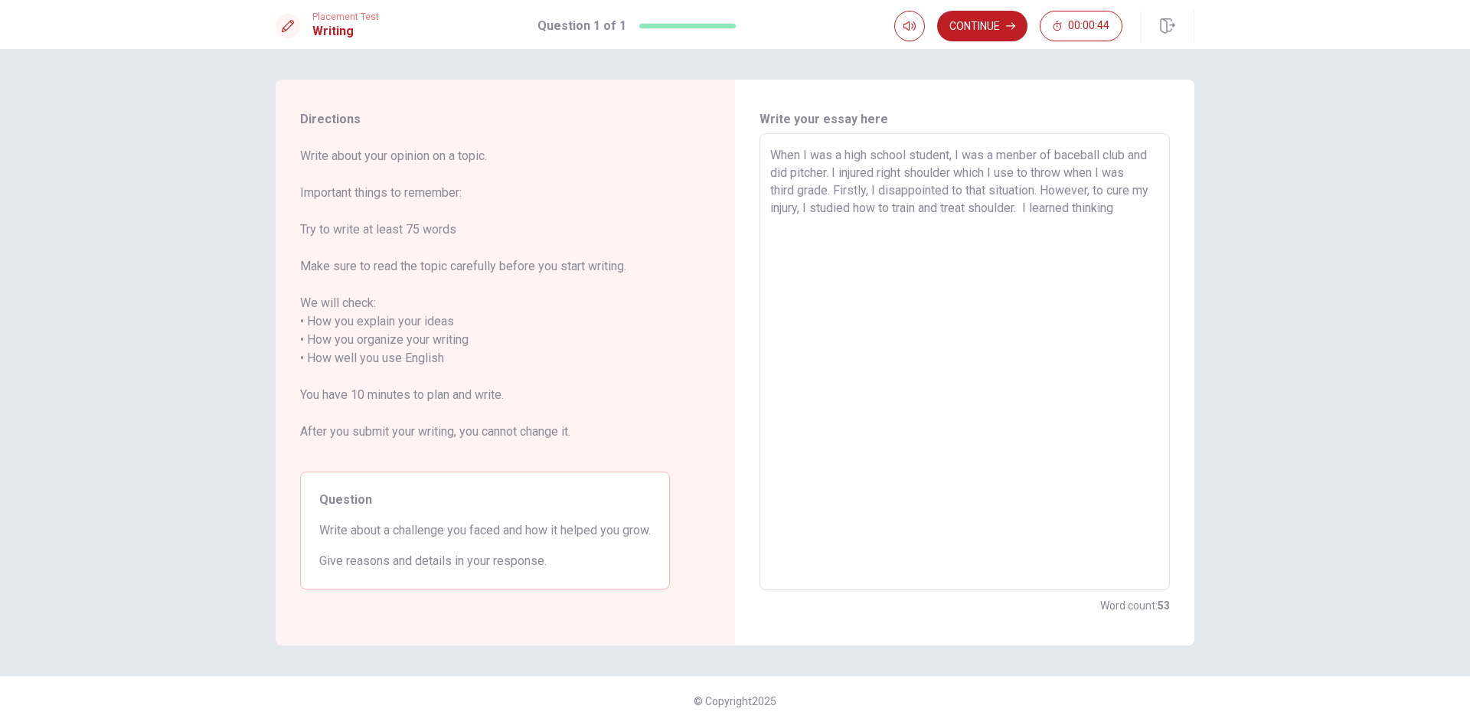
click at [979, 231] on textarea "When I was a high school student, I was a menber of baceball club and did pitch…" at bounding box center [964, 362] width 389 height 432
click at [979, 24] on button "Continue" at bounding box center [982, 26] width 90 height 31
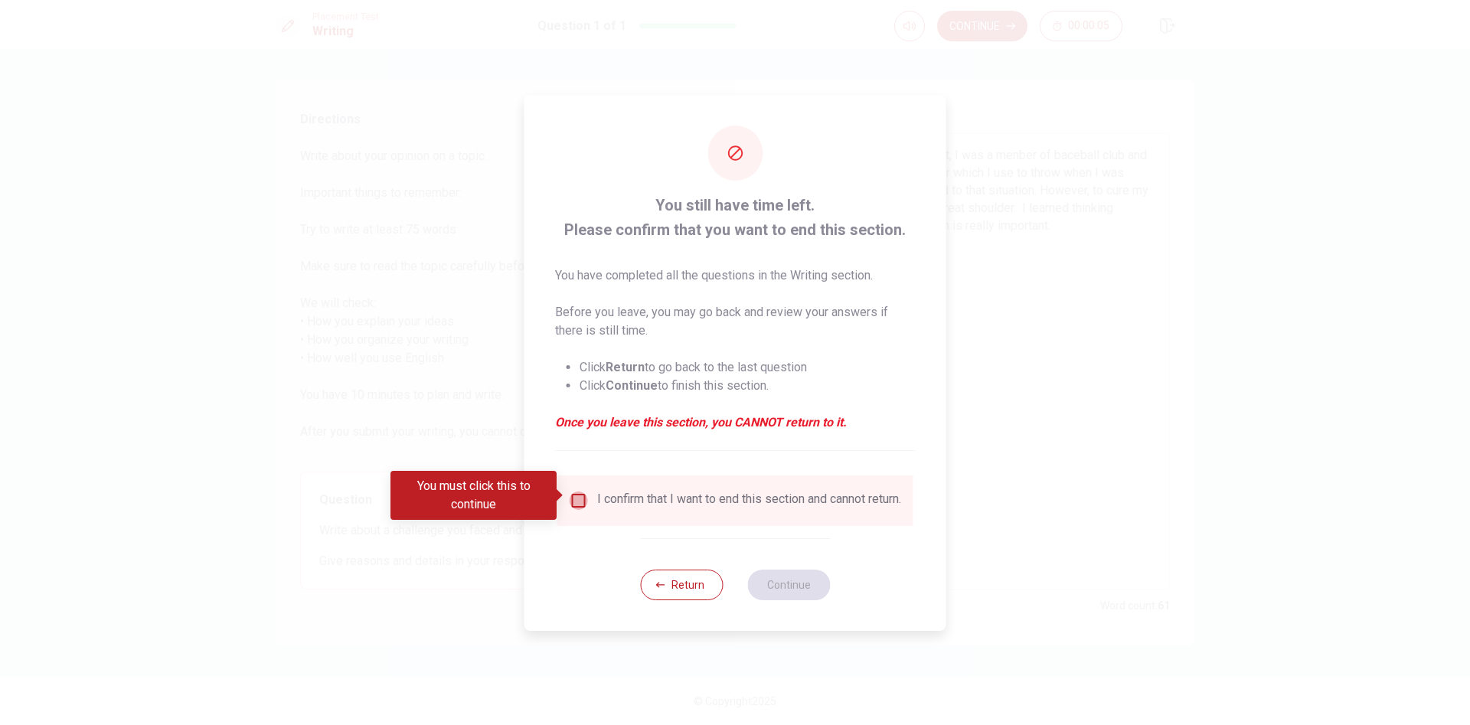
click at [579, 482] on input "You must click this to continue" at bounding box center [579, 501] width 18 height 18
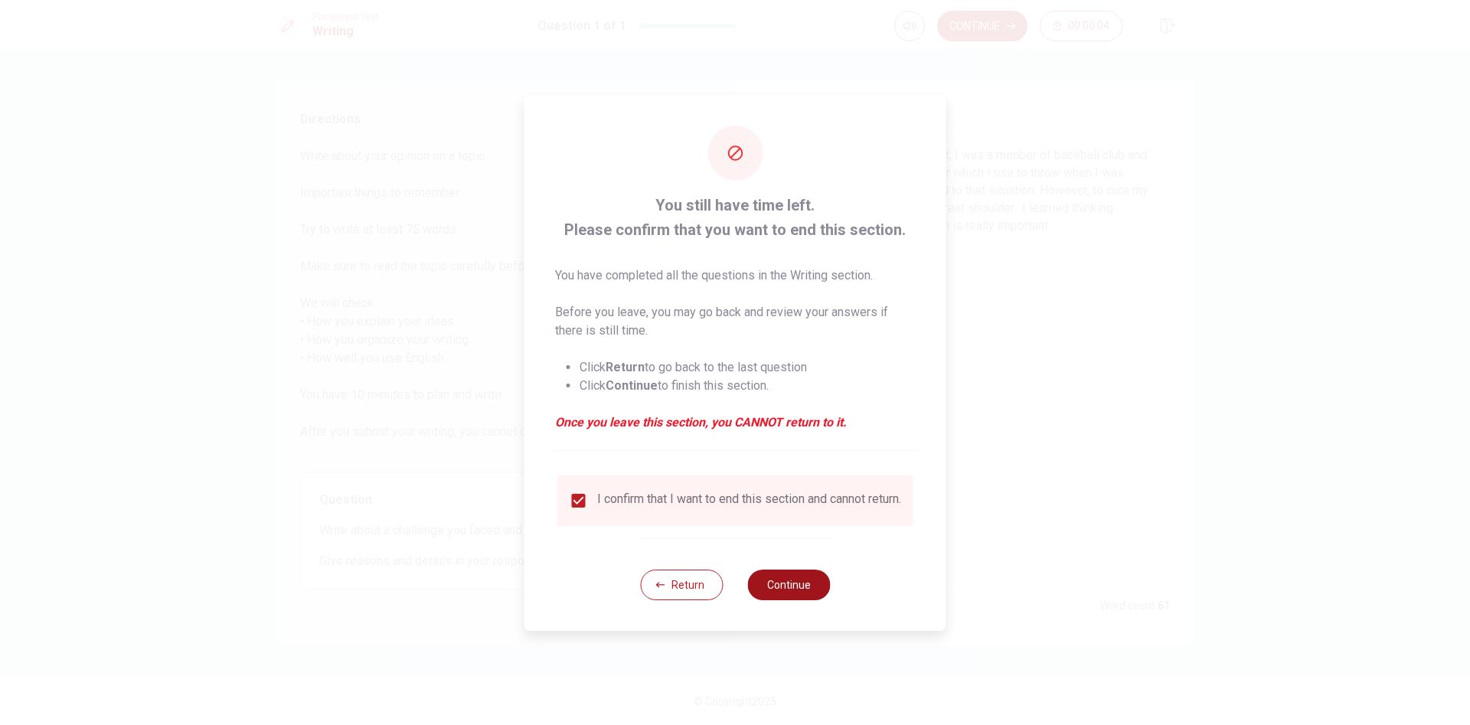
click at [769, 482] on button "Continue" at bounding box center [788, 585] width 83 height 31
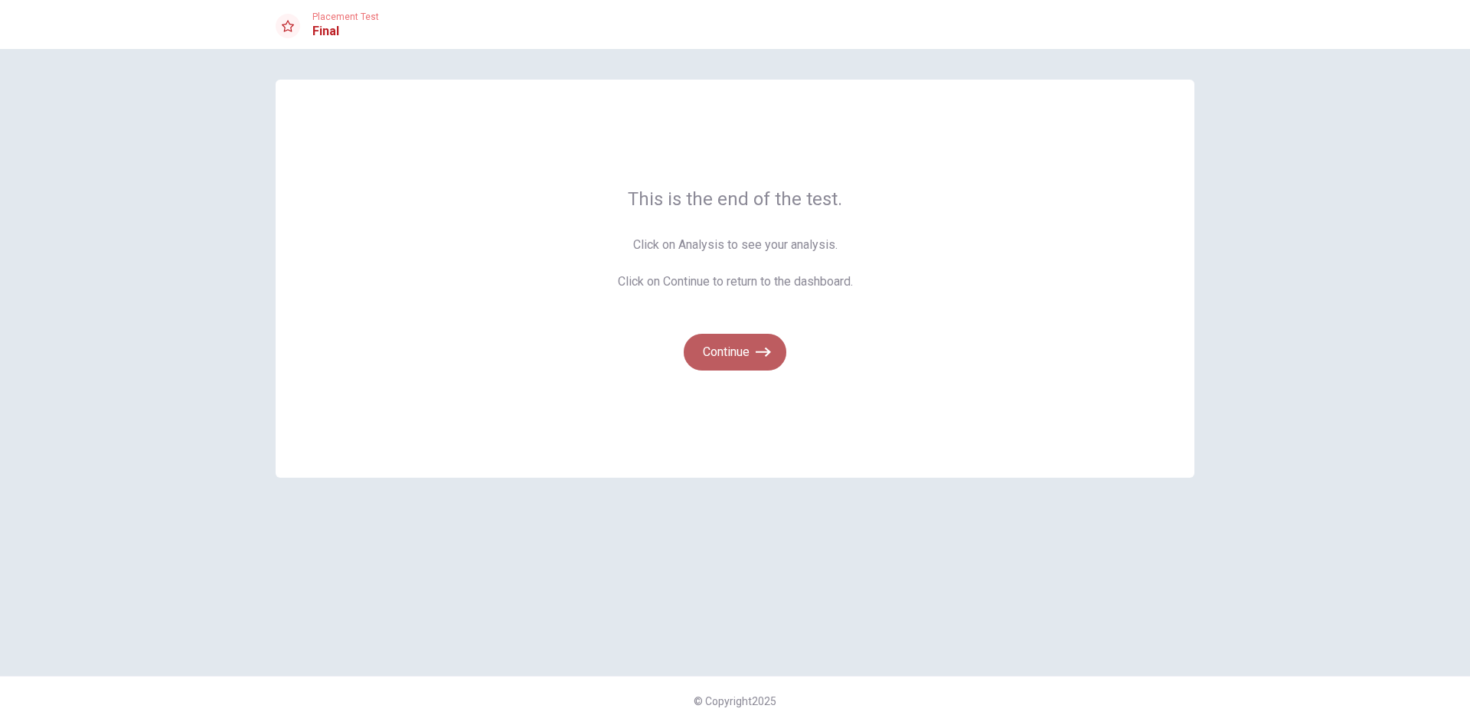
click at [746, 336] on button "Continue" at bounding box center [735, 352] width 103 height 37
